Goal: Task Accomplishment & Management: Use online tool/utility

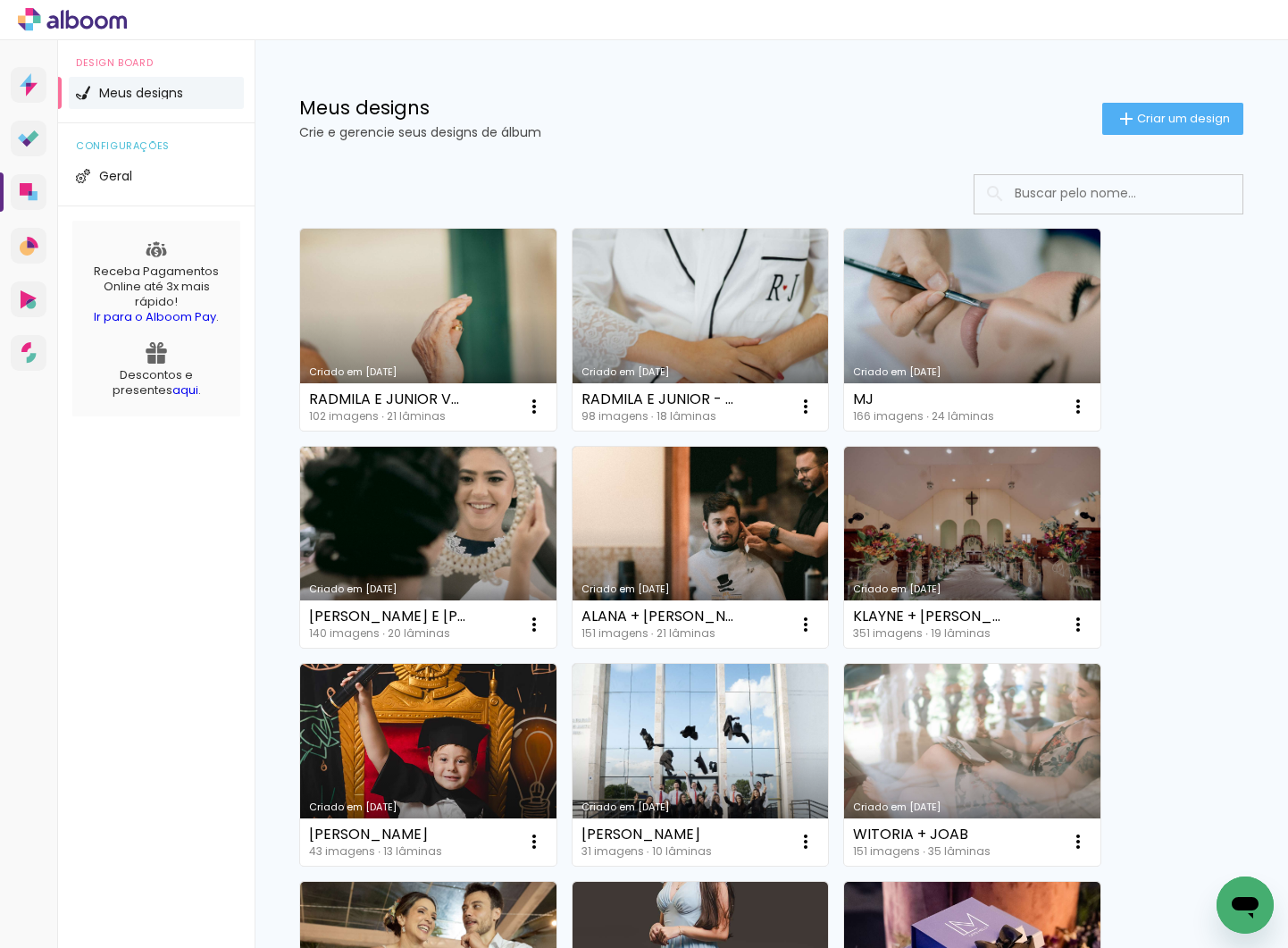
click at [631, 63] on div "Meus designs Crie e gerencie seus designs de álbum Criar um design" at bounding box center [771, 97] width 1034 height 116
click at [172, 690] on div "Design Board Meus designs configurações Geral Receba Pagamentos Online até 3x m…" at bounding box center [156, 514] width 197 height 948
click at [166, 24] on div at bounding box center [644, 20] width 1288 height 40
click at [744, 296] on link "Criado em [DATE]" at bounding box center [701, 329] width 256 height 202
click at [1175, 112] on span "Criar um design" at bounding box center [1184, 118] width 93 height 12
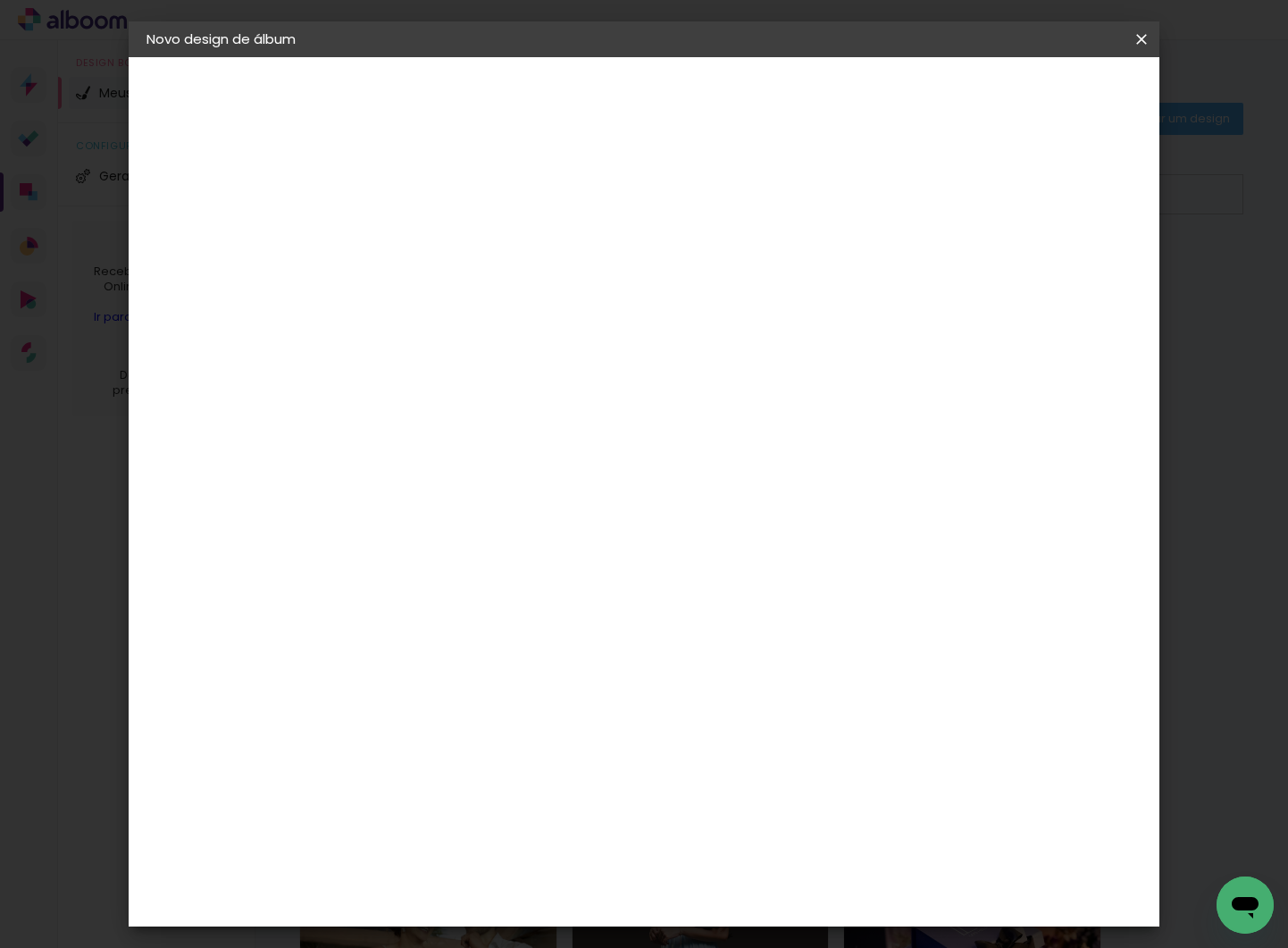
click at [438, 243] on input at bounding box center [438, 239] width 0 height 28
type input "RADMILLA E JUNIOR - ENSAIO"
type paper-input "RADMILLA E JUNIOR - ENSAIO"
click at [0, 0] on slot "Avançar" at bounding box center [0, 0] width 0 height 0
click at [530, 338] on input at bounding box center [484, 340] width 181 height 22
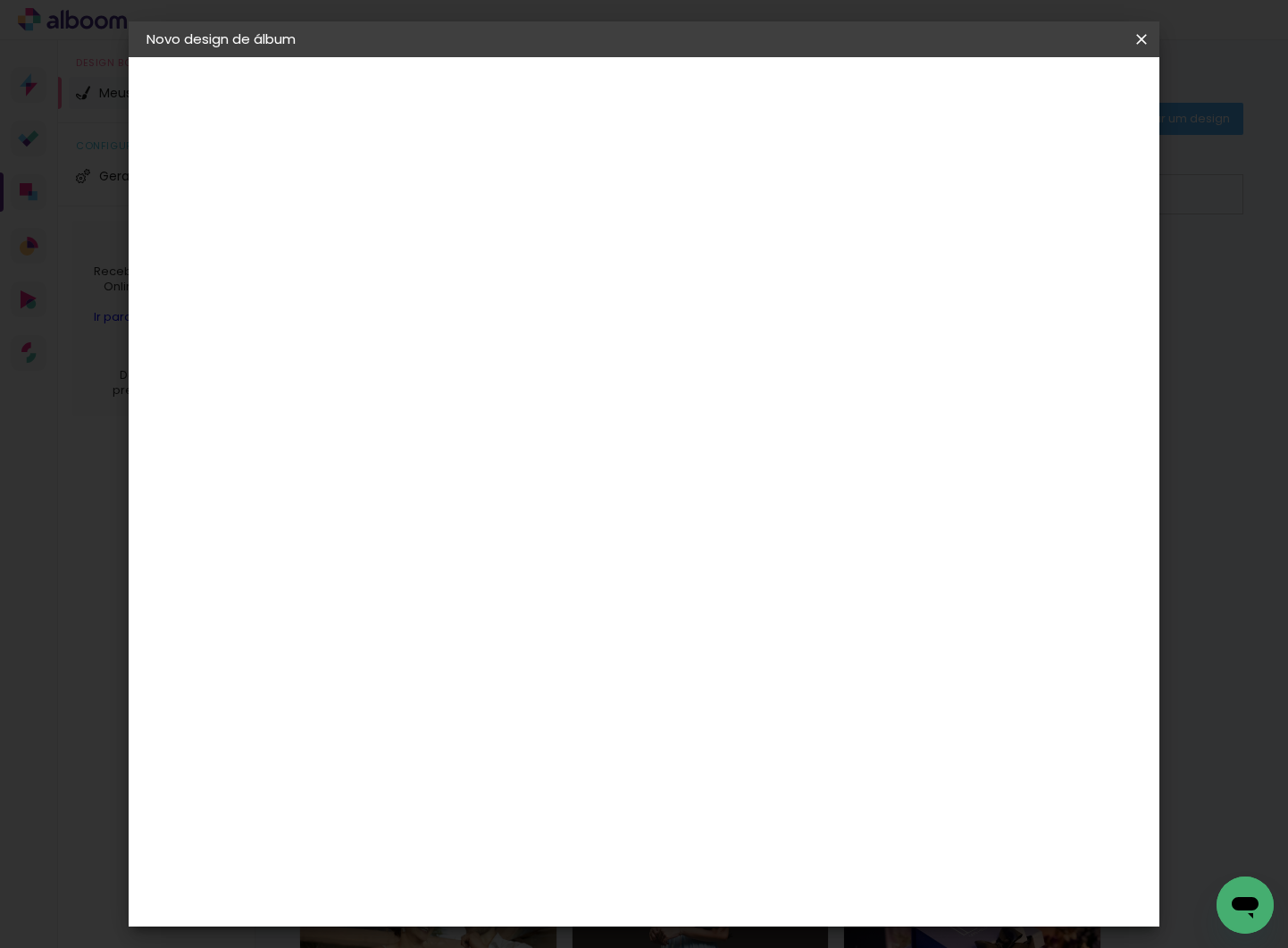
type input "PROA"
type paper-input "PROA"
click at [479, 412] on paper-item "Proalbuns" at bounding box center [466, 404] width 157 height 40
click at [479, 403] on div "Proalbuns" at bounding box center [462, 403] width 71 height 14
click at [447, 400] on div "Proalbuns" at bounding box center [462, 403] width 71 height 14
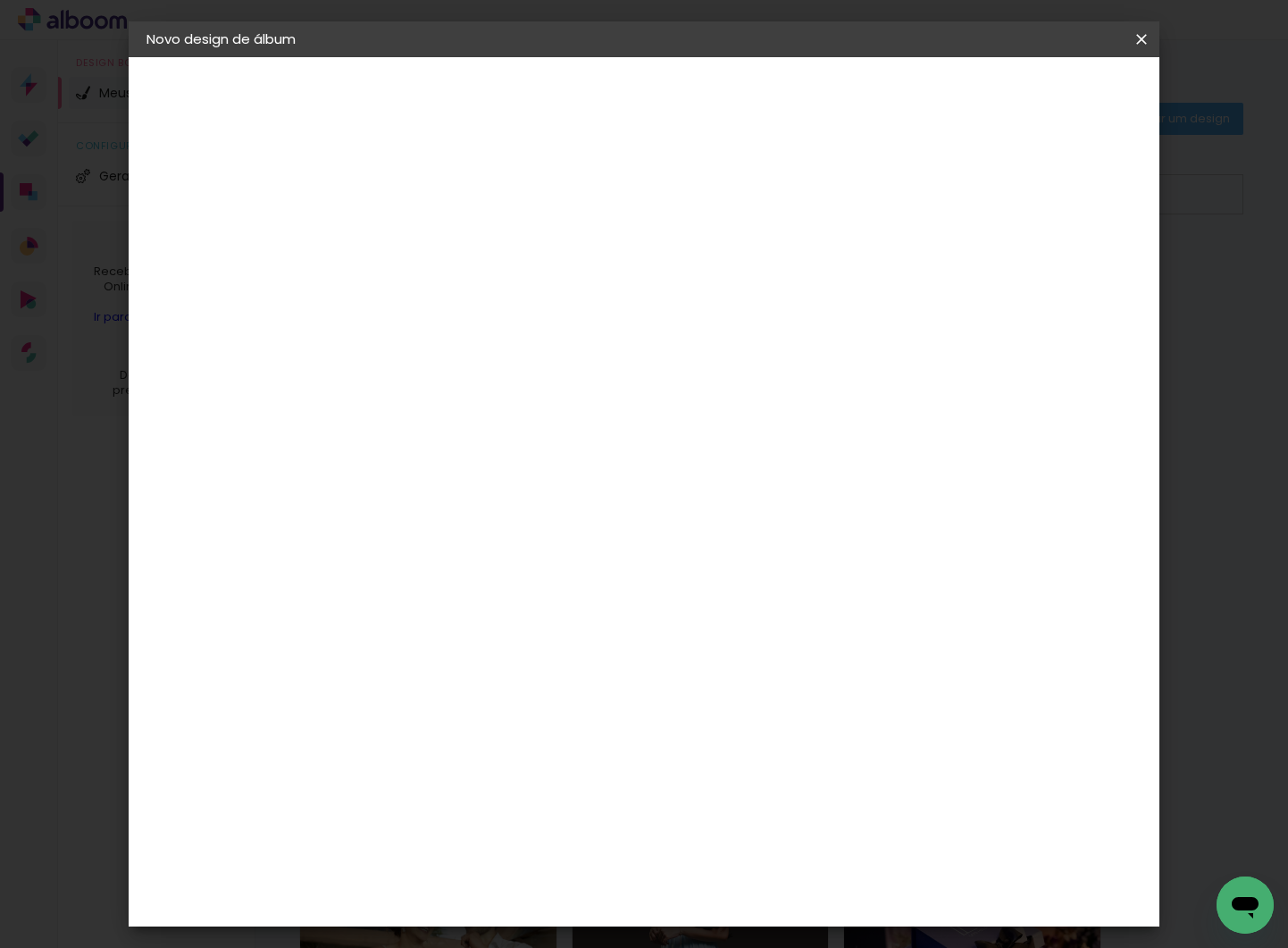
click at [0, 0] on slot "Avançar" at bounding box center [0, 0] width 0 height 0
click at [560, 661] on span "25 × 25" at bounding box center [518, 679] width 83 height 37
click at [0, 0] on slot "Avançar" at bounding box center [0, 0] width 0 height 0
click at [1043, 97] on span "Iniciar design" at bounding box center [1002, 94] width 81 height 13
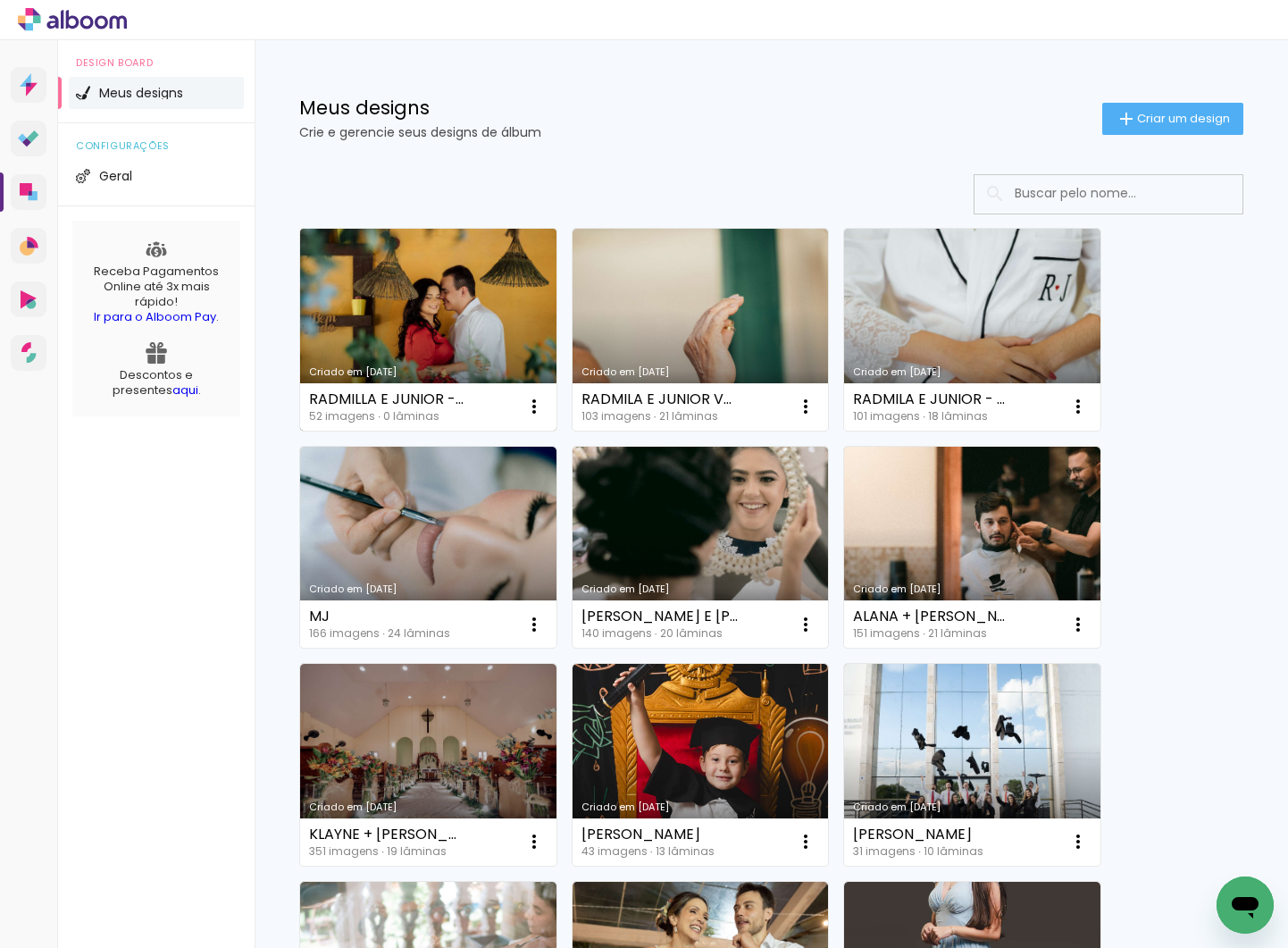
click at [456, 269] on link "Criado em [DATE]" at bounding box center [428, 329] width 256 height 202
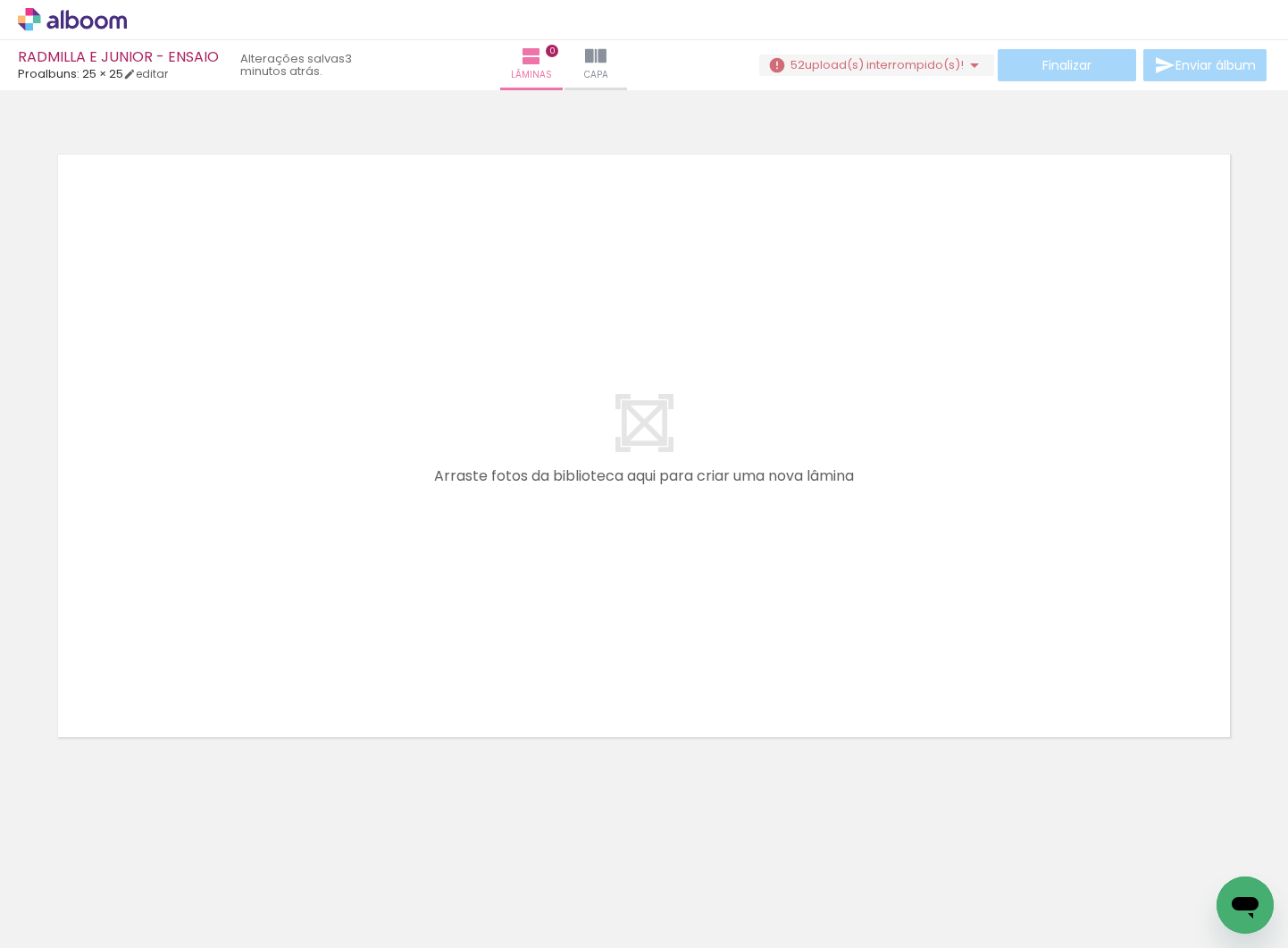
click at [146, 881] on iron-horizontal-list at bounding box center [128, 892] width 36 height 111
click at [146, 856] on iron-horizontal-list at bounding box center [128, 892] width 36 height 111
click at [199, 886] on div at bounding box center [179, 887] width 88 height 59
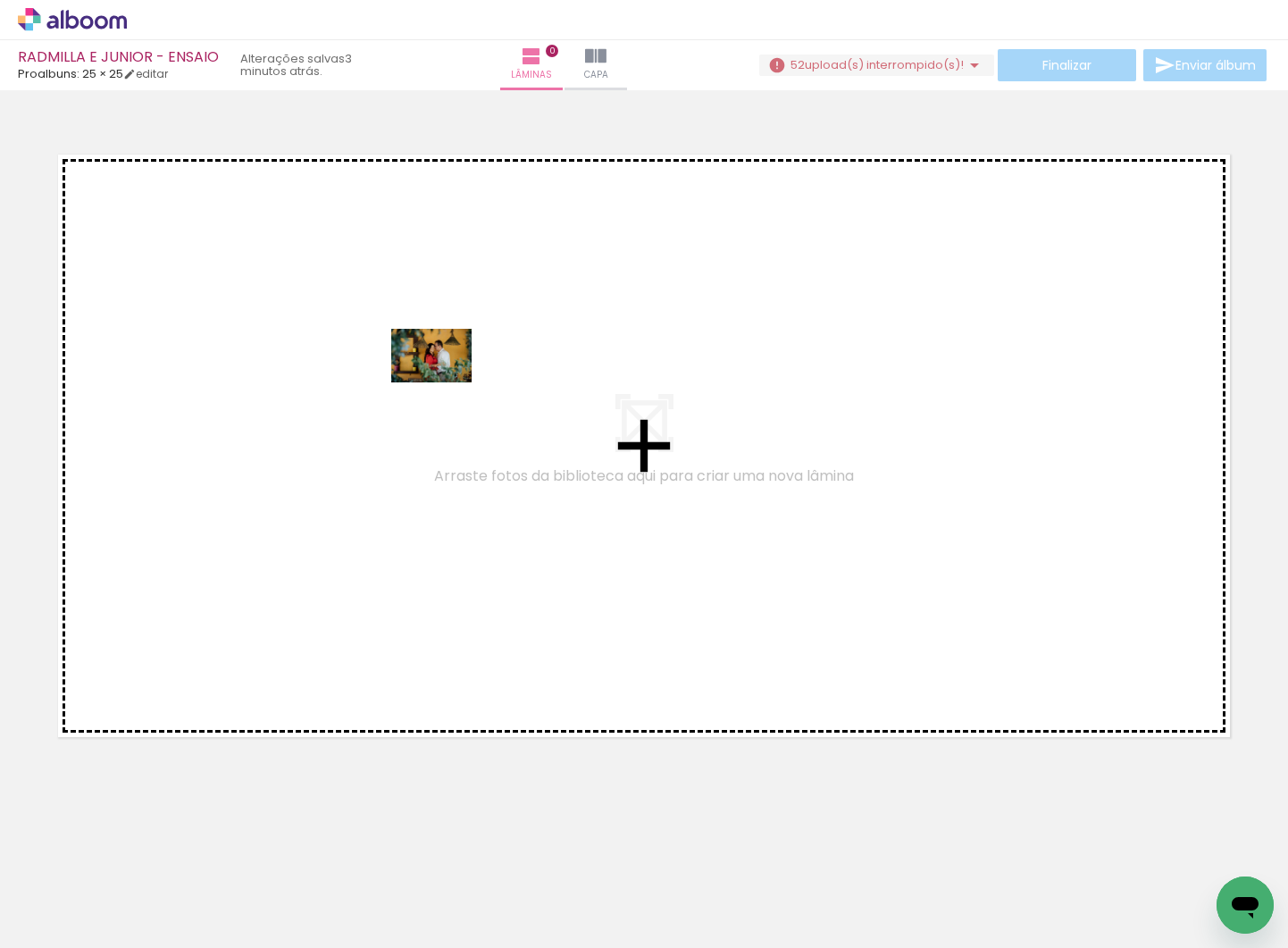
drag, startPoint x: 201, startPoint y: 882, endPoint x: 658, endPoint y: 676, distance: 501.3
click at [445, 383] on quentale-workspace at bounding box center [644, 474] width 1288 height 948
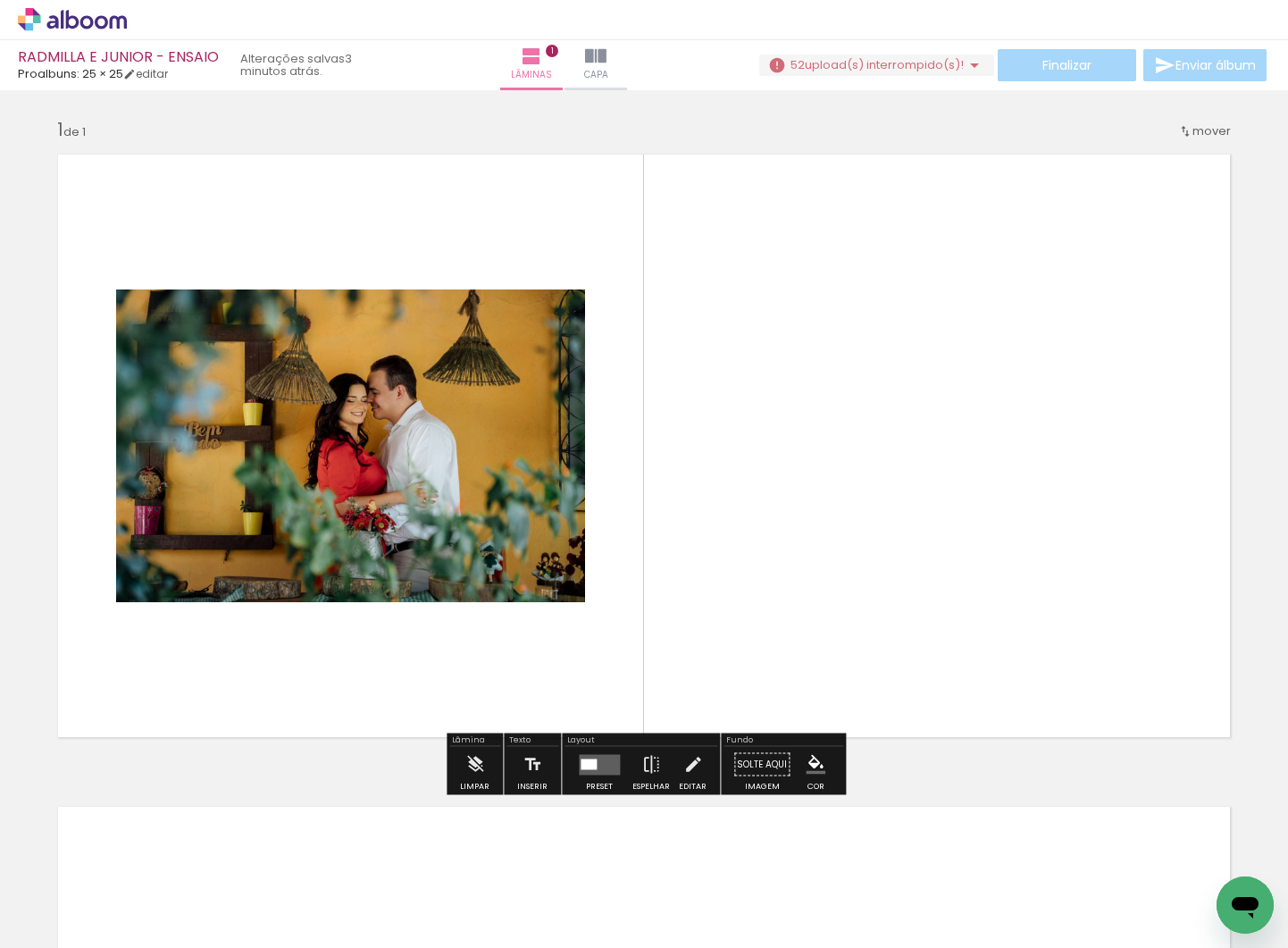
drag, startPoint x: 1103, startPoint y: 895, endPoint x: 824, endPoint y: 449, distance: 526.1
click at [824, 449] on quentale-workspace at bounding box center [644, 474] width 1288 height 948
click at [146, 876] on iron-horizontal-list at bounding box center [128, 892] width 36 height 111
click at [146, 869] on iron-horizontal-list at bounding box center [128, 892] width 36 height 111
drag, startPoint x: 1106, startPoint y: 880, endPoint x: 878, endPoint y: 523, distance: 423.6
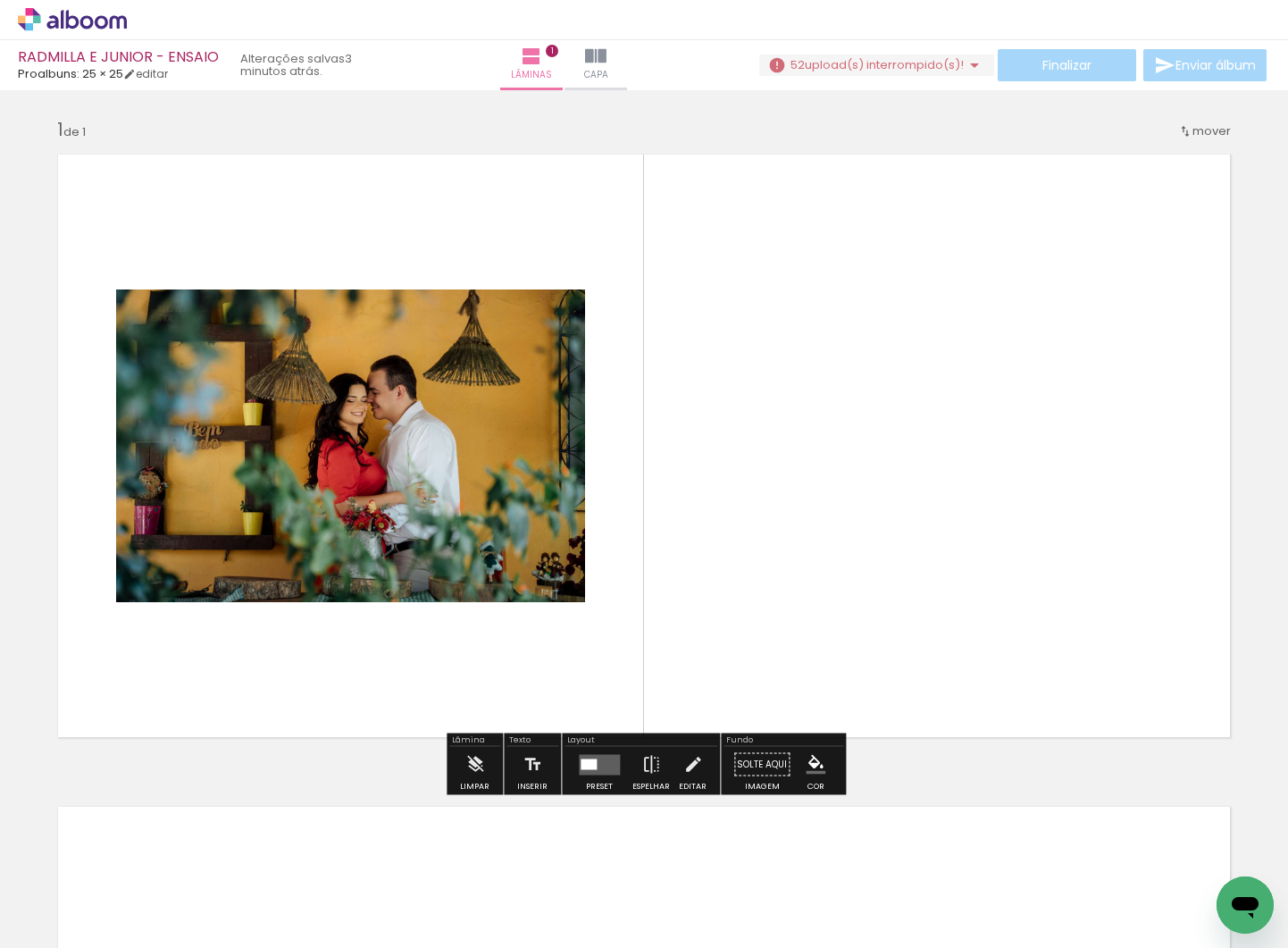
click at [878, 523] on quentale-workspace at bounding box center [644, 474] width 1288 height 948
click at [878, 523] on quentale-layouter at bounding box center [644, 445] width 1198 height 607
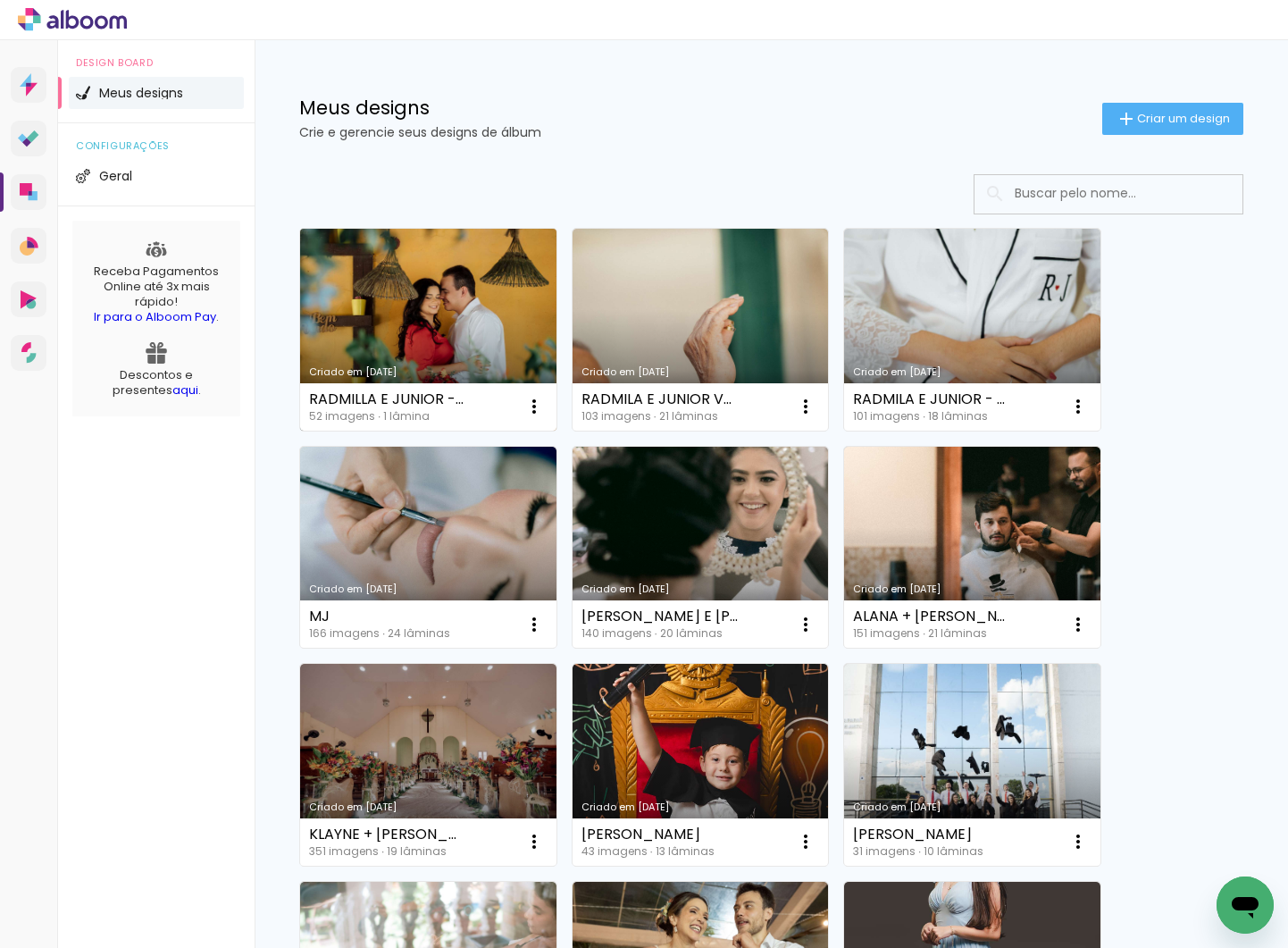
click at [432, 270] on link "Criado em [DATE]" at bounding box center [428, 329] width 256 height 202
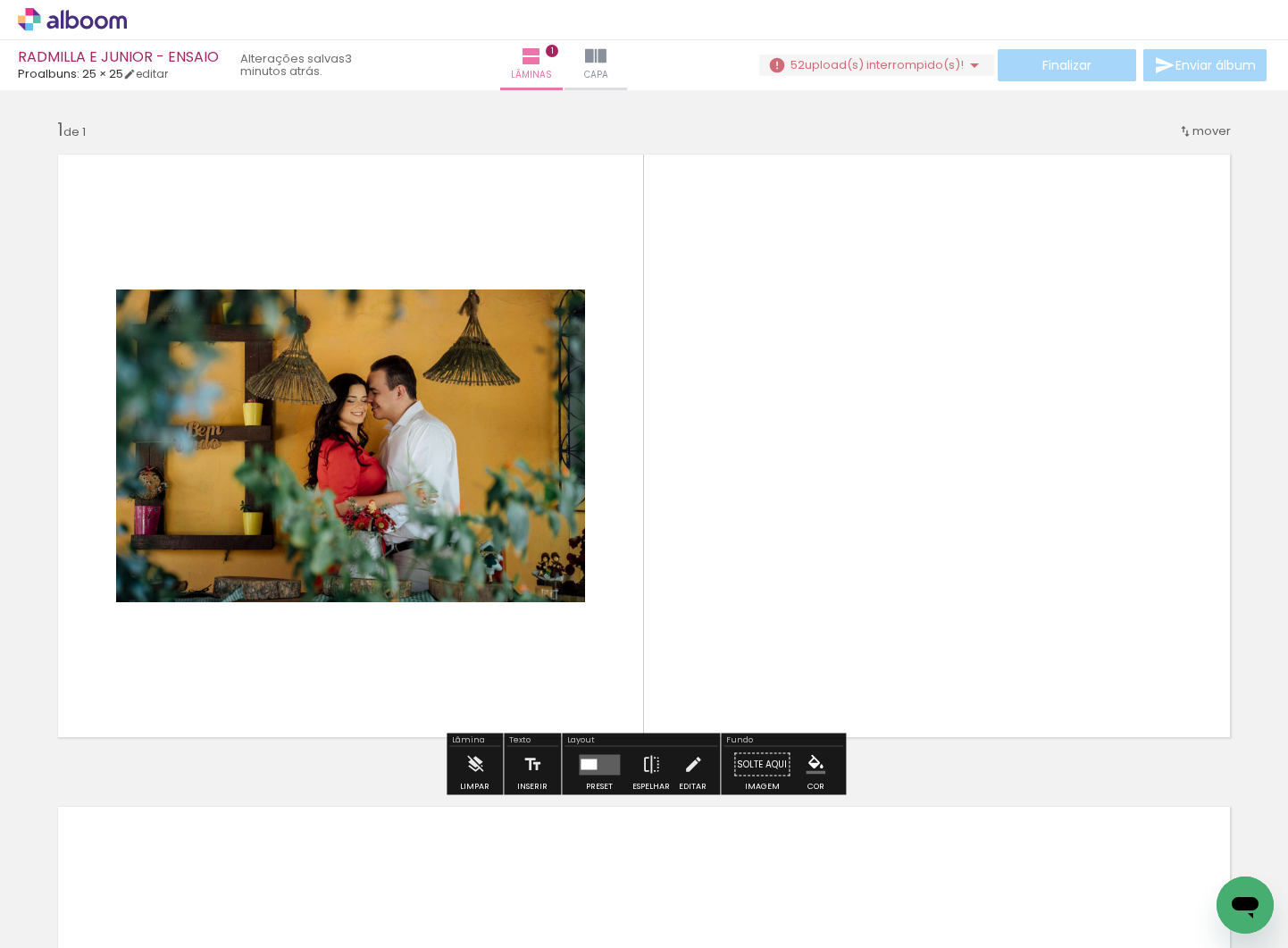
drag, startPoint x: 1090, startPoint y: 891, endPoint x: 888, endPoint y: 624, distance: 334.8
click at [888, 624] on quentale-workspace at bounding box center [644, 474] width 1288 height 948
click at [752, 559] on quentale-layouter at bounding box center [644, 445] width 1198 height 607
click at [828, 58] on span "upload(s) interrompido(s)!" at bounding box center [885, 65] width 159 height 17
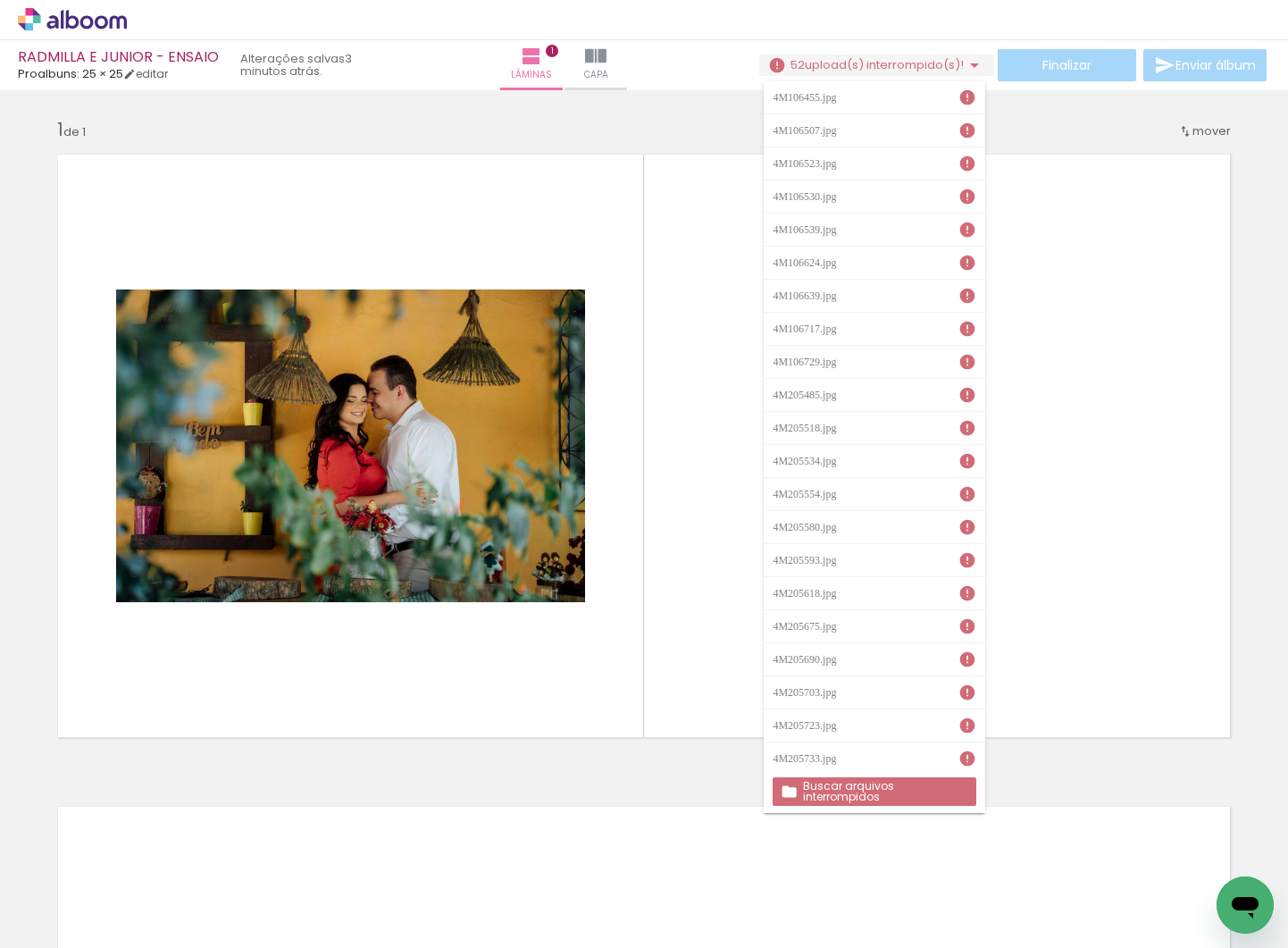
click at [0, 0] on slot "Buscar arquivos interrompidos" at bounding box center [0, 0] width 0 height 0
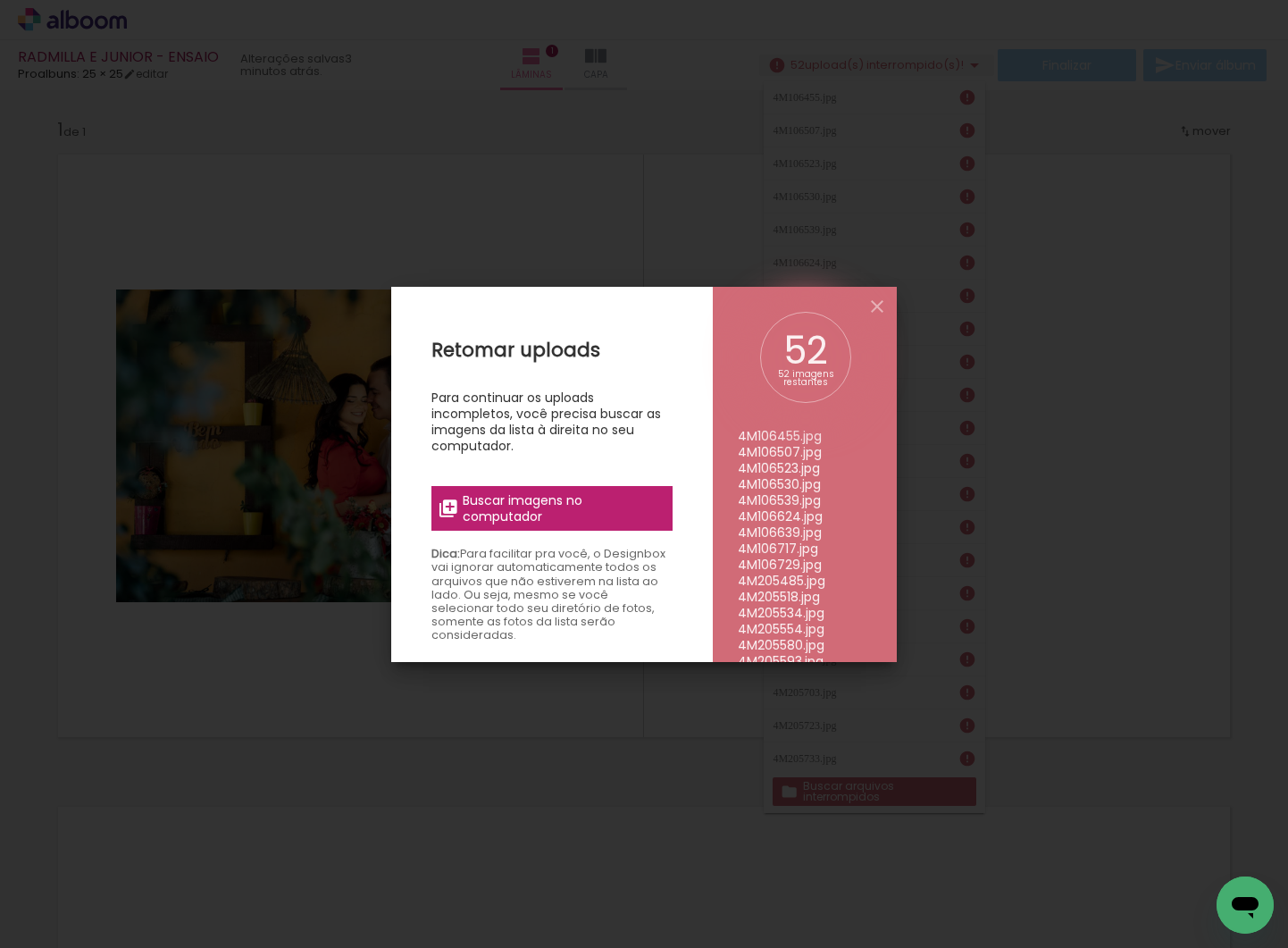
click at [608, 515] on span "Buscar imagens no computador" at bounding box center [563, 508] width 199 height 32
click at [0, 0] on input "file" at bounding box center [0, 0] width 0 height 0
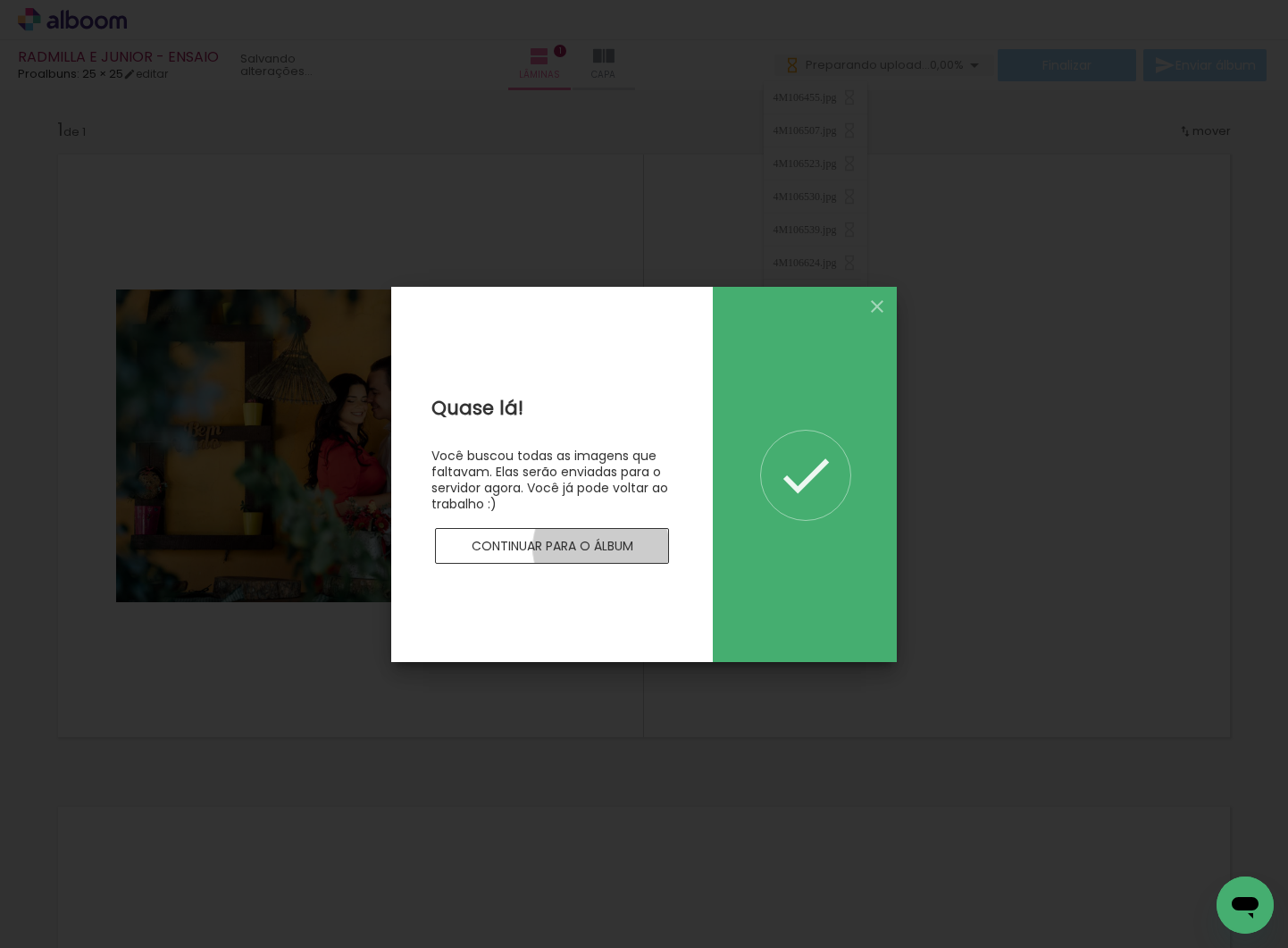
click at [0, 0] on slot "Continuar para o álbum" at bounding box center [0, 0] width 0 height 0
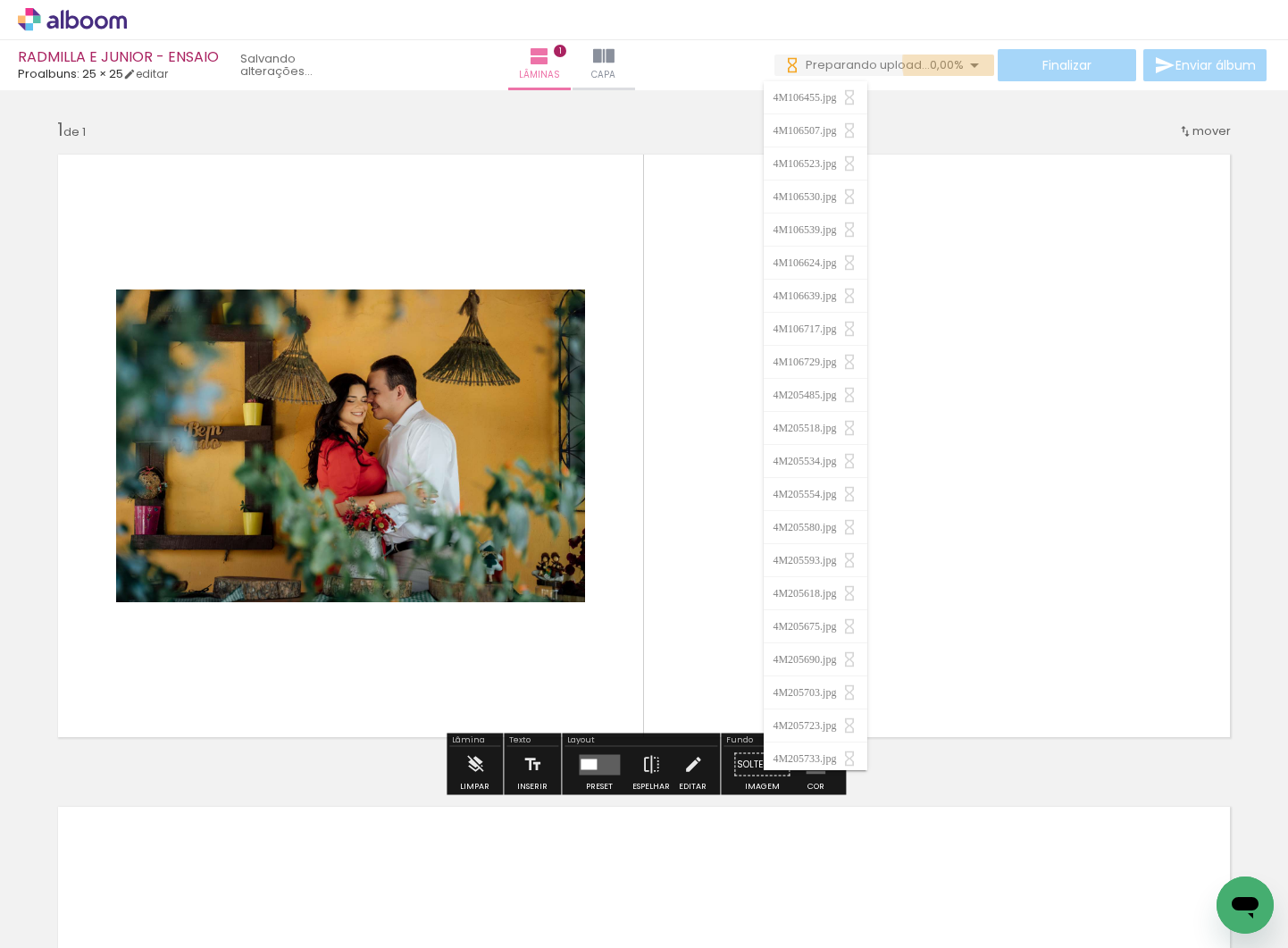
click at [969, 64] on iron-icon at bounding box center [975, 66] width 22 height 22
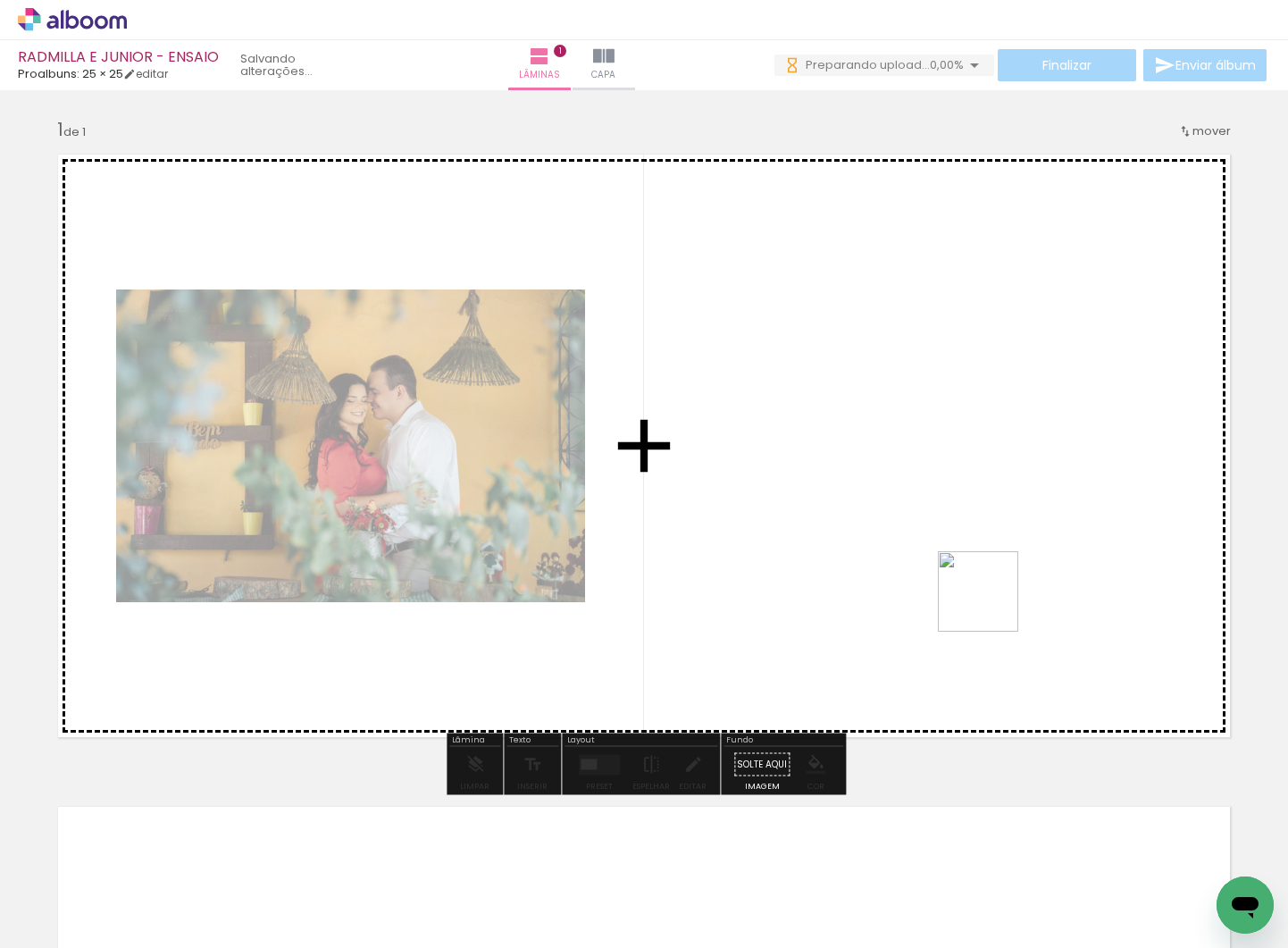
click at [992, 603] on quentale-workspace at bounding box center [644, 474] width 1288 height 948
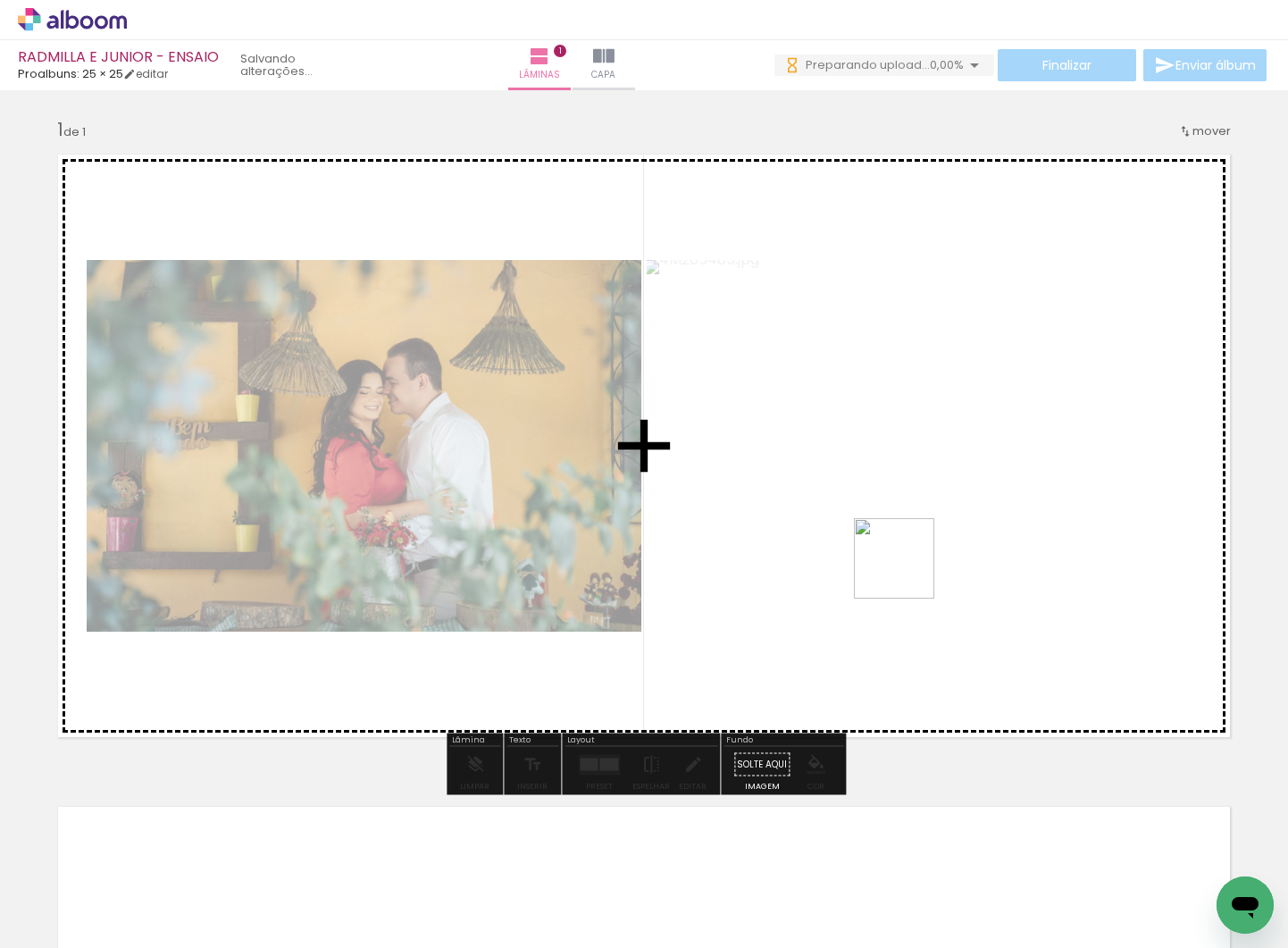
drag, startPoint x: 1189, startPoint y: 899, endPoint x: 907, endPoint y: 572, distance: 431.8
click at [907, 571] on quentale-workspace at bounding box center [644, 474] width 1288 height 948
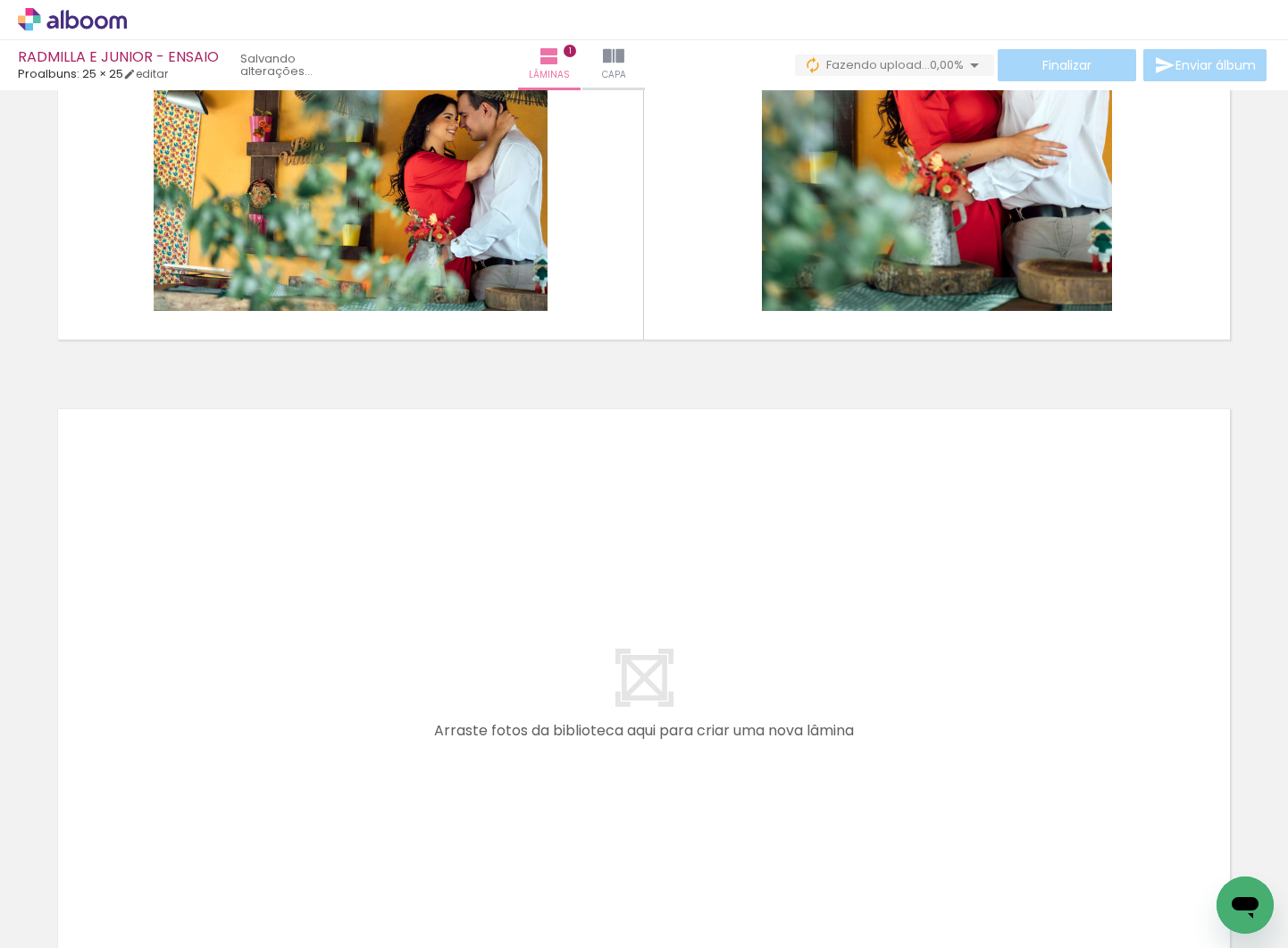
scroll to position [0, 742]
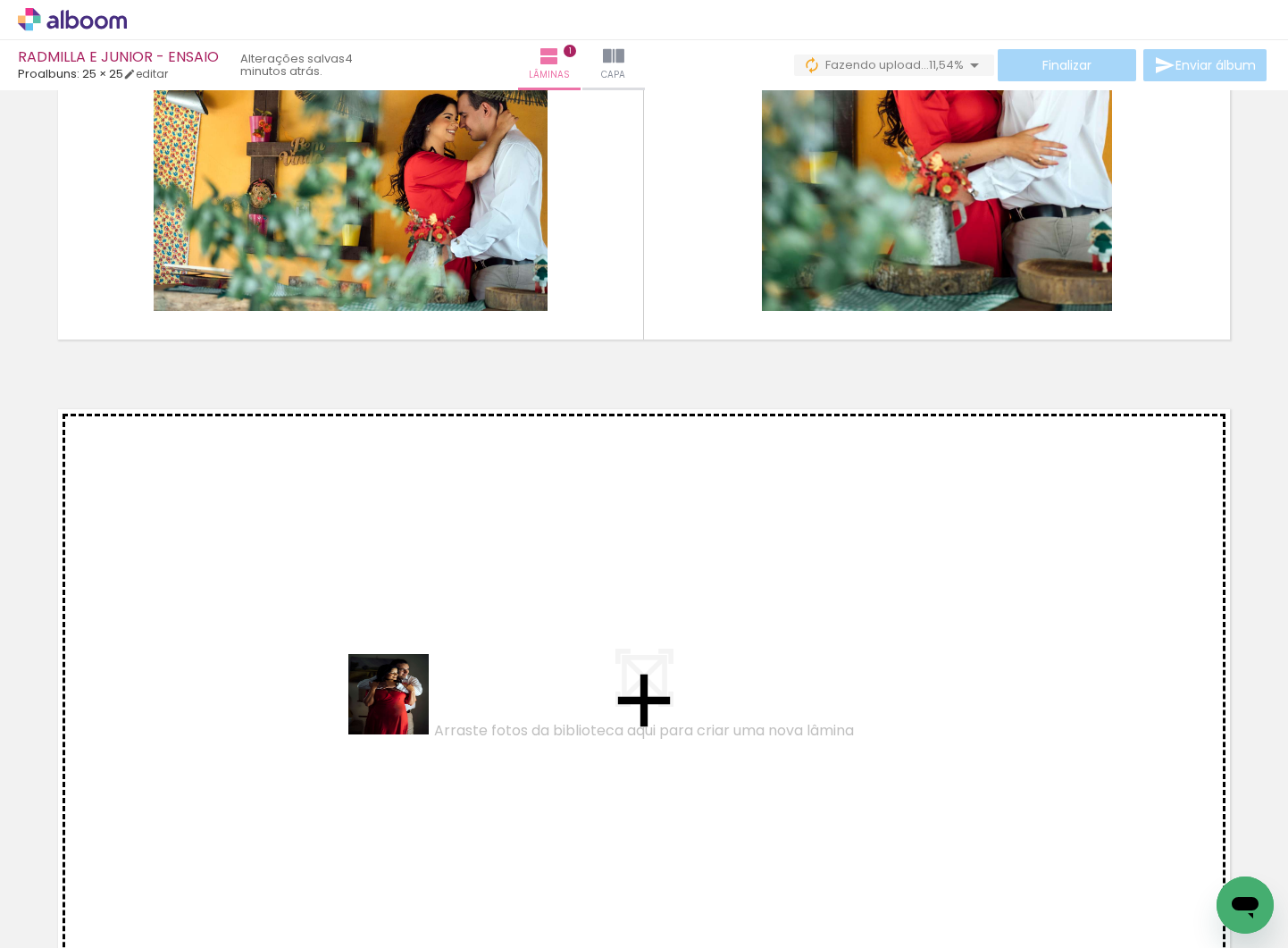
click at [376, 671] on quentale-workspace at bounding box center [644, 474] width 1288 height 948
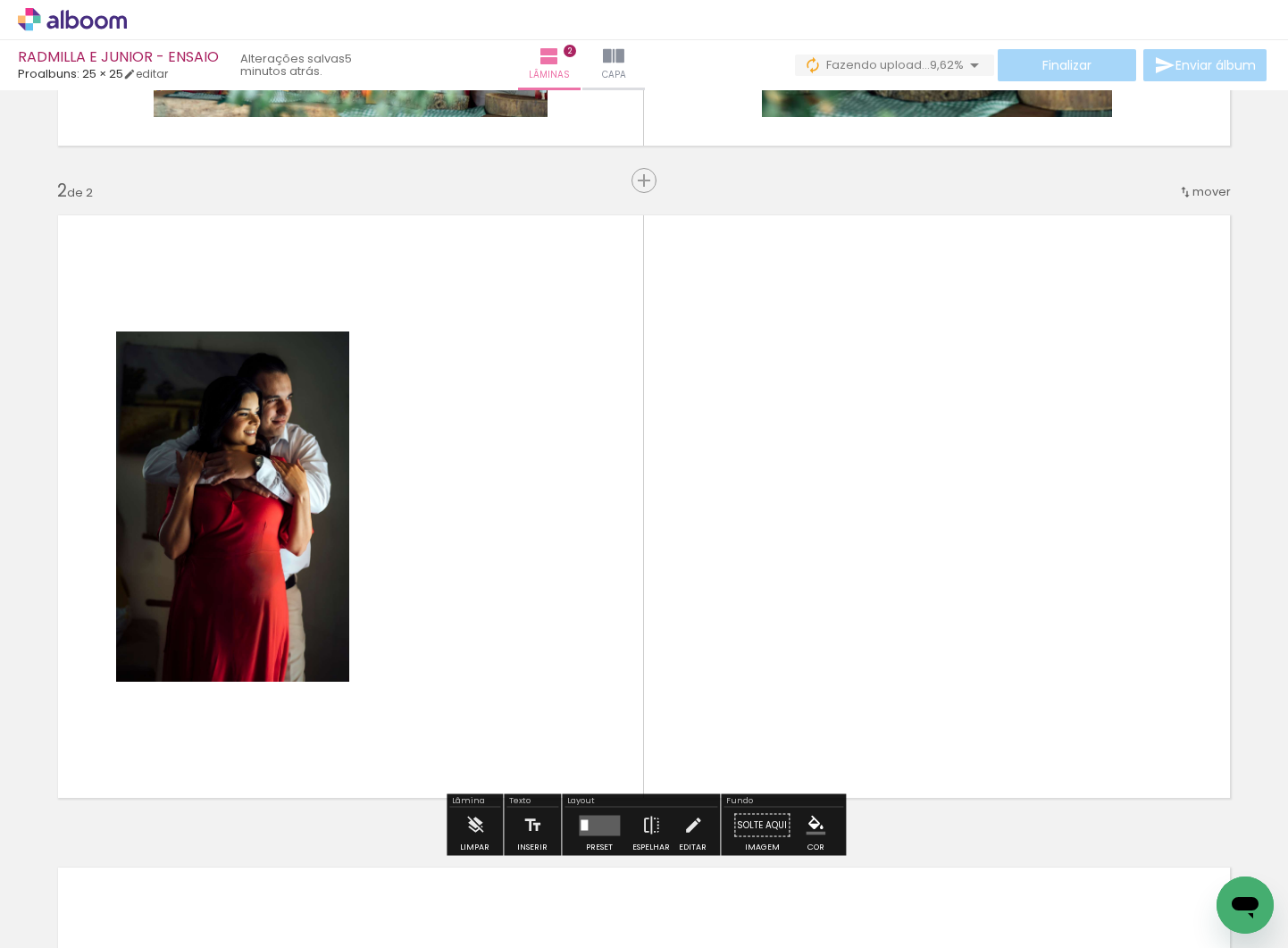
scroll to position [635, 0]
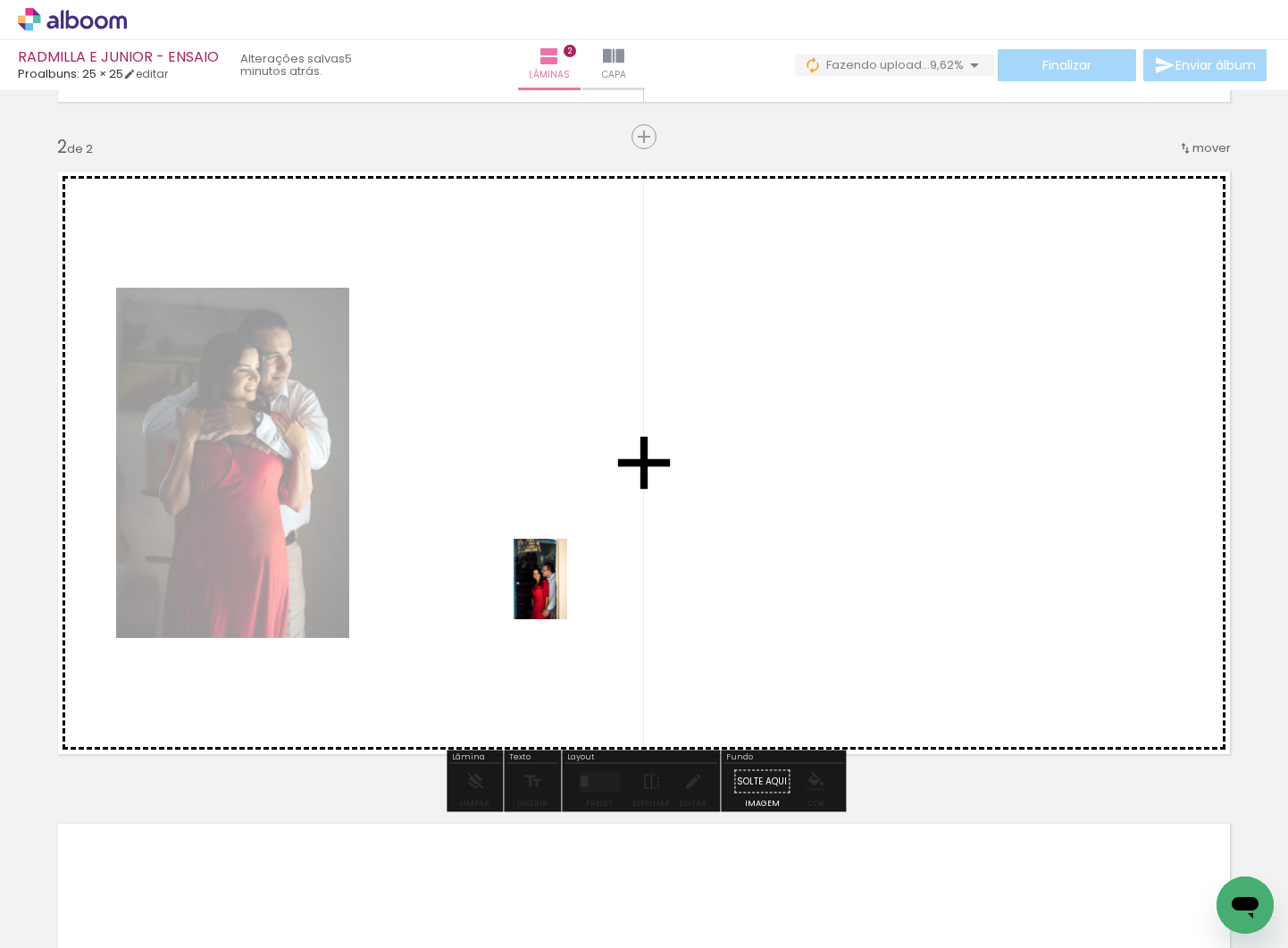
drag, startPoint x: 650, startPoint y: 891, endPoint x: 567, endPoint y: 592, distance: 310.3
click at [567, 592] on quentale-workspace at bounding box center [644, 474] width 1288 height 948
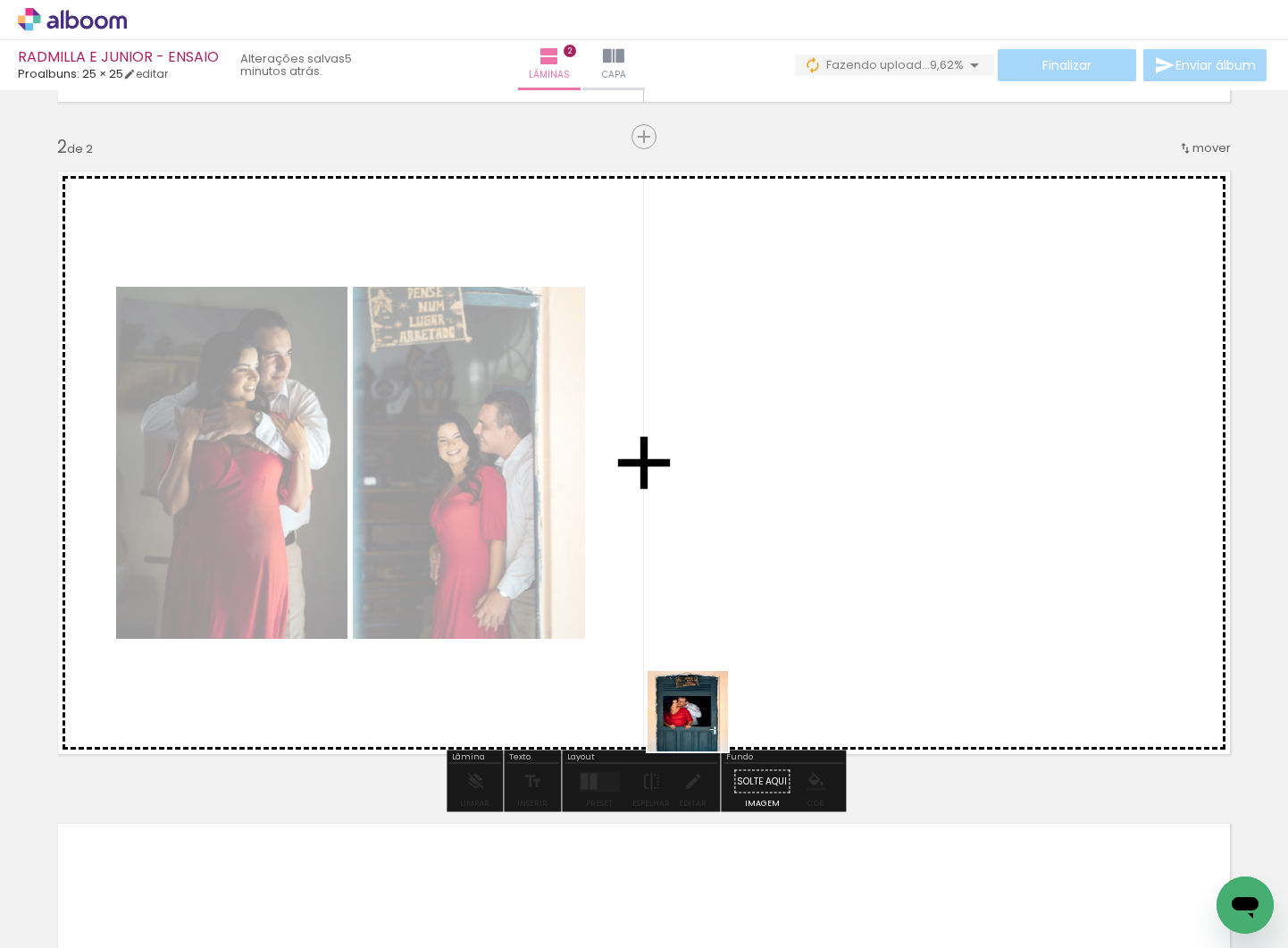
drag, startPoint x: 737, startPoint y: 895, endPoint x: 701, endPoint y: 560, distance: 336.9
click at [701, 560] on quentale-workspace at bounding box center [644, 474] width 1288 height 948
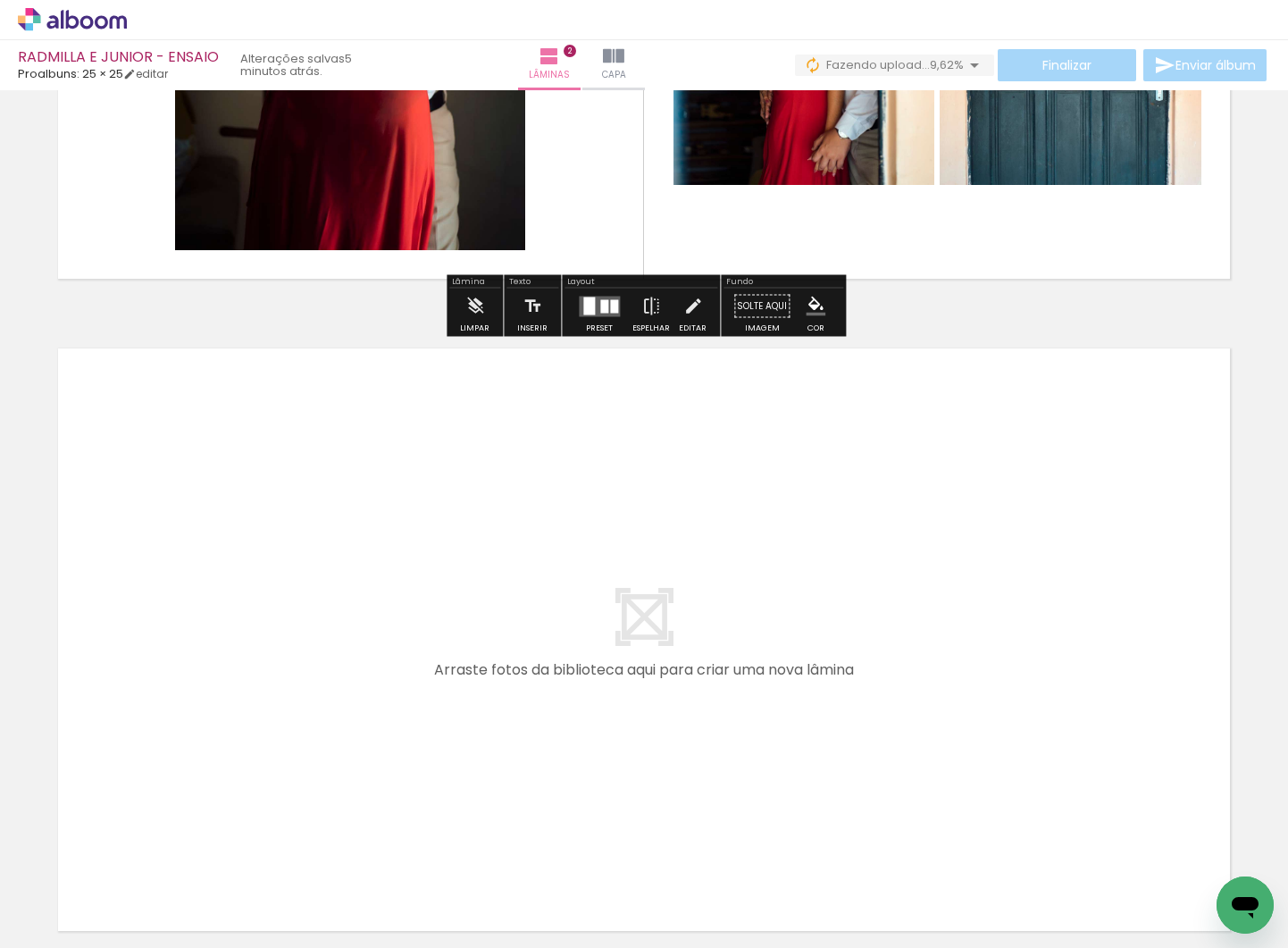
scroll to position [0, 834]
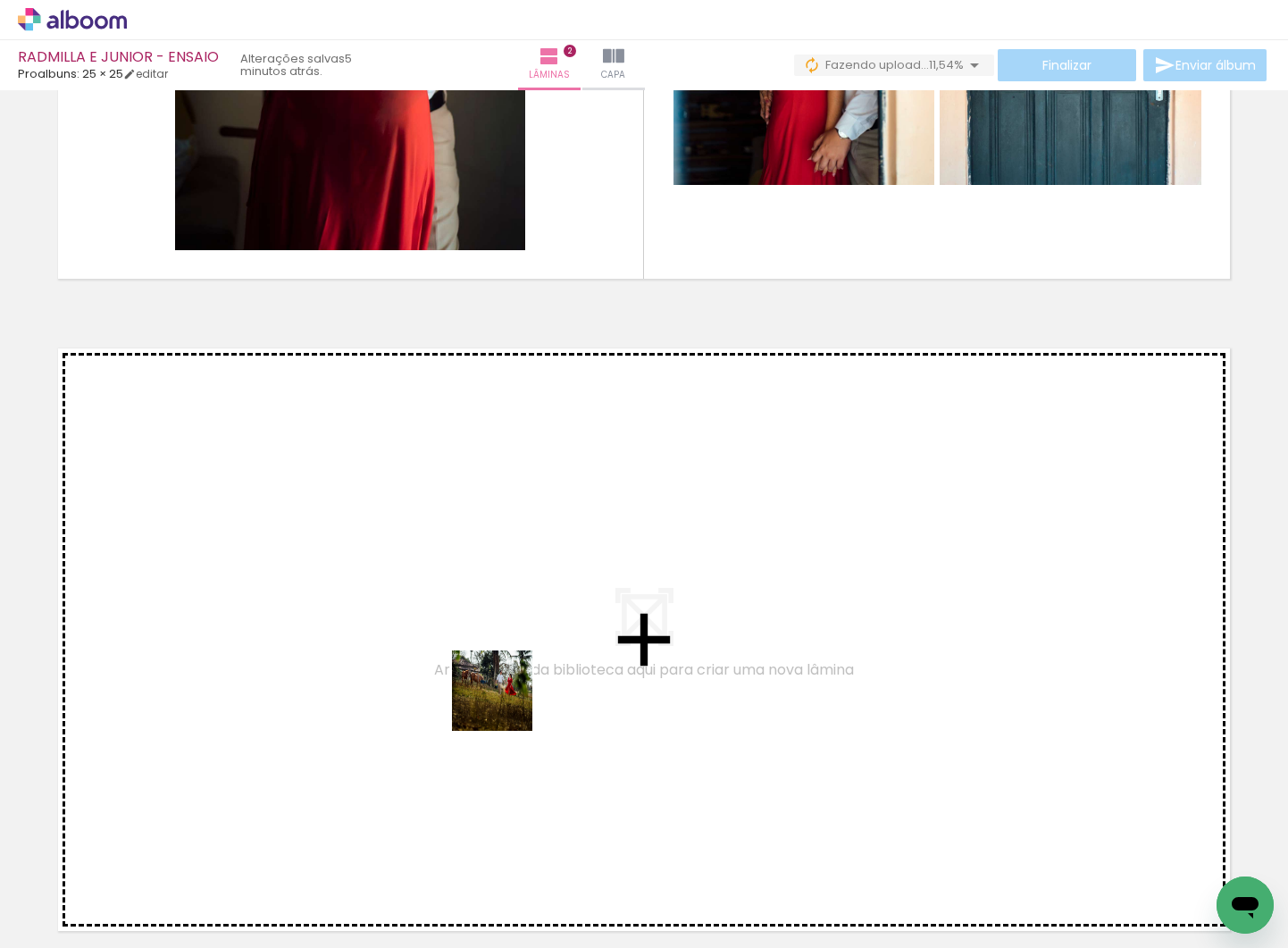
drag, startPoint x: 695, startPoint y: 870, endPoint x: 506, endPoint y: 704, distance: 251.5
click at [506, 704] on quentale-workspace at bounding box center [644, 474] width 1288 height 948
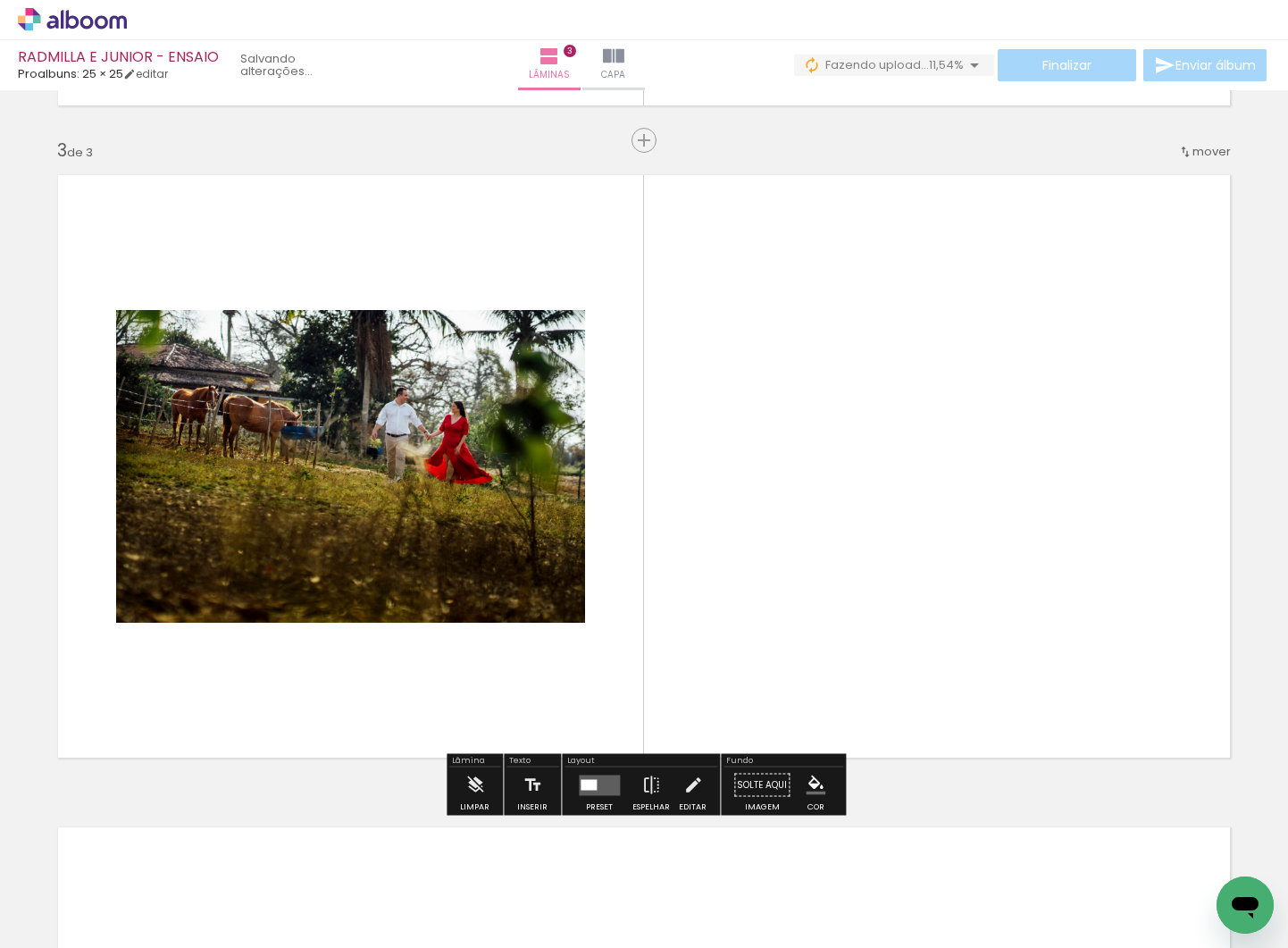
scroll to position [1288, 0]
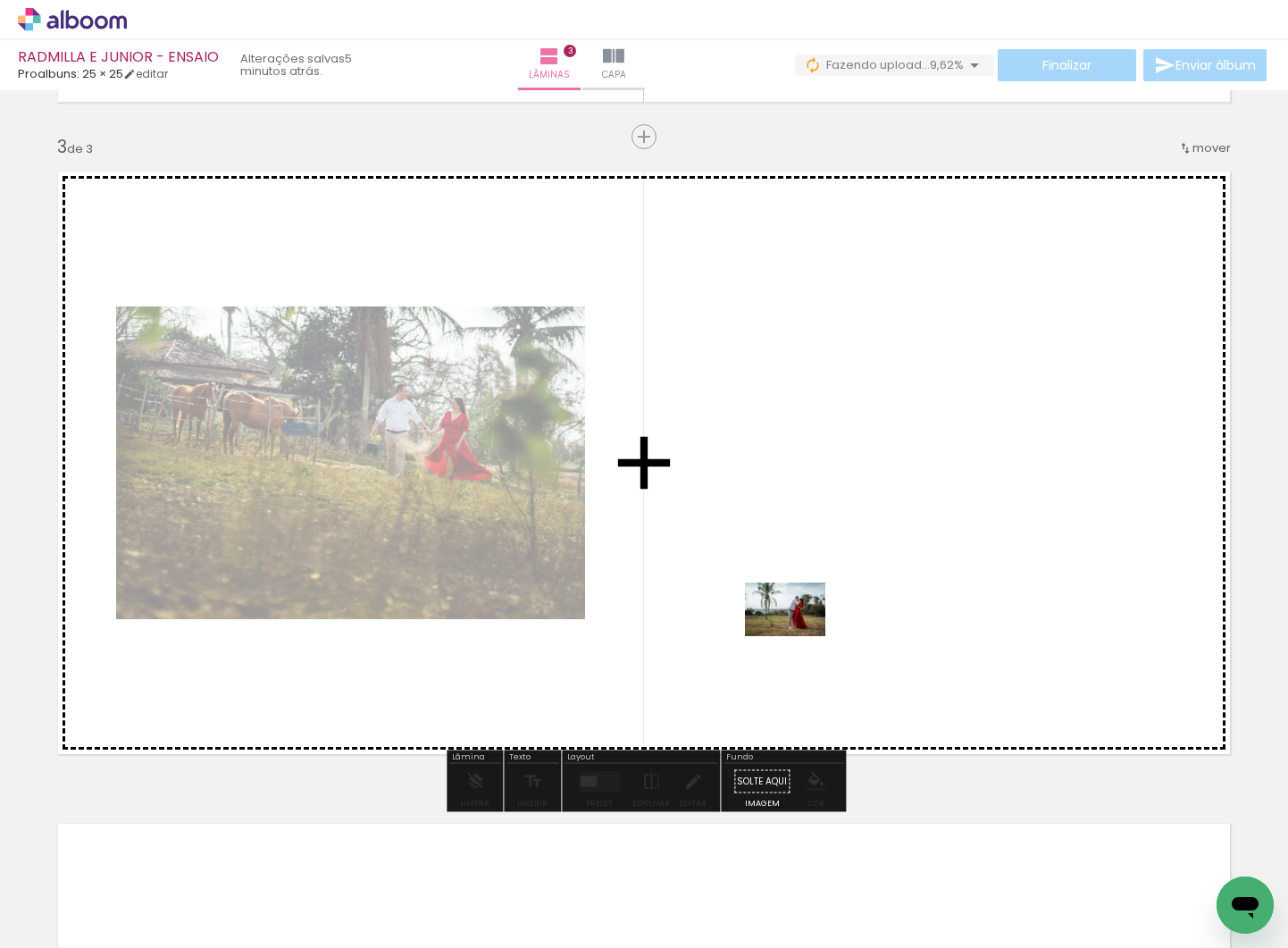
drag, startPoint x: 838, startPoint y: 881, endPoint x: 801, endPoint y: 657, distance: 227.0
click at [799, 636] on quentale-workspace at bounding box center [644, 474] width 1288 height 948
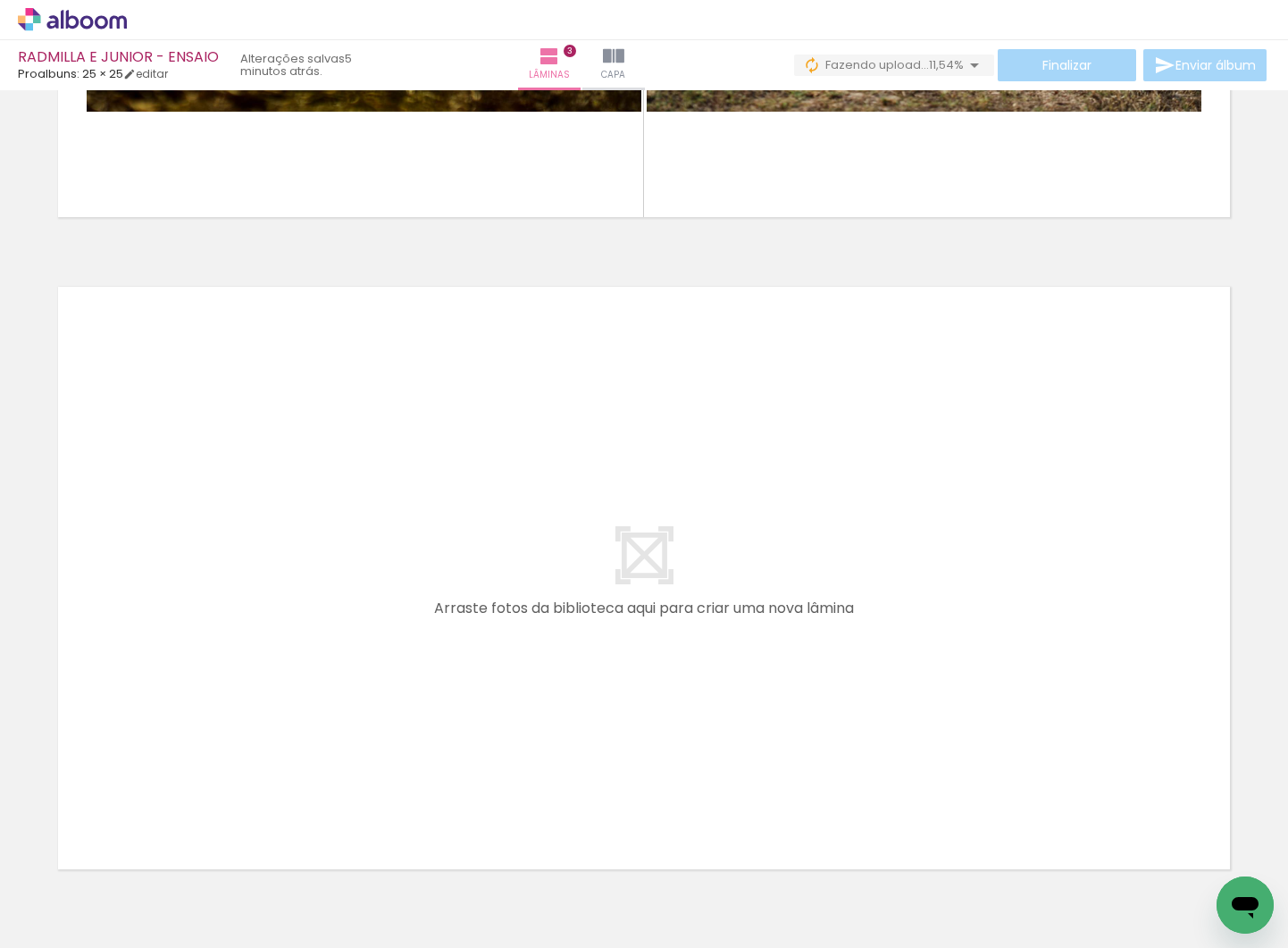
scroll to position [0, 0]
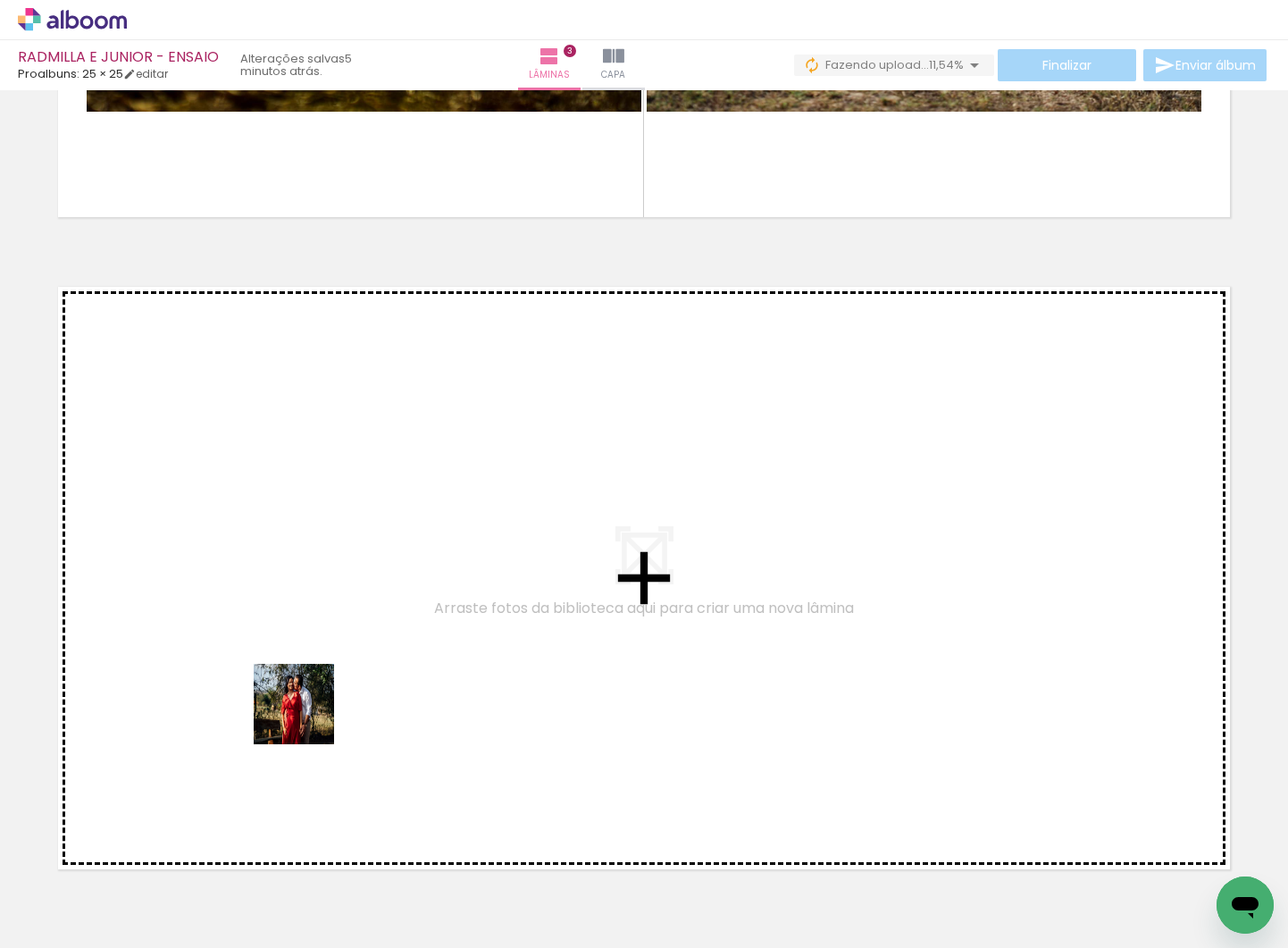
drag, startPoint x: 289, startPoint y: 858, endPoint x: 307, endPoint y: 717, distance: 142.1
click at [307, 717] on quentale-workspace at bounding box center [644, 474] width 1288 height 948
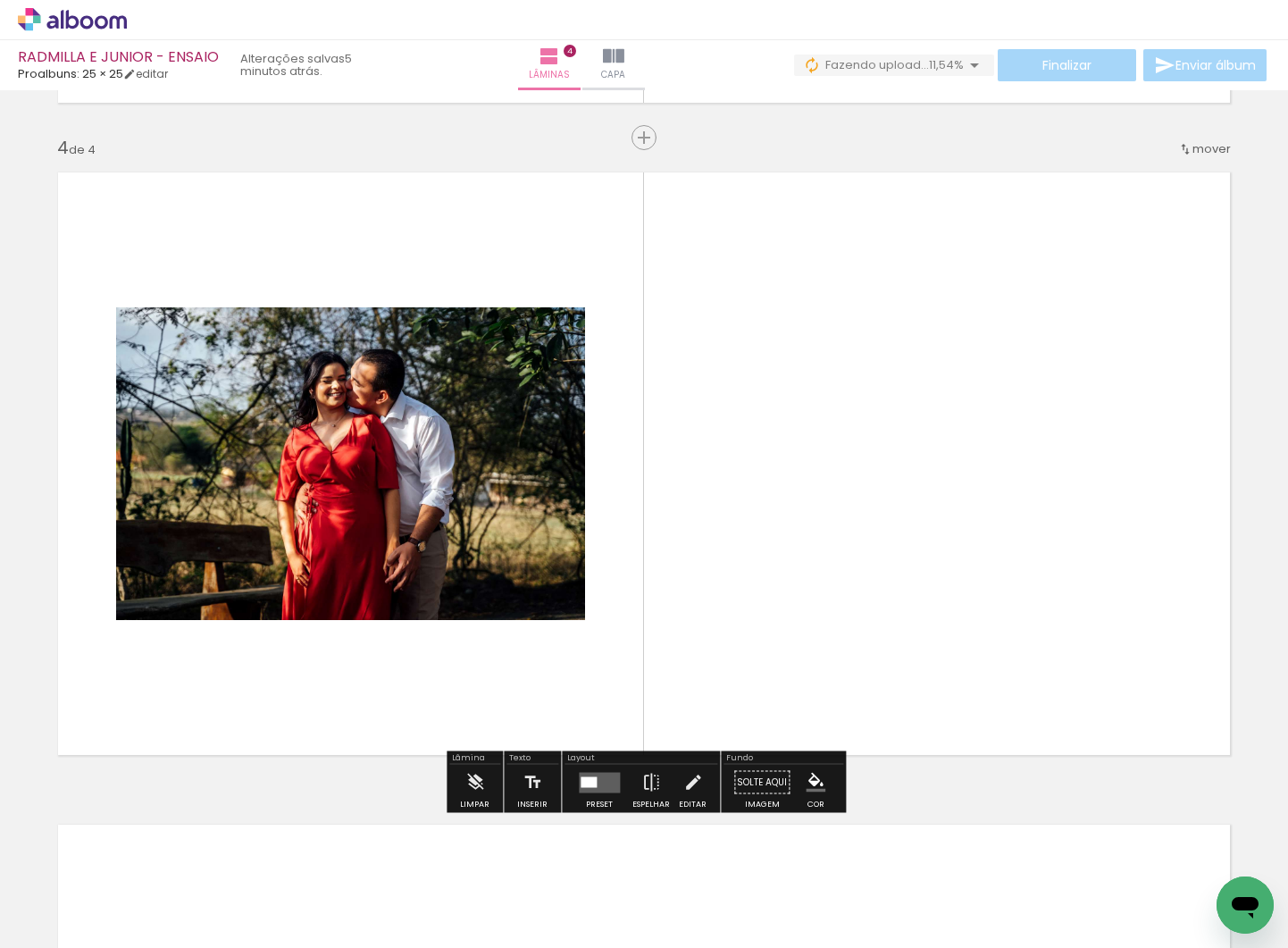
scroll to position [1940, 0]
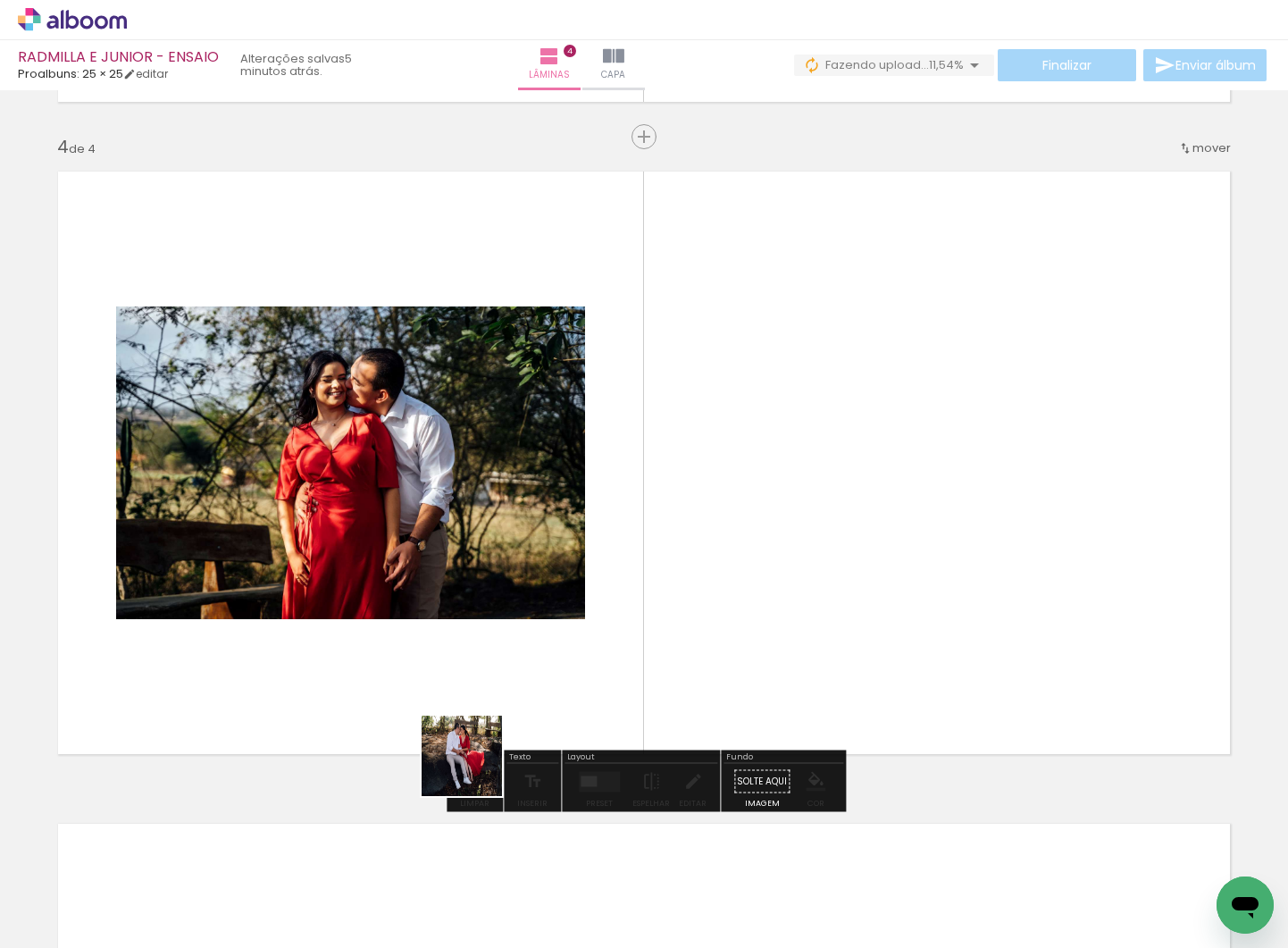
drag, startPoint x: 389, startPoint y: 901, endPoint x: 545, endPoint y: 711, distance: 245.8
click at [546, 666] on quentale-workspace at bounding box center [644, 474] width 1288 height 948
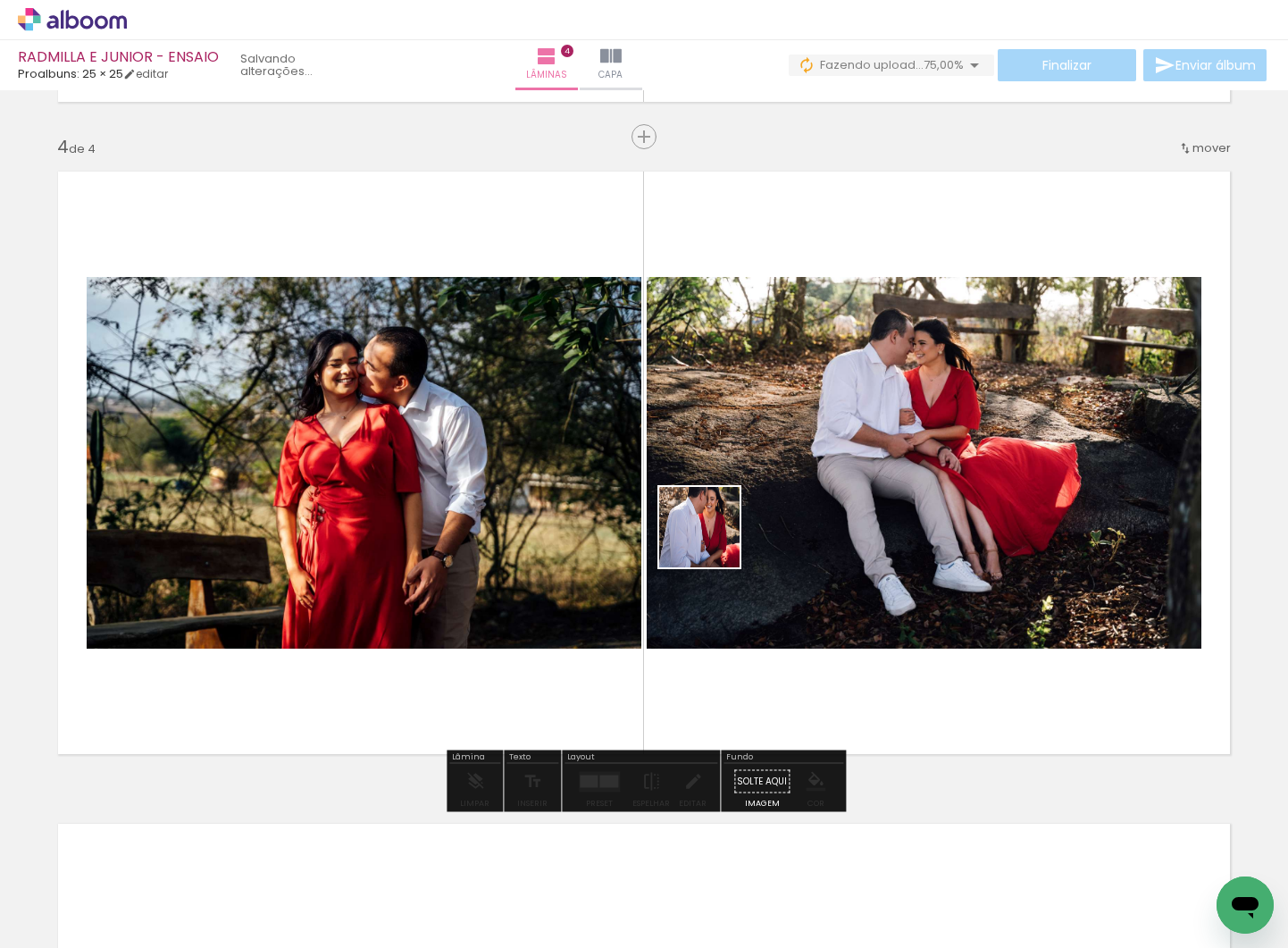
click at [713, 541] on quentale-workspace at bounding box center [644, 474] width 1288 height 948
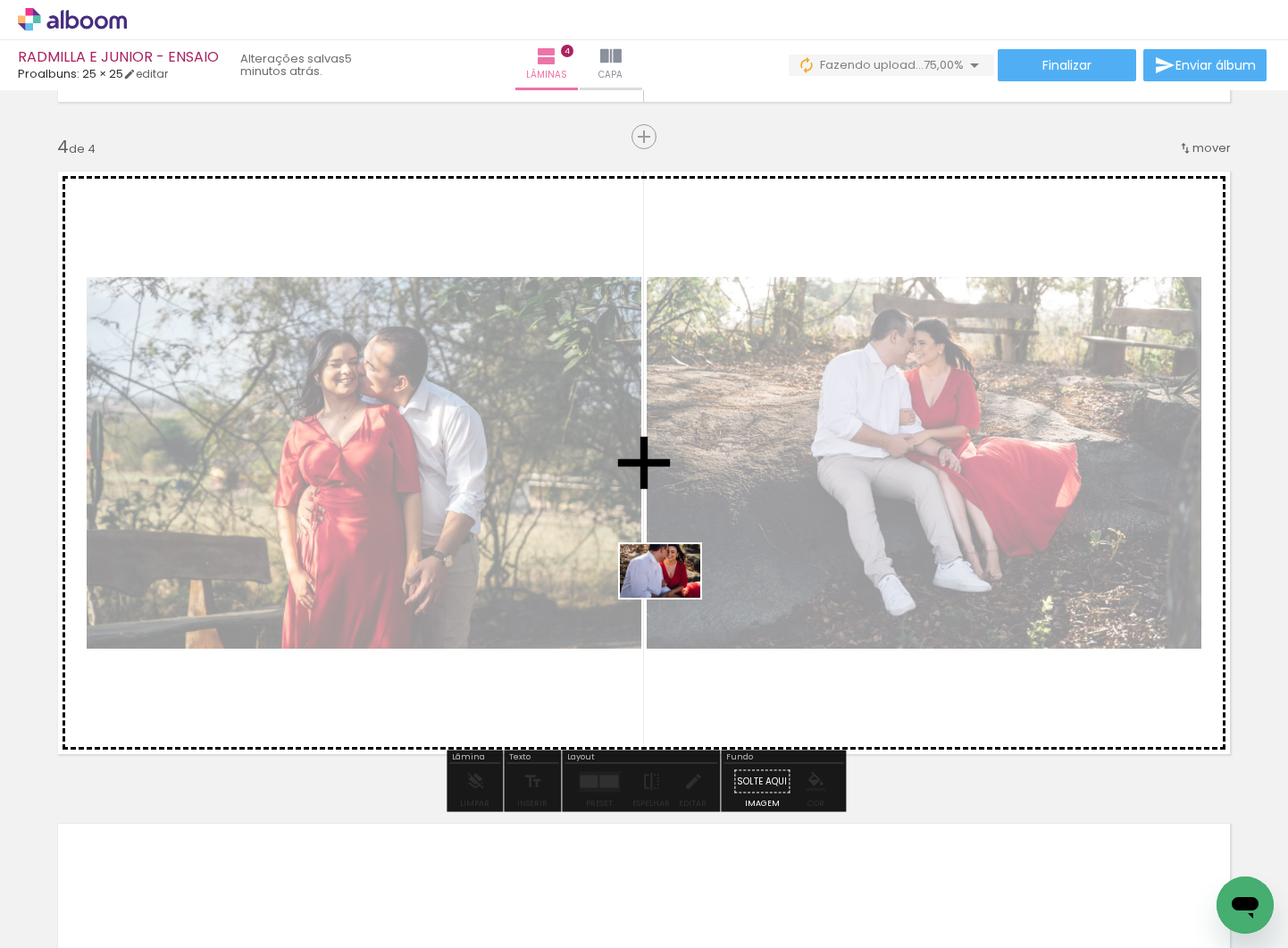
drag, startPoint x: 473, startPoint y: 898, endPoint x: 673, endPoint y: 597, distance: 361.4
click at [673, 597] on quentale-workspace at bounding box center [644, 474] width 1288 height 948
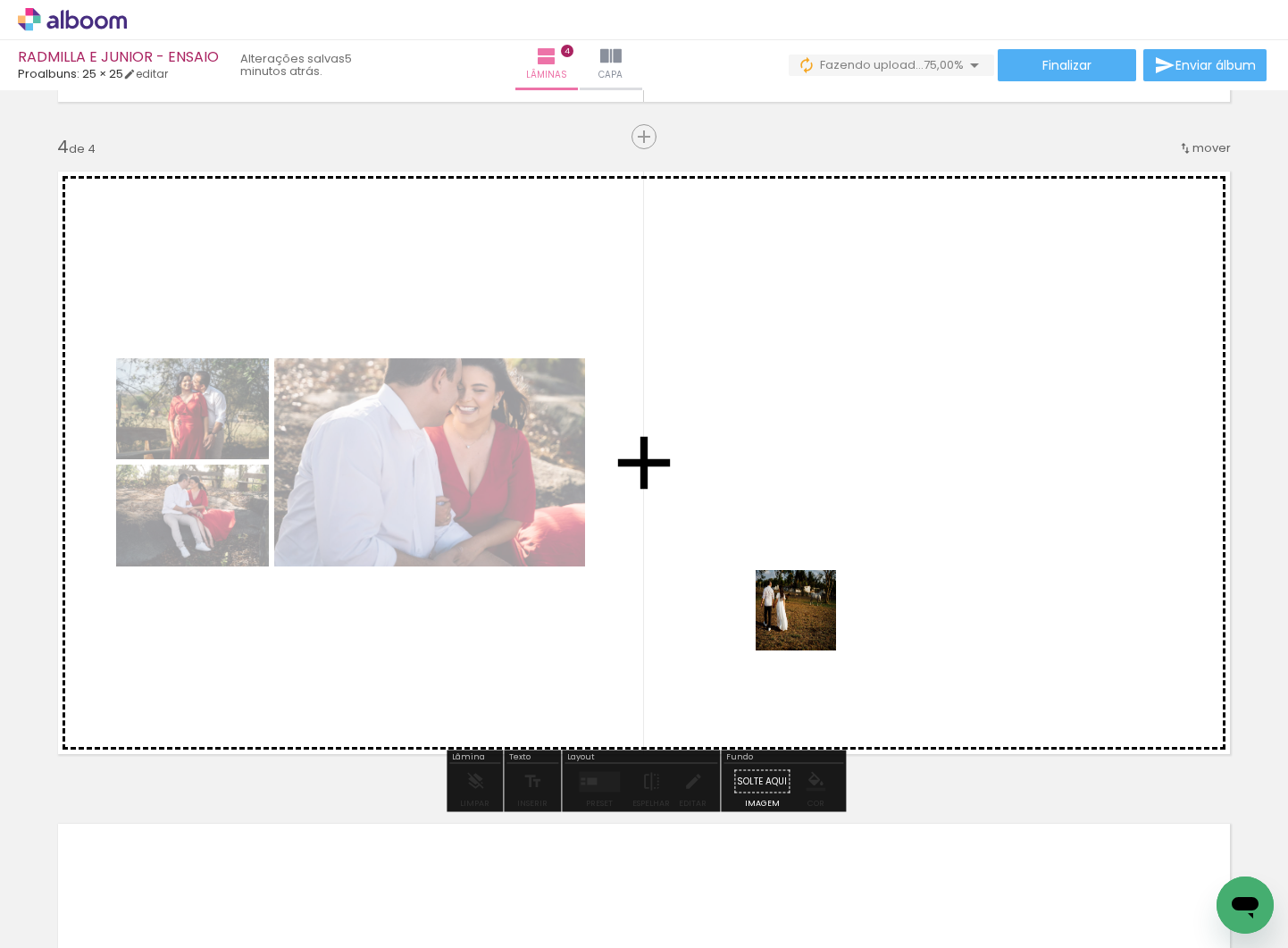
drag, startPoint x: 590, startPoint y: 893, endPoint x: 810, endPoint y: 624, distance: 347.5
click at [810, 624] on quentale-workspace at bounding box center [644, 474] width 1288 height 948
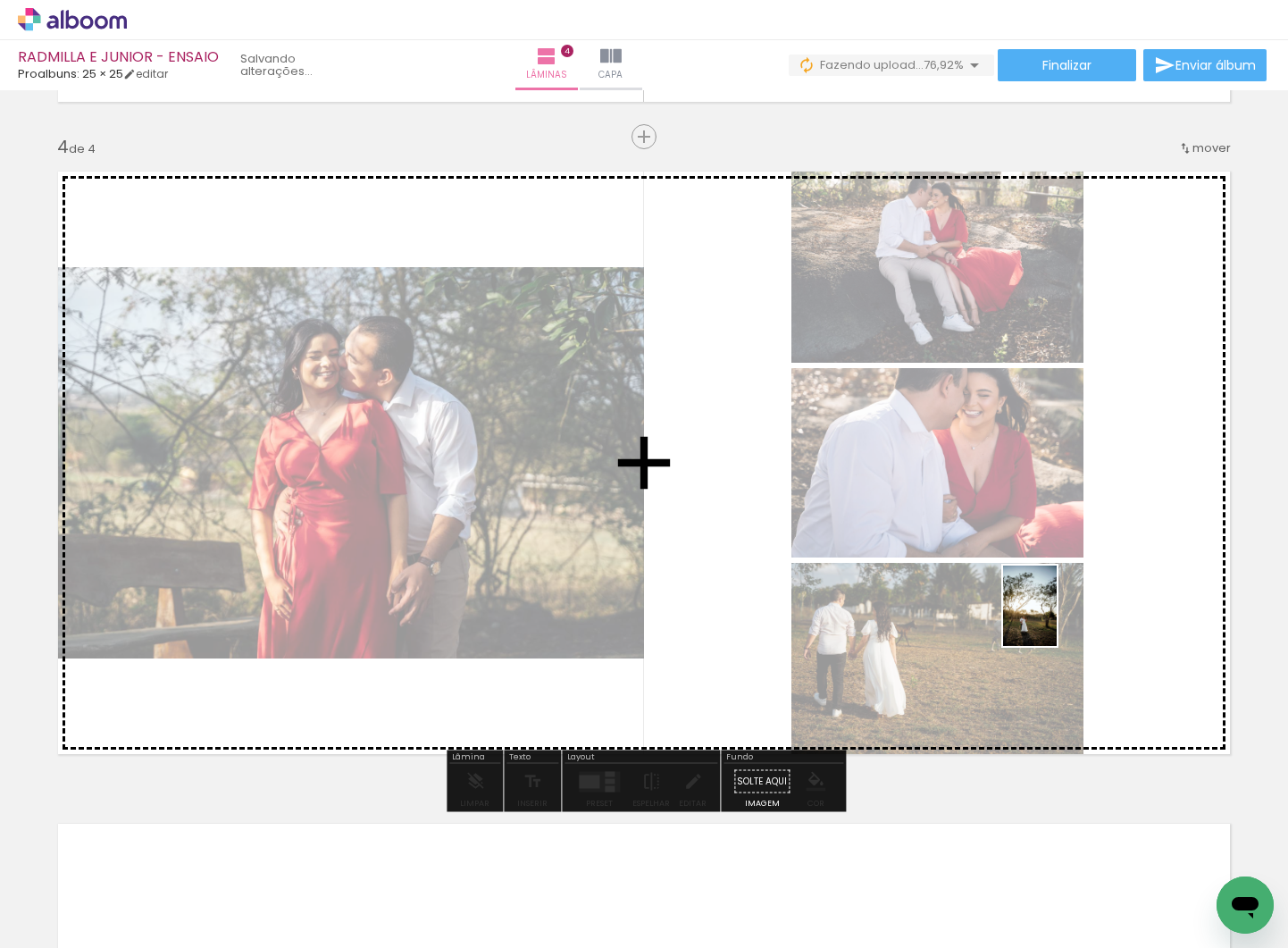
drag, startPoint x: 686, startPoint y: 869, endPoint x: 1057, endPoint y: 619, distance: 447.4
click at [1057, 619] on quentale-workspace at bounding box center [644, 474] width 1288 height 948
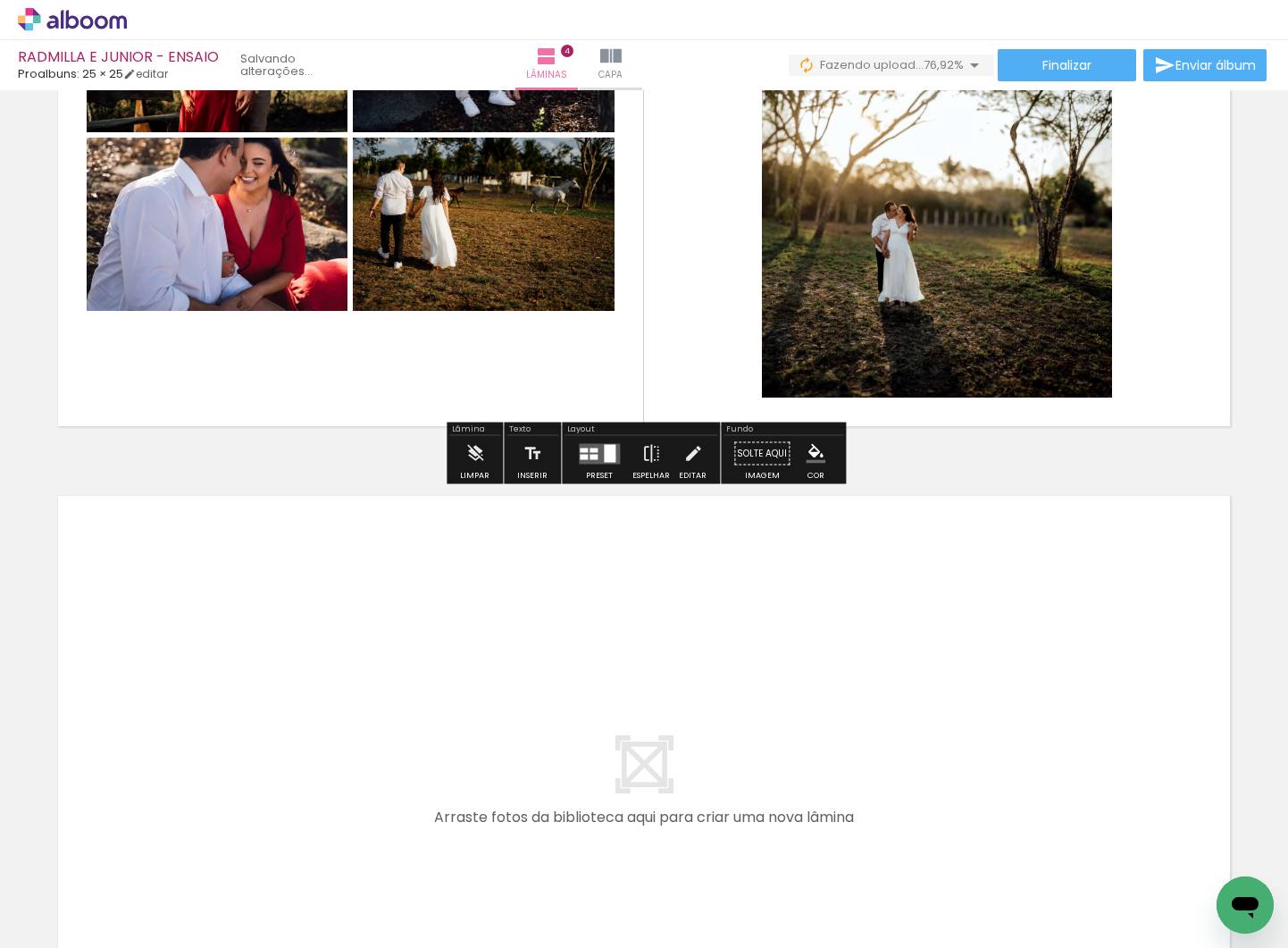
scroll to position [0, 1054]
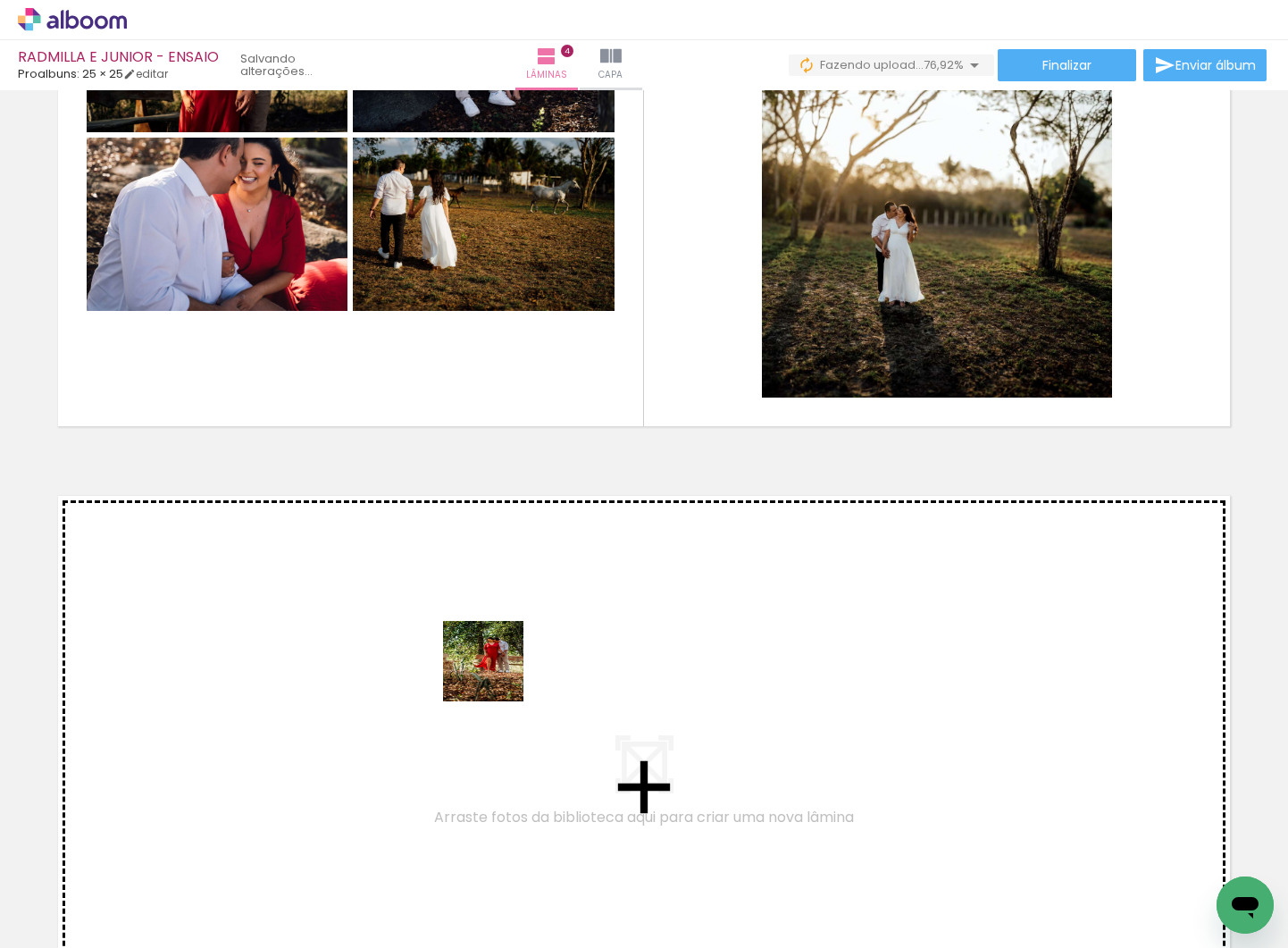
click at [496, 675] on quentale-workspace at bounding box center [644, 474] width 1288 height 948
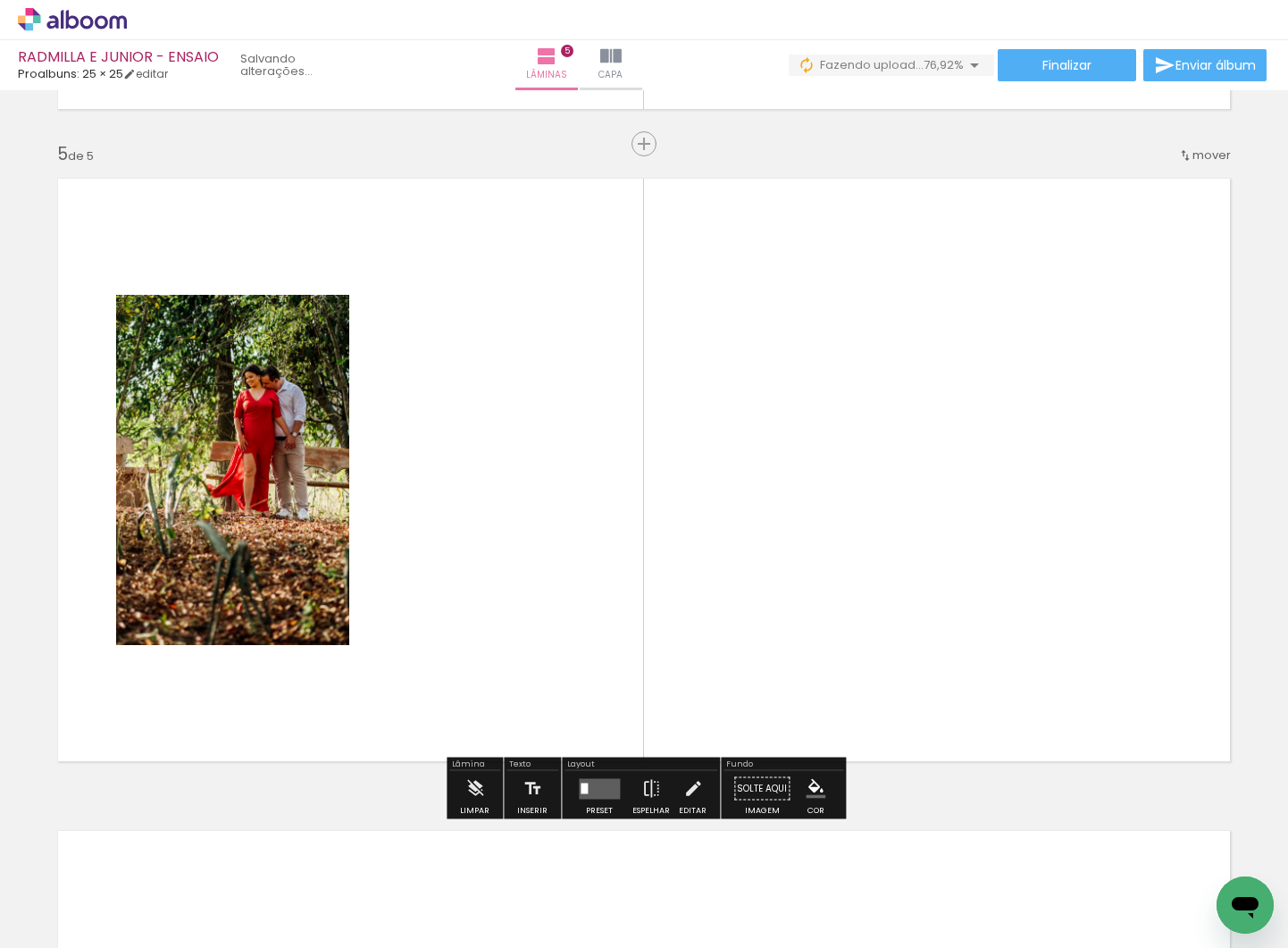
scroll to position [2592, 0]
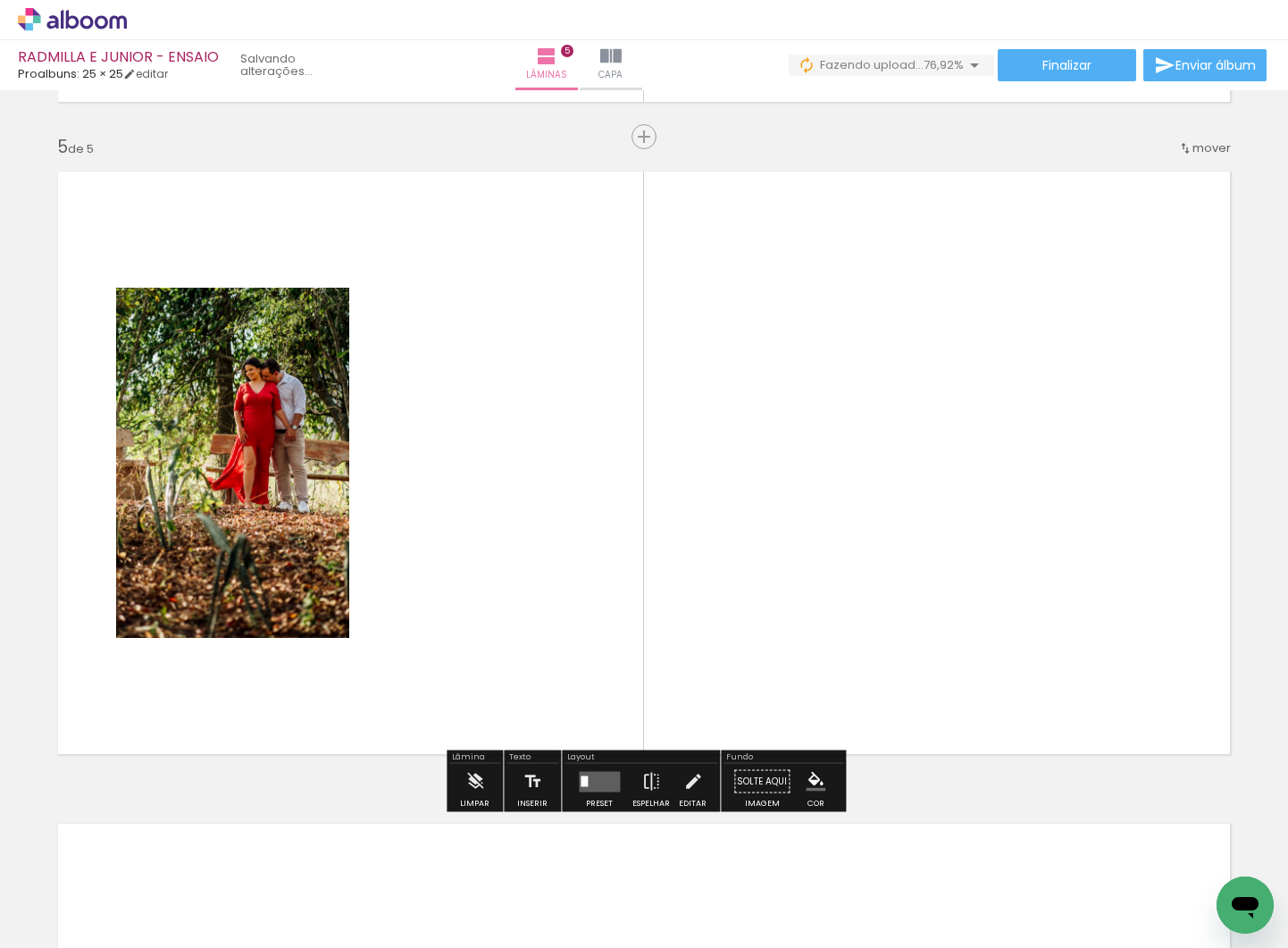
drag, startPoint x: 817, startPoint y: 877, endPoint x: 730, endPoint y: 623, distance: 268.5
click at [689, 578] on quentale-workspace at bounding box center [644, 474] width 1288 height 948
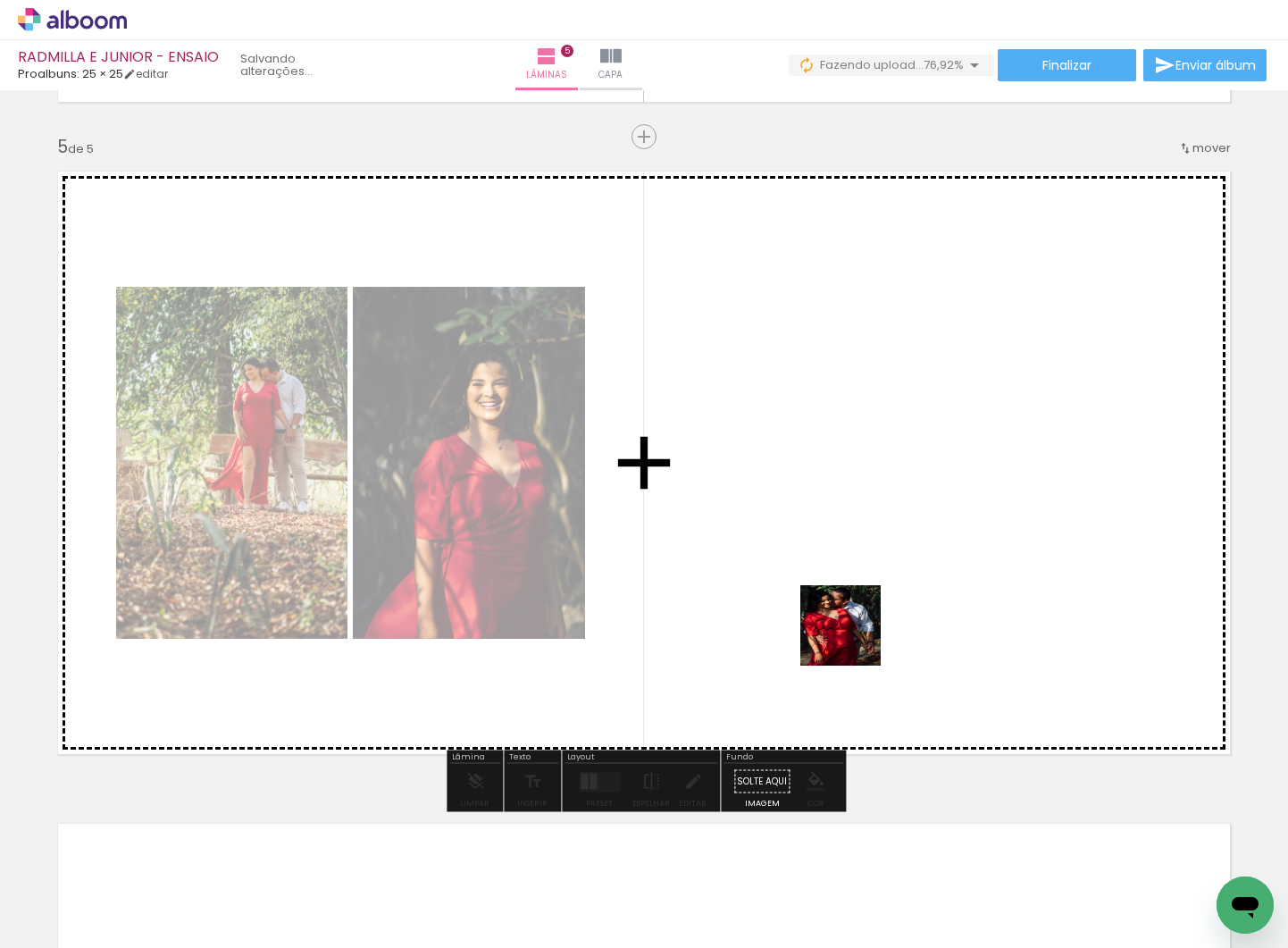
drag, startPoint x: 923, startPoint y: 898, endPoint x: 963, endPoint y: 737, distance: 165.9
click at [854, 639] on quentale-workspace at bounding box center [644, 474] width 1288 height 948
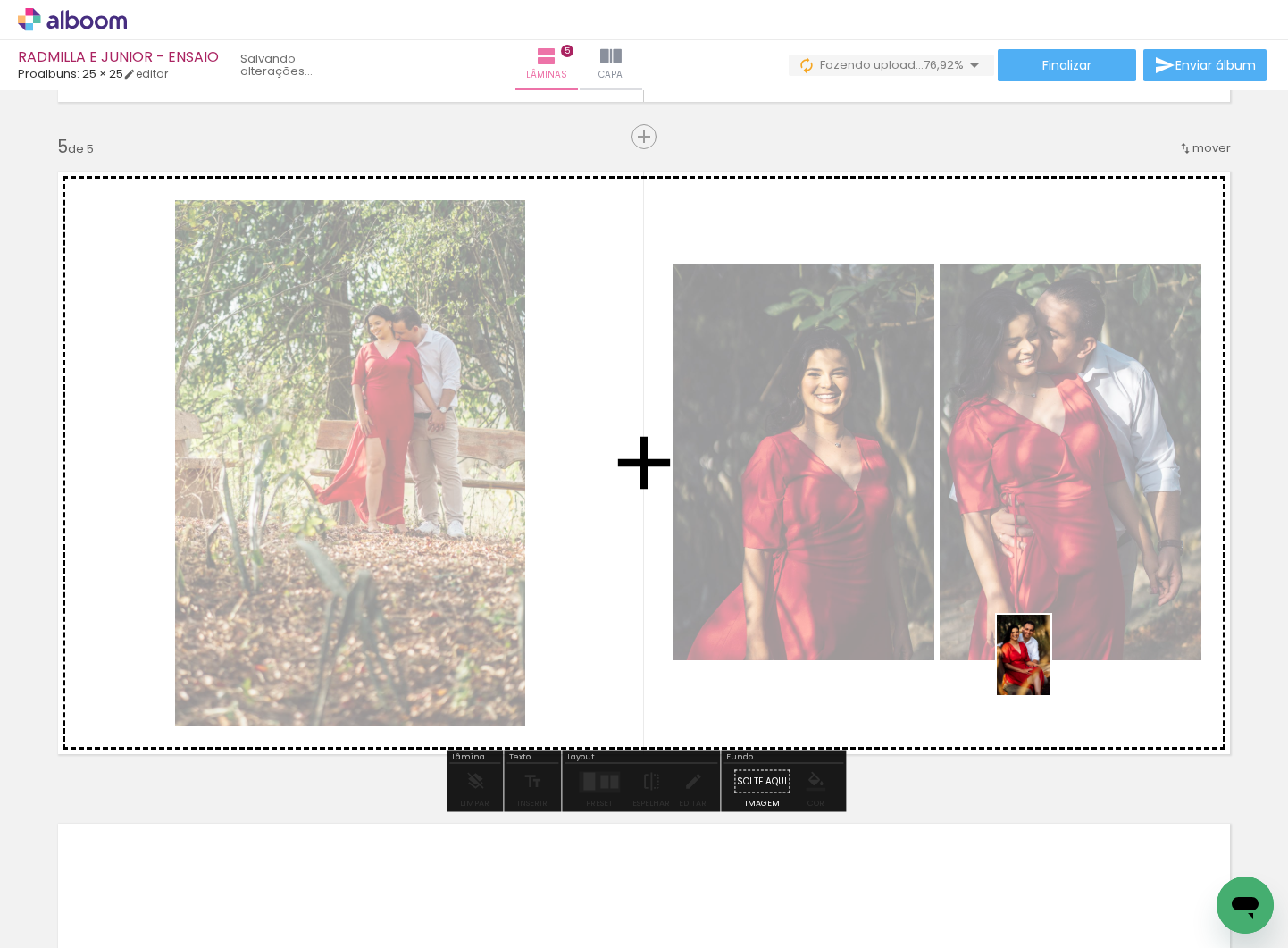
drag, startPoint x: 1128, startPoint y: 897, endPoint x: 1050, endPoint y: 668, distance: 241.9
click at [1050, 668] on quentale-workspace at bounding box center [644, 474] width 1288 height 948
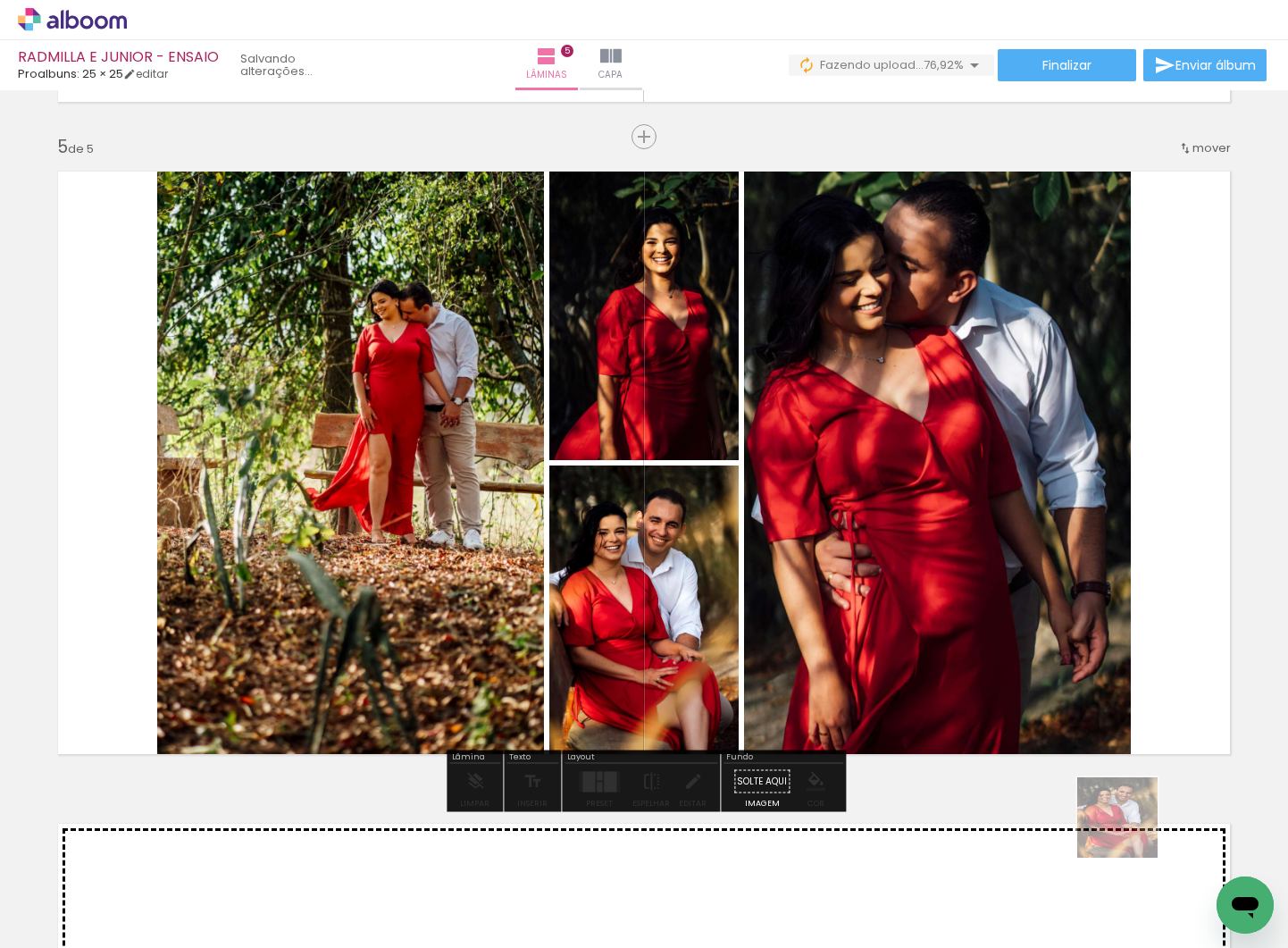
drag, startPoint x: 1131, startPoint y: 831, endPoint x: 1120, endPoint y: 710, distance: 121.5
click at [1120, 710] on quentale-workspace at bounding box center [644, 474] width 1288 height 948
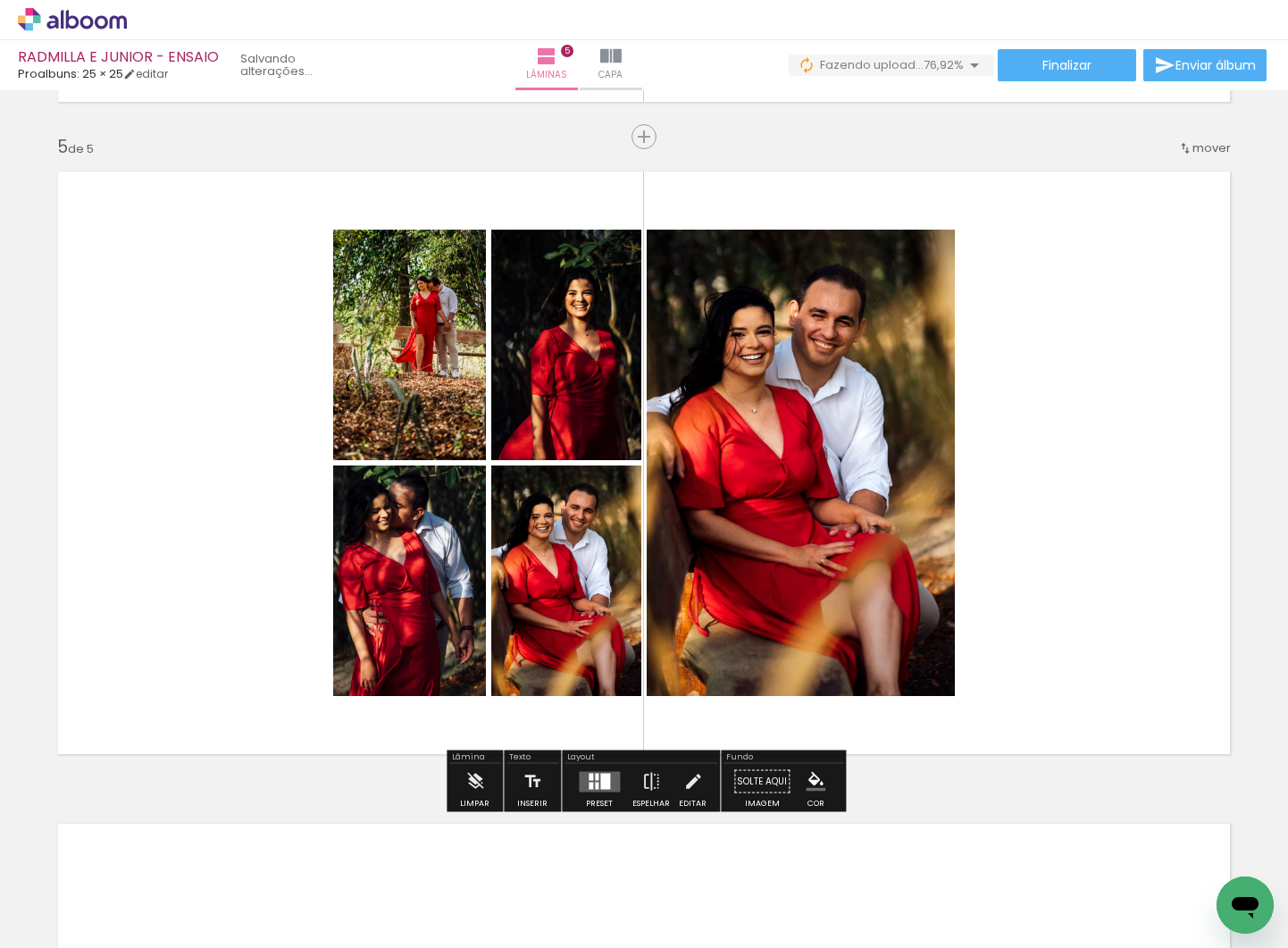
scroll to position [0, 1302]
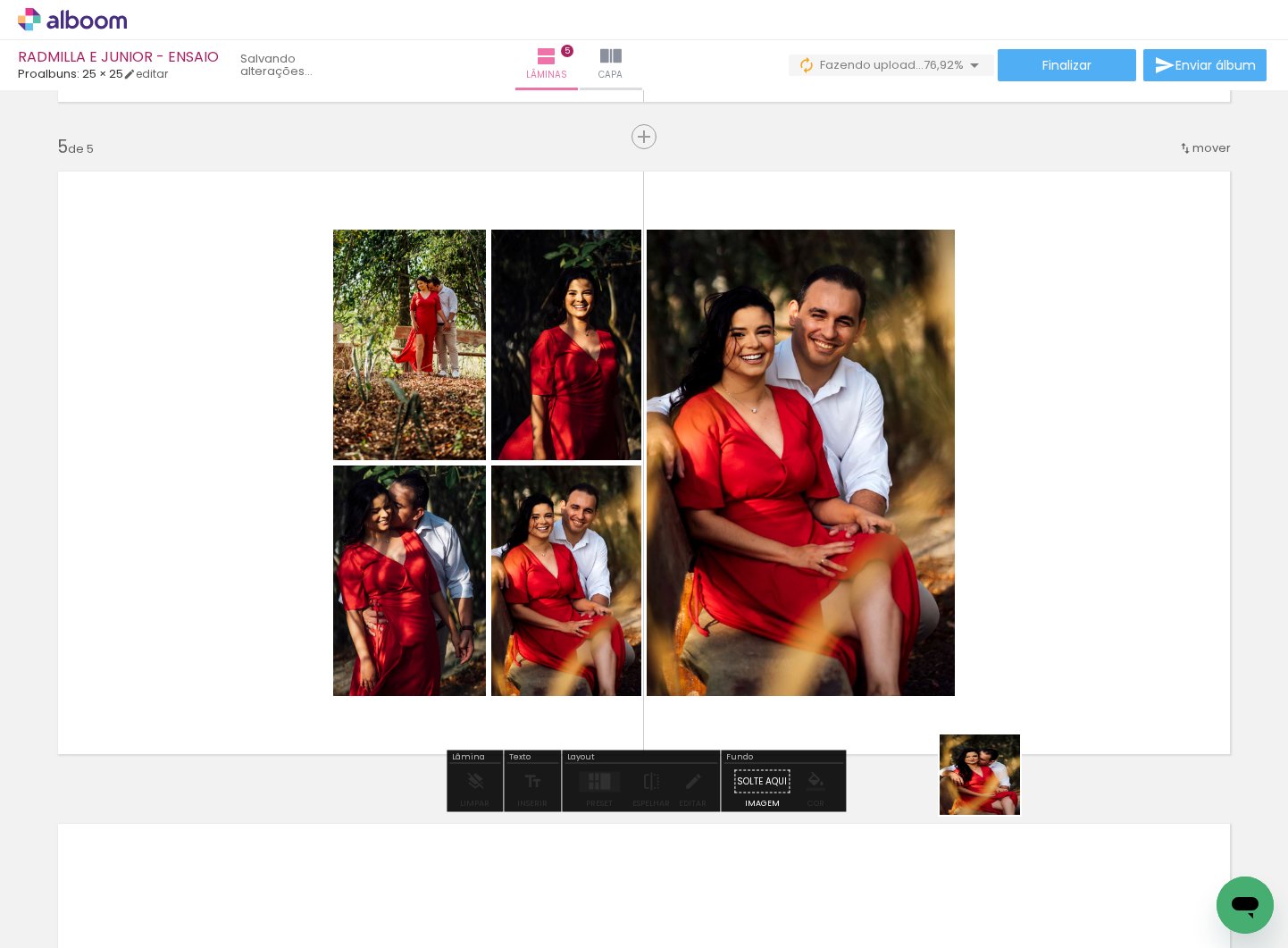
click at [998, 655] on quentale-workspace at bounding box center [644, 474] width 1288 height 948
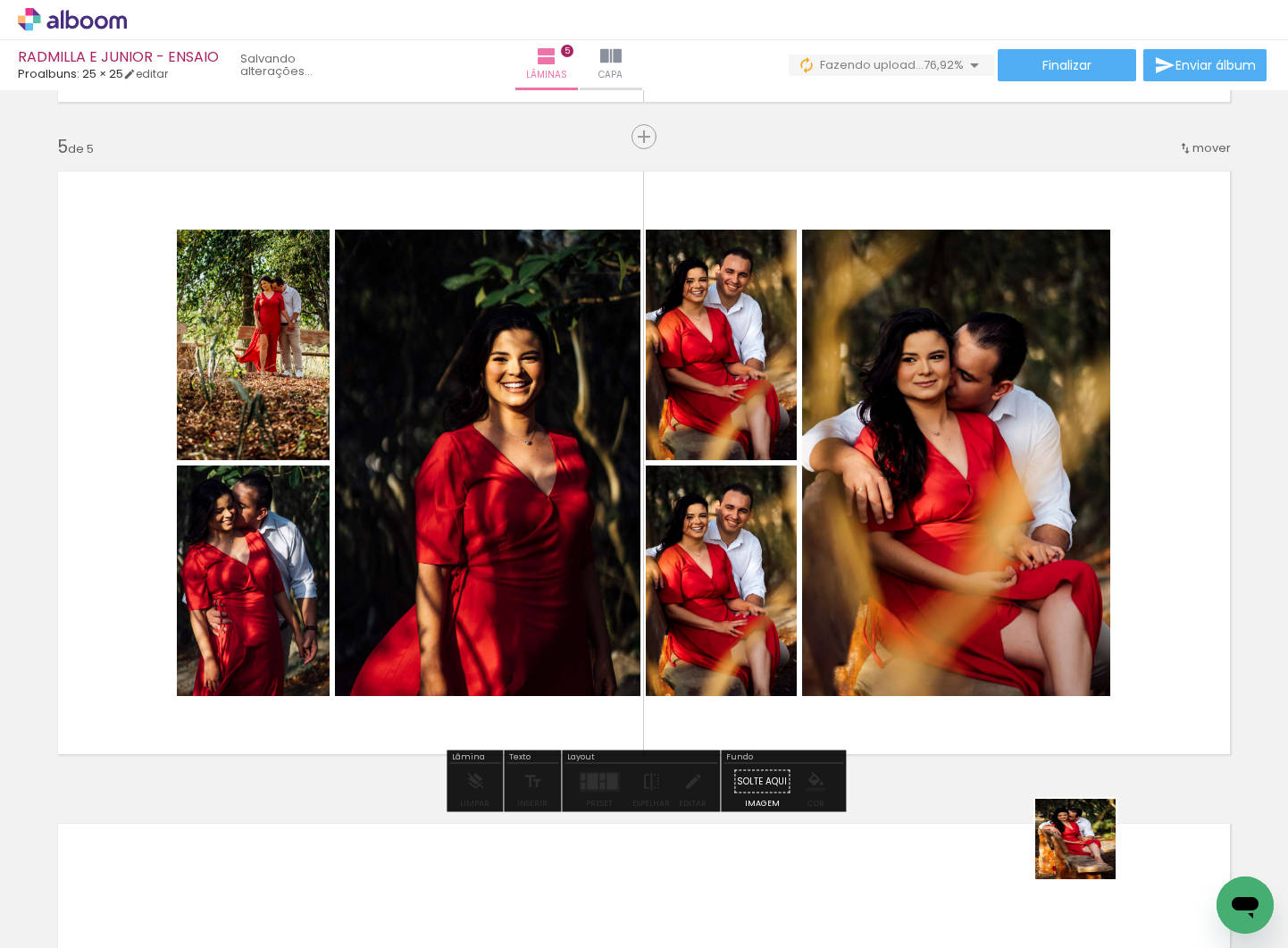
drag, startPoint x: 1082, startPoint y: 876, endPoint x: 1130, endPoint y: 640, distance: 240.8
click at [1130, 640] on quentale-workspace at bounding box center [644, 474] width 1288 height 948
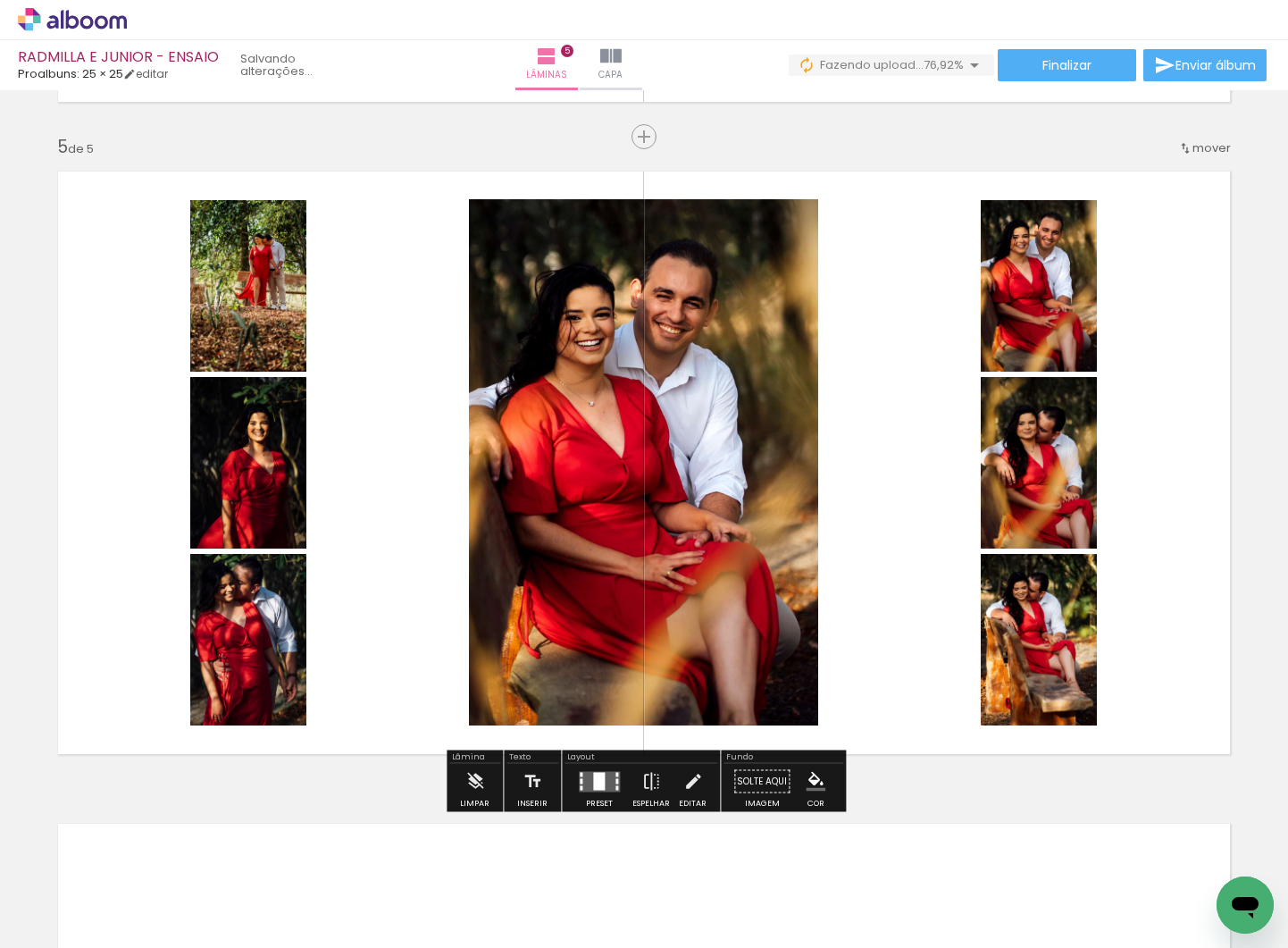
click at [594, 782] on div at bounding box center [599, 781] width 12 height 18
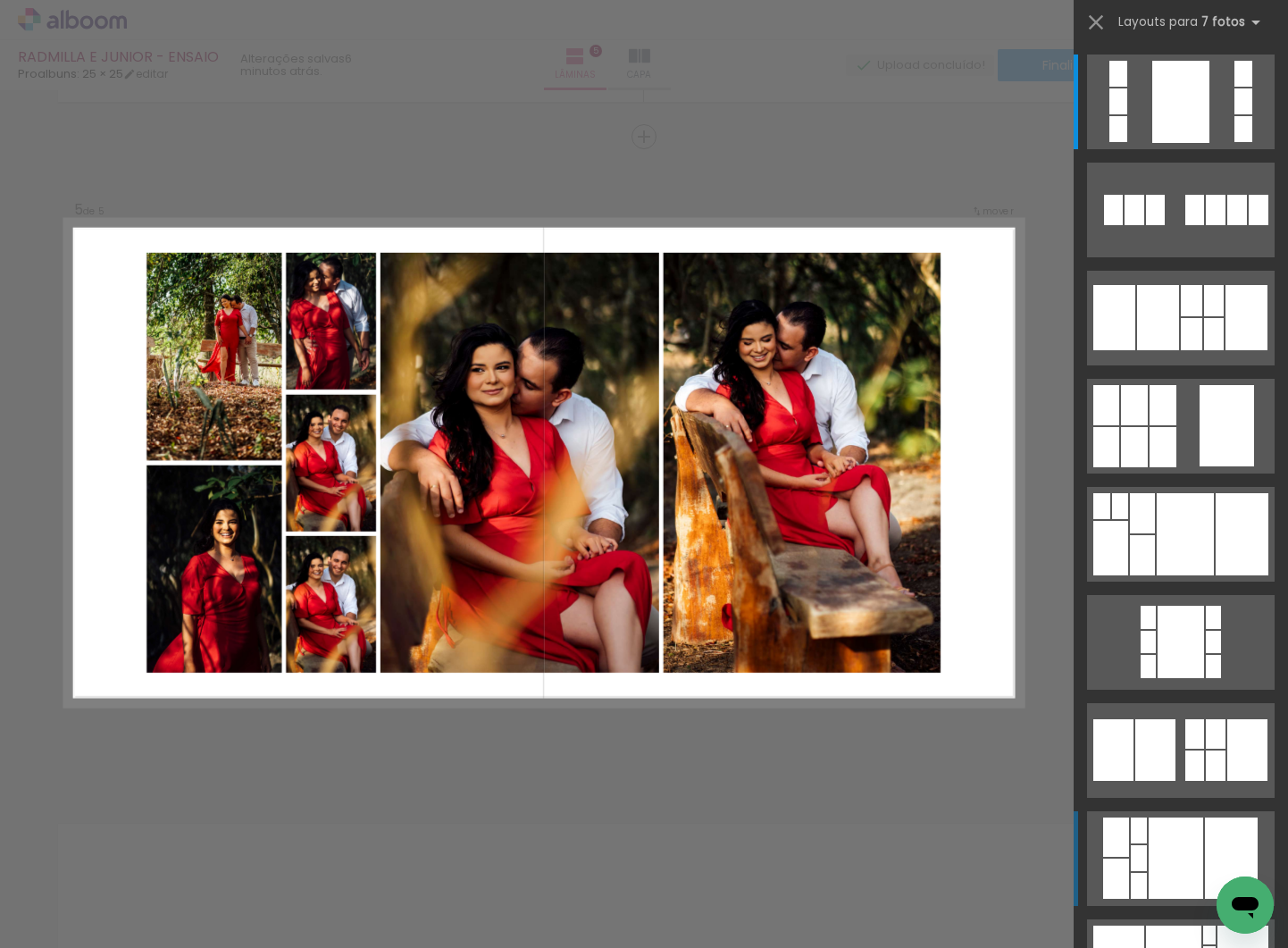
click at [1176, 575] on div at bounding box center [1186, 534] width 58 height 82
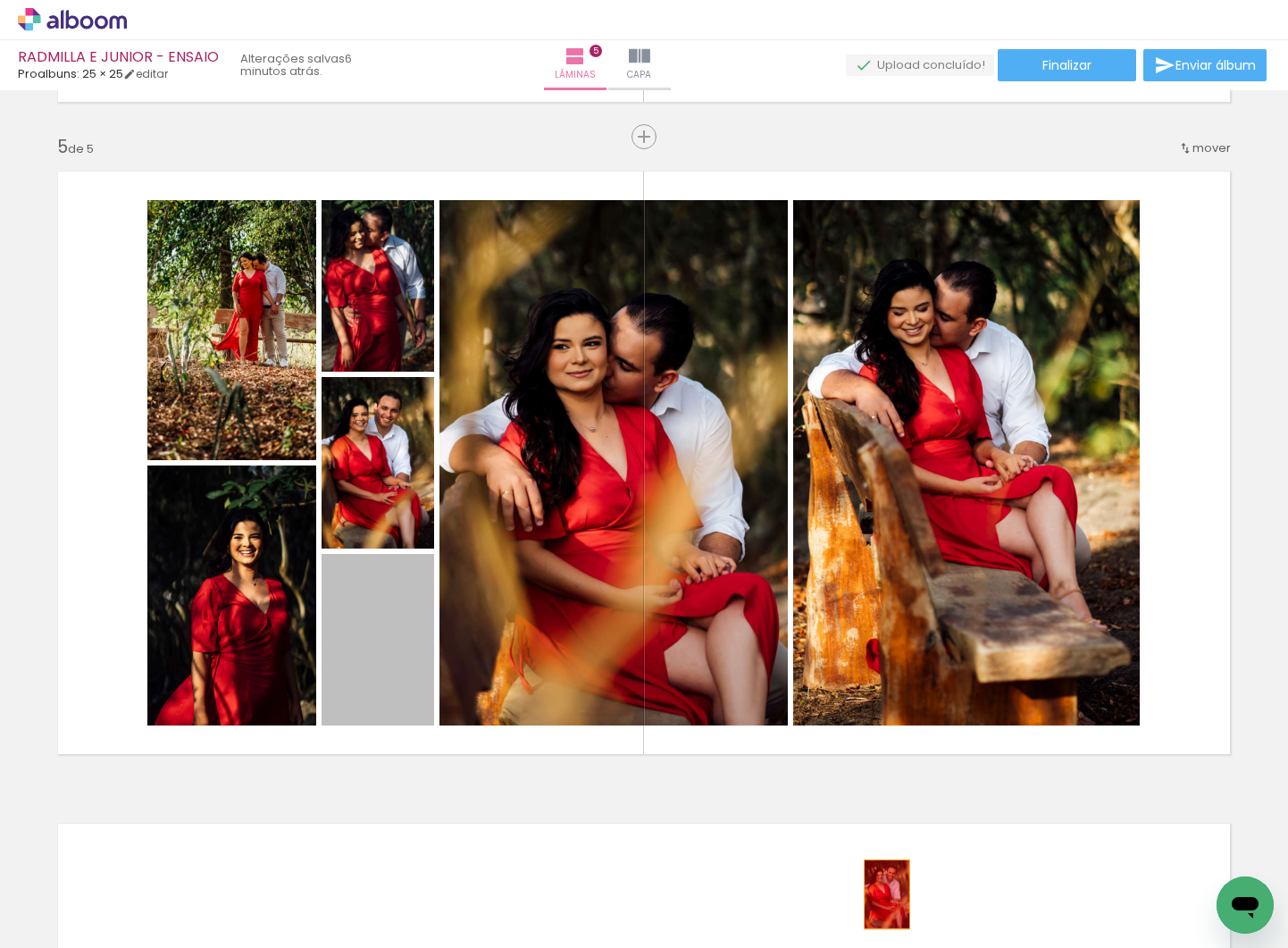
drag, startPoint x: 550, startPoint y: 695, endPoint x: 887, endPoint y: 894, distance: 391.4
click at [887, 894] on quentale-workspace at bounding box center [644, 474] width 1288 height 948
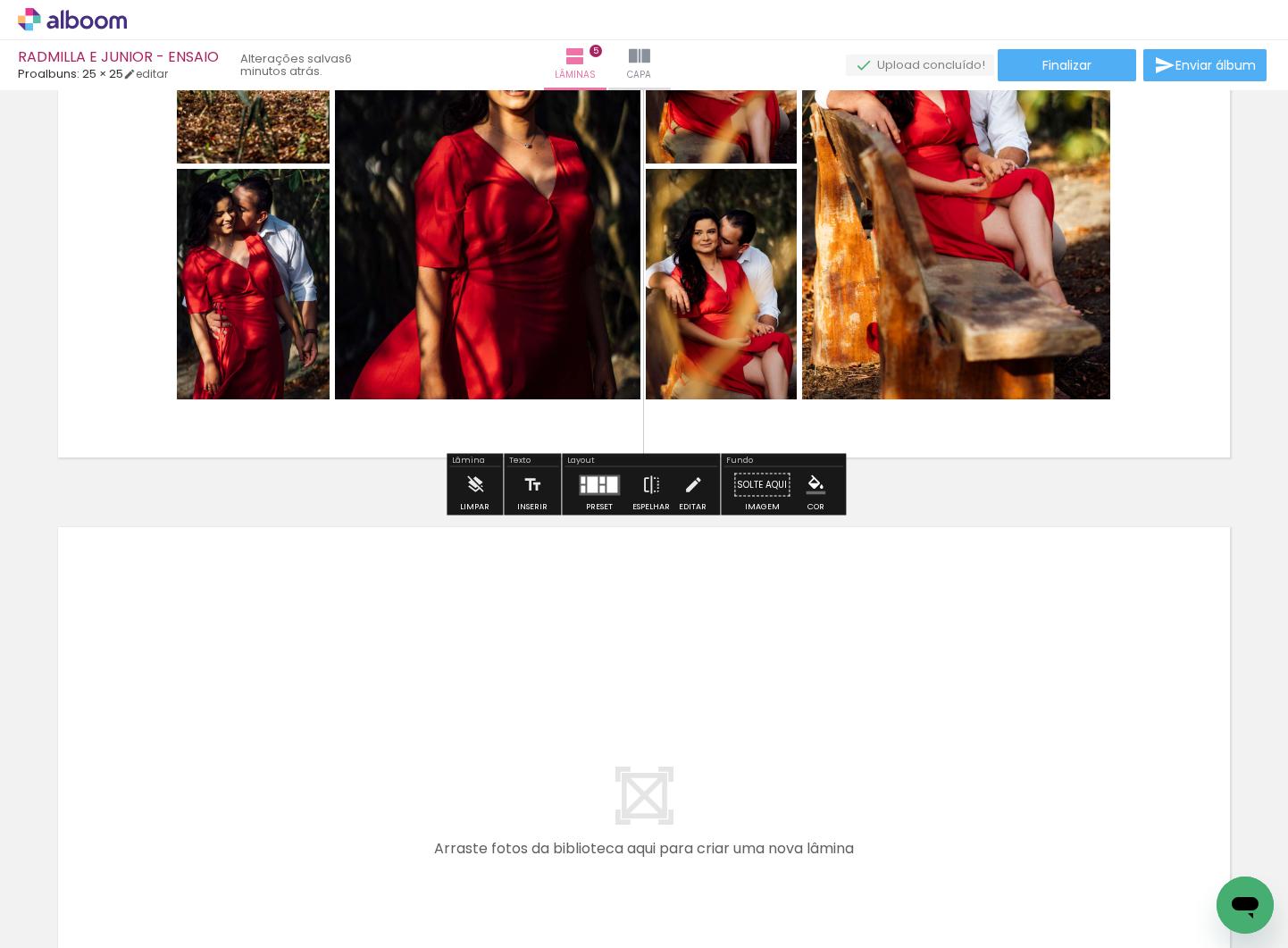
scroll to position [2963, 0]
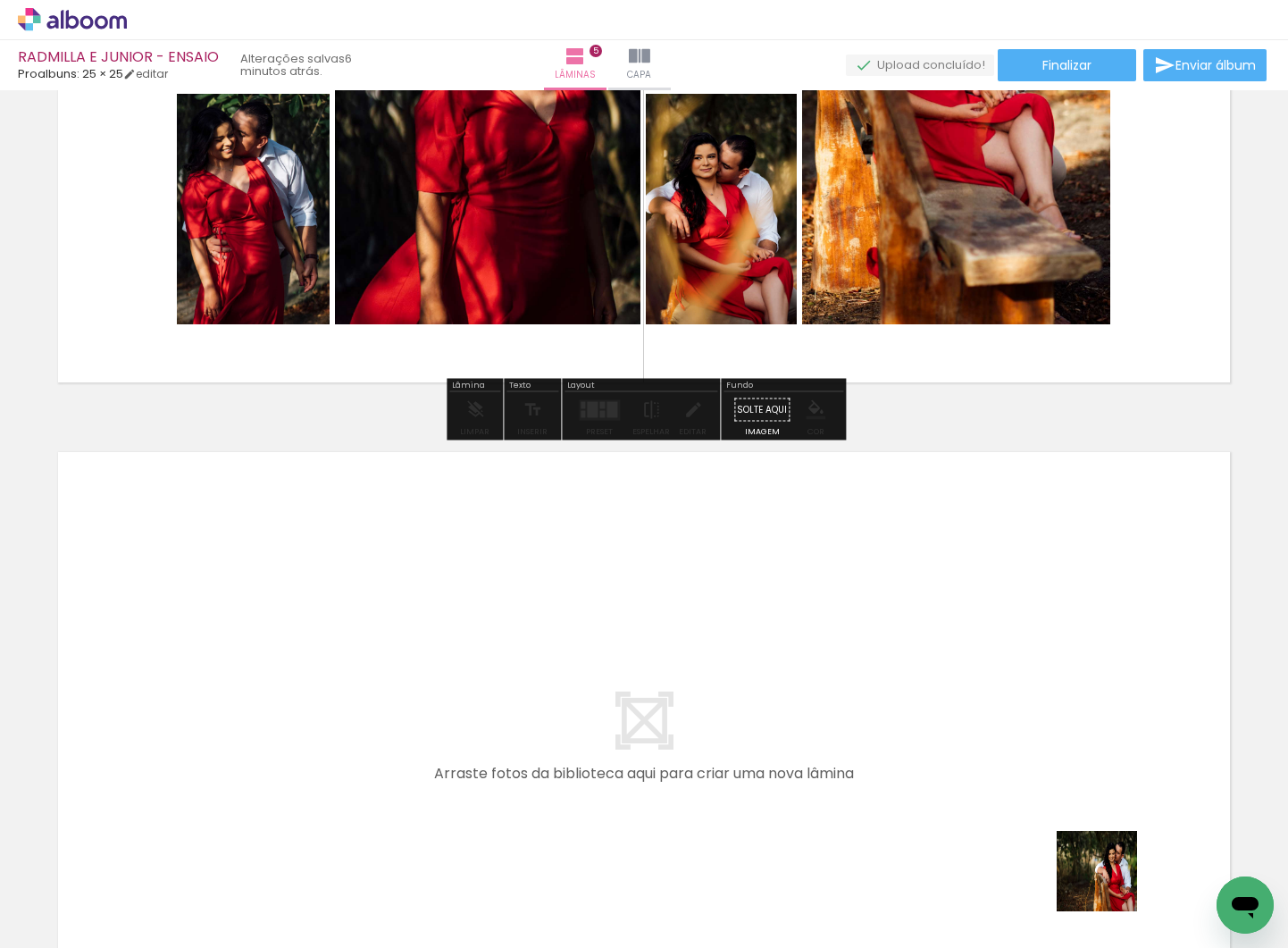
drag, startPoint x: 1111, startPoint y: 884, endPoint x: 864, endPoint y: 754, distance: 279.1
click at [864, 754] on quentale-workspace at bounding box center [644, 474] width 1288 height 948
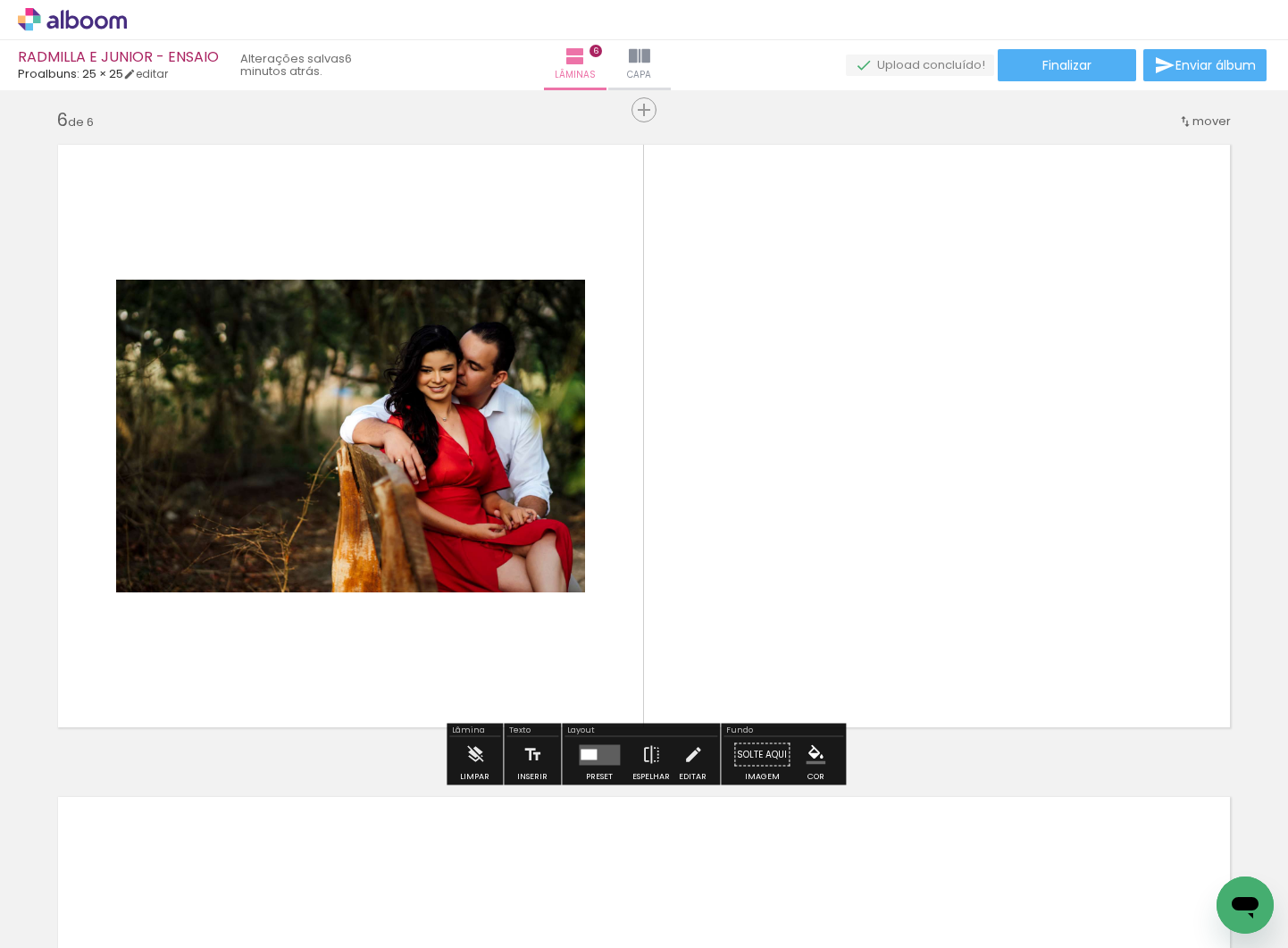
scroll to position [3282, 0]
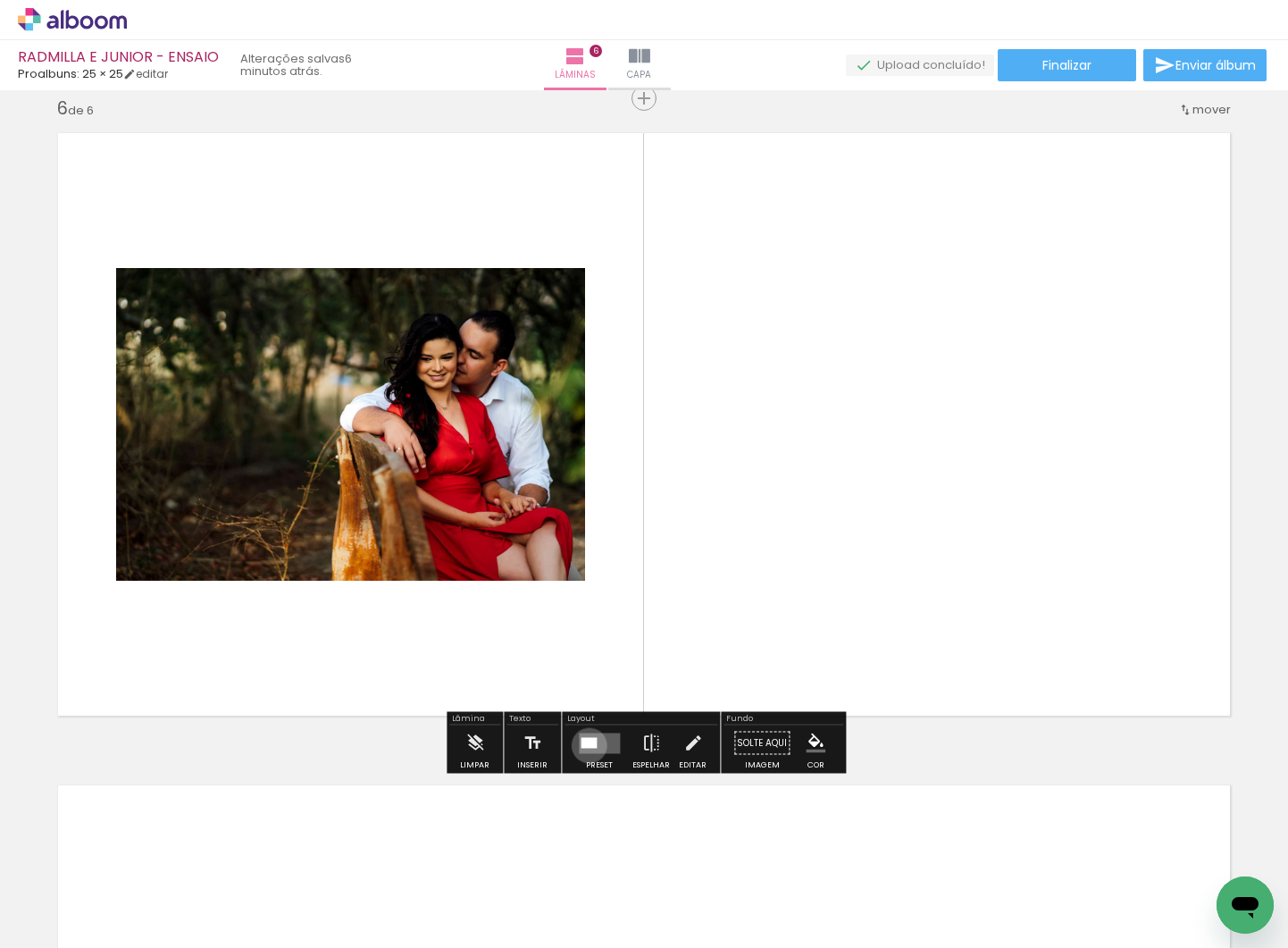
click at [585, 745] on div at bounding box center [588, 742] width 16 height 11
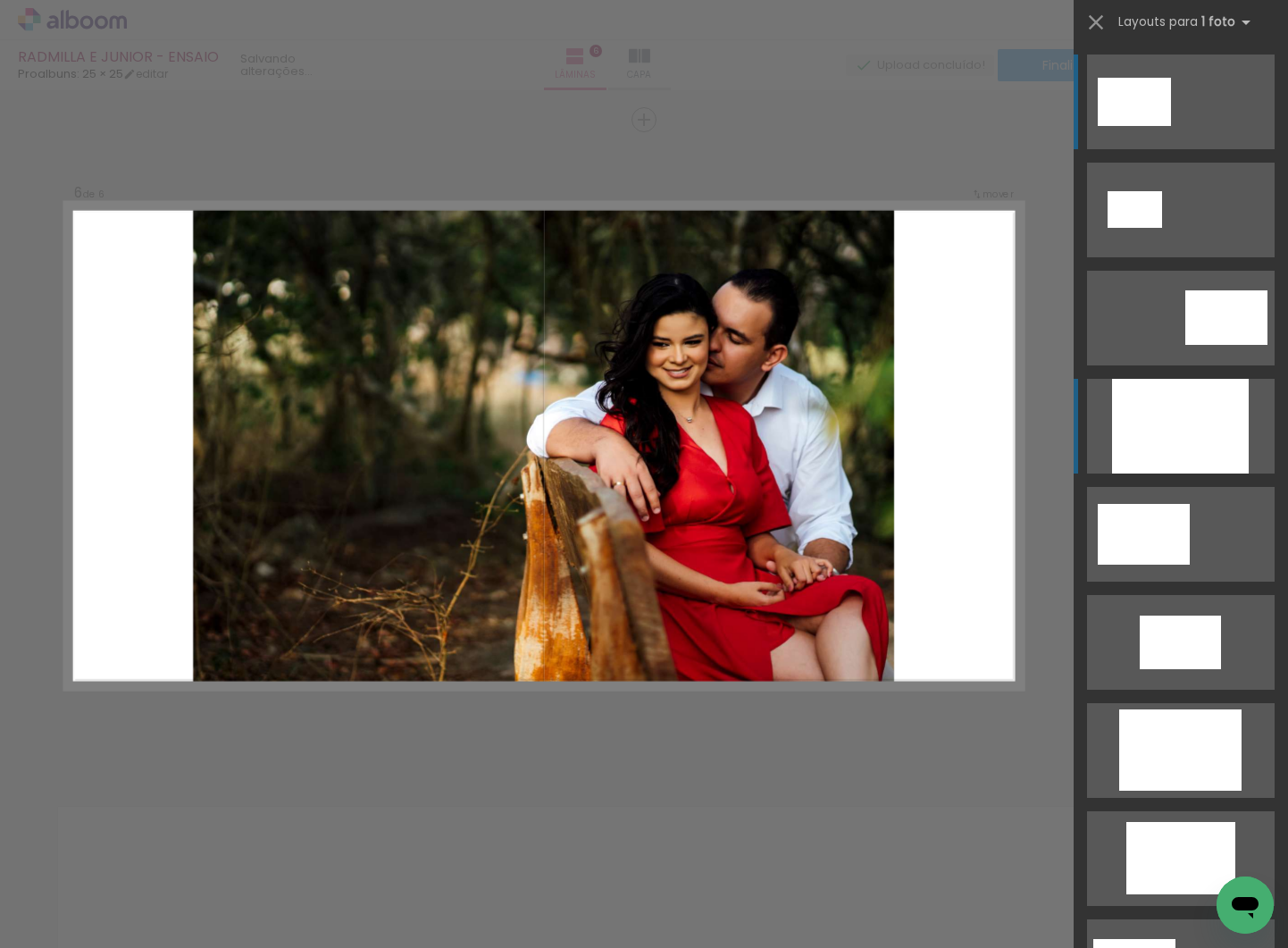
scroll to position [3243, 0]
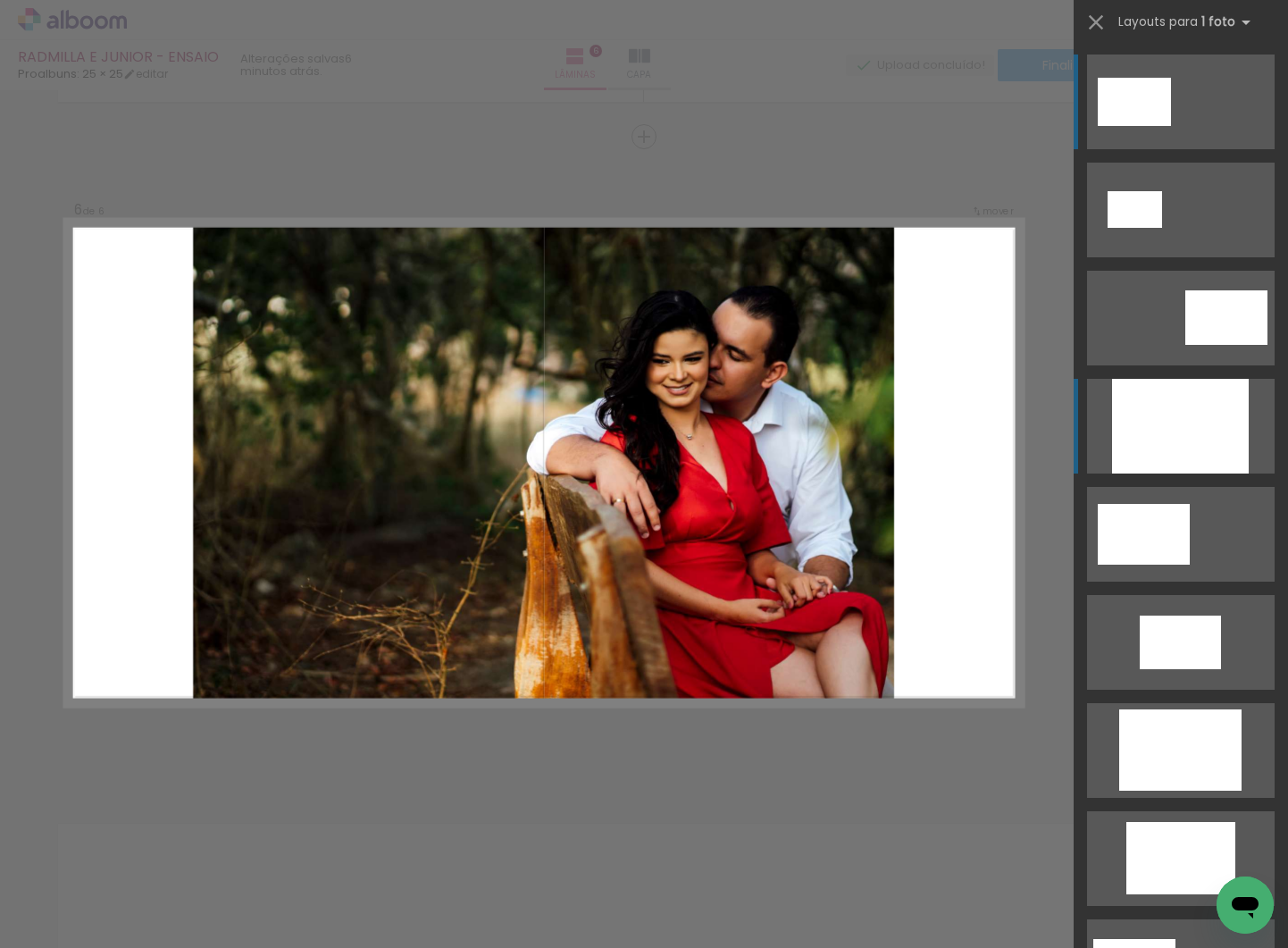
click at [1198, 440] on div at bounding box center [1181, 425] width 137 height 94
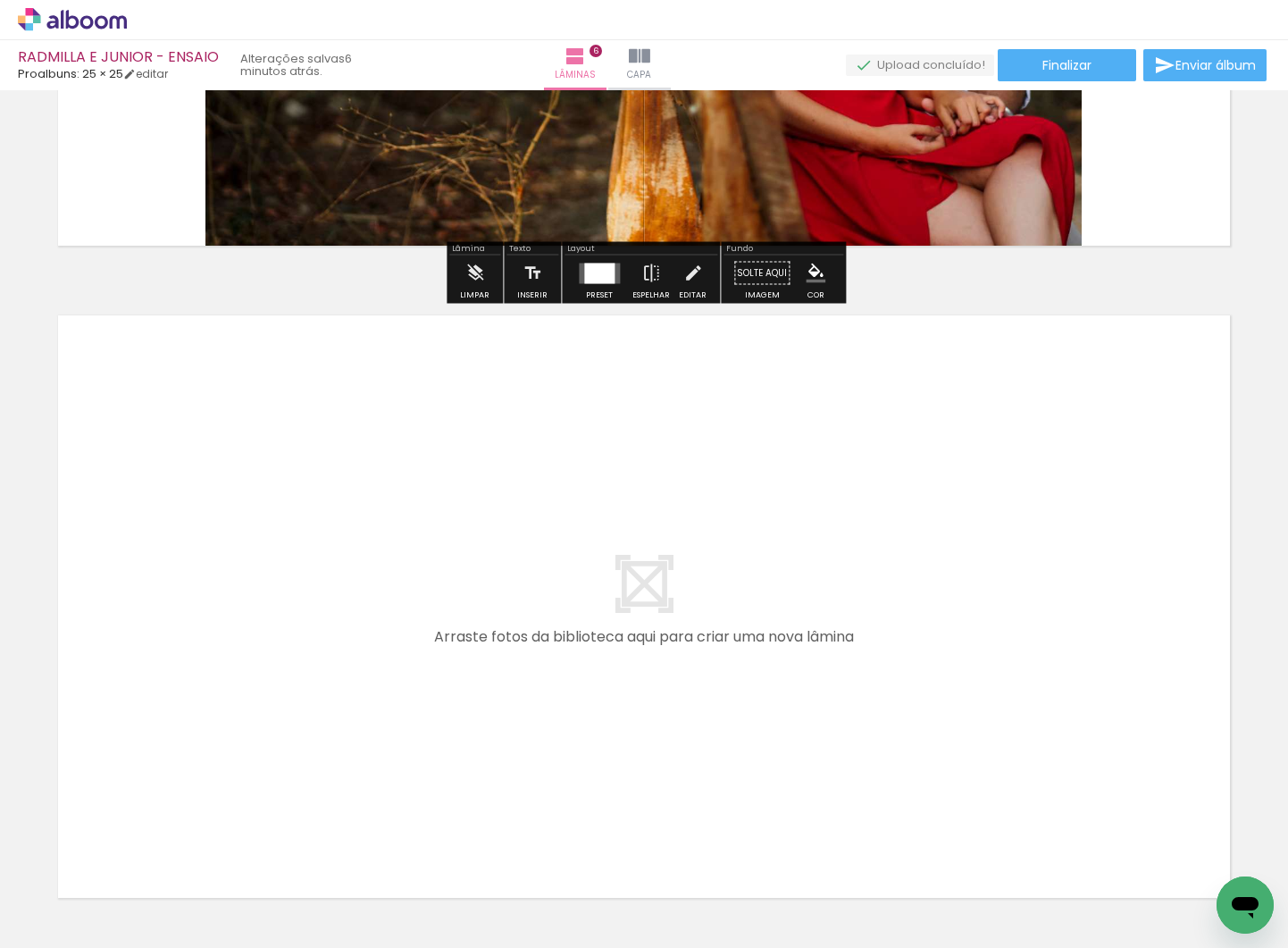
scroll to position [3792, 0]
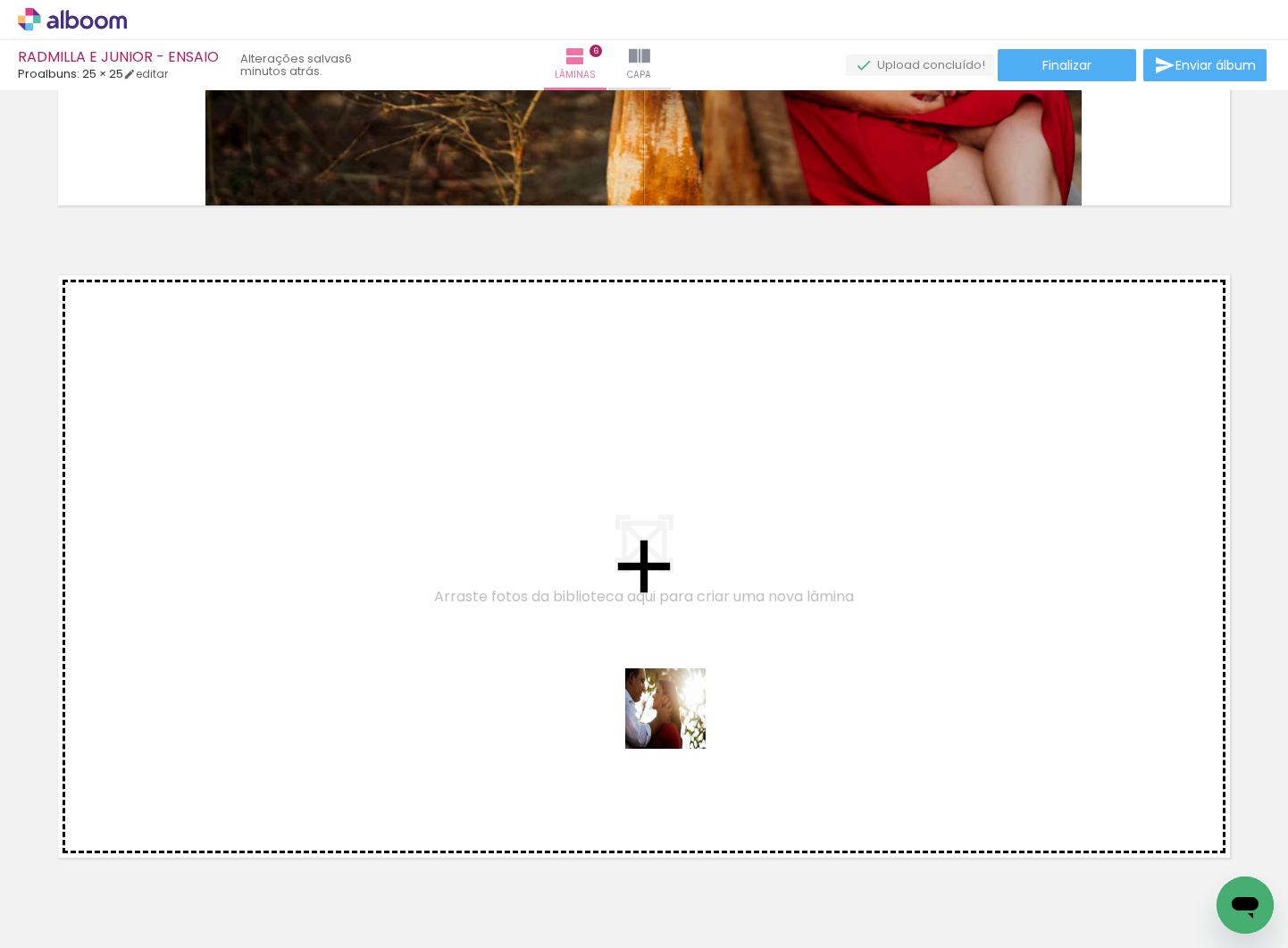
drag, startPoint x: 759, startPoint y: 803, endPoint x: 921, endPoint y: 938, distance: 210.9
click at [679, 721] on quentale-workspace at bounding box center [644, 474] width 1288 height 948
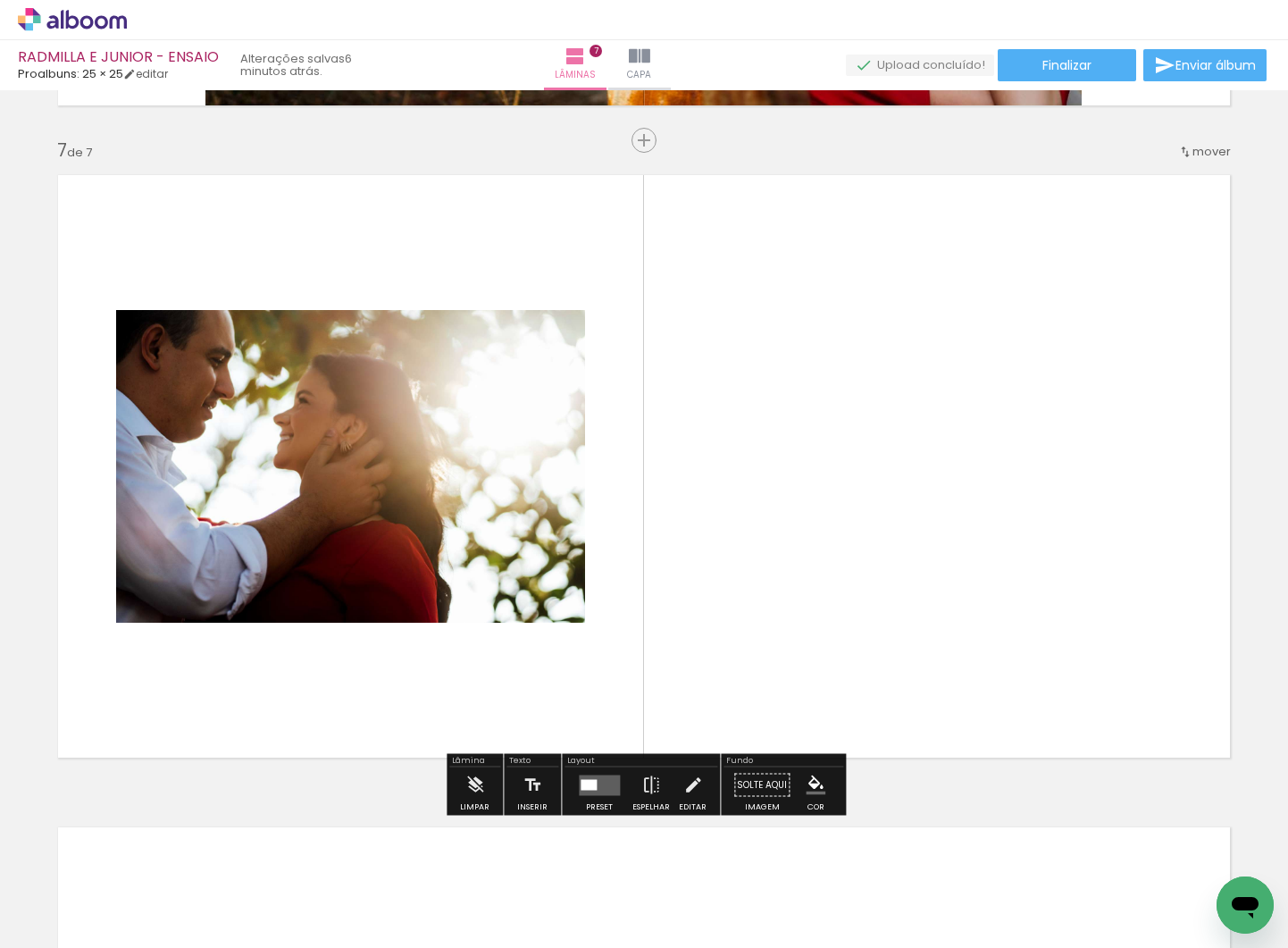
scroll to position [3896, 0]
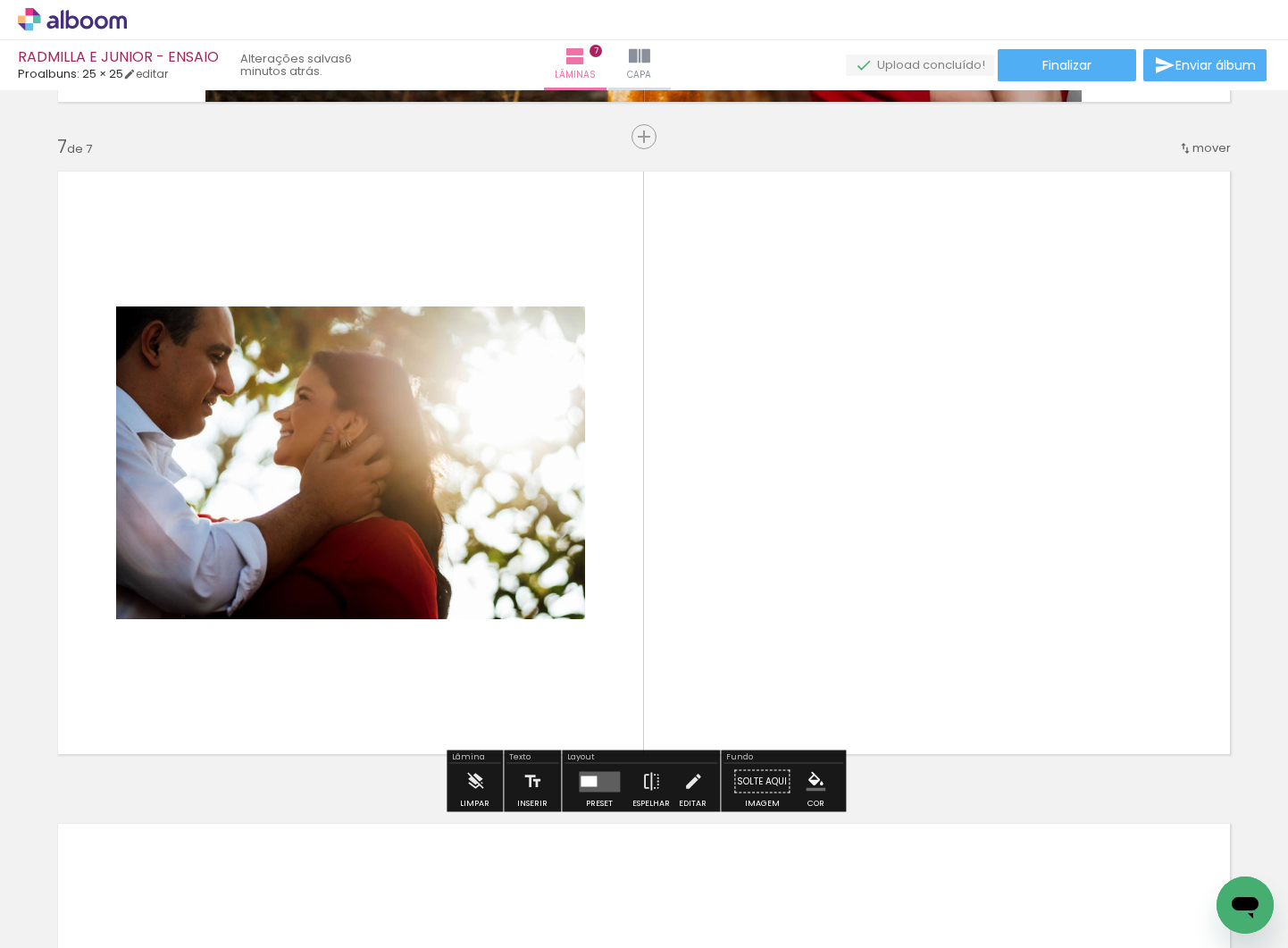
drag, startPoint x: 970, startPoint y: 898, endPoint x: 1002, endPoint y: 812, distance: 91.8
click at [844, 674] on quentale-workspace at bounding box center [644, 474] width 1288 height 948
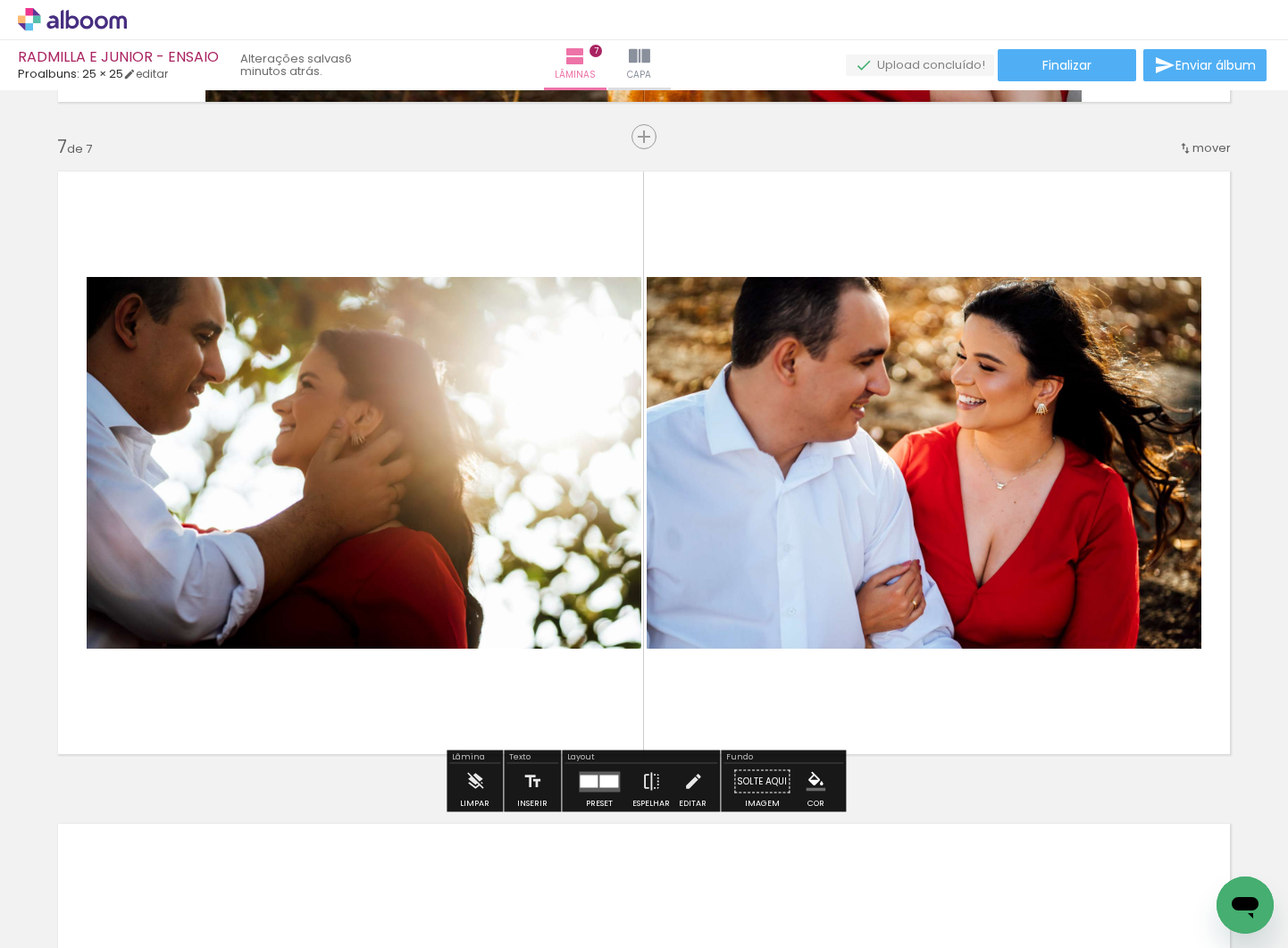
drag, startPoint x: 1050, startPoint y: 844, endPoint x: 1007, endPoint y: 731, distance: 120.9
click at [1007, 731] on quentale-workspace at bounding box center [644, 474] width 1288 height 948
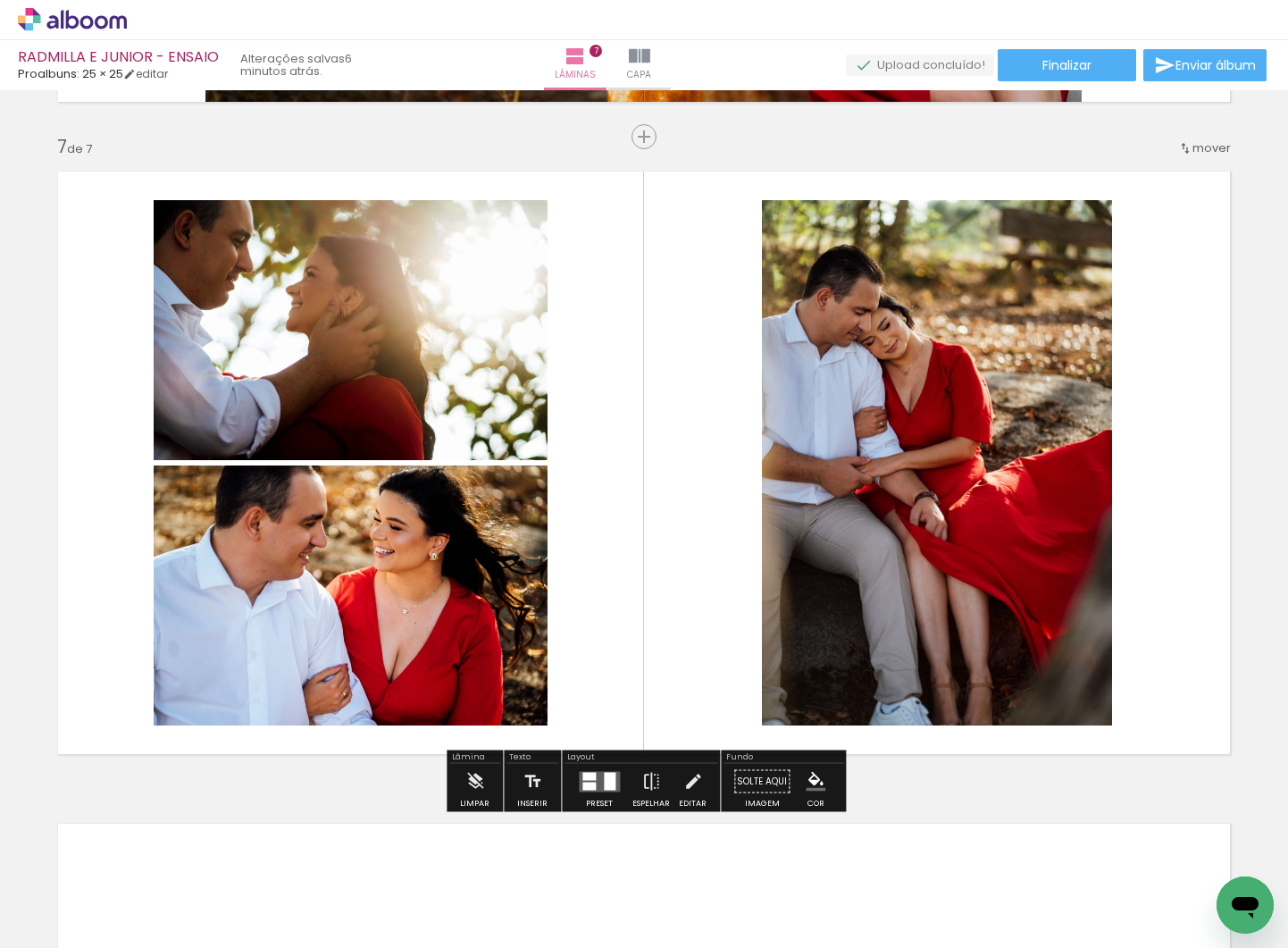
drag, startPoint x: 1168, startPoint y: 892, endPoint x: 1100, endPoint y: 765, distance: 144.1
click at [1049, 700] on quentale-workspace at bounding box center [644, 474] width 1288 height 948
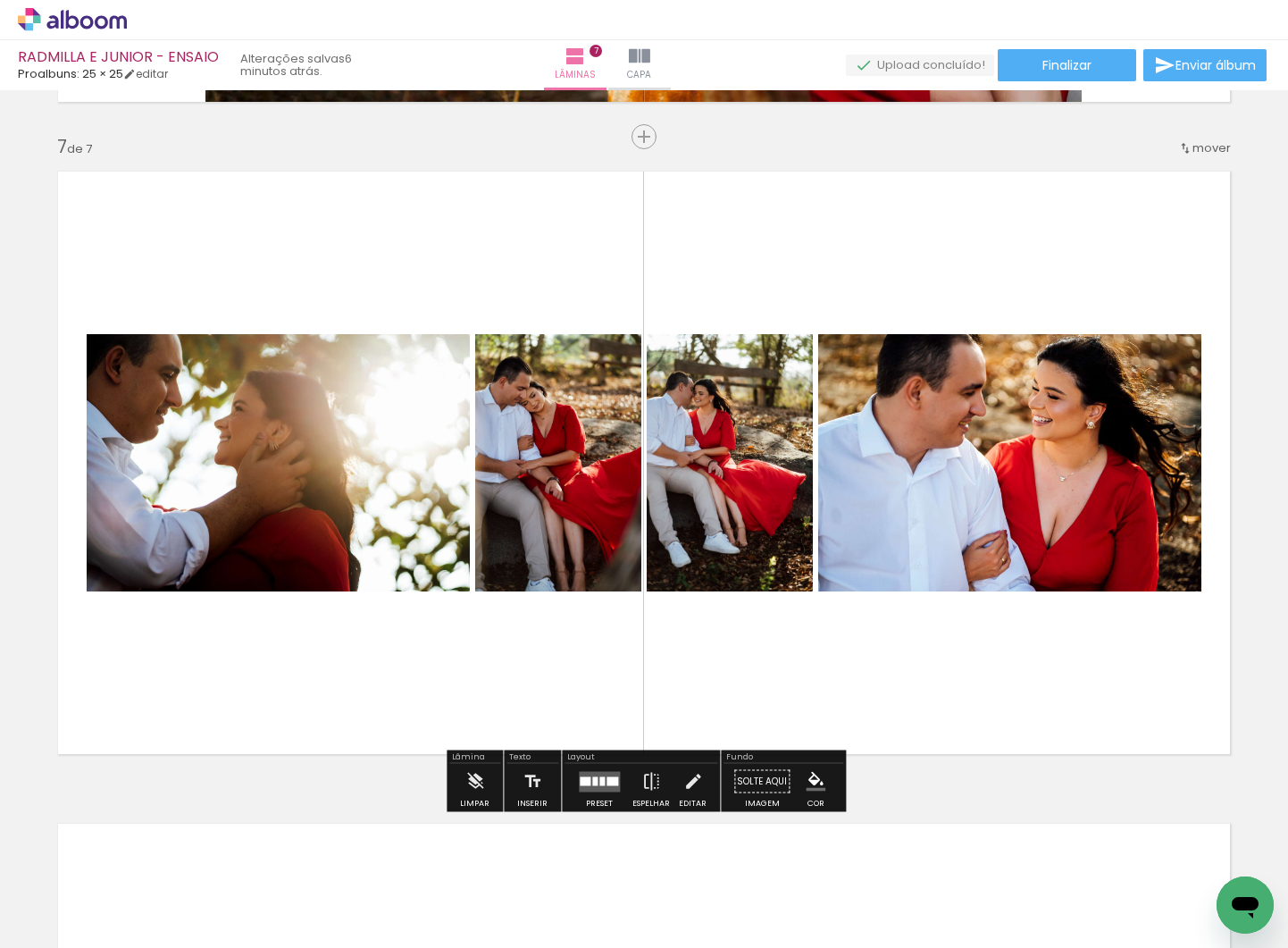
scroll to position [0, 1988]
drag, startPoint x: 987, startPoint y: 845, endPoint x: 1048, endPoint y: 845, distance: 61.0
click at [935, 714] on quentale-workspace at bounding box center [644, 474] width 1288 height 948
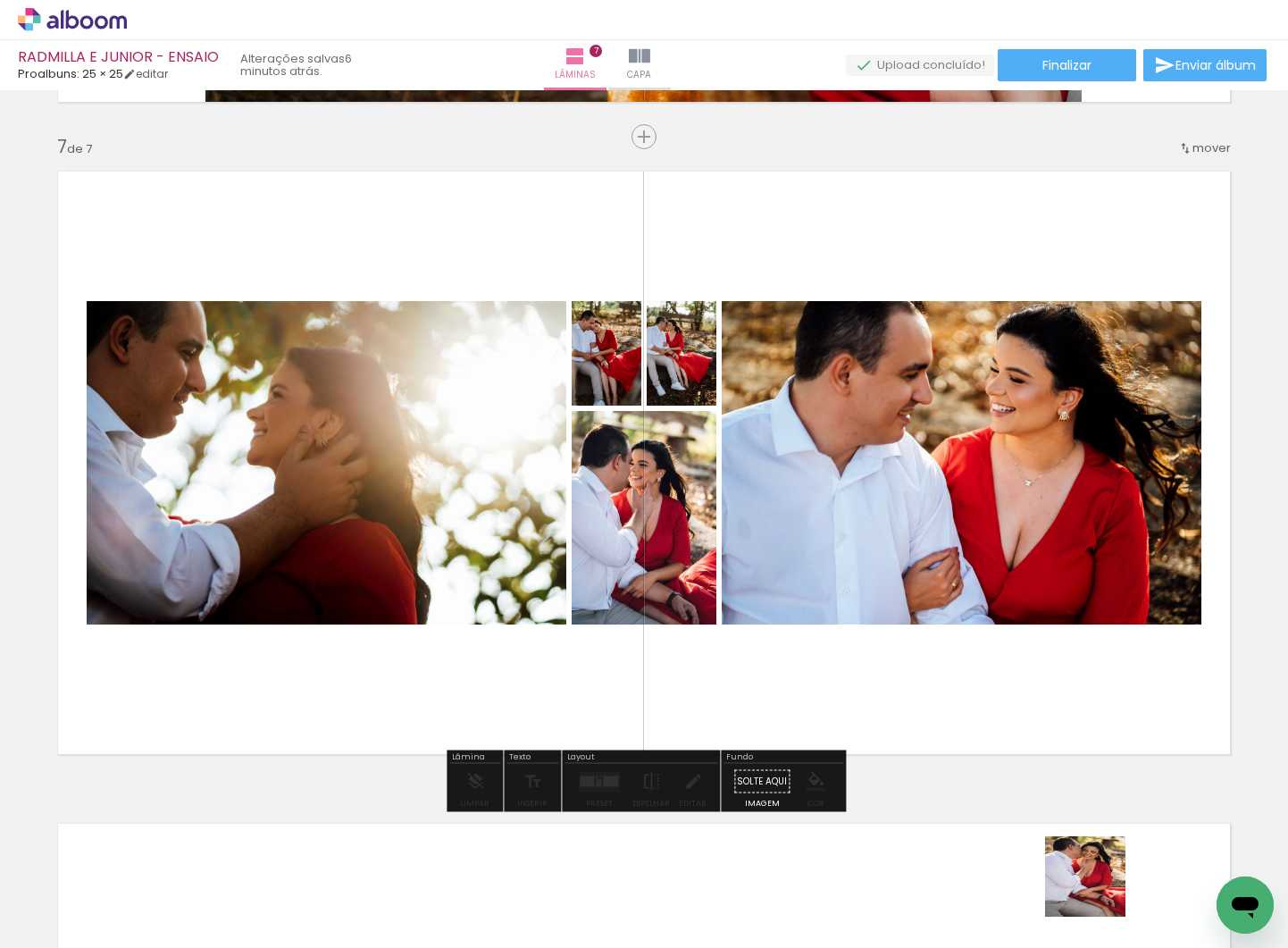
drag, startPoint x: 1099, startPoint y: 889, endPoint x: 999, endPoint y: 697, distance: 216.5
click at [999, 697] on quentale-workspace at bounding box center [644, 474] width 1288 height 948
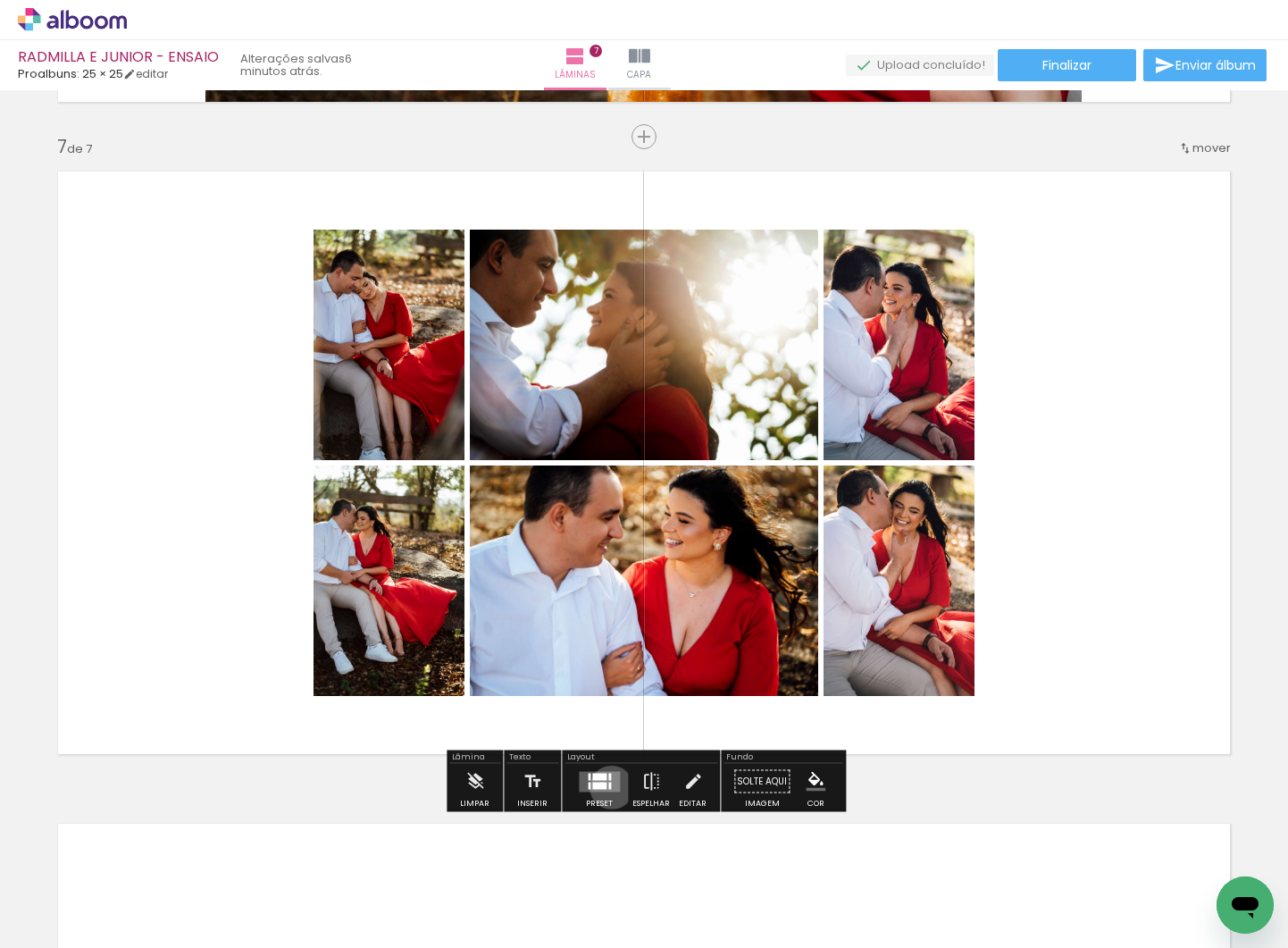
click at [607, 787] on quentale-layouter at bounding box center [599, 781] width 41 height 21
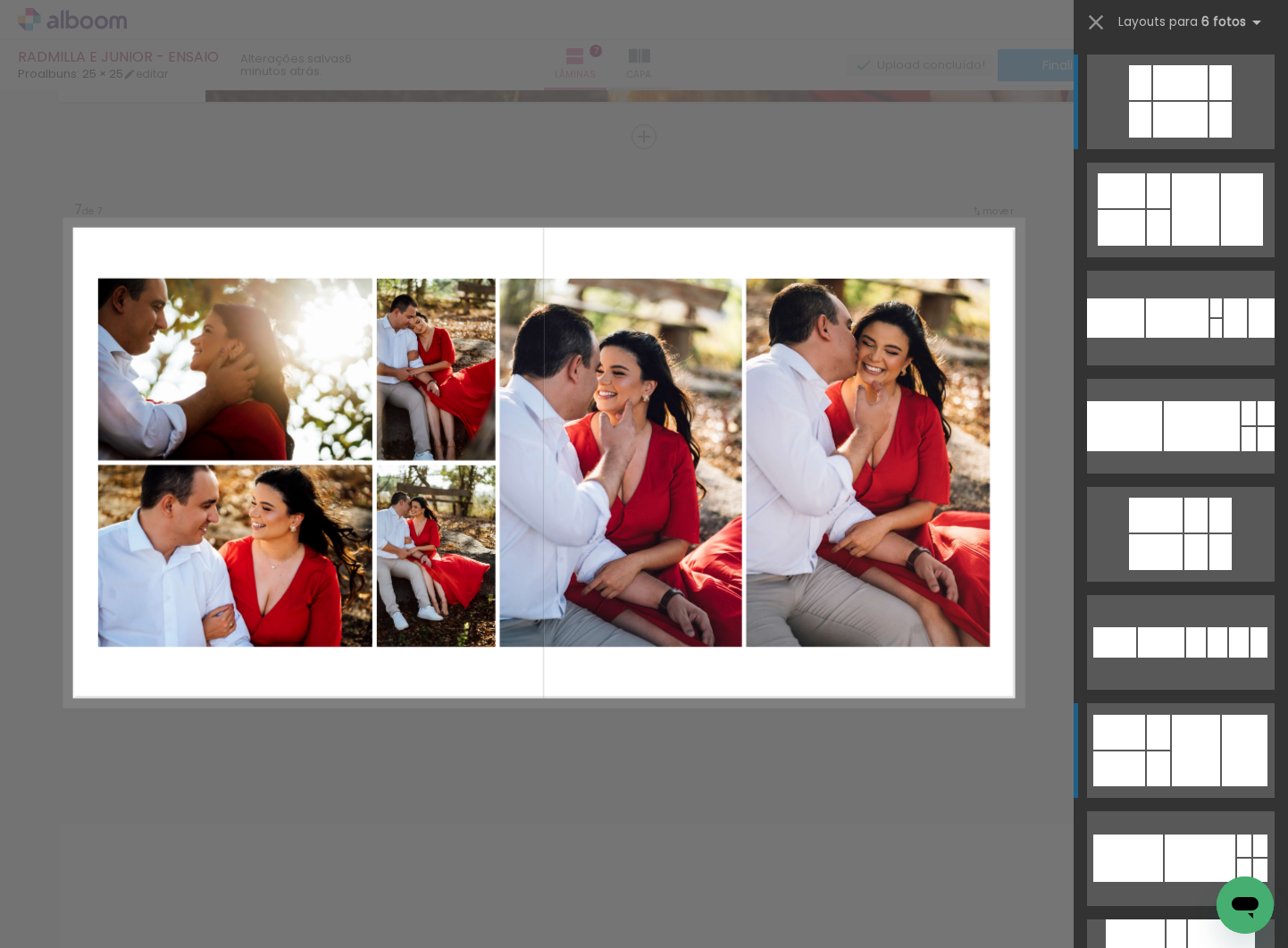
click at [1173, 245] on div at bounding box center [1197, 209] width 48 height 73
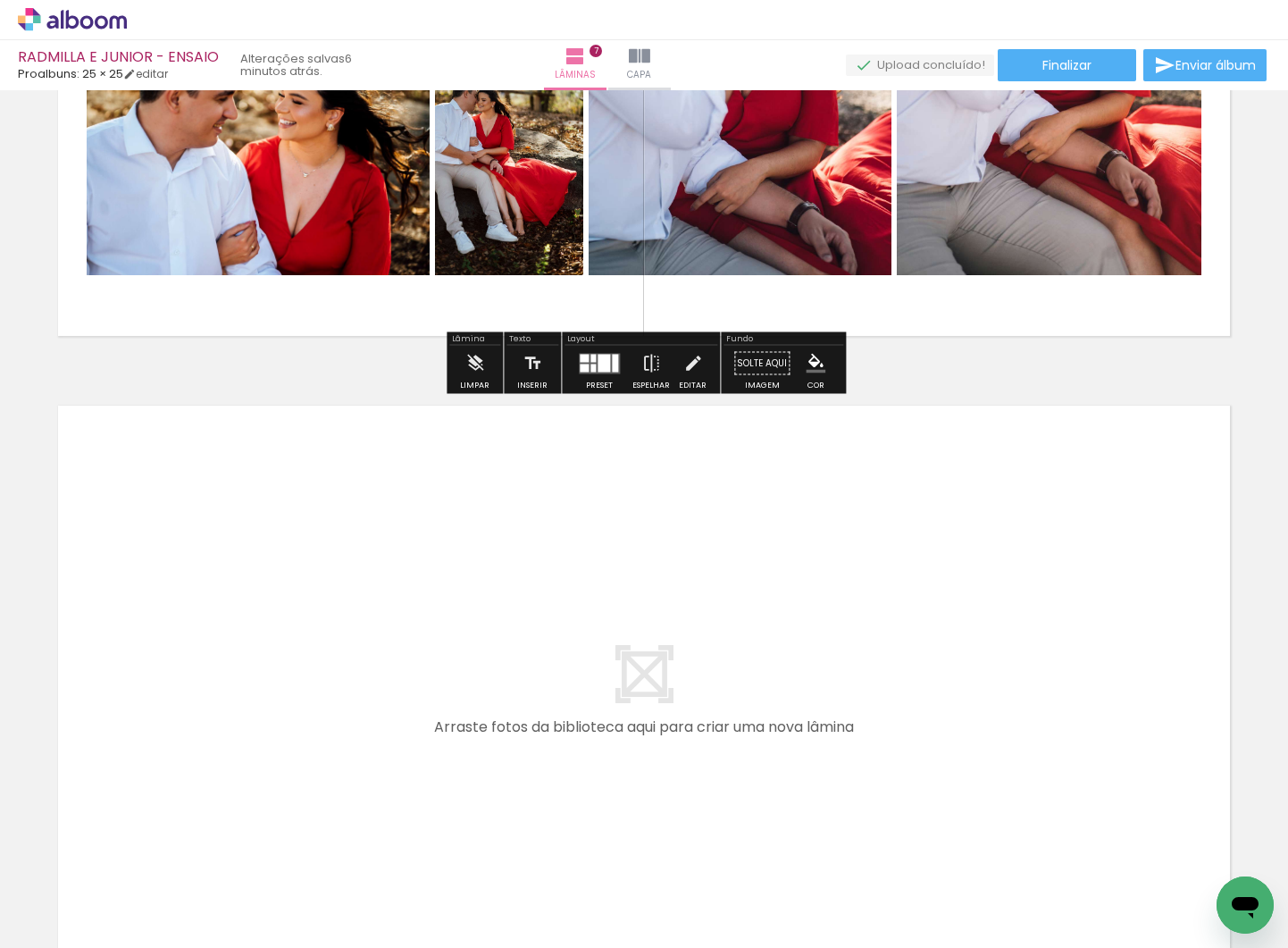
scroll to position [4344, 0]
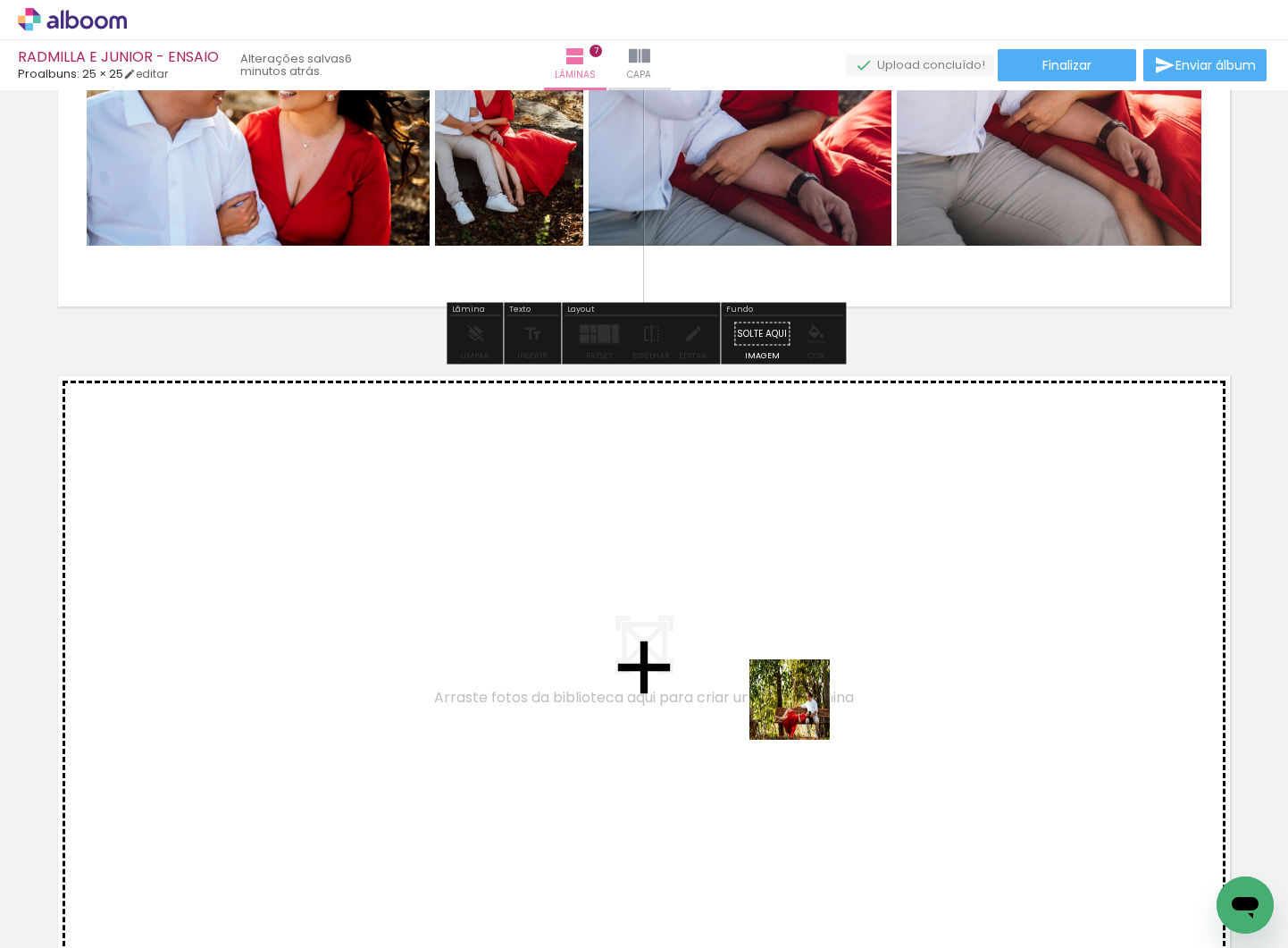
drag, startPoint x: 840, startPoint y: 901, endPoint x: 803, endPoint y: 712, distance: 192.6
click at [803, 712] on quentale-workspace at bounding box center [644, 474] width 1288 height 948
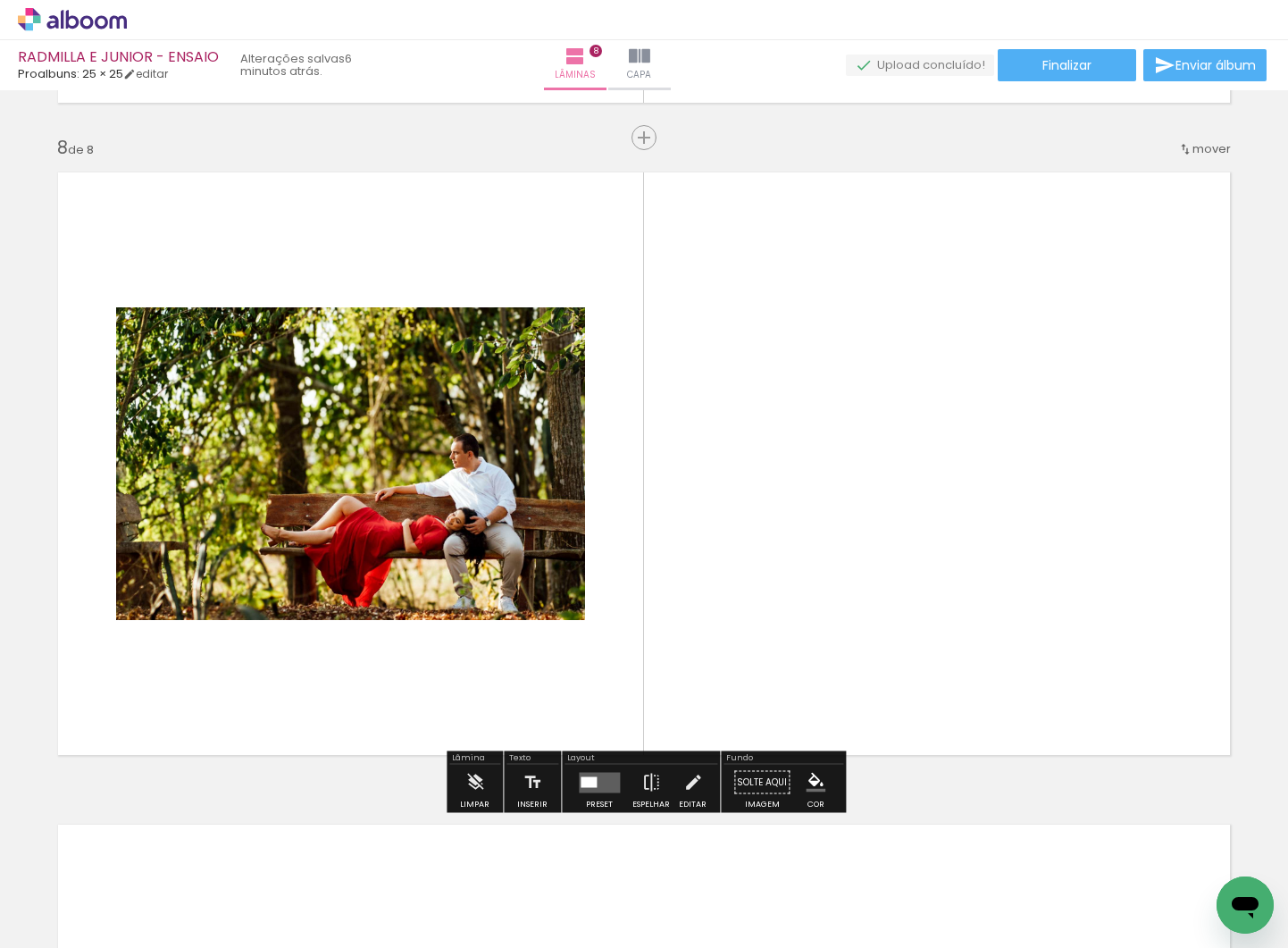
scroll to position [4548, 0]
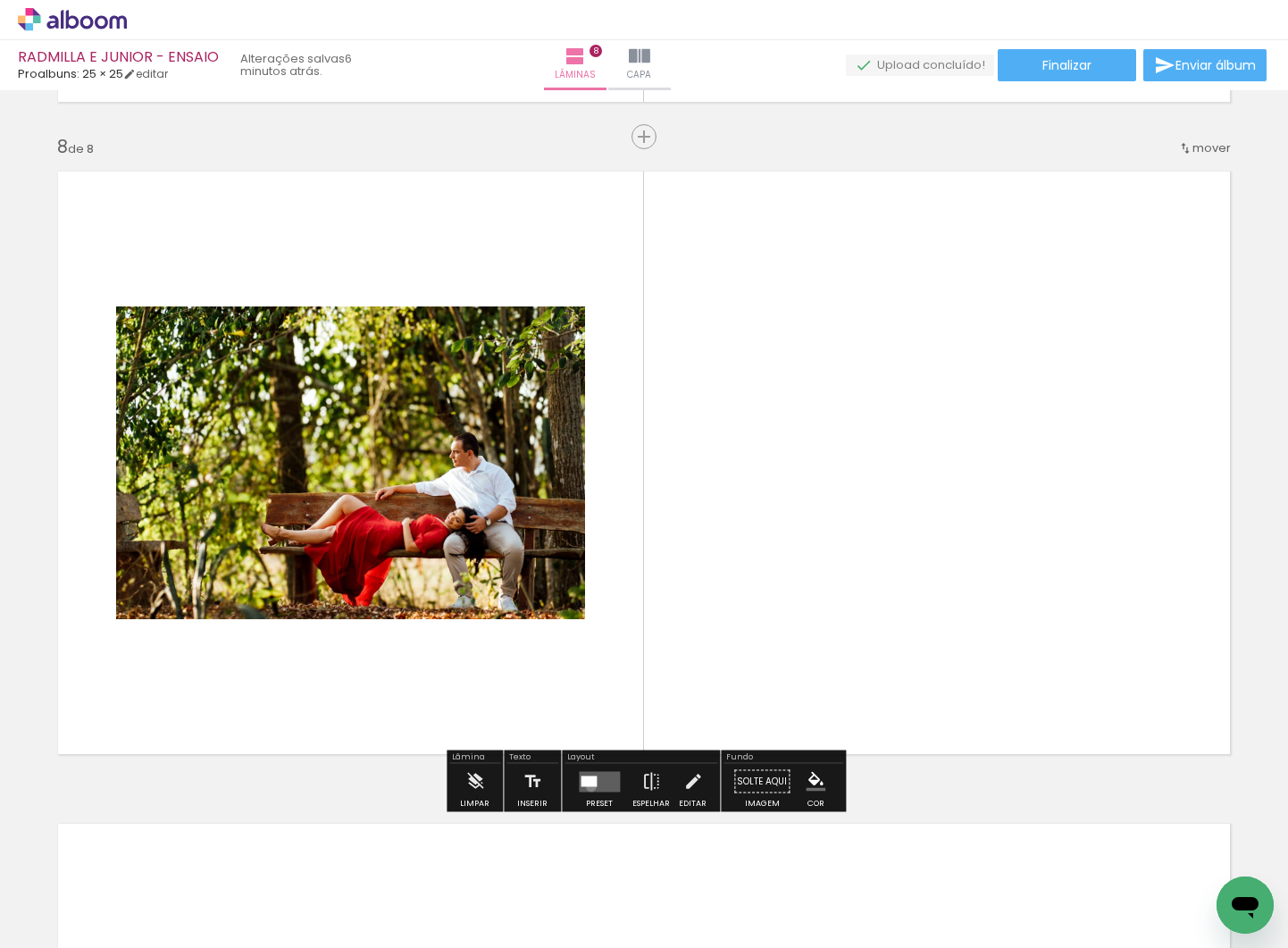
click at [587, 786] on quentale-layouter at bounding box center [599, 781] width 41 height 21
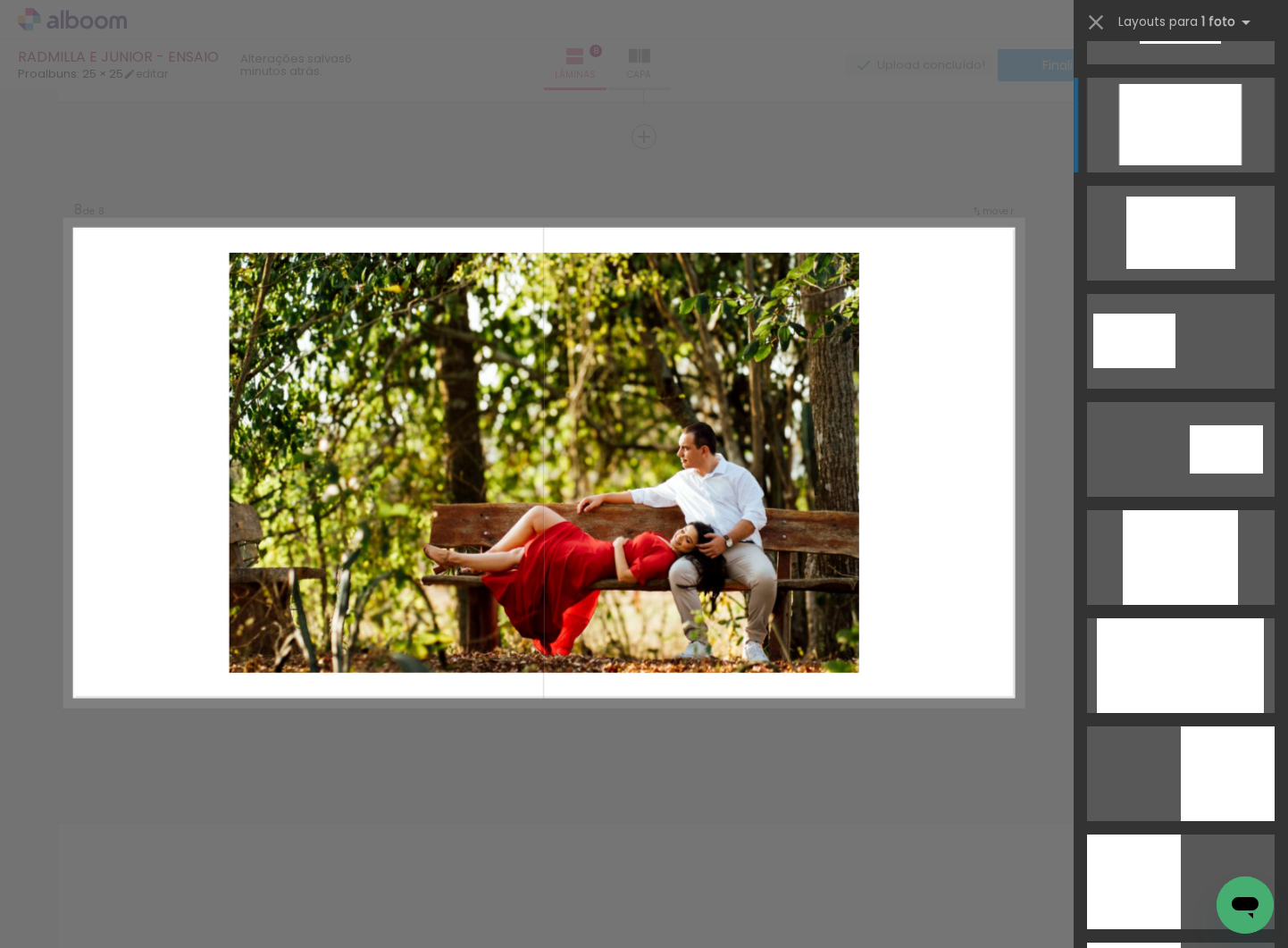
scroll to position [634, 0]
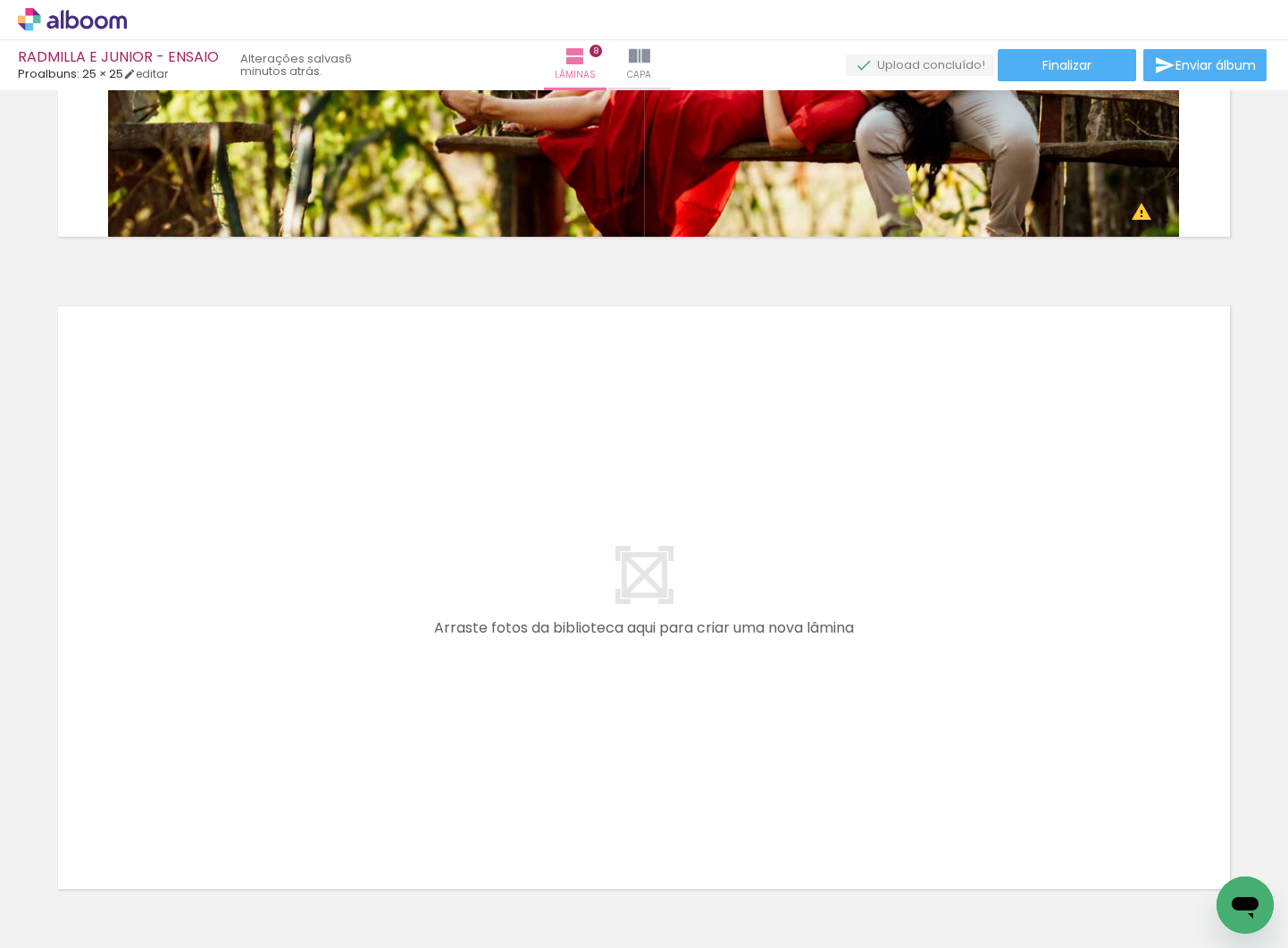
scroll to position [0, 2635]
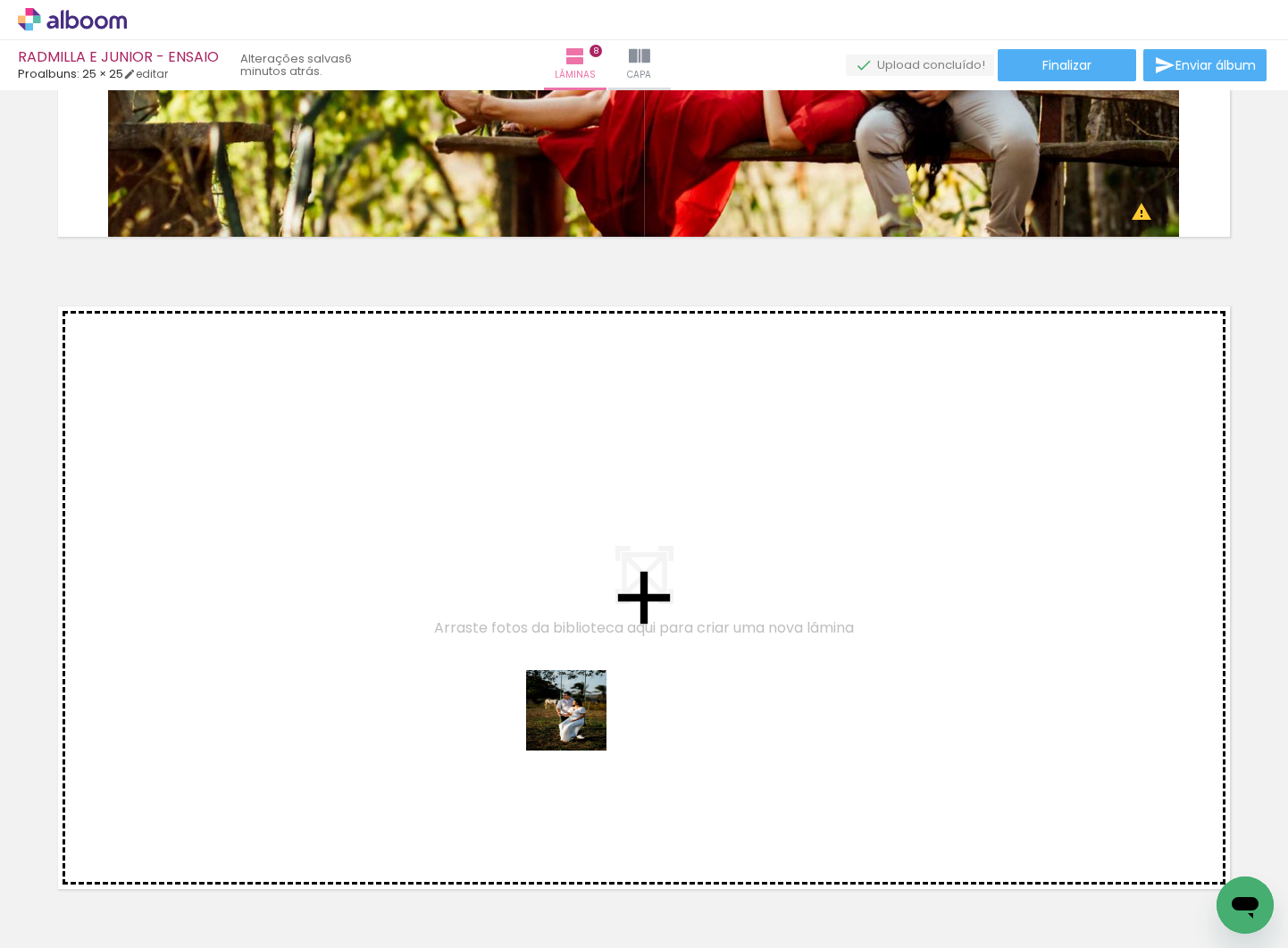
click at [579, 724] on quentale-workspace at bounding box center [644, 474] width 1288 height 948
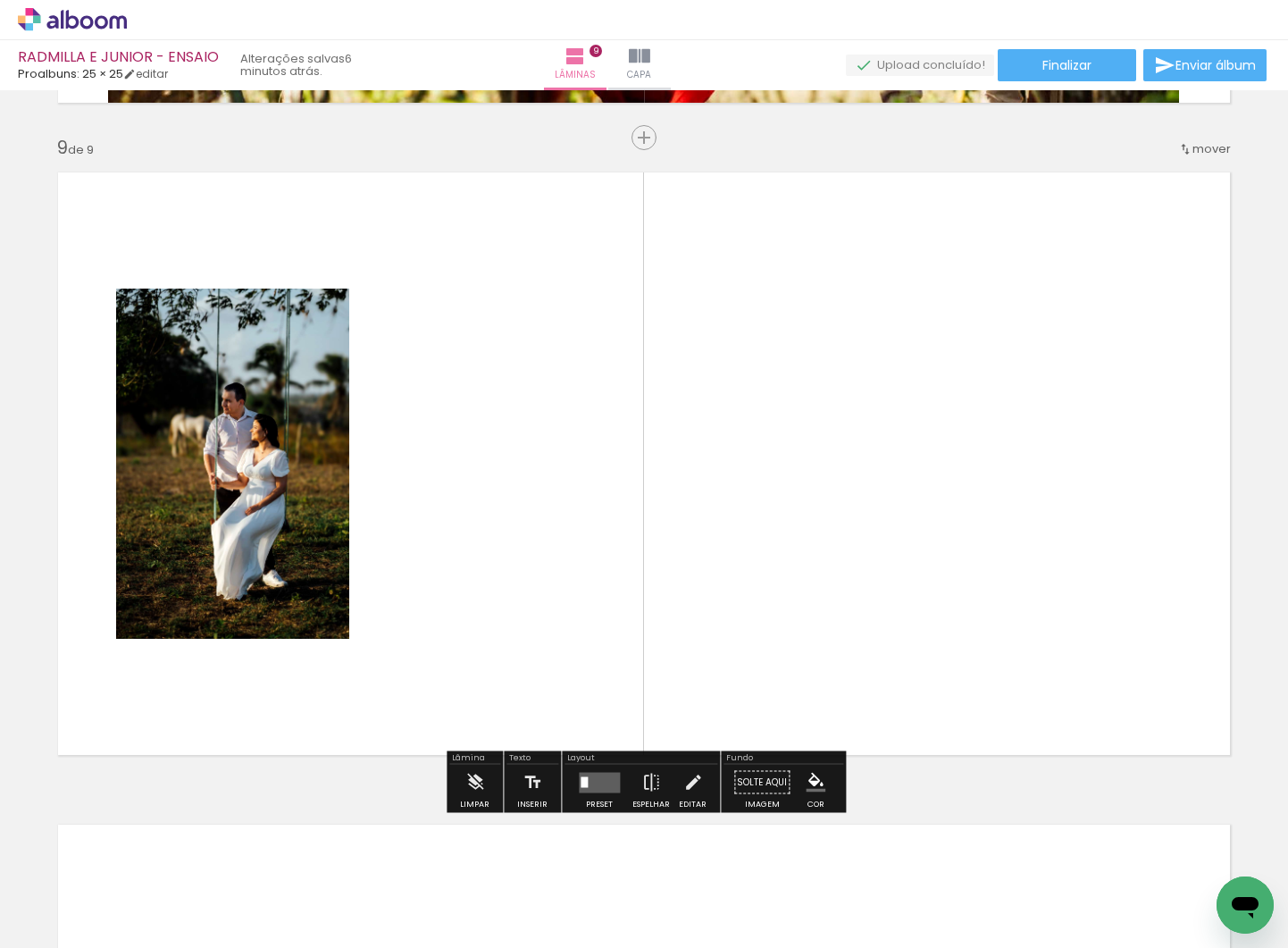
scroll to position [5200, 0]
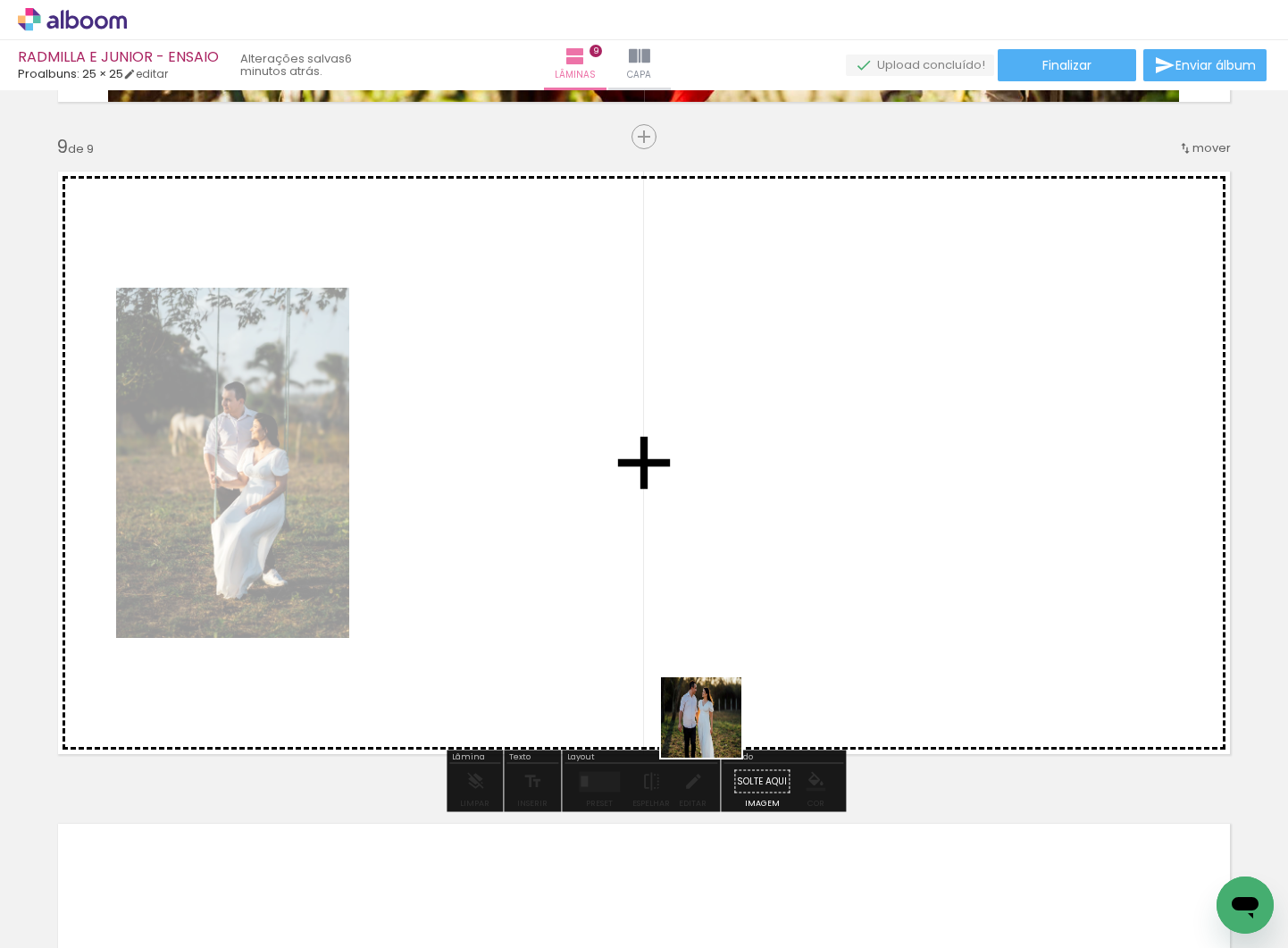
drag, startPoint x: 748, startPoint y: 880, endPoint x: 747, endPoint y: 783, distance: 97.0
click at [715, 711] on quentale-workspace at bounding box center [644, 474] width 1288 height 948
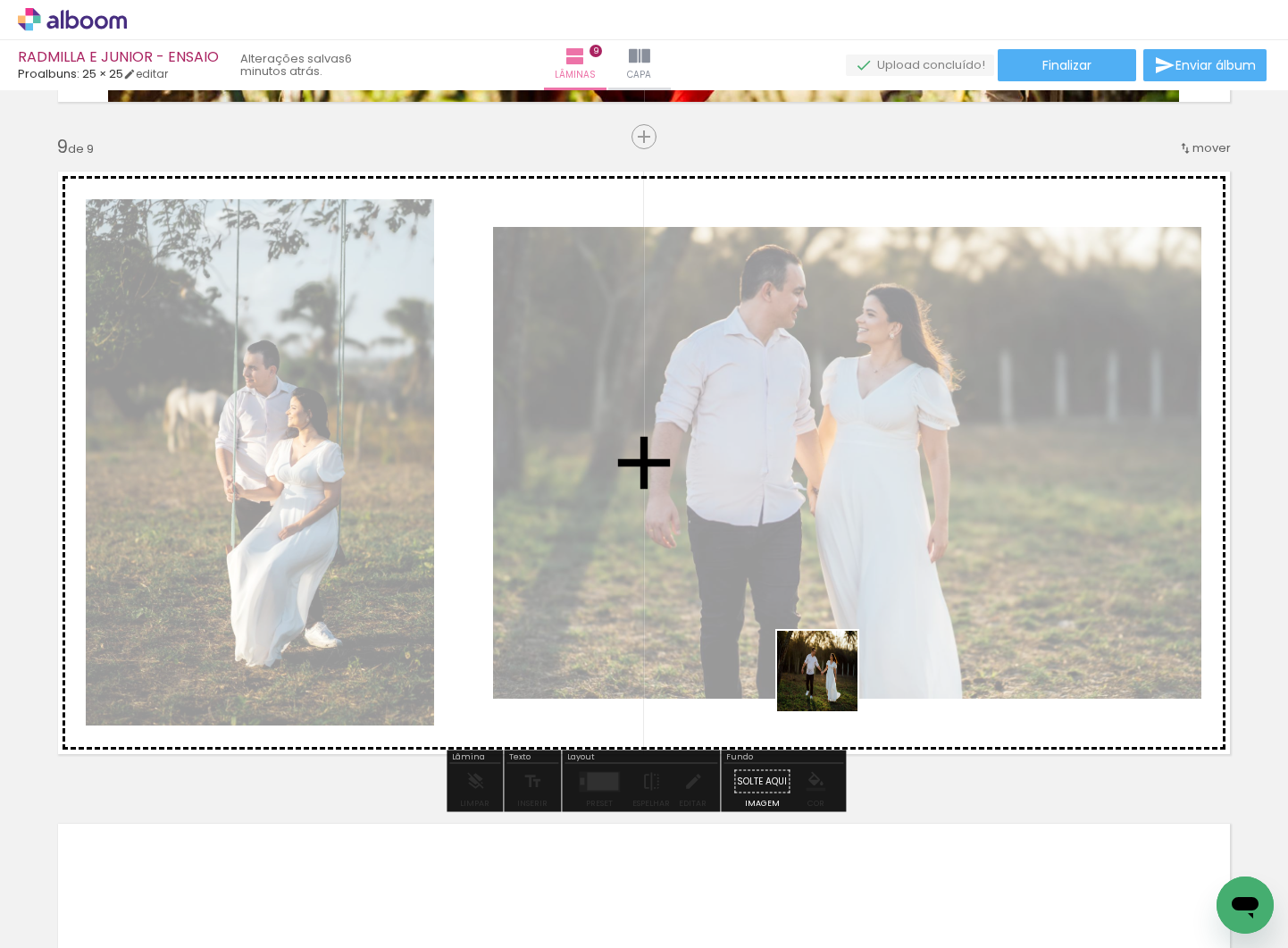
drag, startPoint x: 828, startPoint y: 864, endPoint x: 831, endPoint y: 685, distance: 179.0
click at [831, 685] on quentale-workspace at bounding box center [644, 474] width 1288 height 948
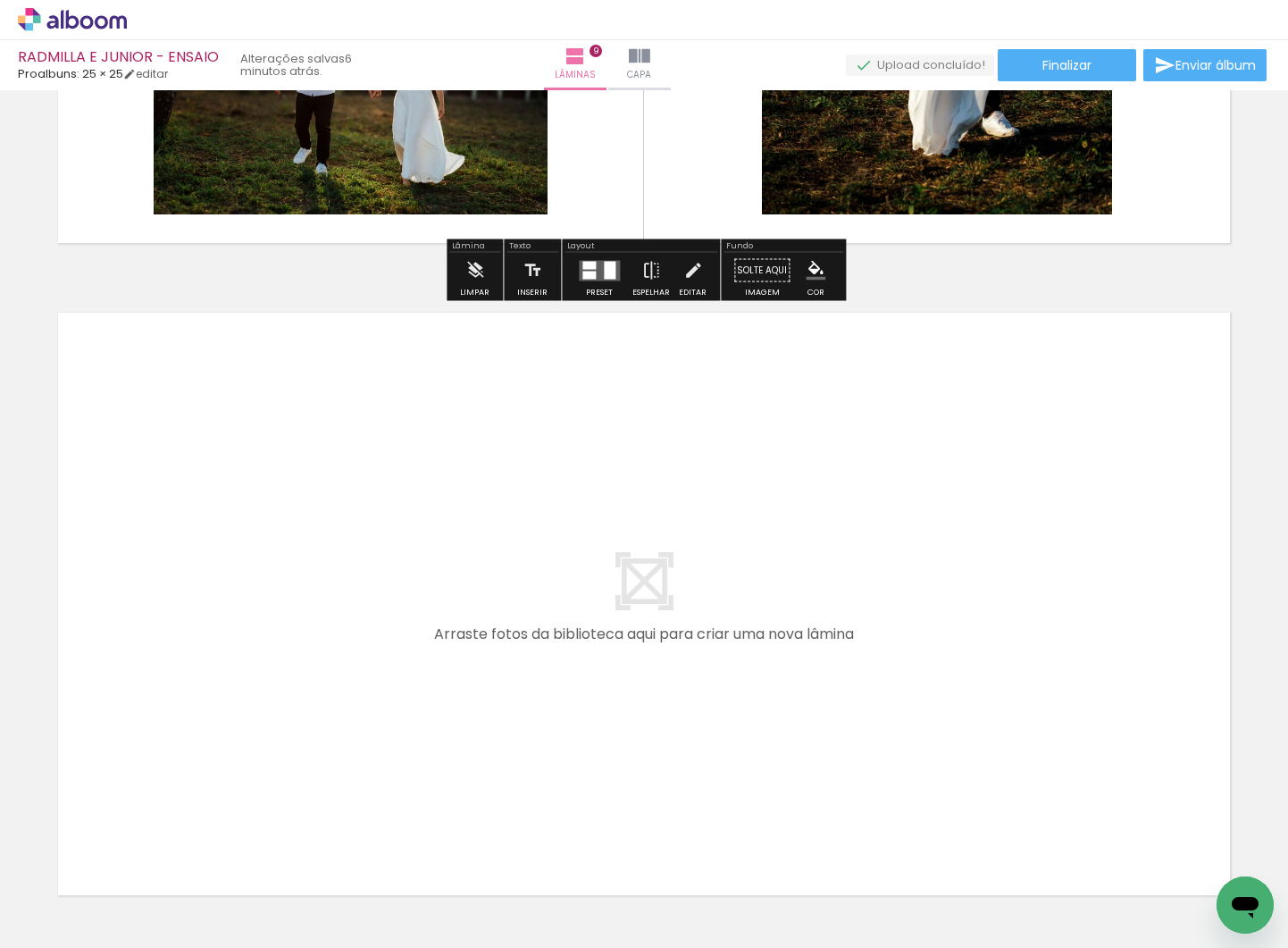
scroll to position [5757, 0]
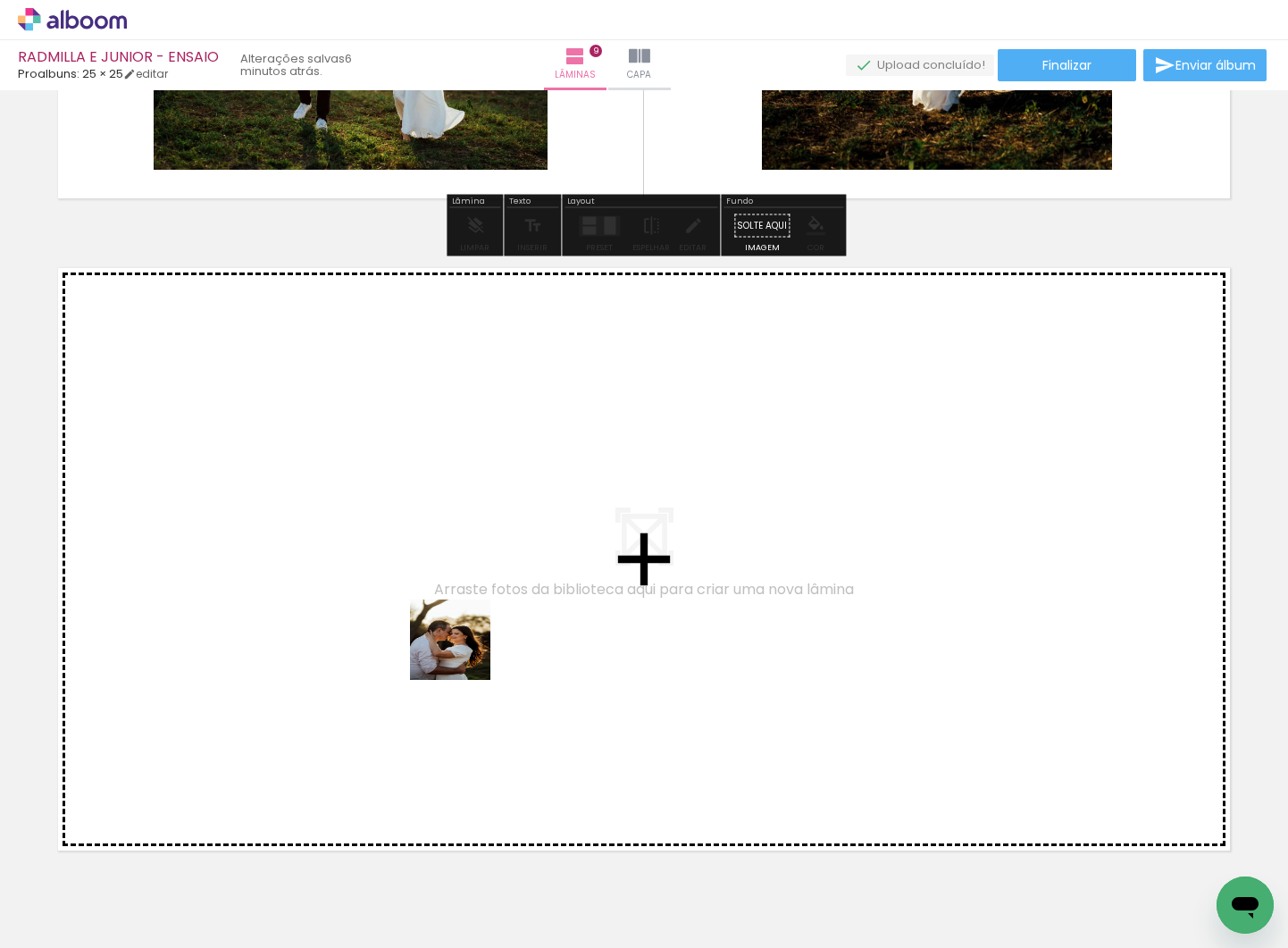
click at [464, 653] on quentale-workspace at bounding box center [644, 474] width 1288 height 948
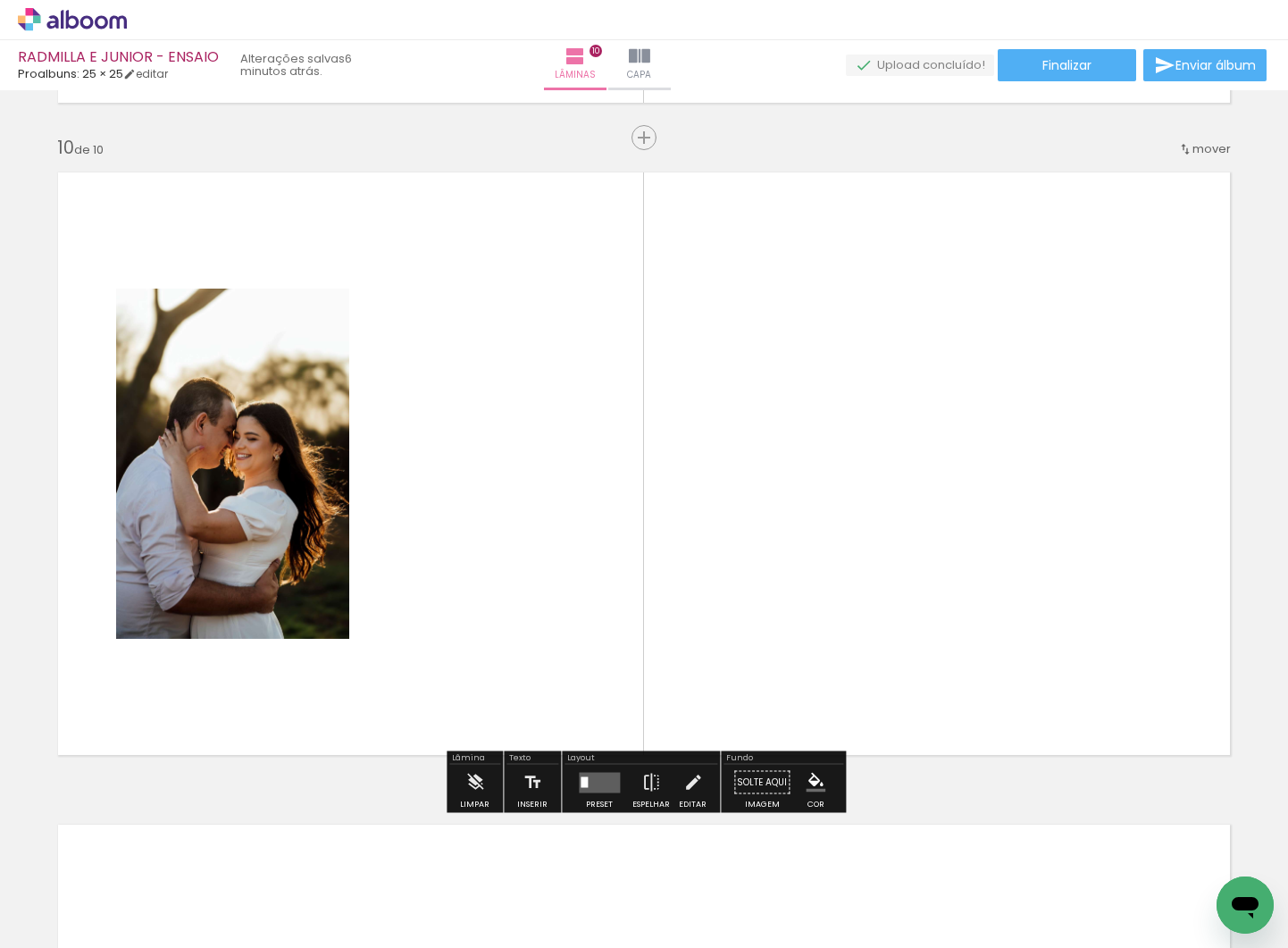
scroll to position [5853, 0]
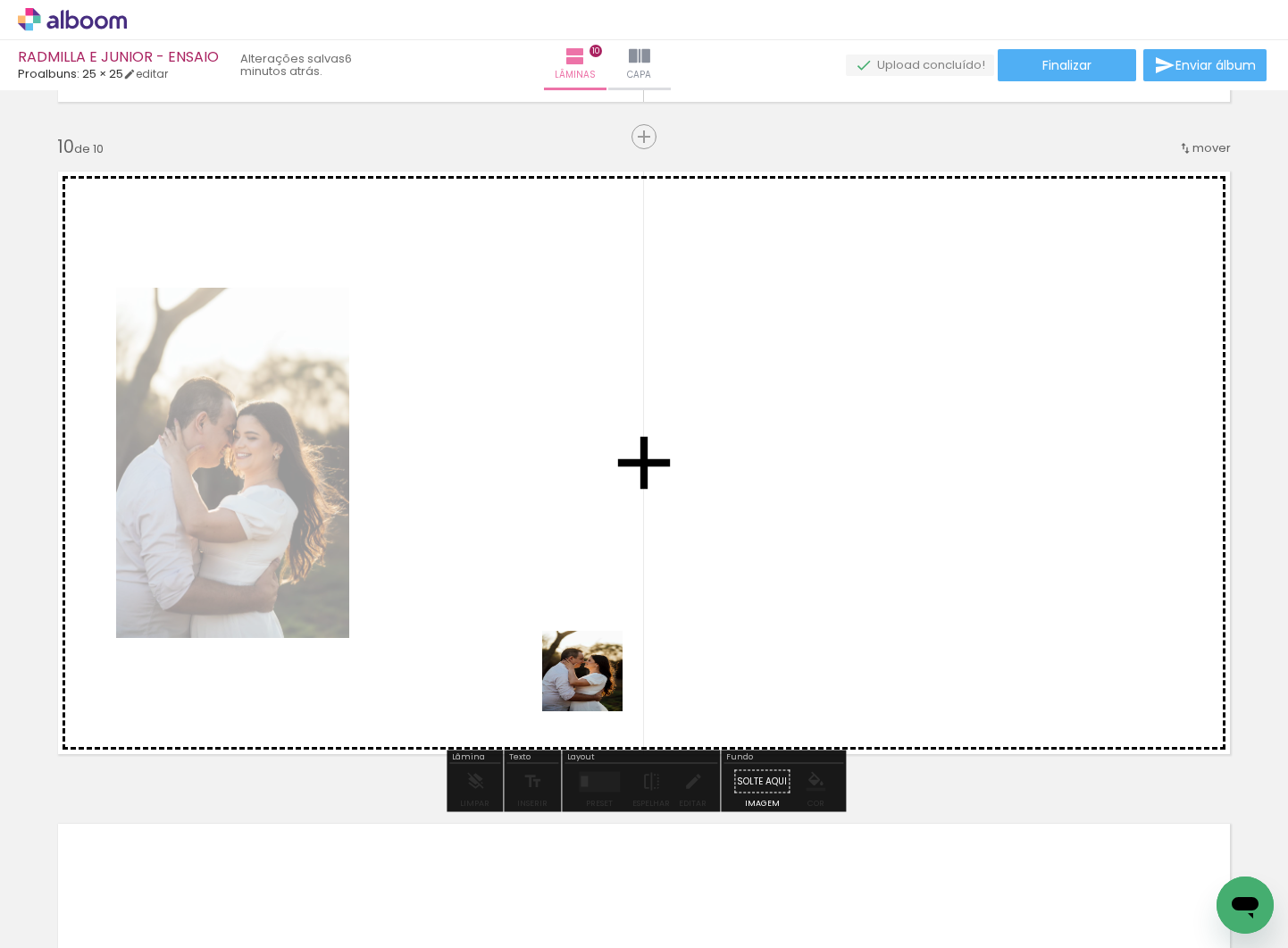
drag, startPoint x: 588, startPoint y: 854, endPoint x: 655, endPoint y: 823, distance: 73.8
click at [602, 653] on quentale-workspace at bounding box center [644, 474] width 1288 height 948
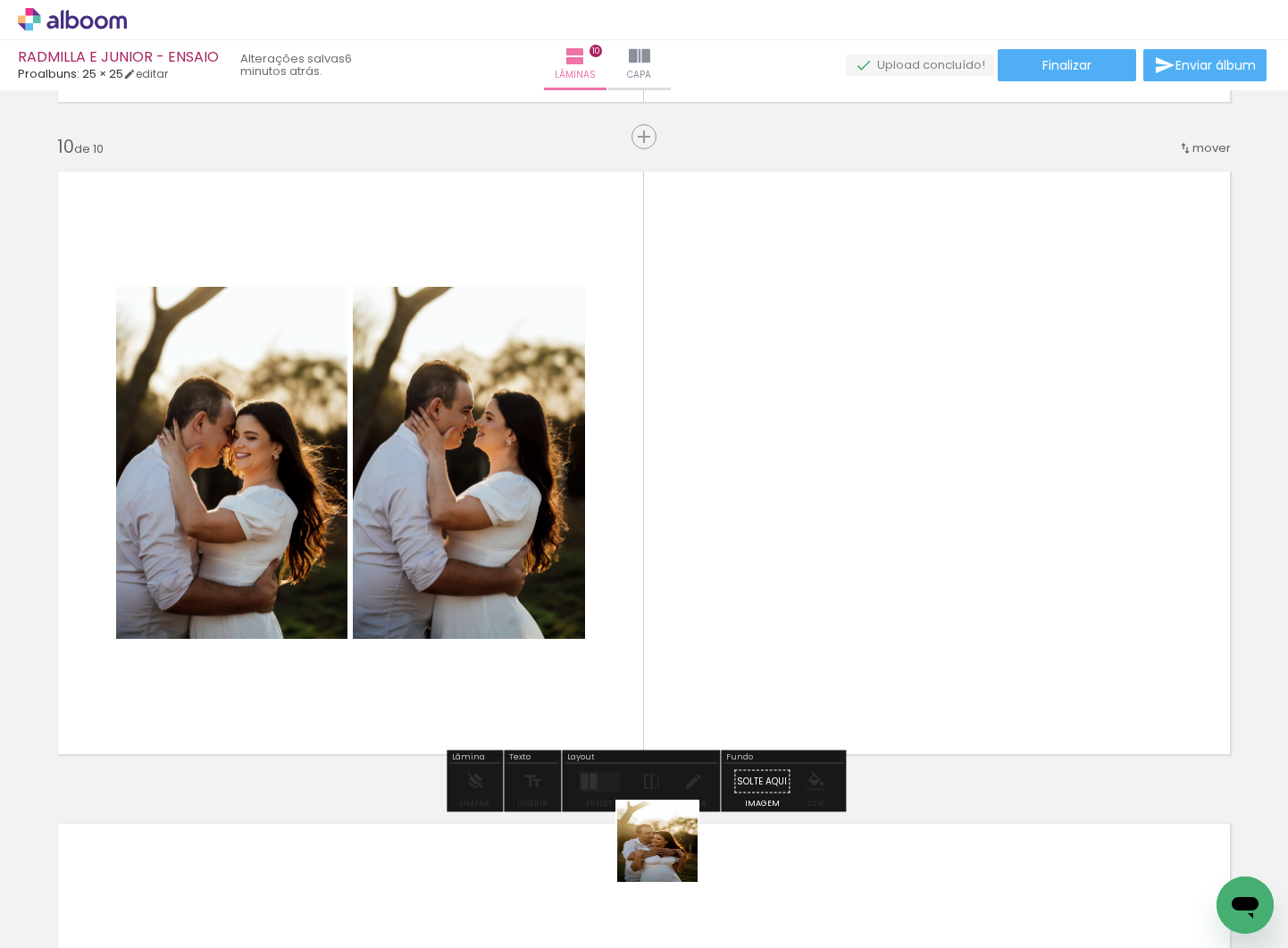
drag, startPoint x: 663, startPoint y: 889, endPoint x: 729, endPoint y: 735, distance: 167.5
click at [716, 658] on quentale-workspace at bounding box center [644, 474] width 1288 height 948
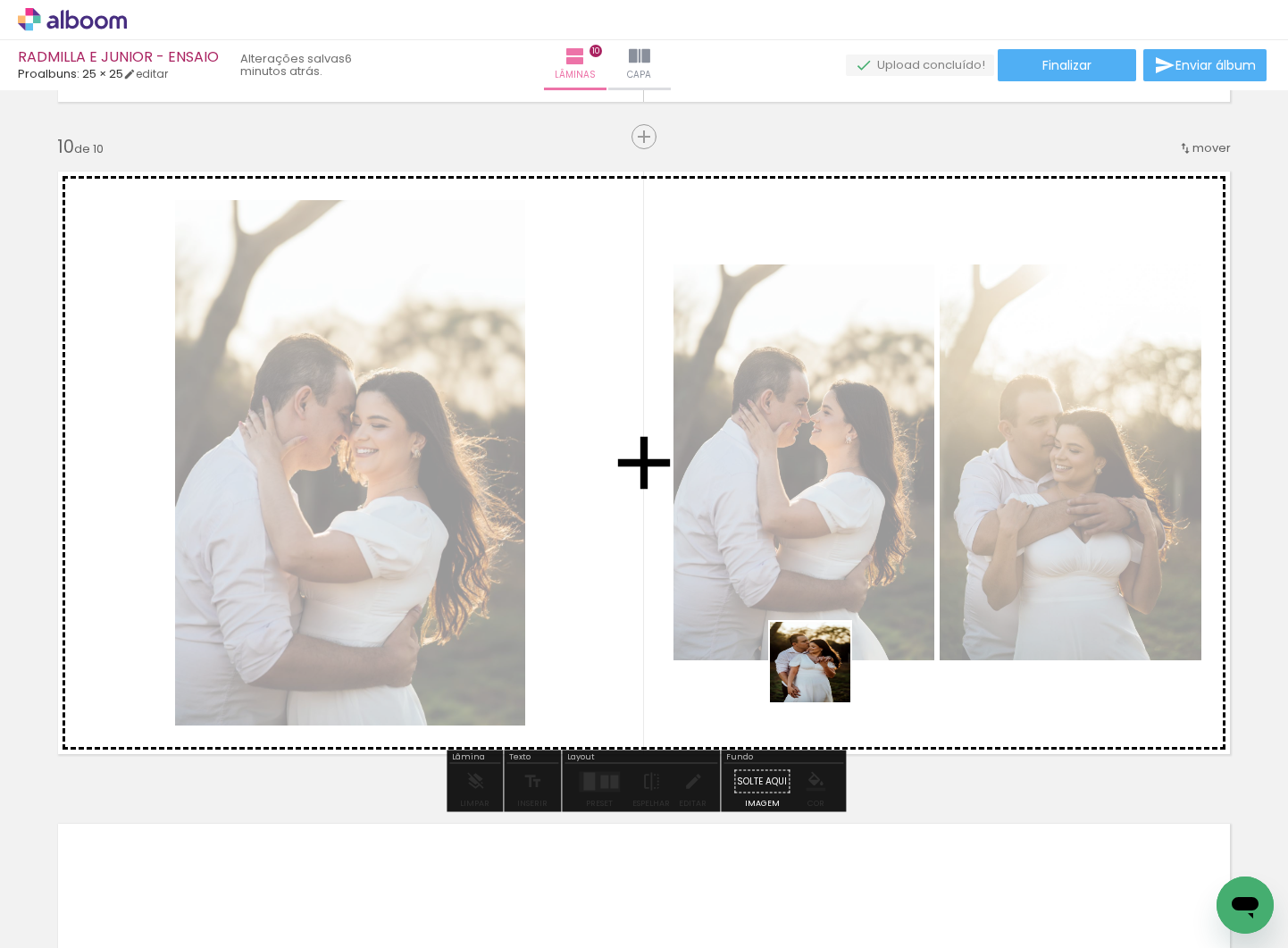
drag, startPoint x: 774, startPoint y: 860, endPoint x: 826, endPoint y: 775, distance: 99.6
click at [827, 668] on quentale-workspace at bounding box center [644, 474] width 1288 height 948
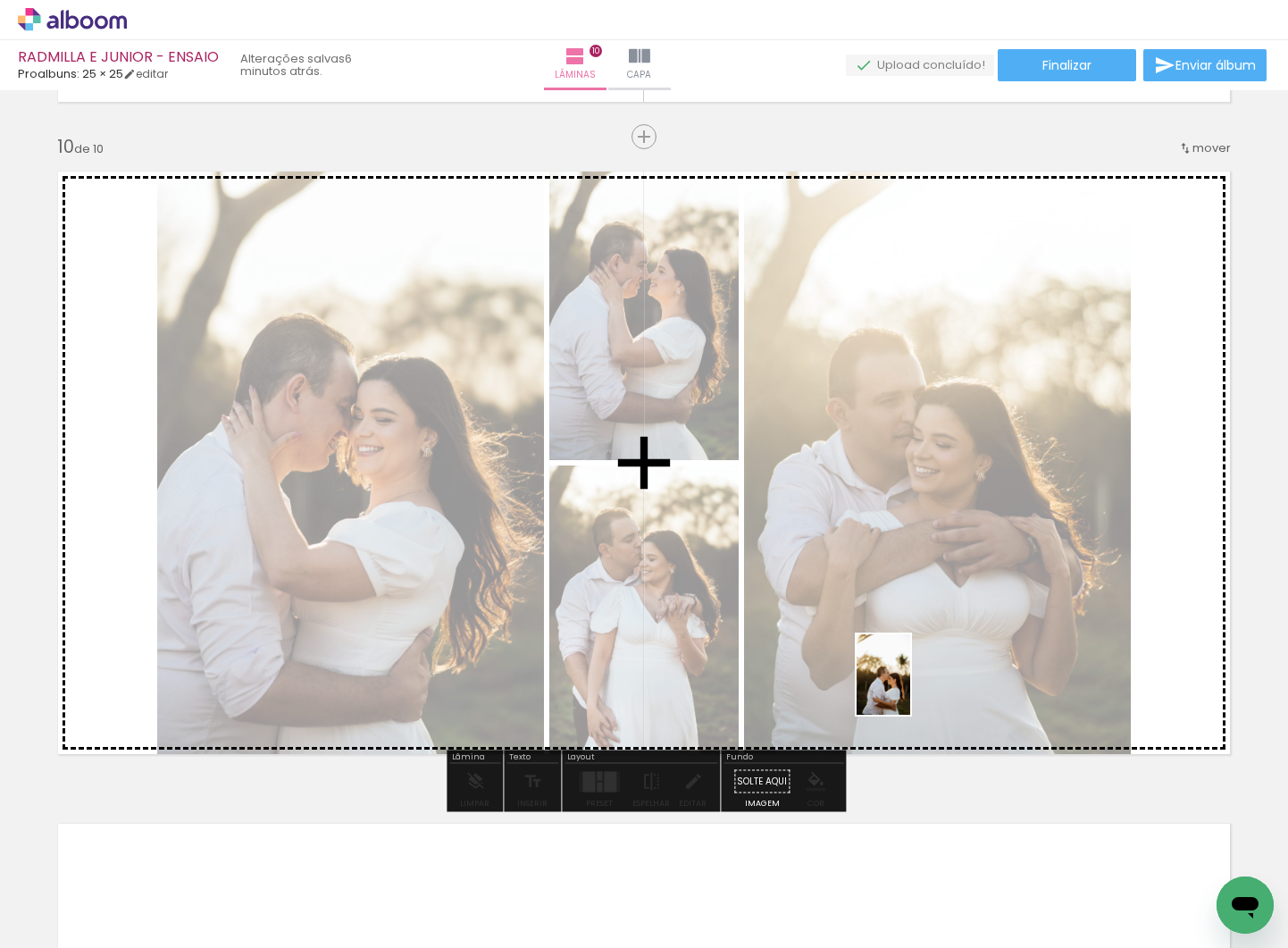
drag, startPoint x: 876, startPoint y: 917, endPoint x: 910, endPoint y: 688, distance: 231.5
click at [910, 688] on quentale-workspace at bounding box center [644, 474] width 1288 height 948
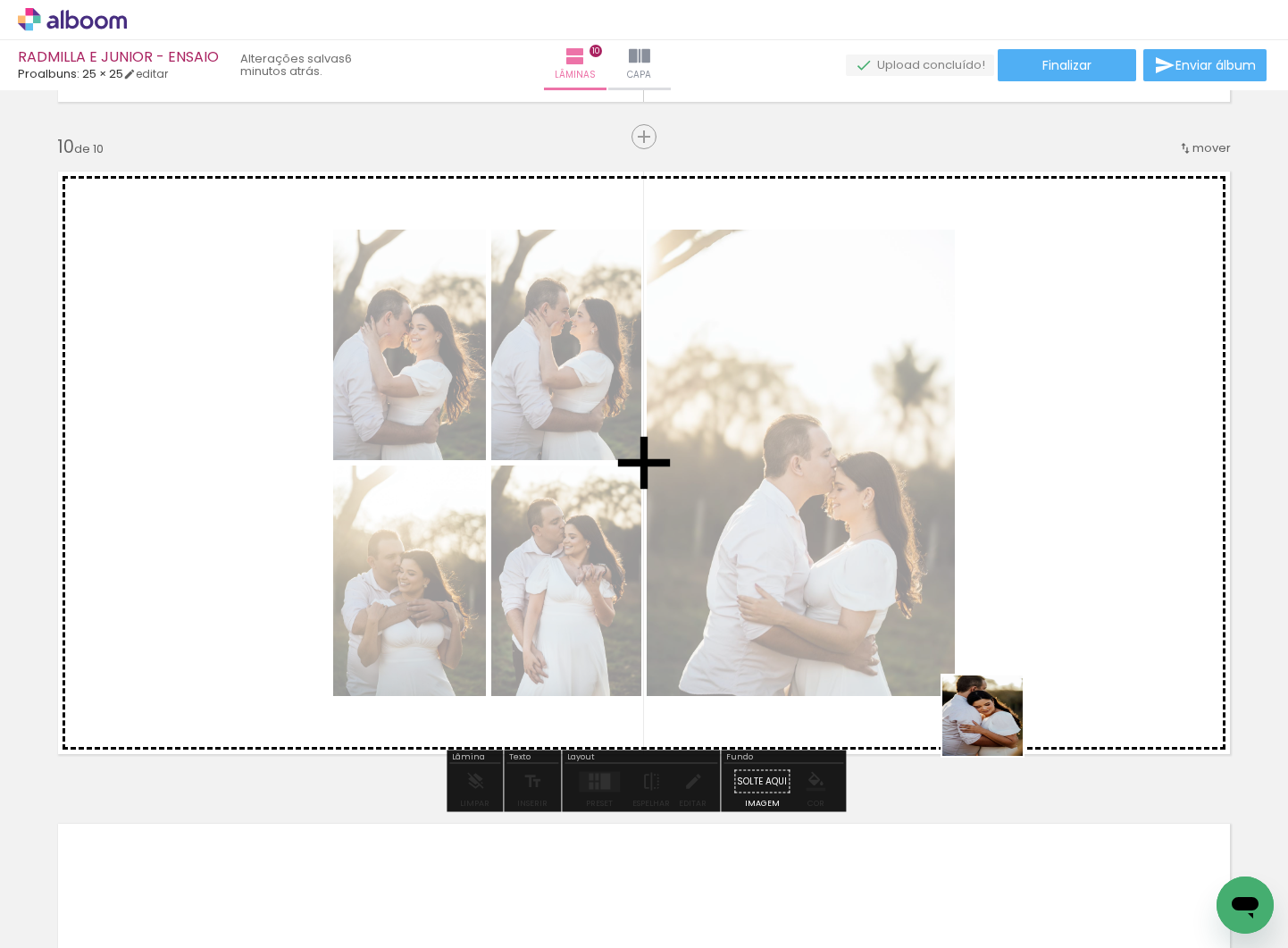
drag, startPoint x: 983, startPoint y: 805, endPoint x: 1011, endPoint y: 654, distance: 153.6
click at [1011, 654] on quentale-workspace at bounding box center [644, 474] width 1288 height 948
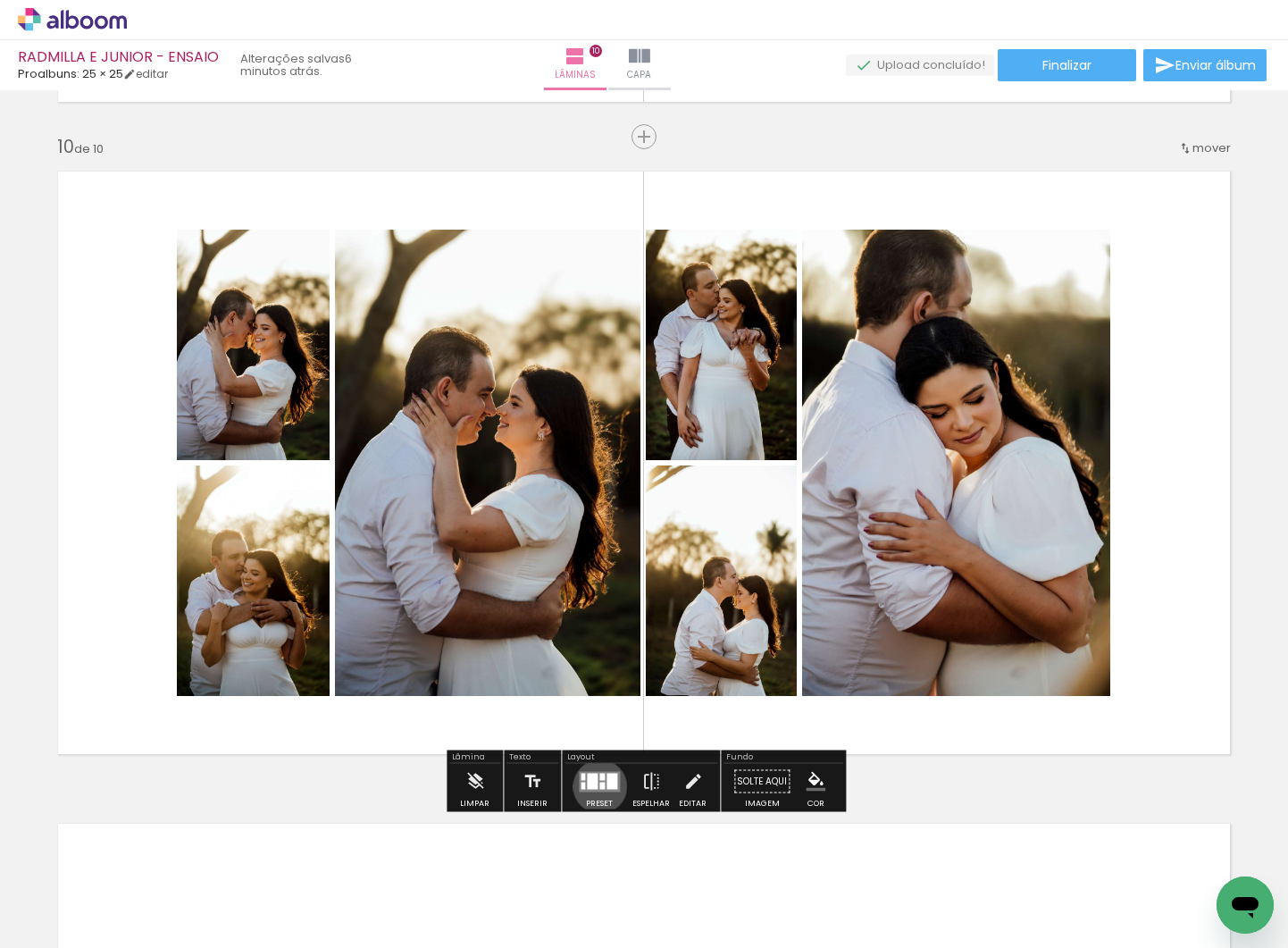
click at [599, 786] on div at bounding box center [601, 785] width 5 height 7
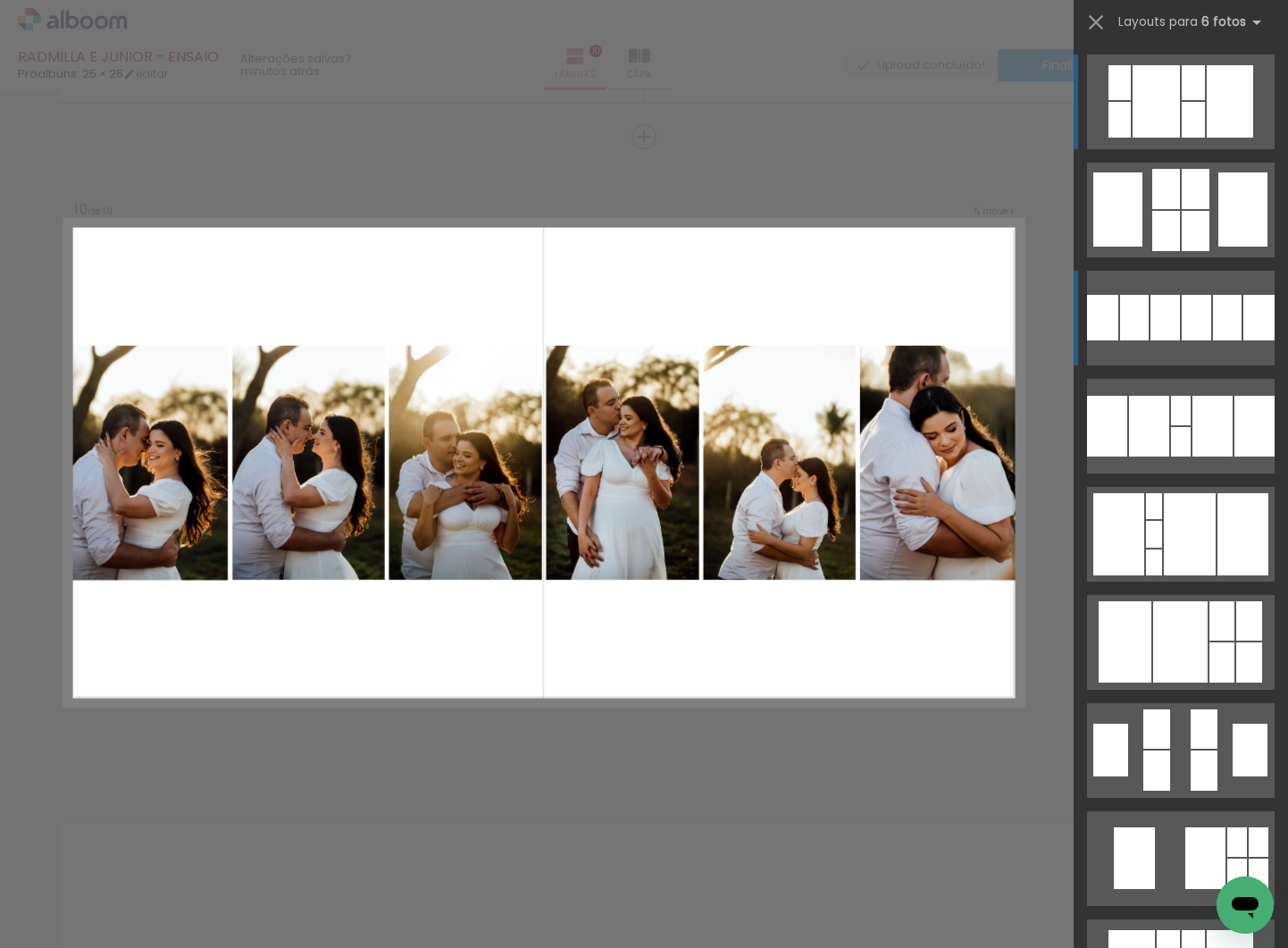
click at [1209, 251] on div at bounding box center [1196, 231] width 28 height 40
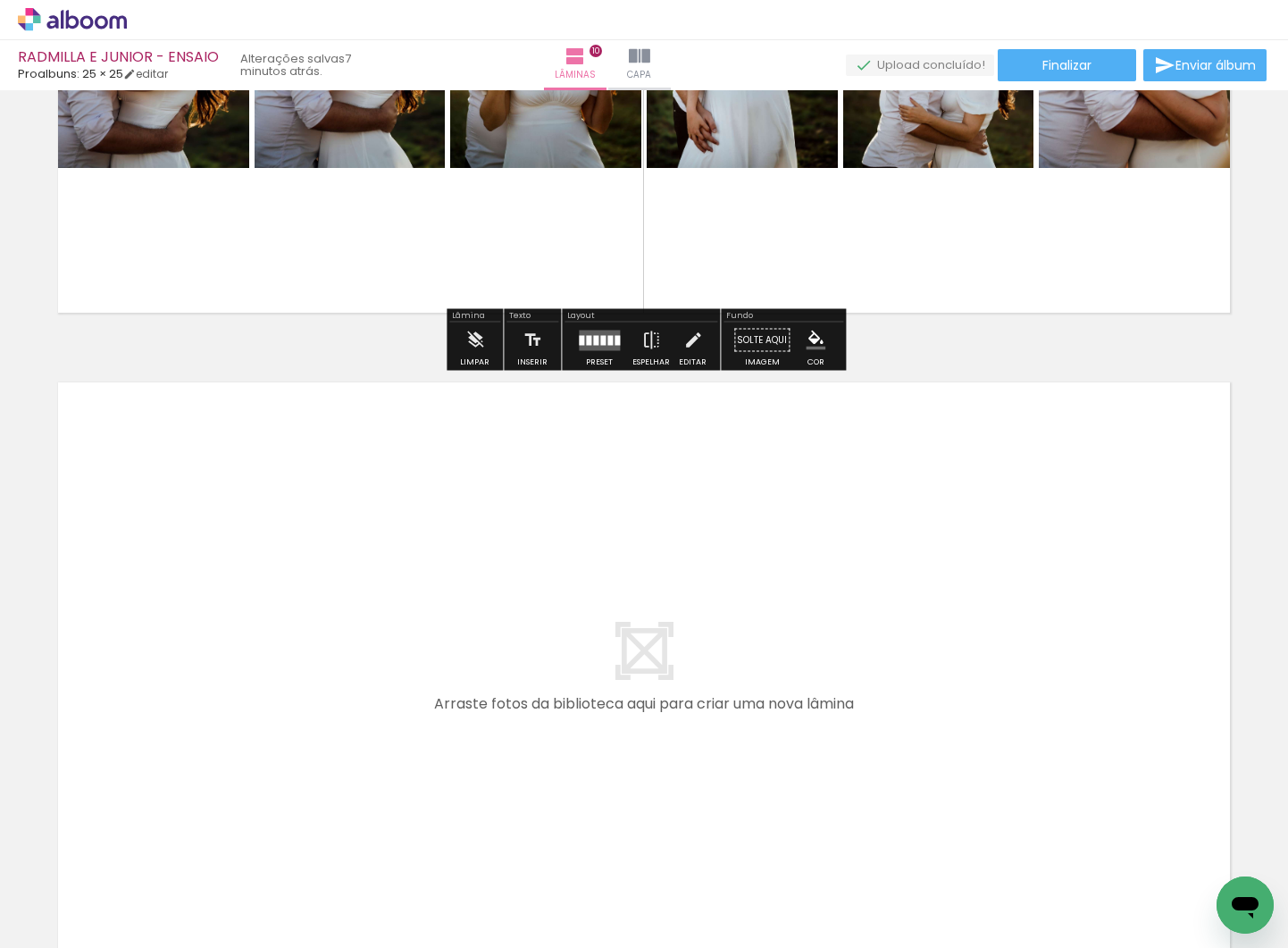
scroll to position [0, 3678]
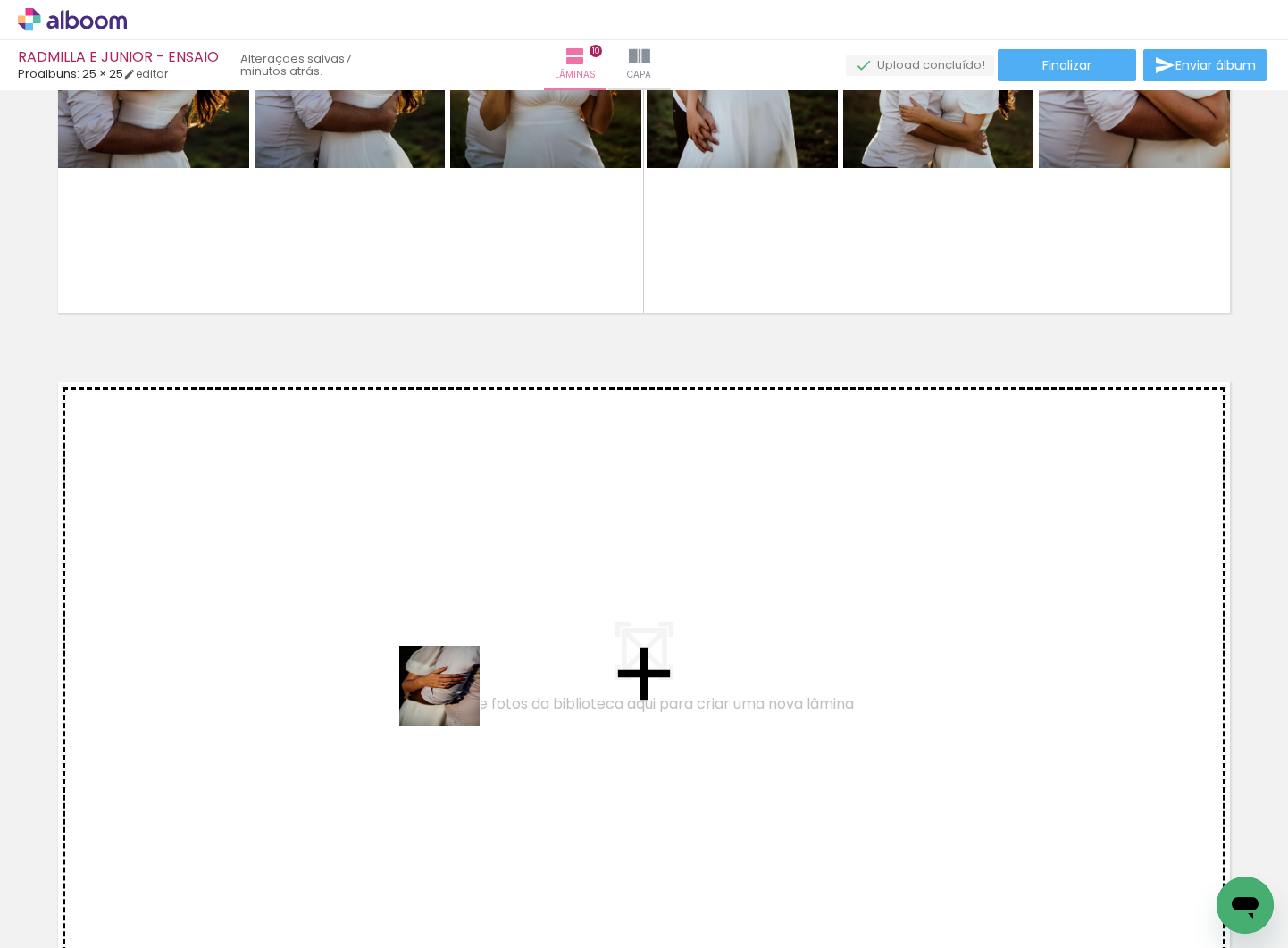
click at [438, 659] on quentale-workspace at bounding box center [644, 474] width 1288 height 948
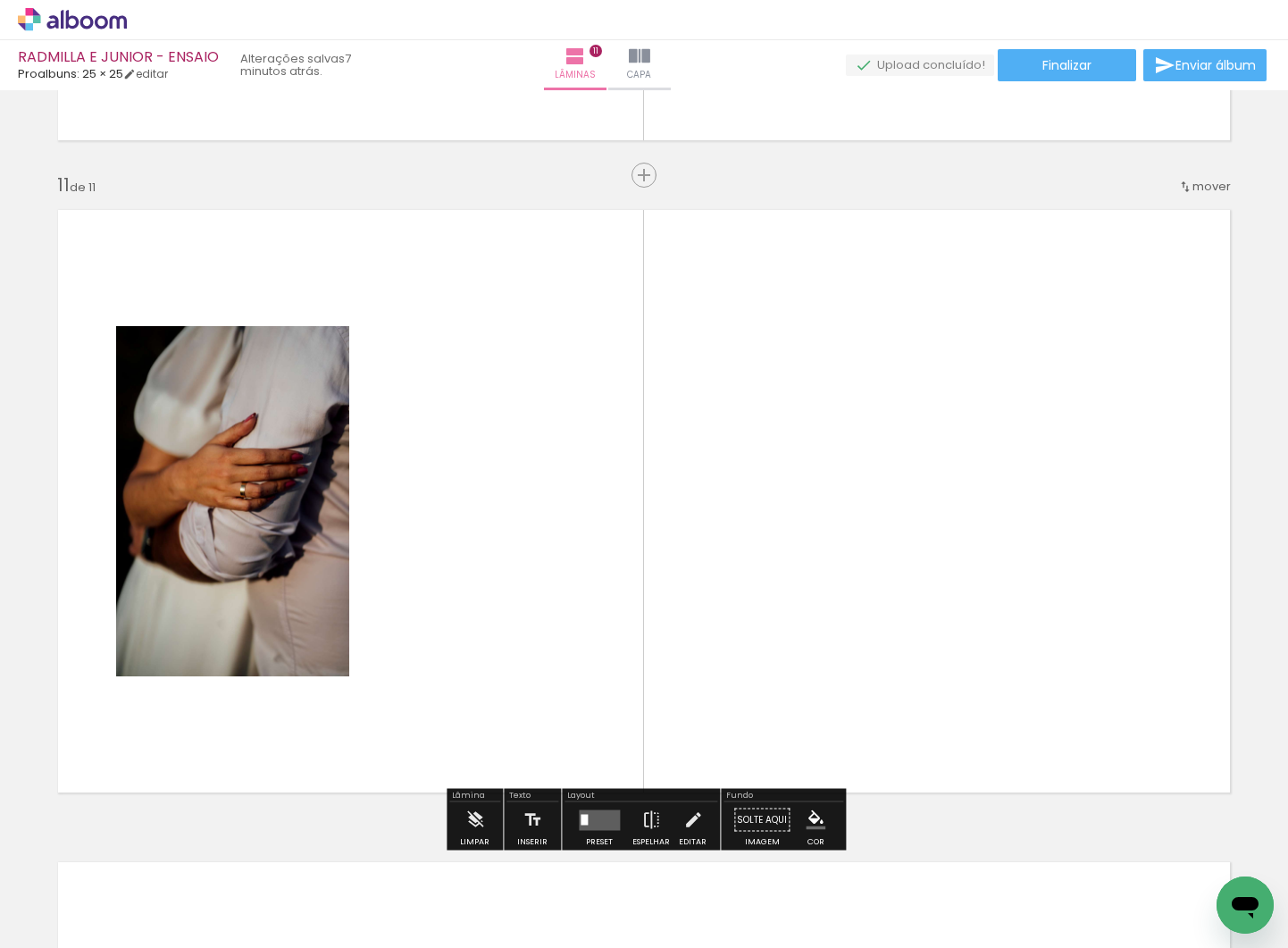
scroll to position [6505, 0]
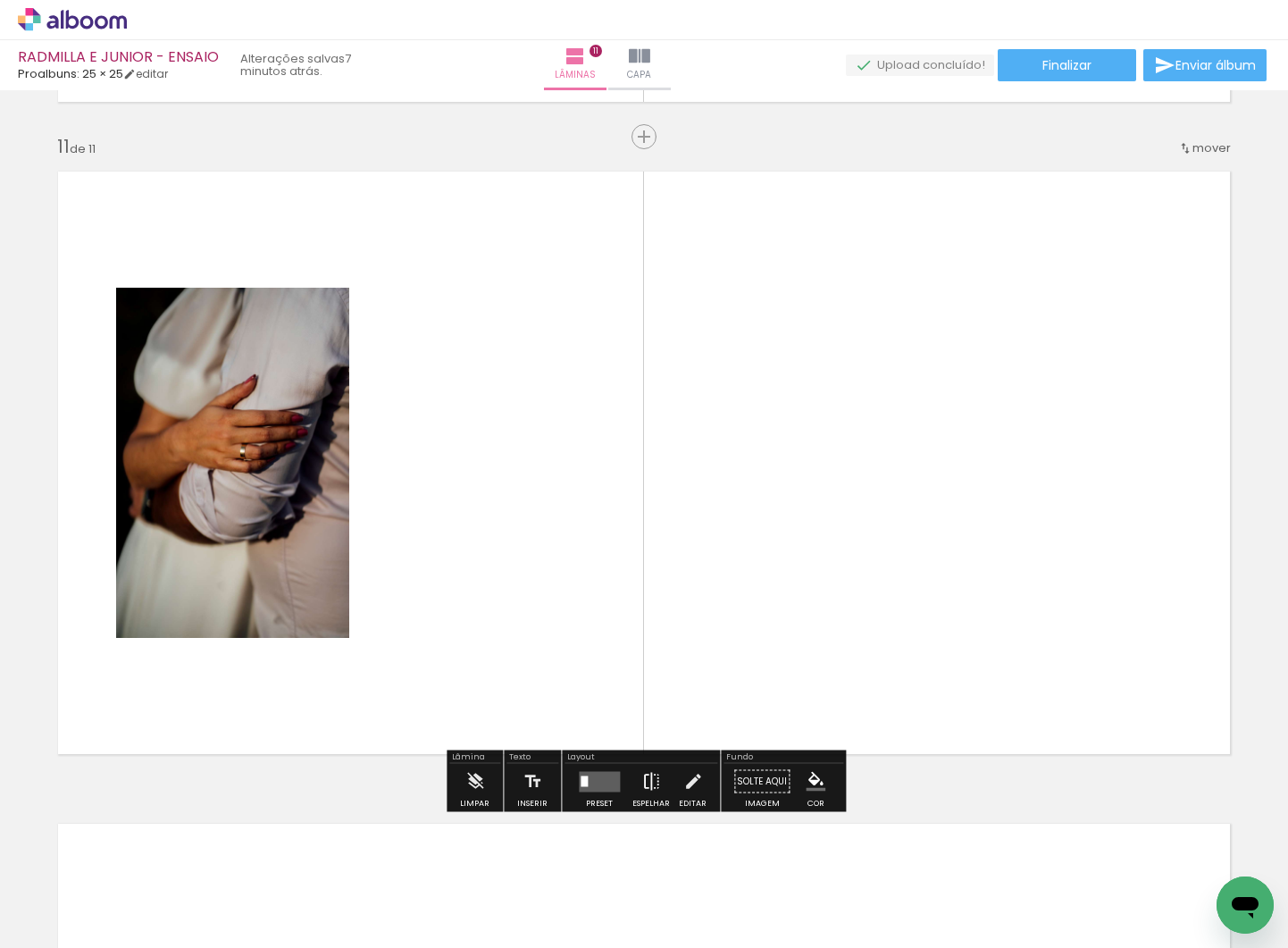
drag, startPoint x: 617, startPoint y: 878, endPoint x: 651, endPoint y: 781, distance: 102.8
click at [594, 626] on quentale-workspace at bounding box center [644, 474] width 1288 height 948
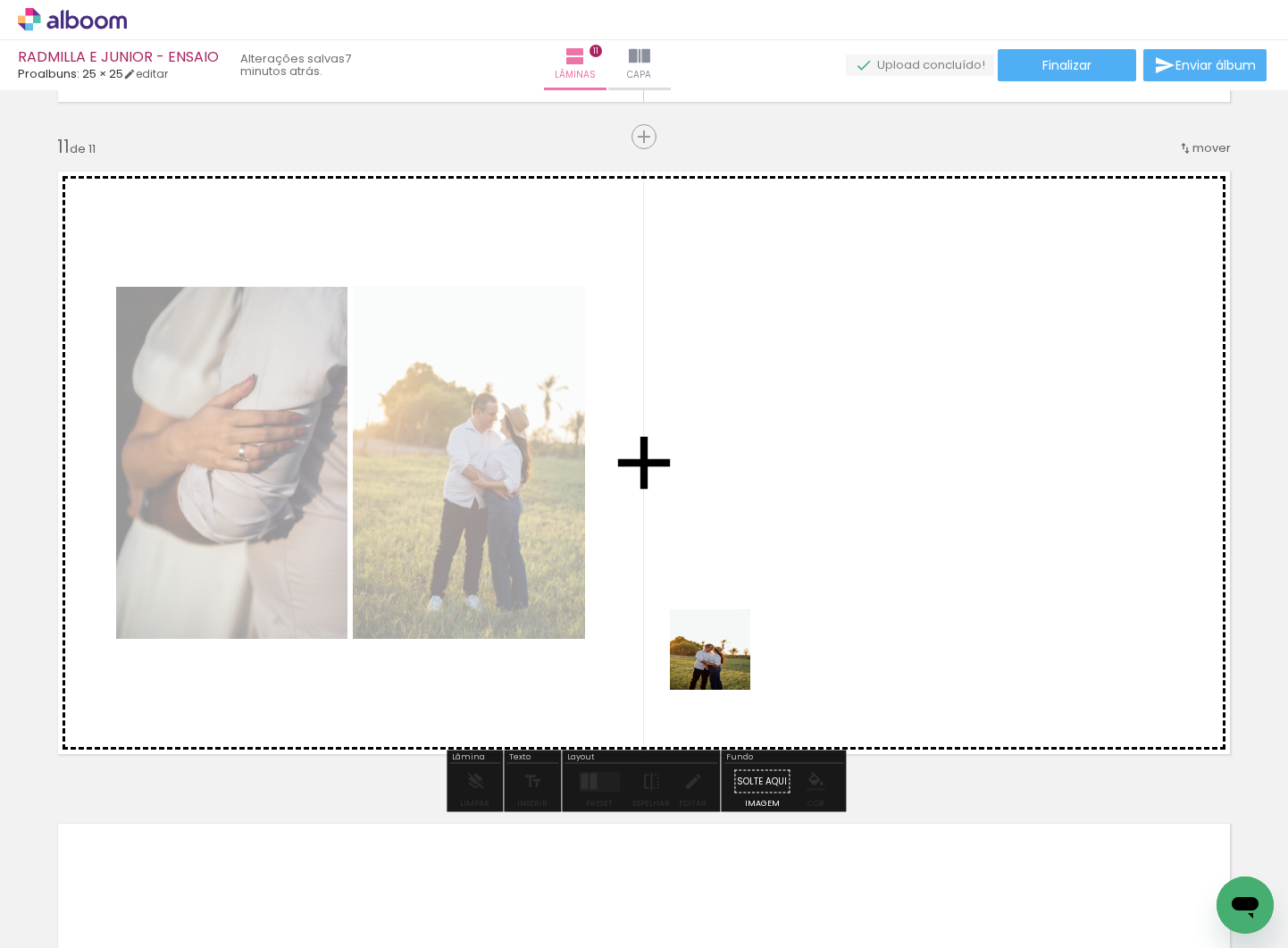
drag, startPoint x: 708, startPoint y: 907, endPoint x: 724, endPoint y: 663, distance: 244.5
click at [724, 663] on quentale-workspace at bounding box center [644, 474] width 1288 height 948
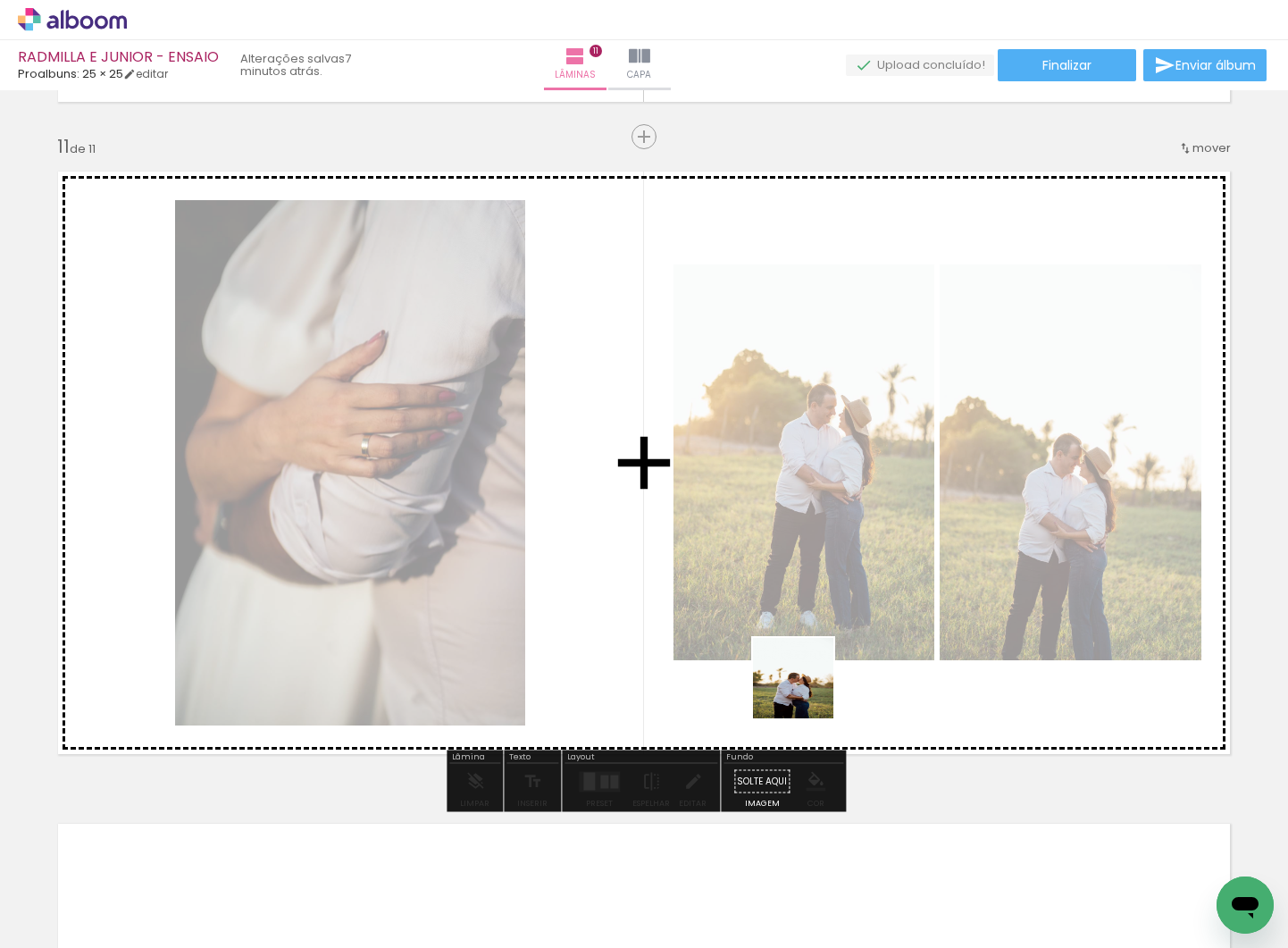
drag, startPoint x: 800, startPoint y: 765, endPoint x: 839, endPoint y: 683, distance: 90.8
click at [816, 641] on quentale-workspace at bounding box center [644, 474] width 1288 height 948
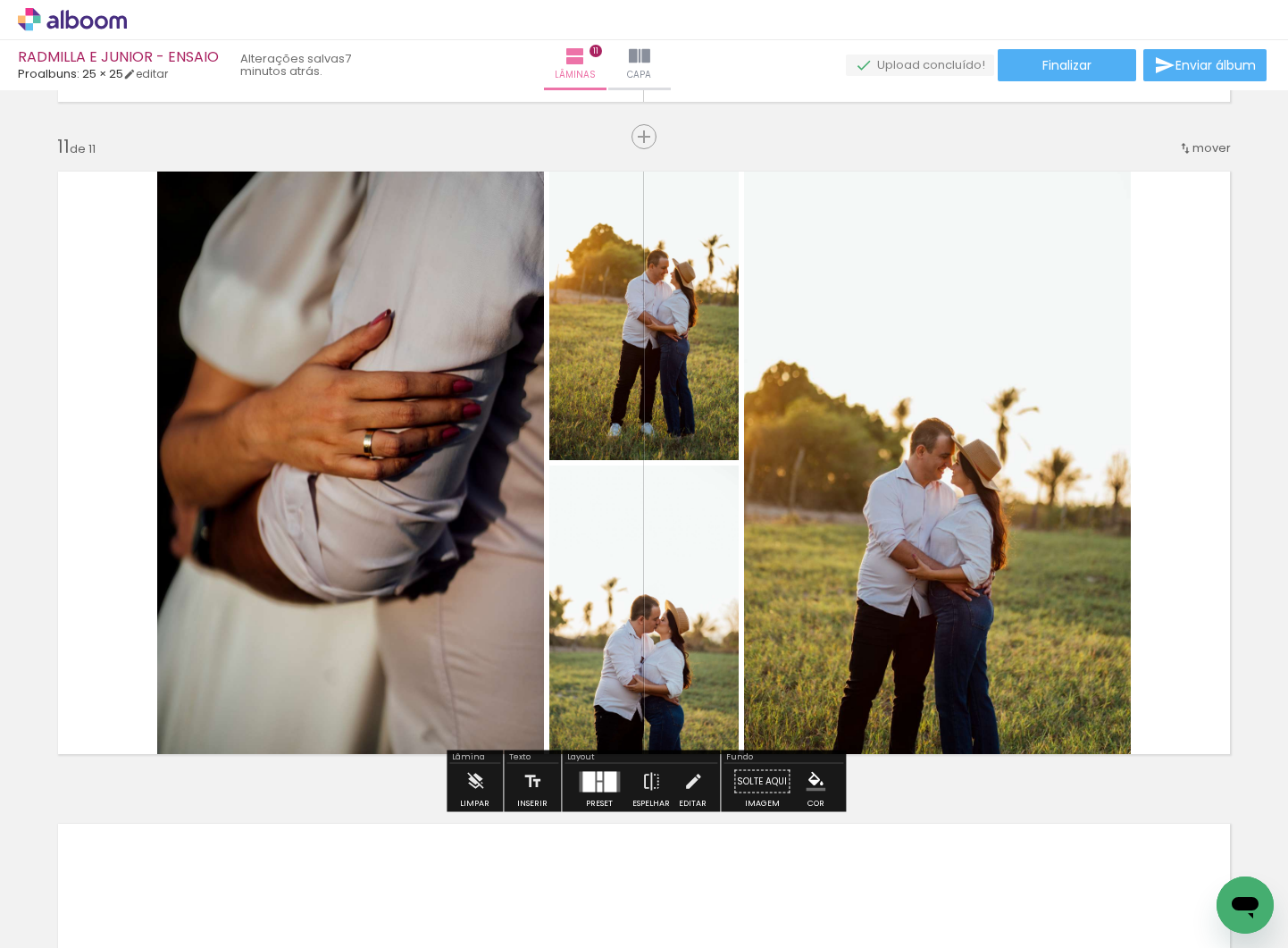
drag, startPoint x: 906, startPoint y: 898, endPoint x: 924, endPoint y: 663, distance: 235.7
click at [924, 663] on quentale-workspace at bounding box center [644, 474] width 1288 height 948
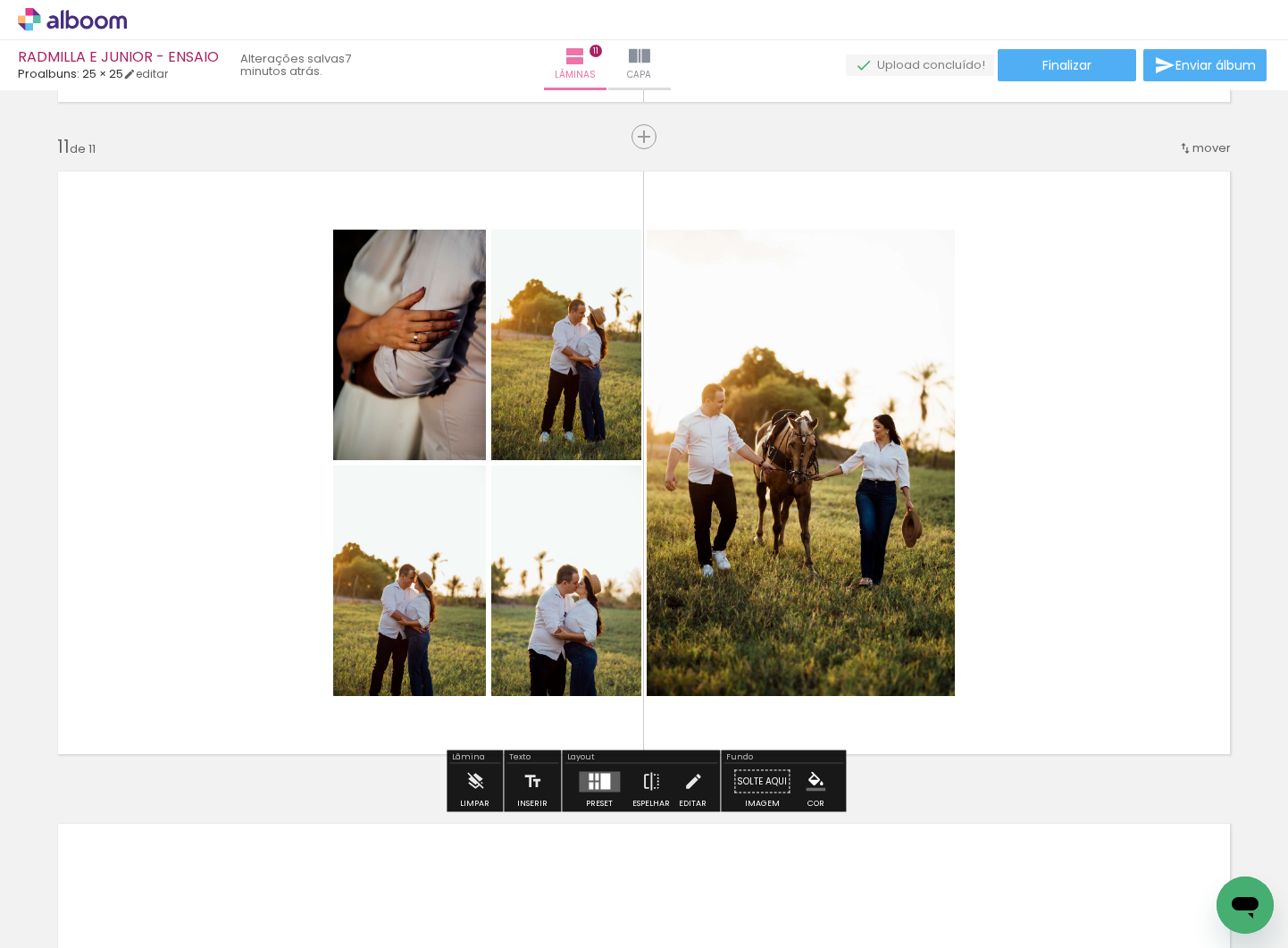
click at [600, 779] on div at bounding box center [605, 781] width 10 height 16
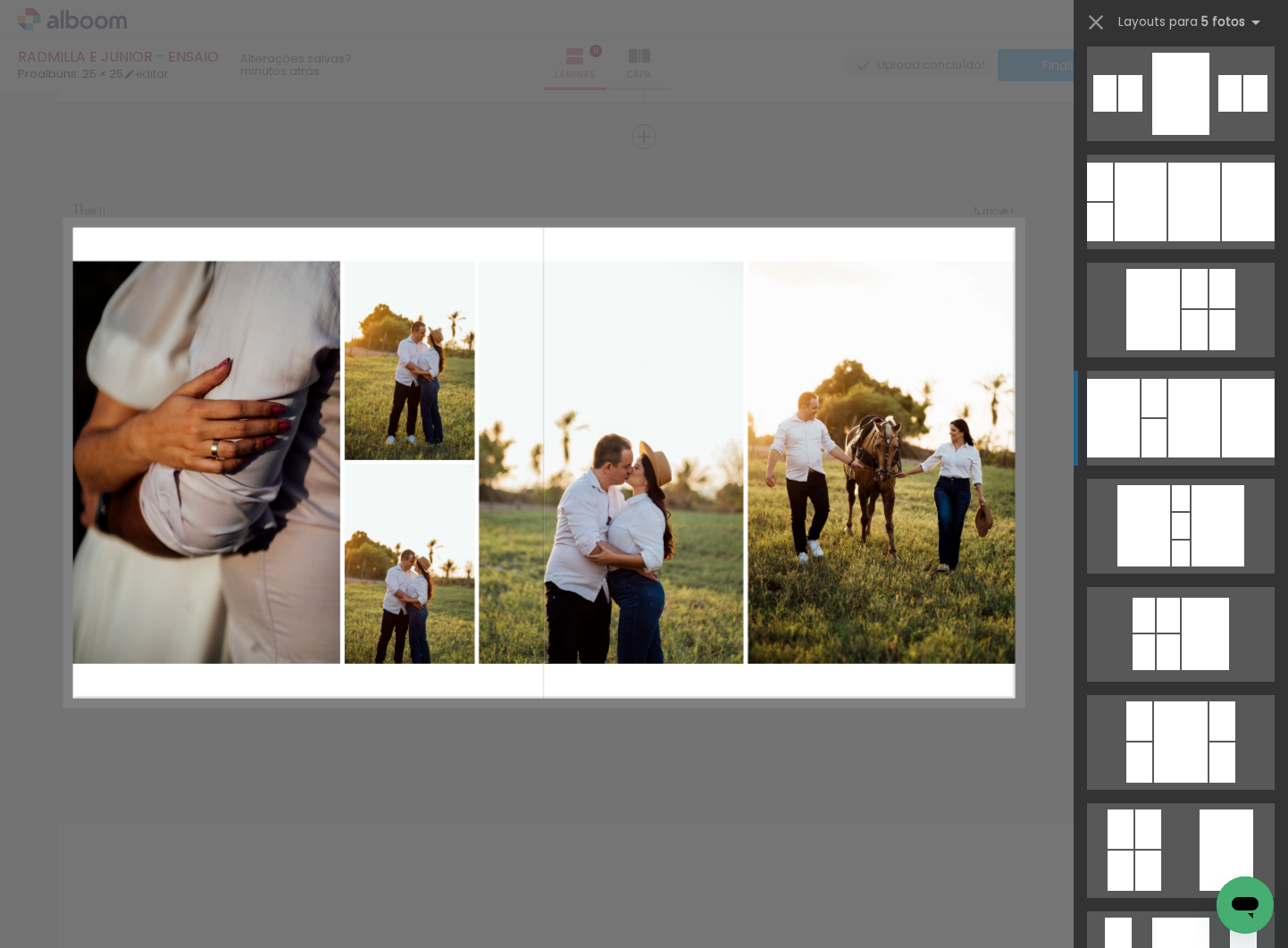
scroll to position [678, 0]
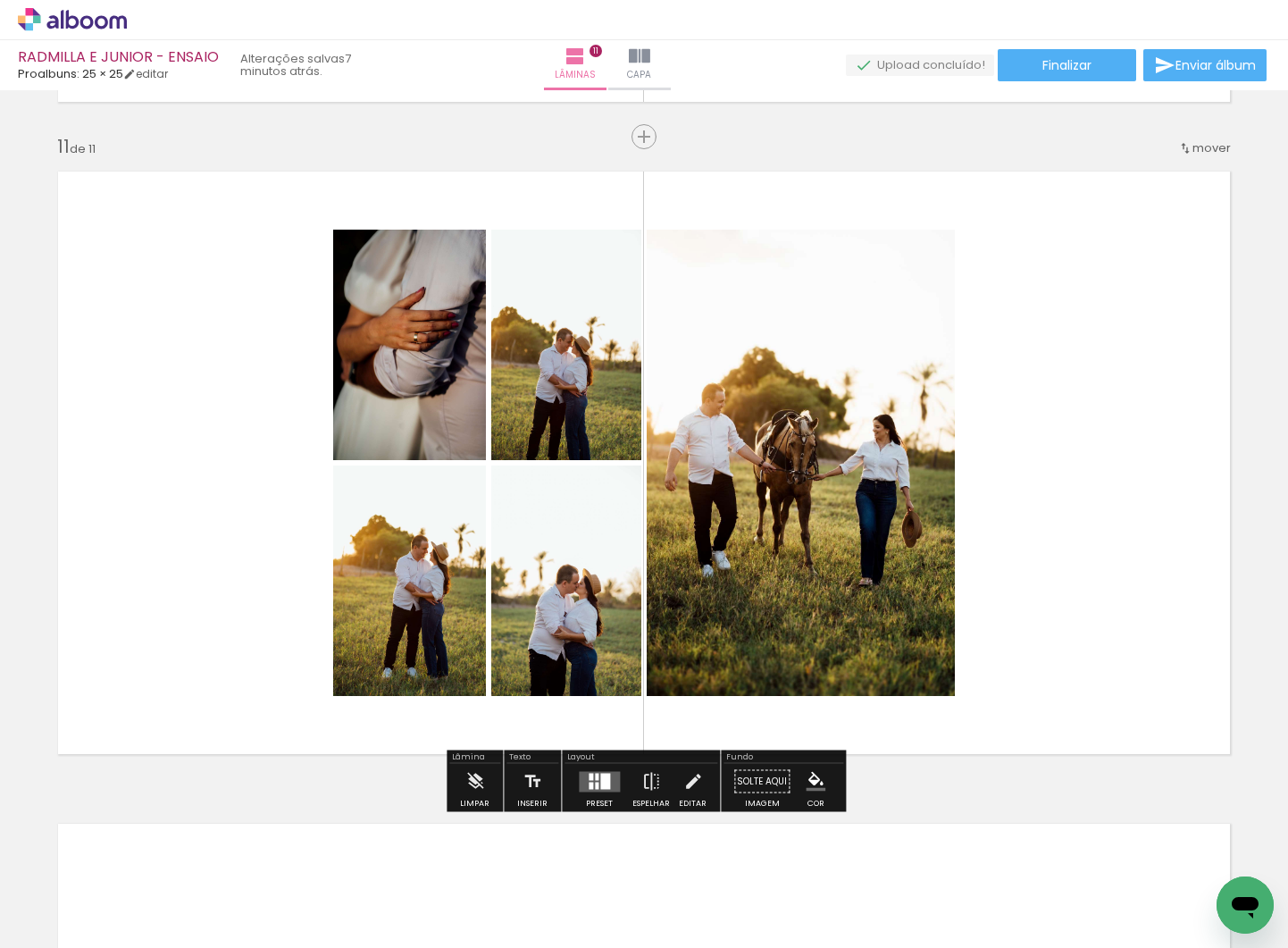
drag, startPoint x: 1082, startPoint y: 711, endPoint x: 1128, endPoint y: 857, distance: 153.1
click at [1087, 667] on quentale-workspace at bounding box center [644, 474] width 1288 height 948
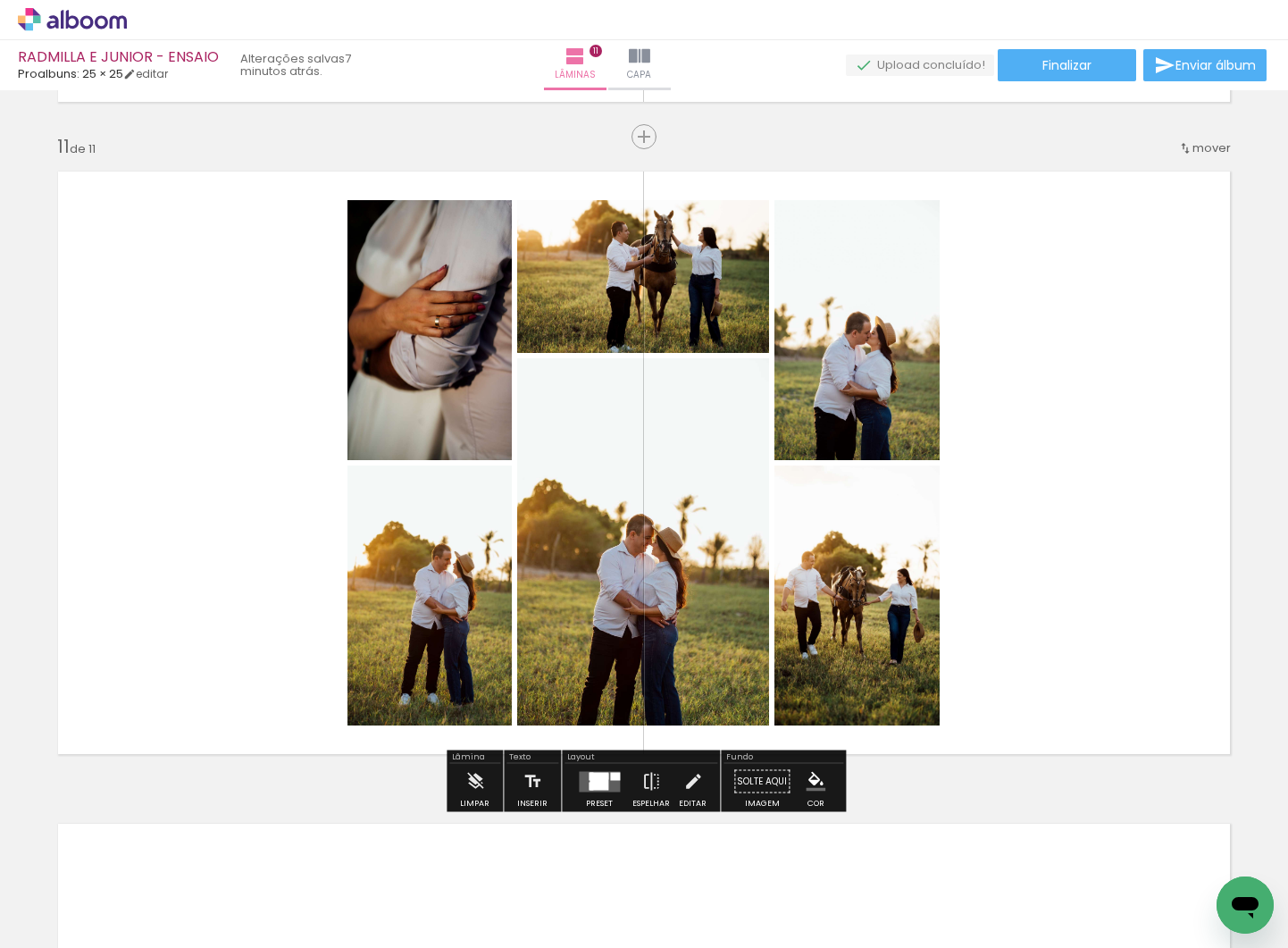
scroll to position [0, 4067]
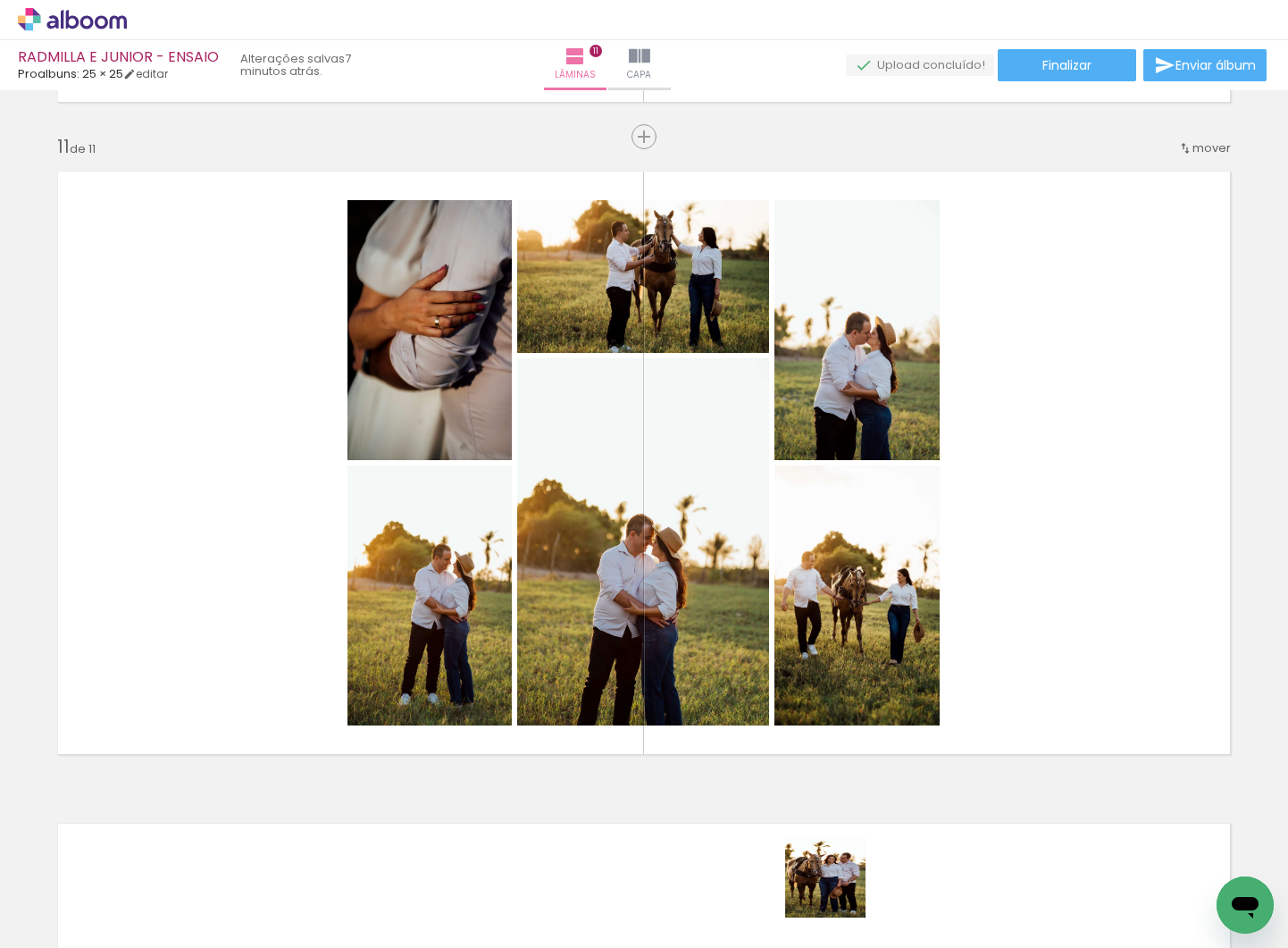
drag, startPoint x: 839, startPoint y: 890, endPoint x: 958, endPoint y: 736, distance: 194.6
click at [960, 642] on quentale-workspace at bounding box center [644, 474] width 1288 height 948
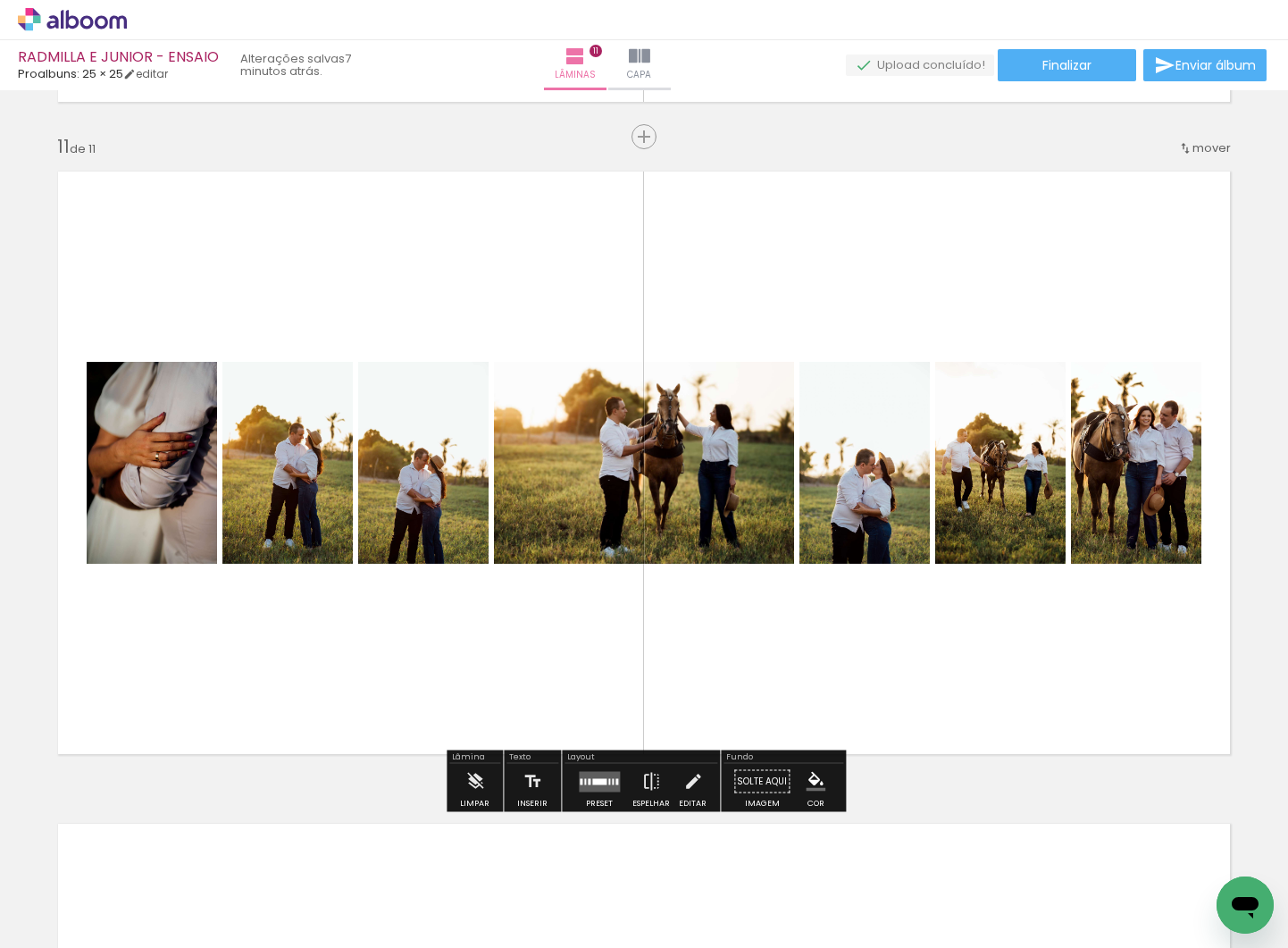
drag, startPoint x: 987, startPoint y: 636, endPoint x: 992, endPoint y: 668, distance: 32.4
click at [988, 632] on quentale-workspace at bounding box center [644, 474] width 1288 height 948
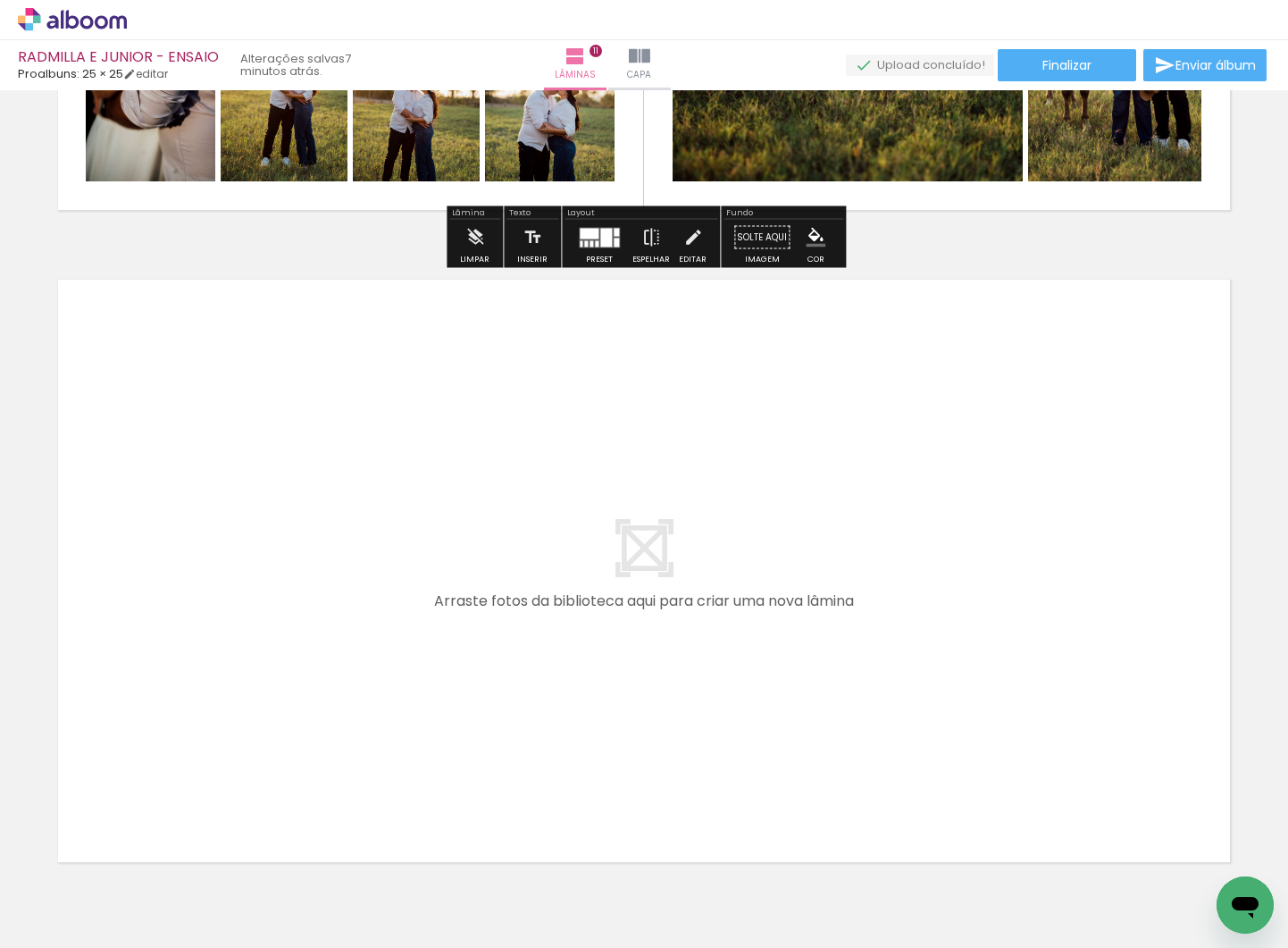
scroll to position [7119, 0]
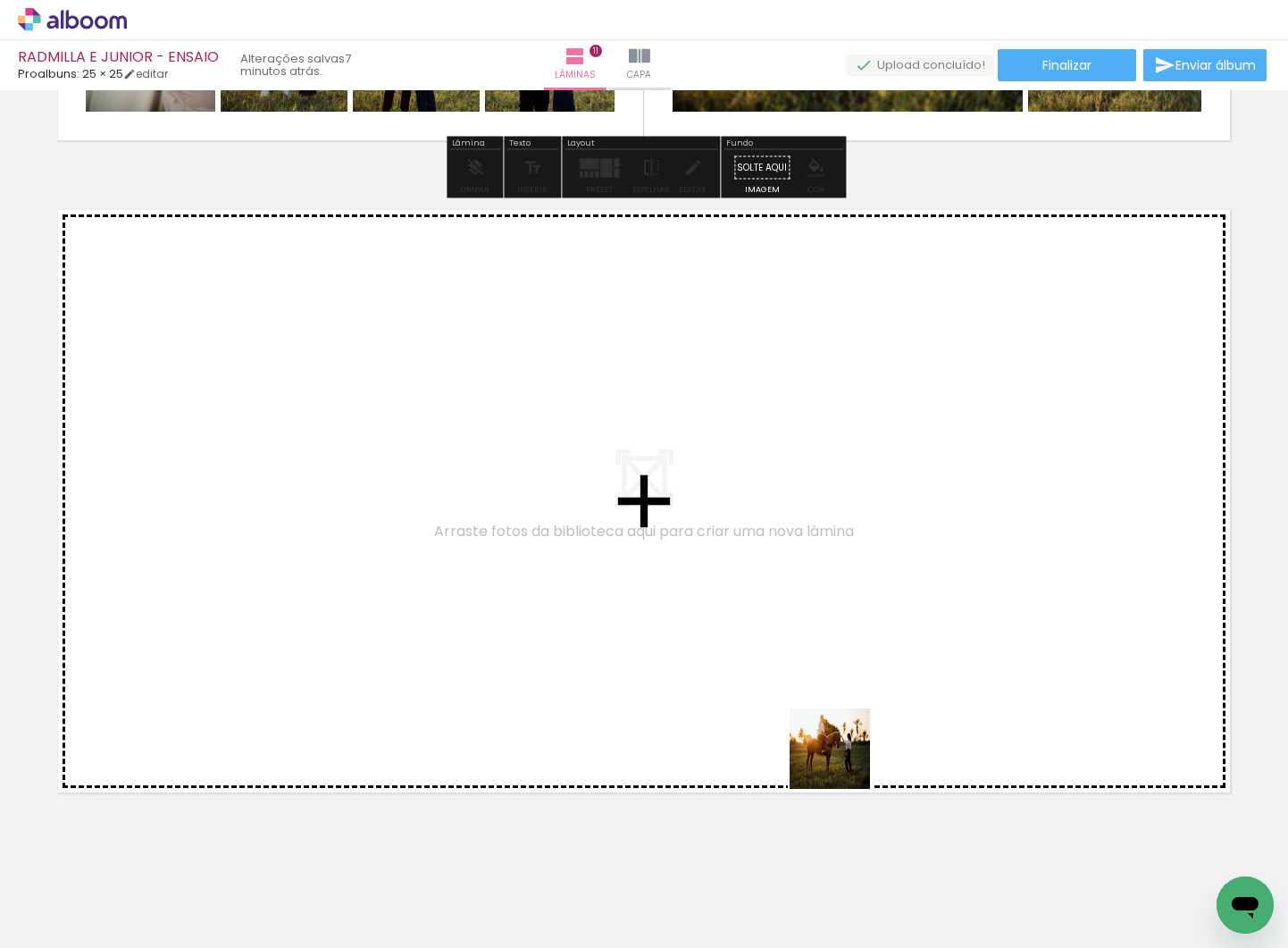
drag, startPoint x: 947, startPoint y: 851, endPoint x: 844, endPoint y: 762, distance: 136.1
click at [844, 762] on quentale-workspace at bounding box center [644, 474] width 1288 height 948
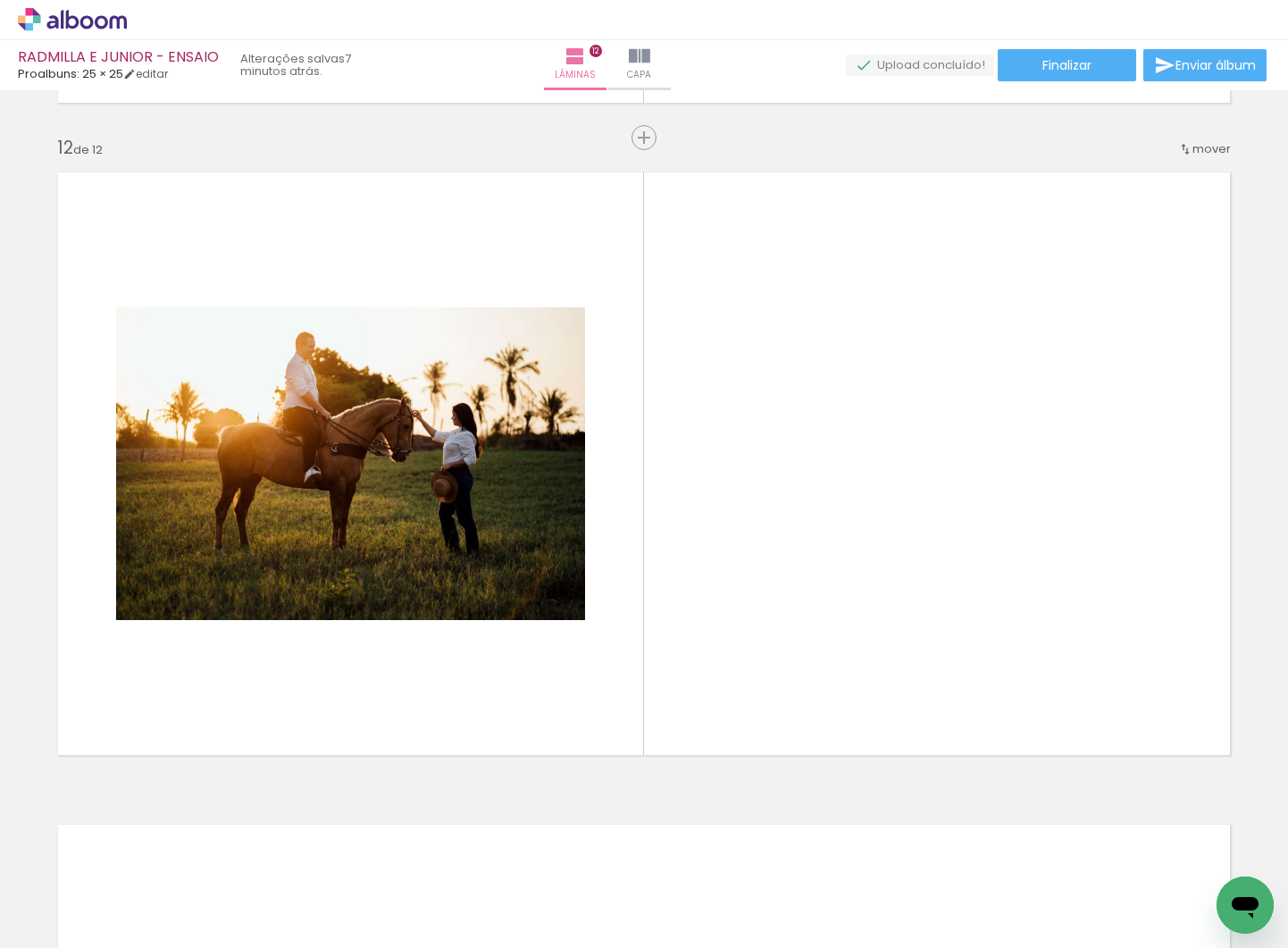
scroll to position [7157, 0]
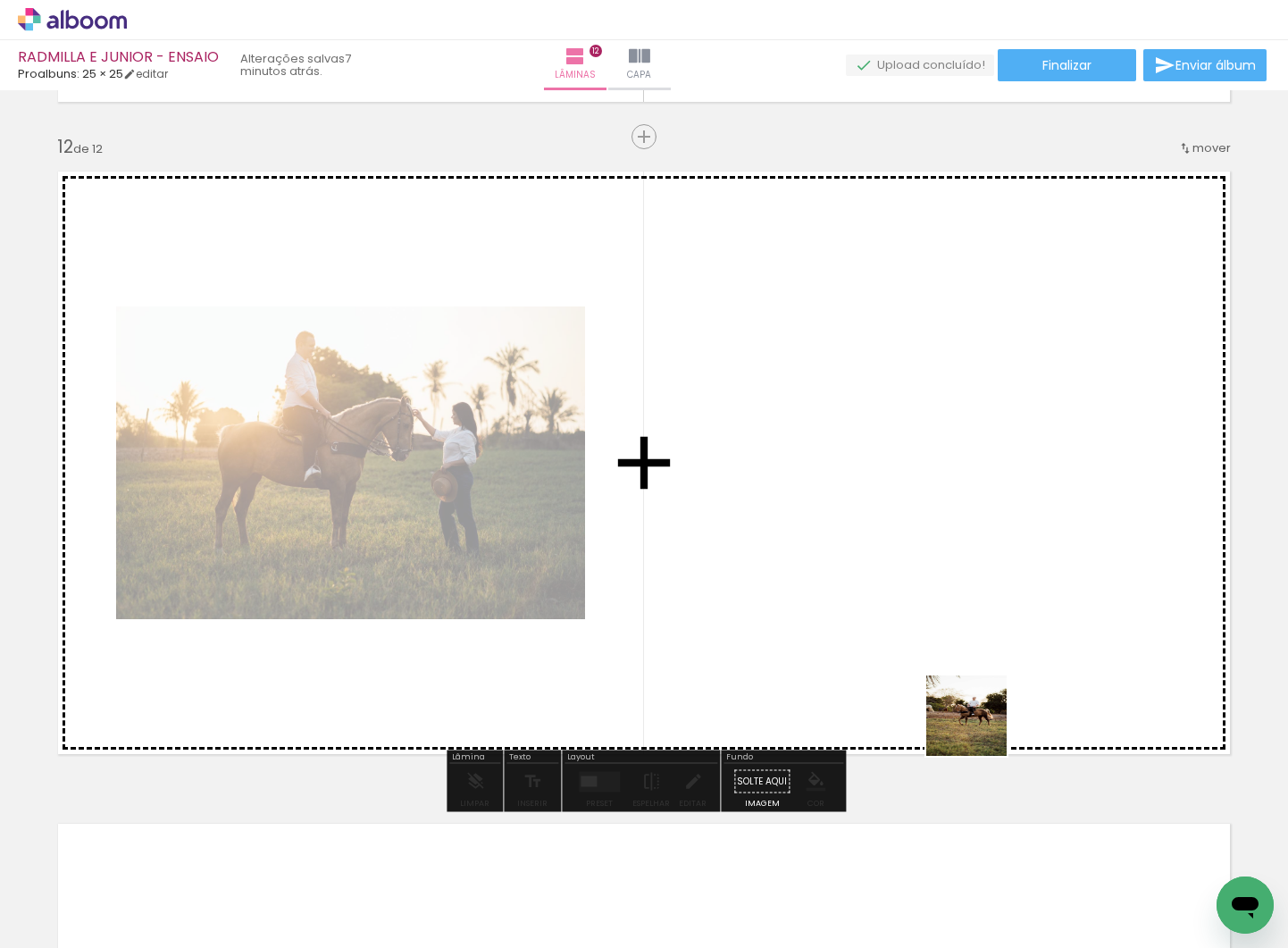
drag, startPoint x: 1137, startPoint y: 889, endPoint x: 1078, endPoint y: 783, distance: 121.3
click at [955, 686] on quentale-workspace at bounding box center [644, 474] width 1288 height 948
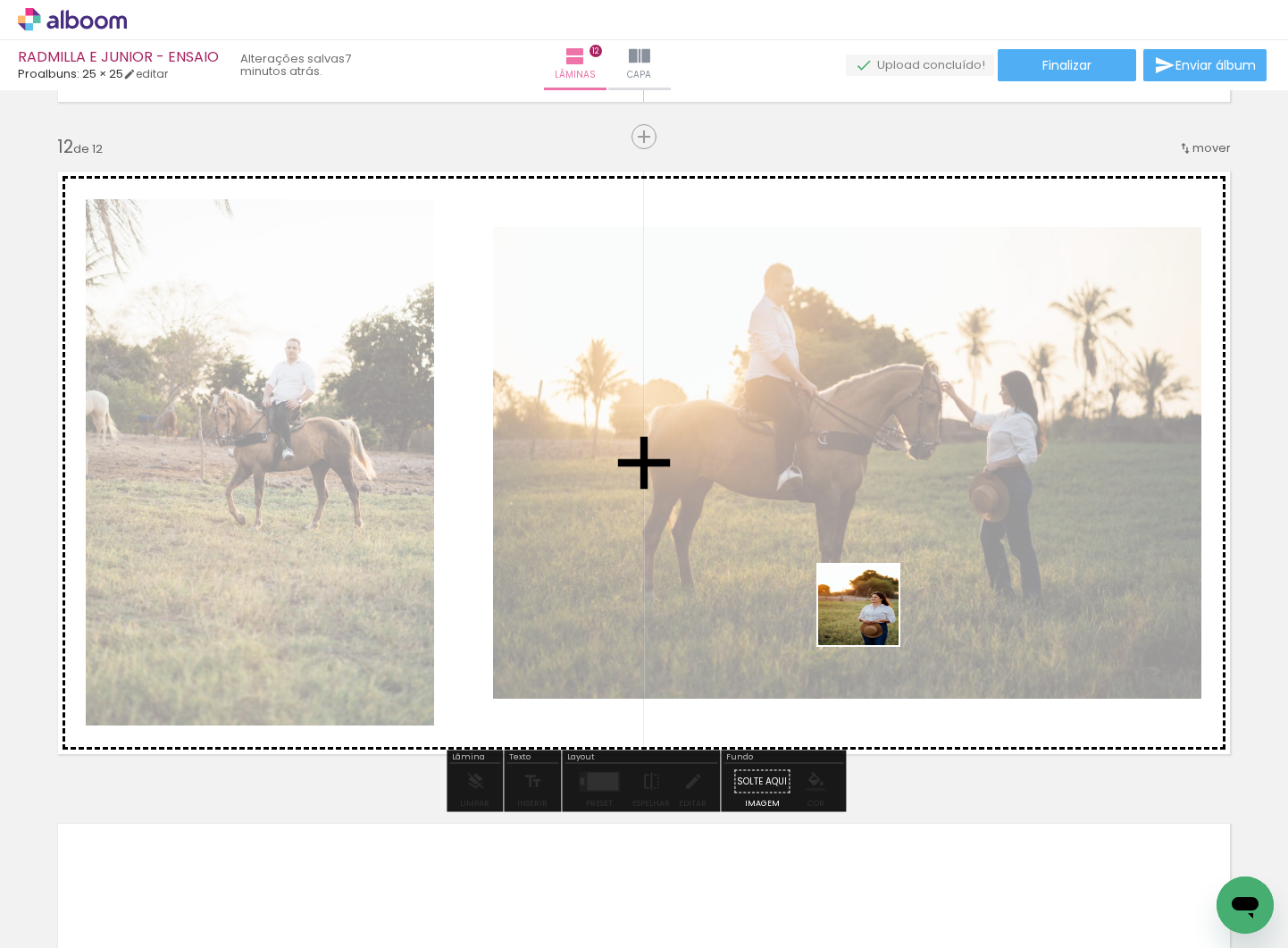
drag, startPoint x: 1191, startPoint y: 852, endPoint x: 872, endPoint y: 618, distance: 395.6
click at [872, 618] on quentale-workspace at bounding box center [644, 474] width 1288 height 948
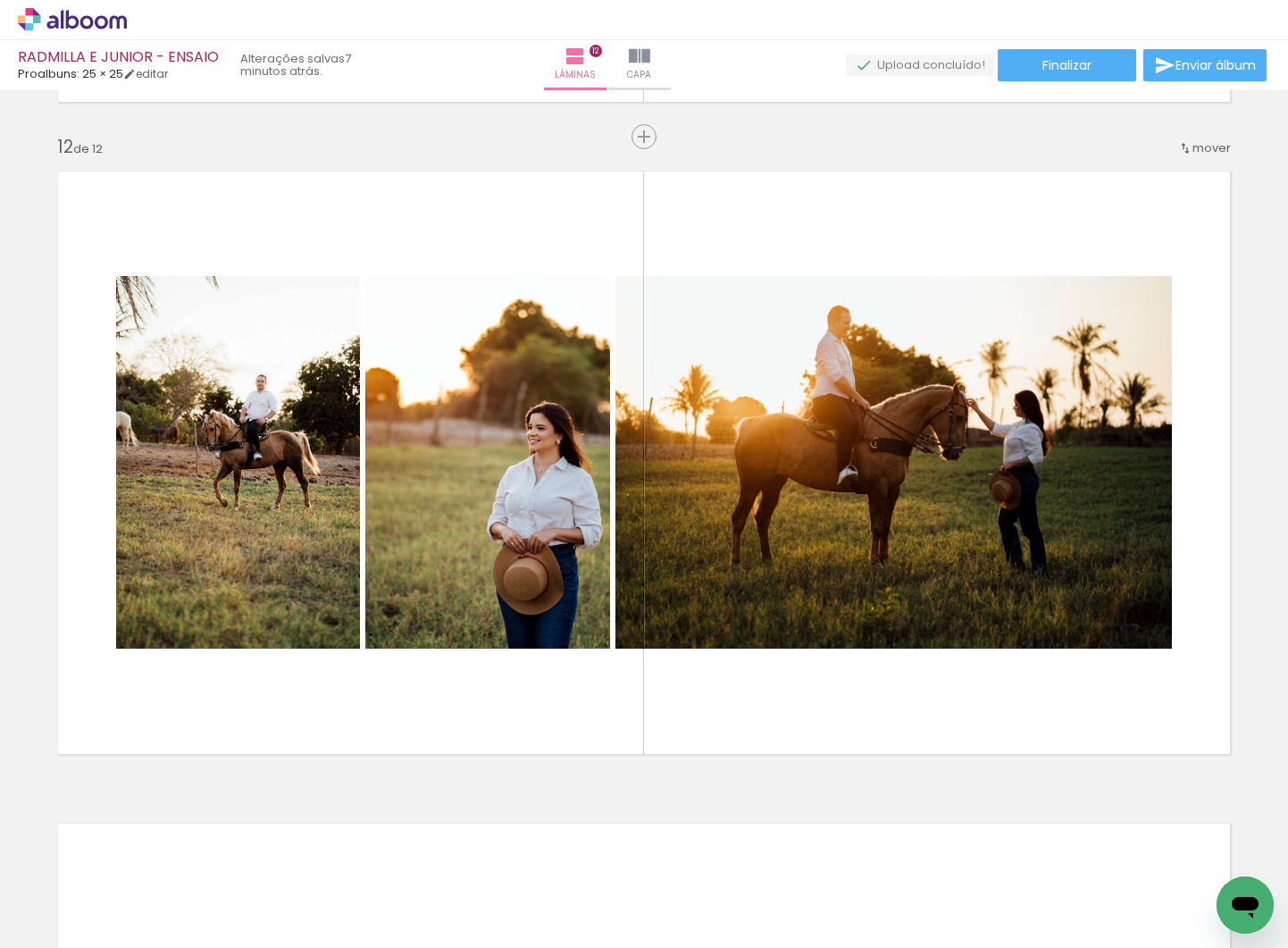
scroll to position [0, 3893]
drag, startPoint x: 884, startPoint y: 884, endPoint x: 938, endPoint y: 714, distance: 178.4
click at [893, 640] on quentale-workspace at bounding box center [644, 474] width 1288 height 948
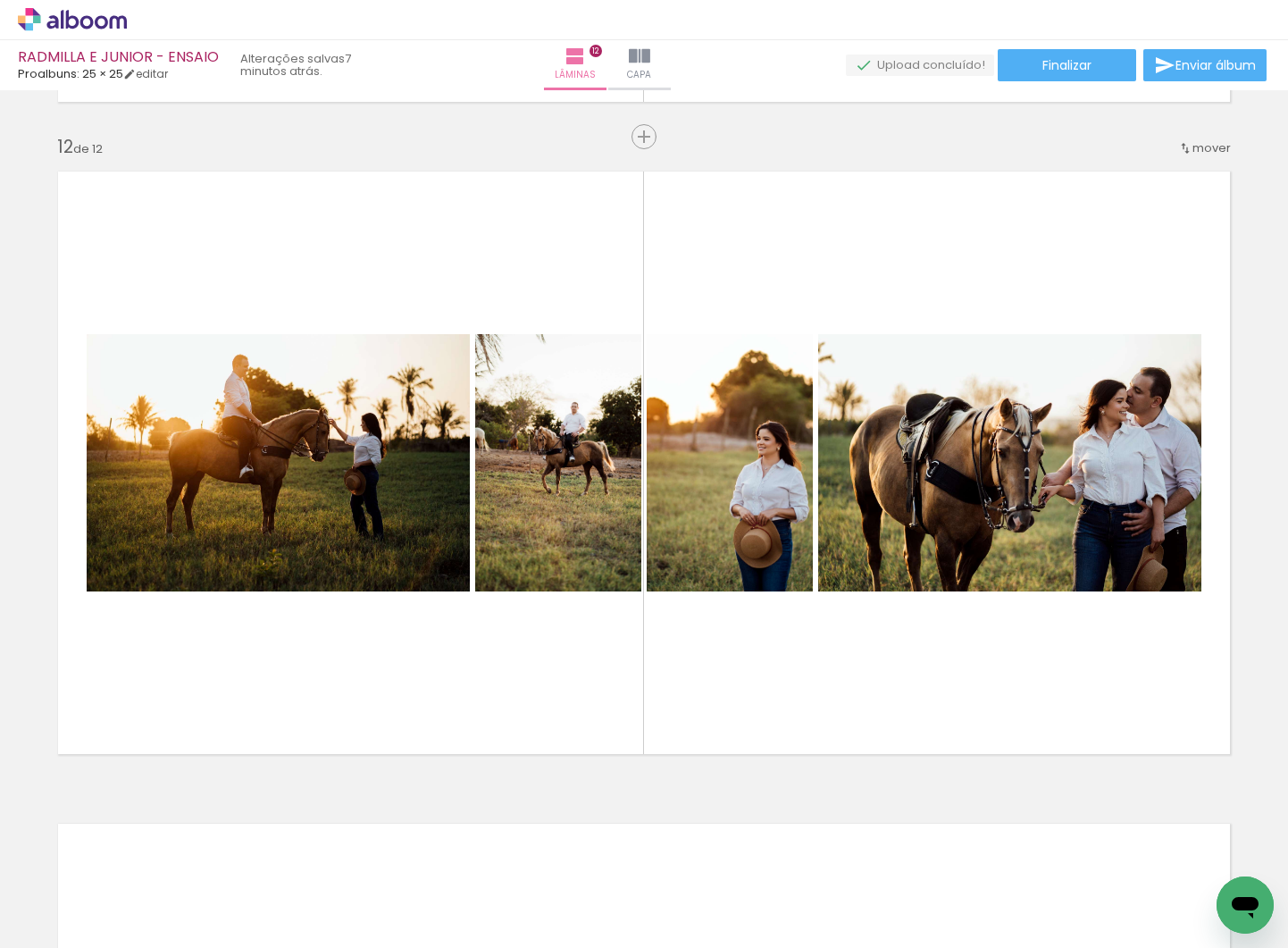
scroll to position [0, 135]
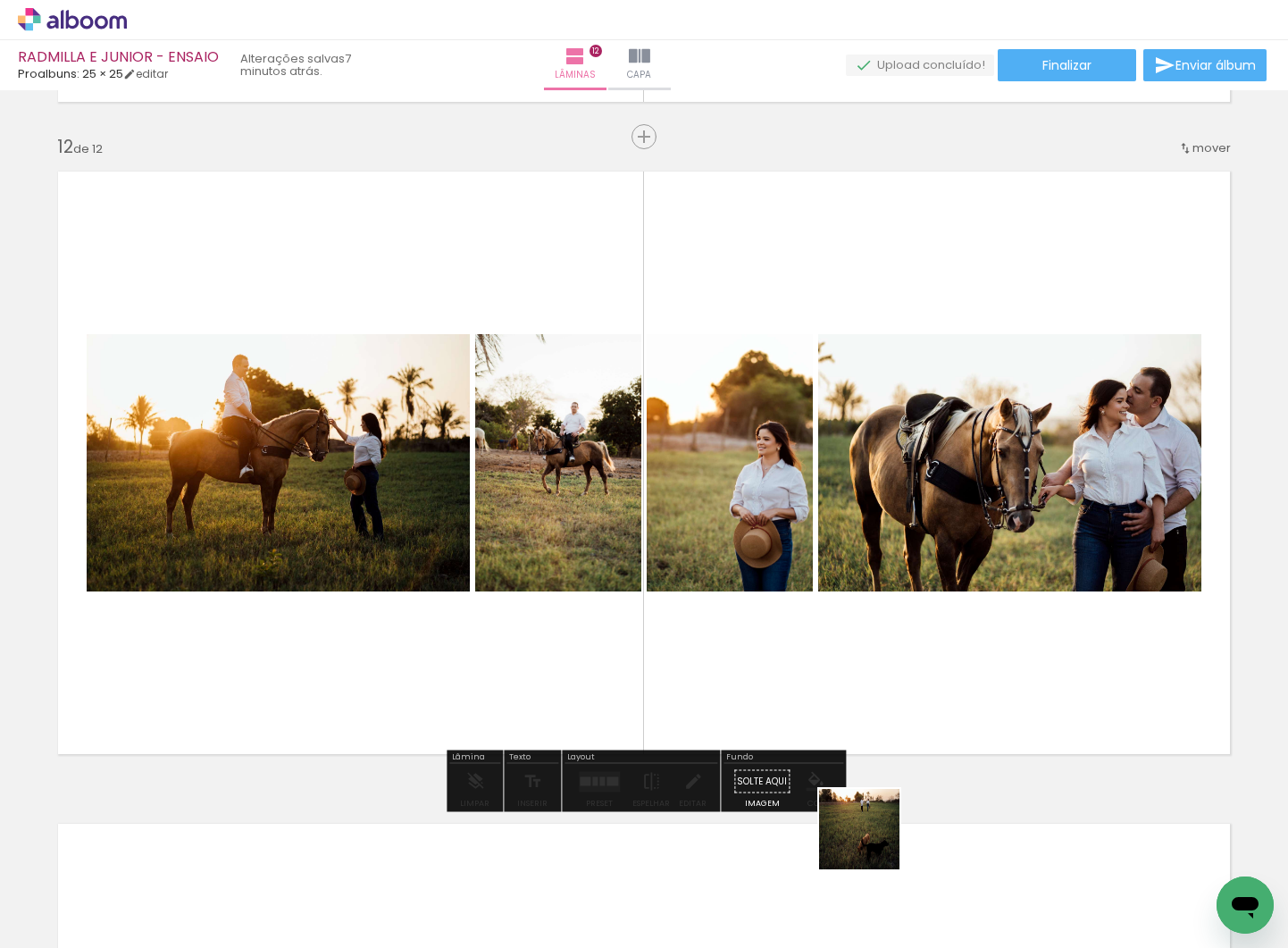
drag, startPoint x: 868, startPoint y: 863, endPoint x: 945, endPoint y: 546, distance: 326.2
click at [945, 546] on quentale-workspace at bounding box center [644, 474] width 1288 height 948
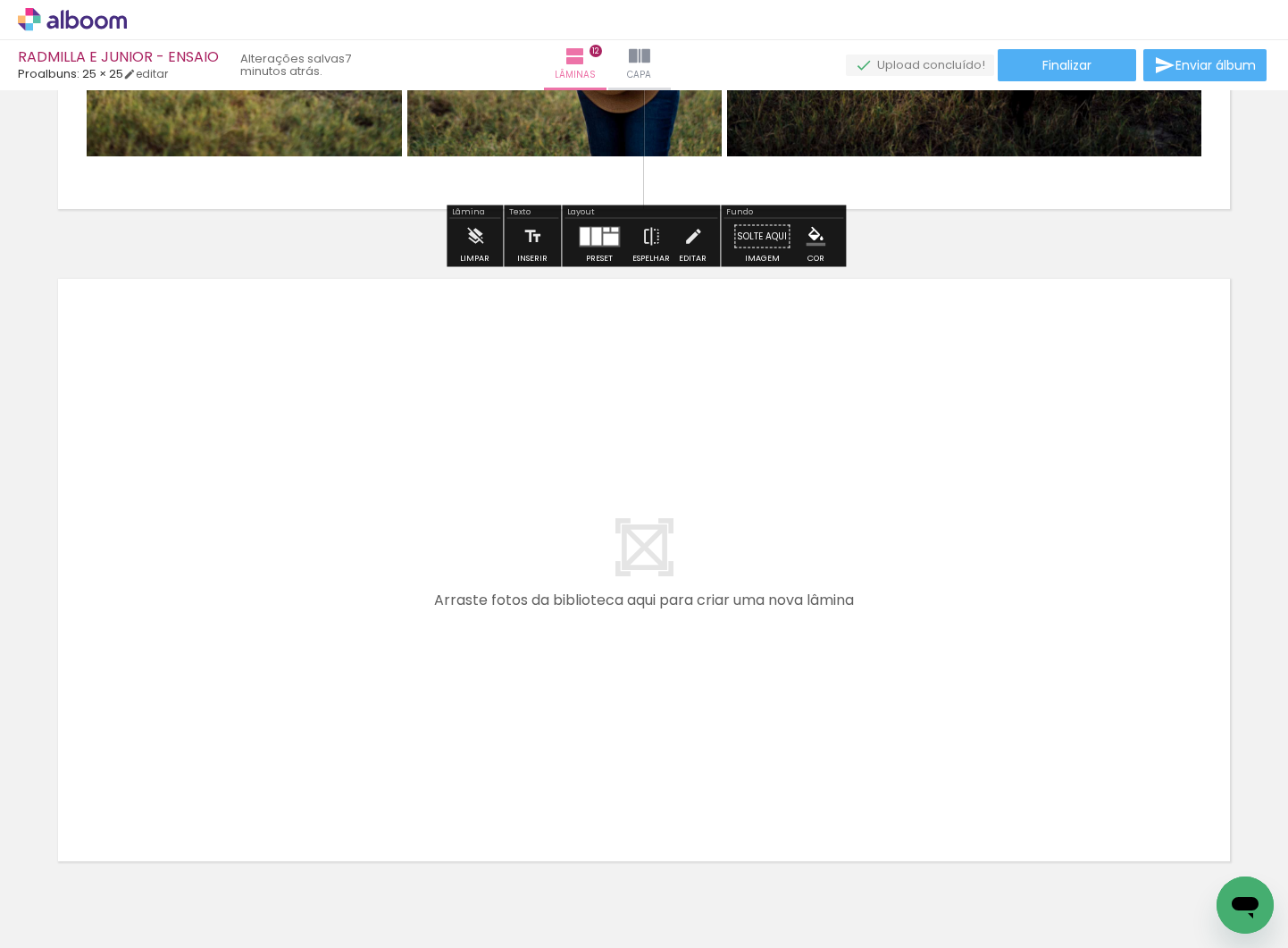
scroll to position [7721, 0]
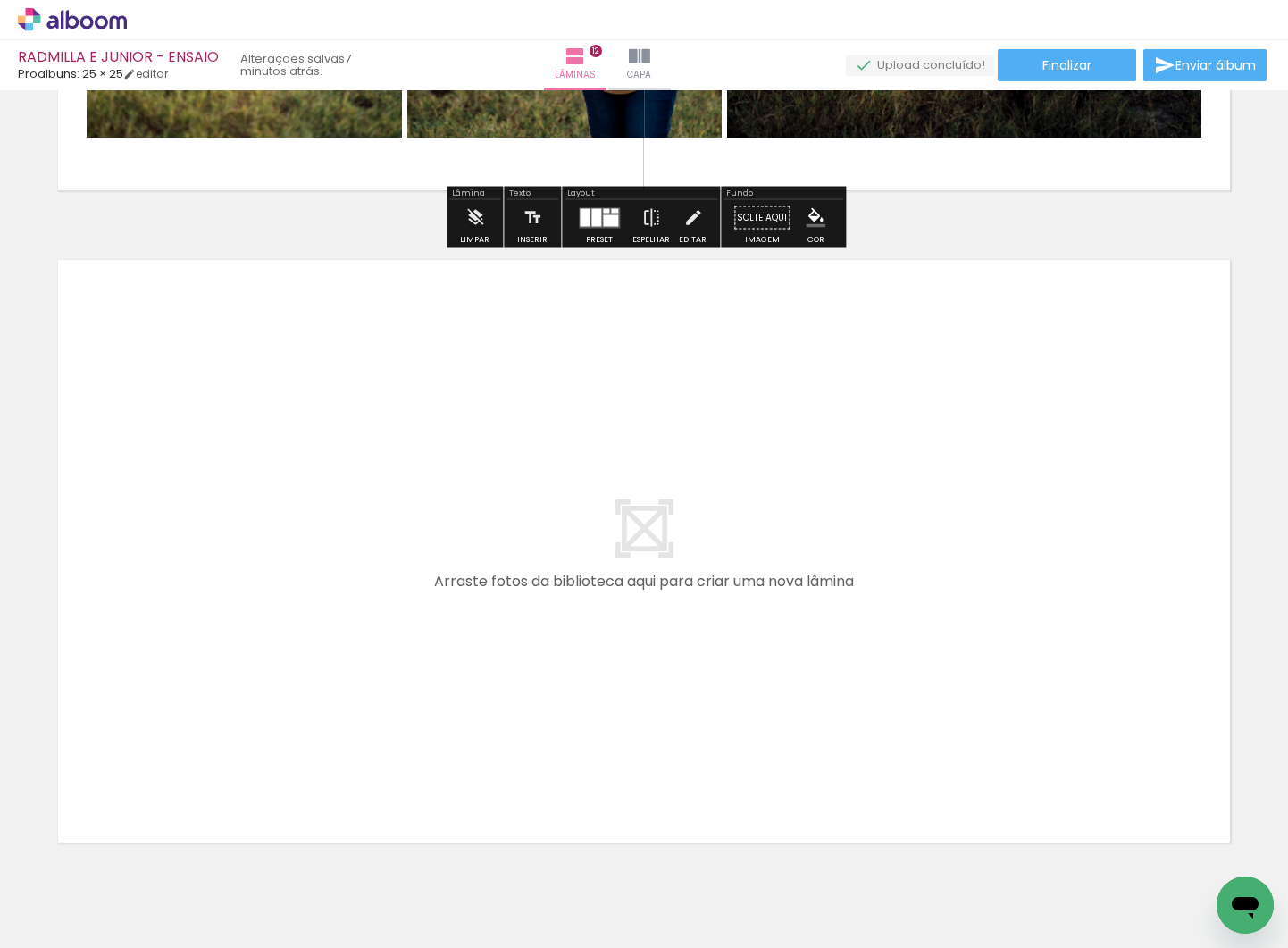
drag, startPoint x: 748, startPoint y: 896, endPoint x: 747, endPoint y: 693, distance: 203.0
click at [747, 693] on quentale-workspace at bounding box center [644, 474] width 1288 height 948
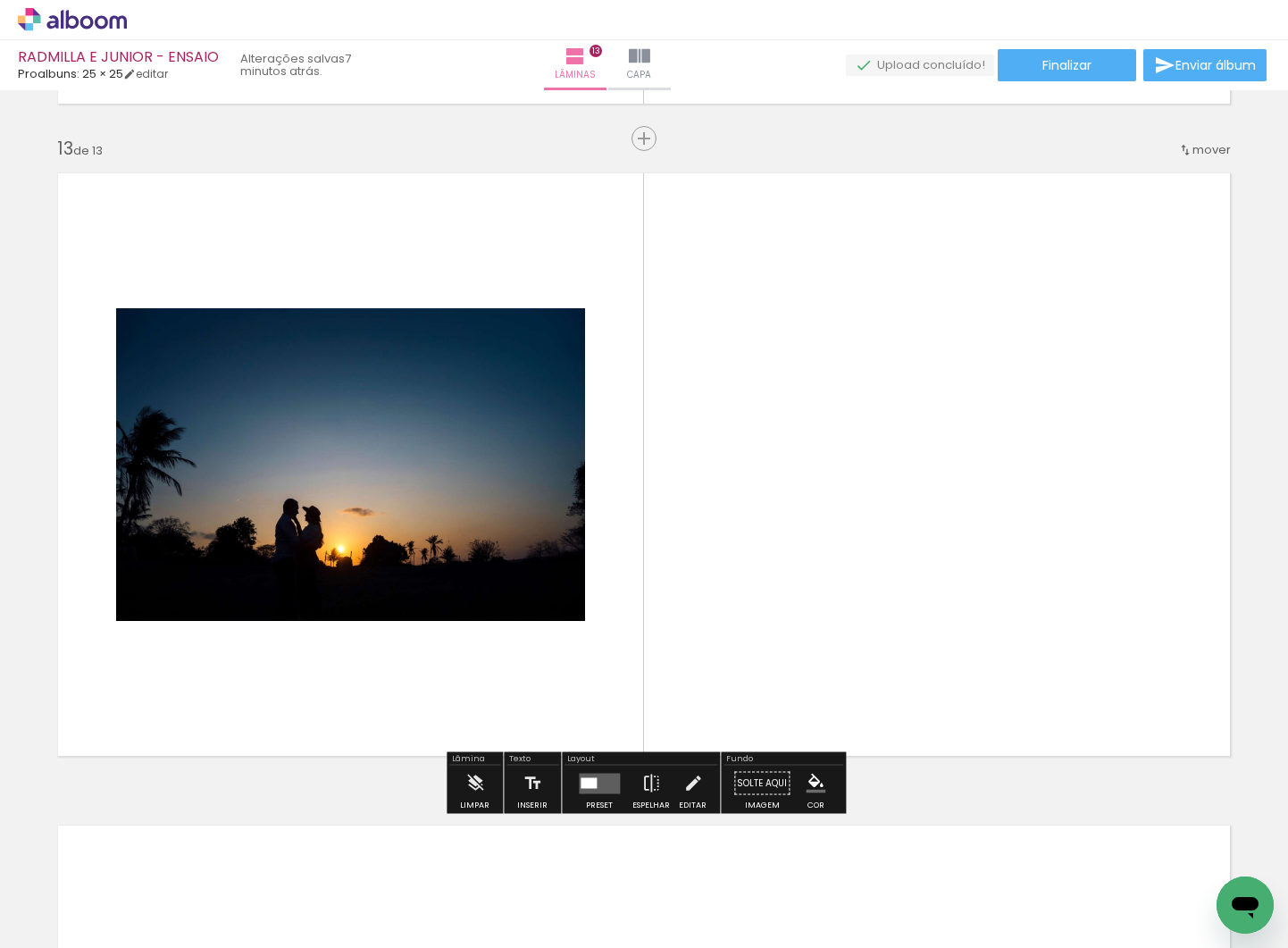
scroll to position [7810, 0]
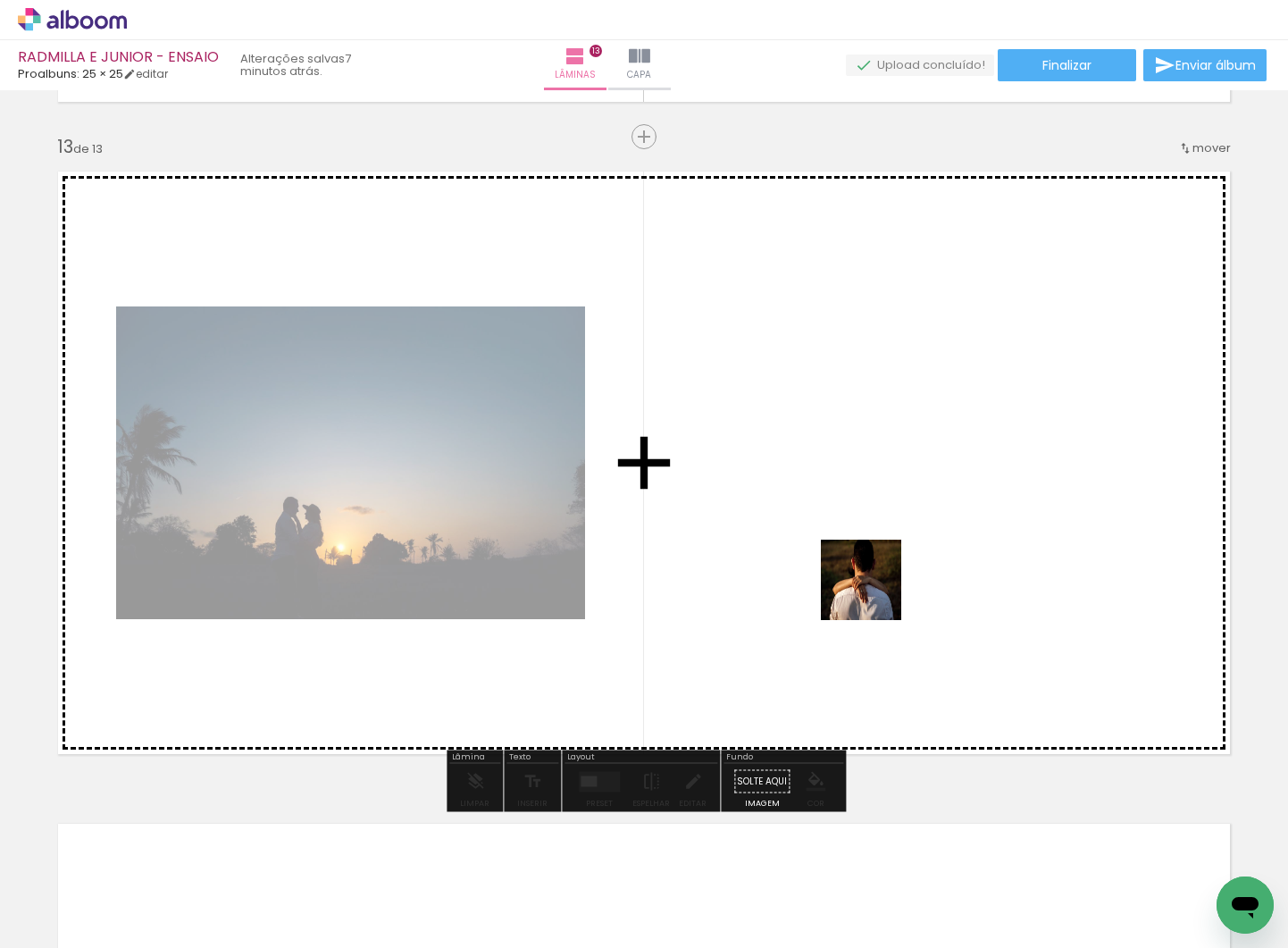
drag, startPoint x: 663, startPoint y: 874, endPoint x: 876, endPoint y: 592, distance: 353.4
click at [876, 592] on quentale-workspace at bounding box center [644, 474] width 1288 height 948
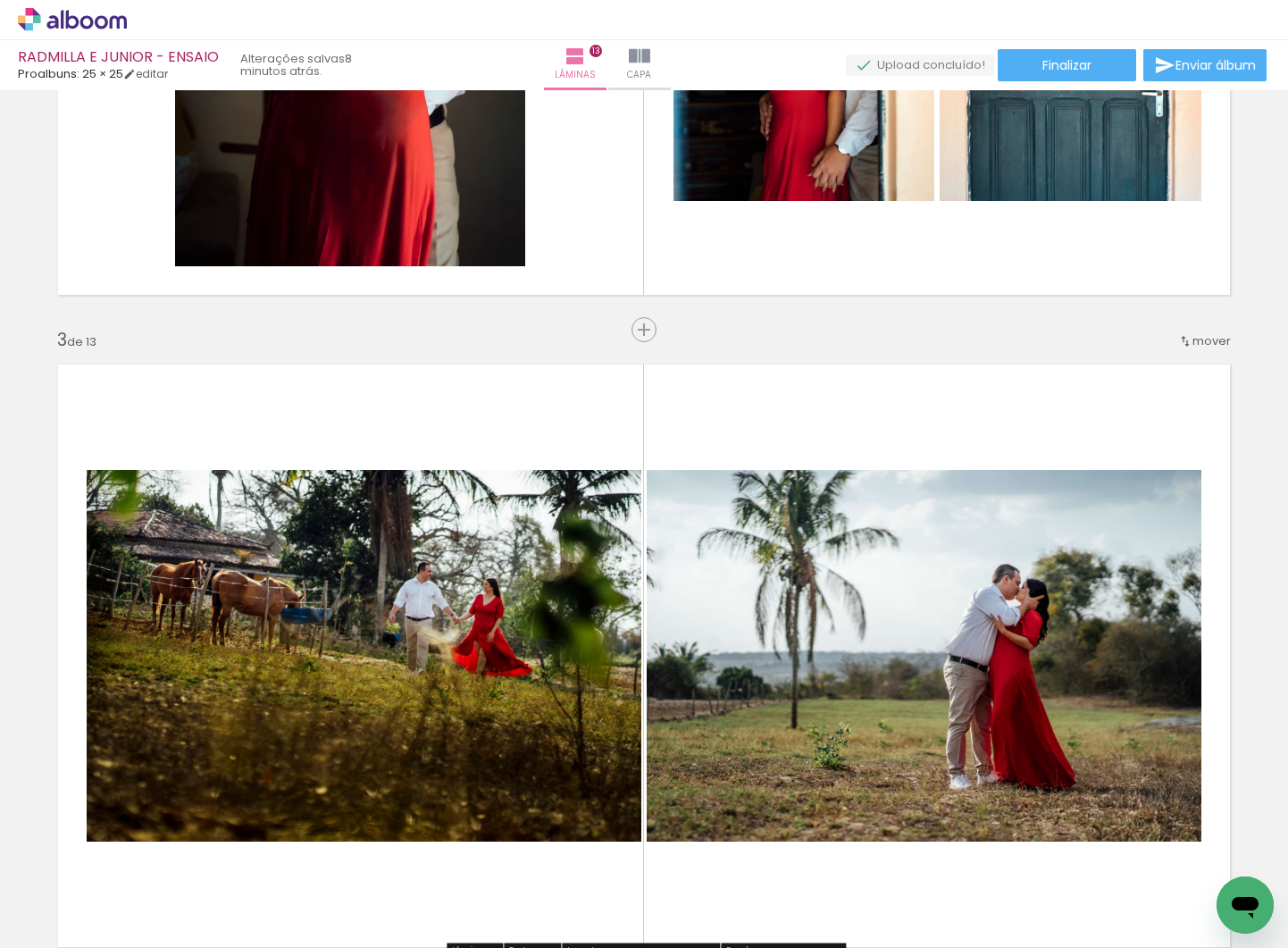
scroll to position [1093, 0]
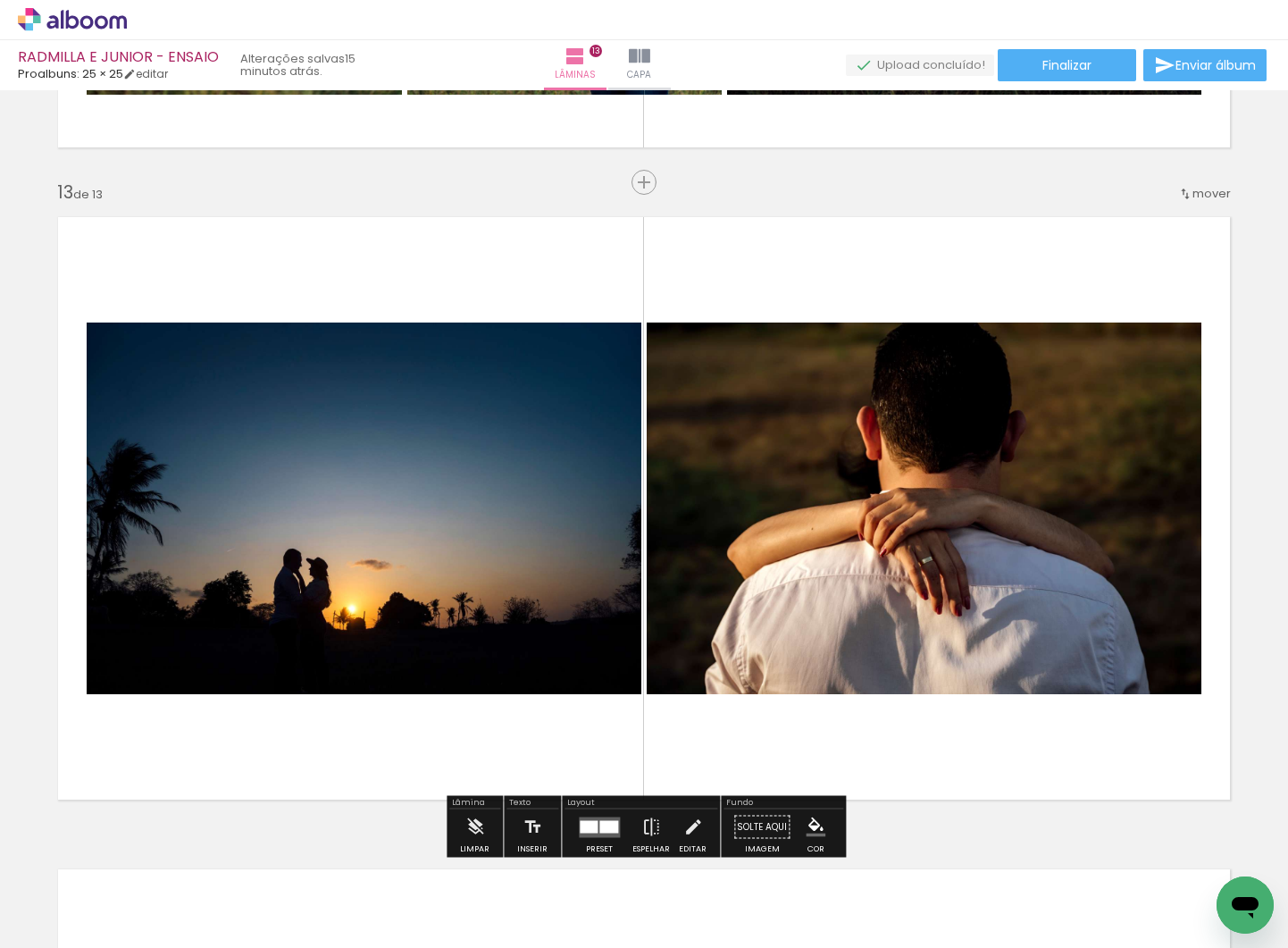
scroll to position [7723, 0]
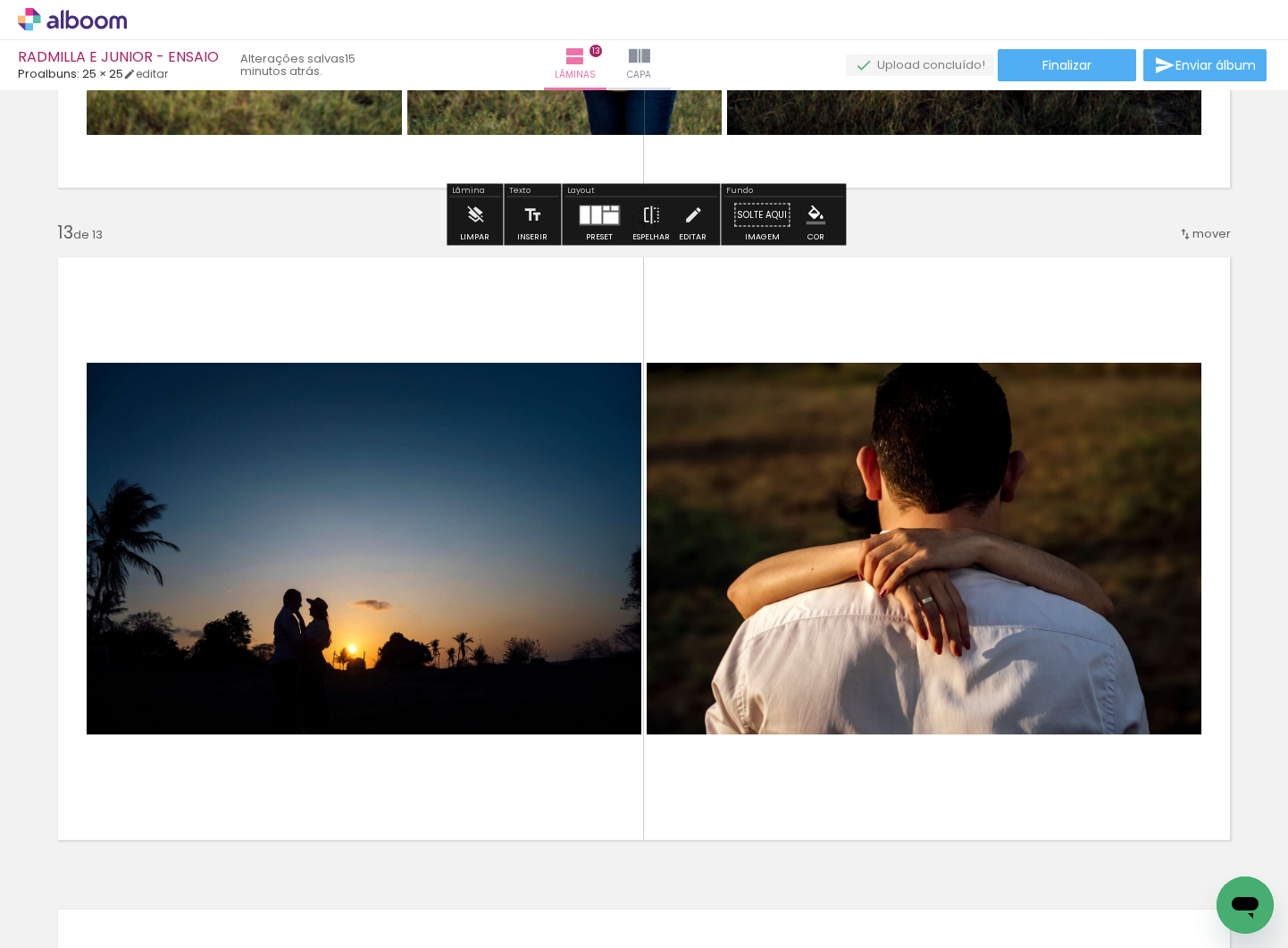
click at [651, 61] on iron-icon at bounding box center [640, 57] width 22 height 22
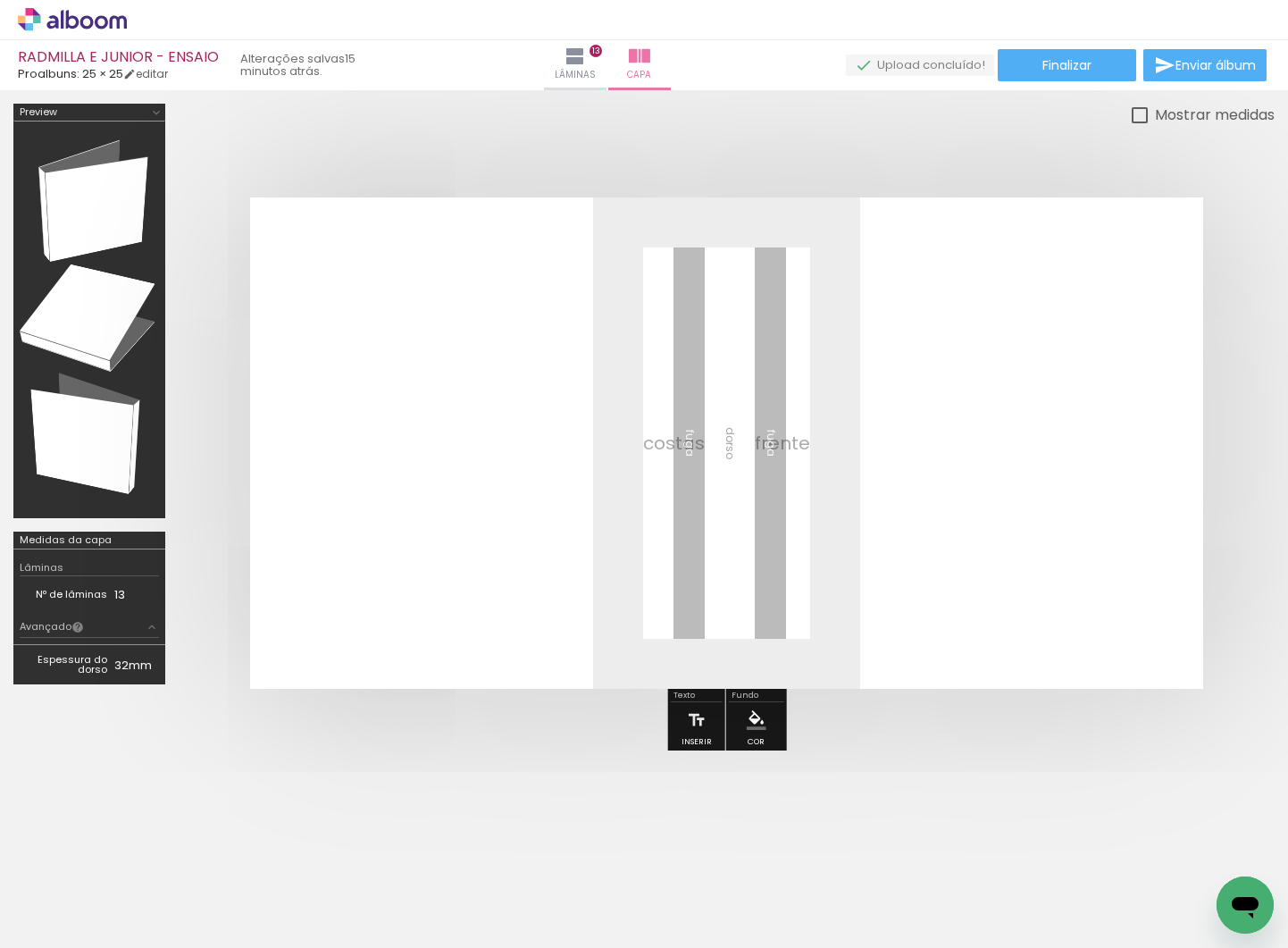
click at [56, 923] on span "Adicionar Fotos" at bounding box center [64, 924] width 54 height 20
click at [0, 0] on input "file" at bounding box center [0, 0] width 0 height 0
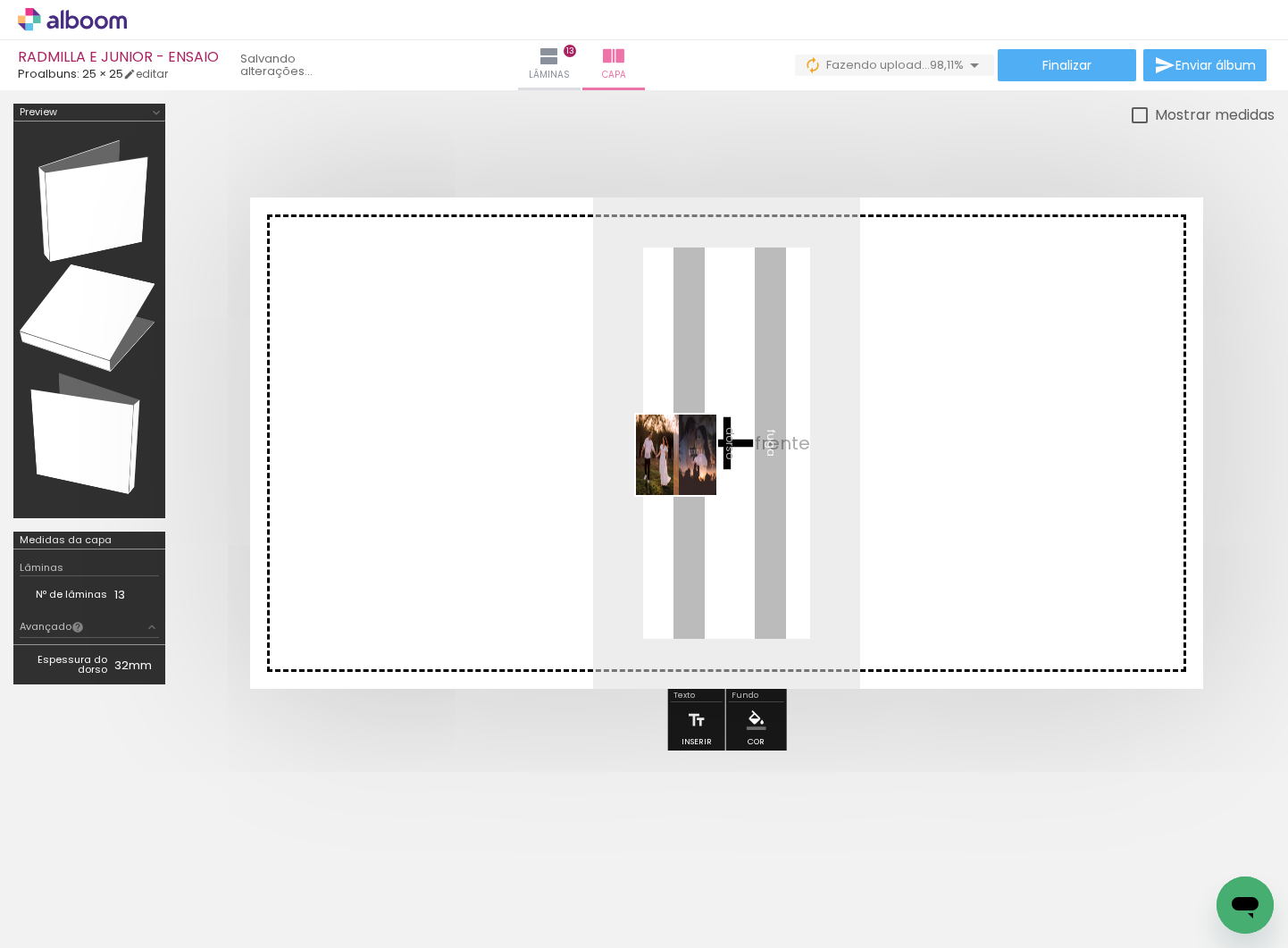
drag, startPoint x: 1213, startPoint y: 879, endPoint x: 685, endPoint y: 464, distance: 671.6
click at [685, 464] on quentale-workspace at bounding box center [644, 474] width 1288 height 948
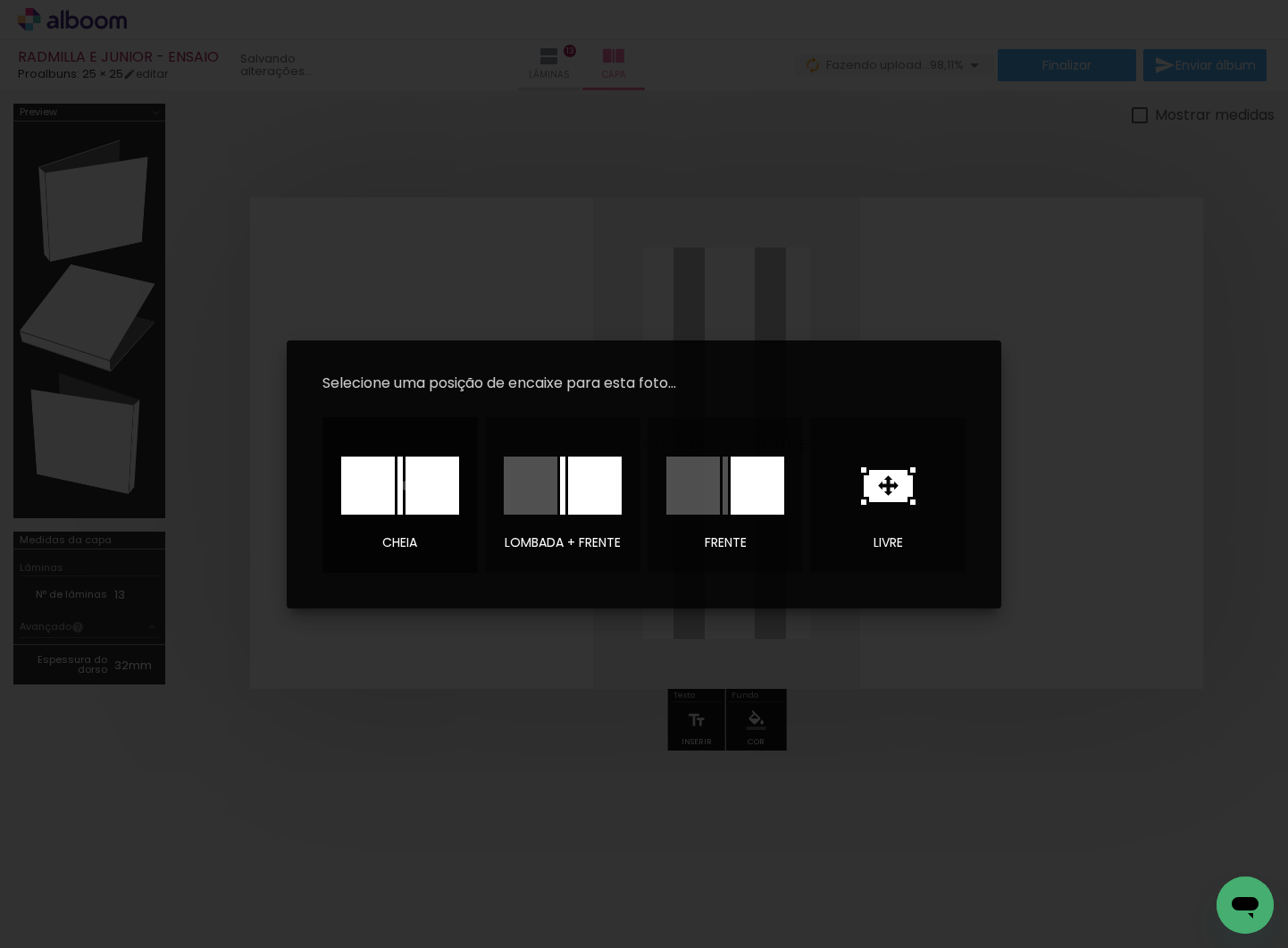
click at [405, 485] on div at bounding box center [432, 485] width 54 height 58
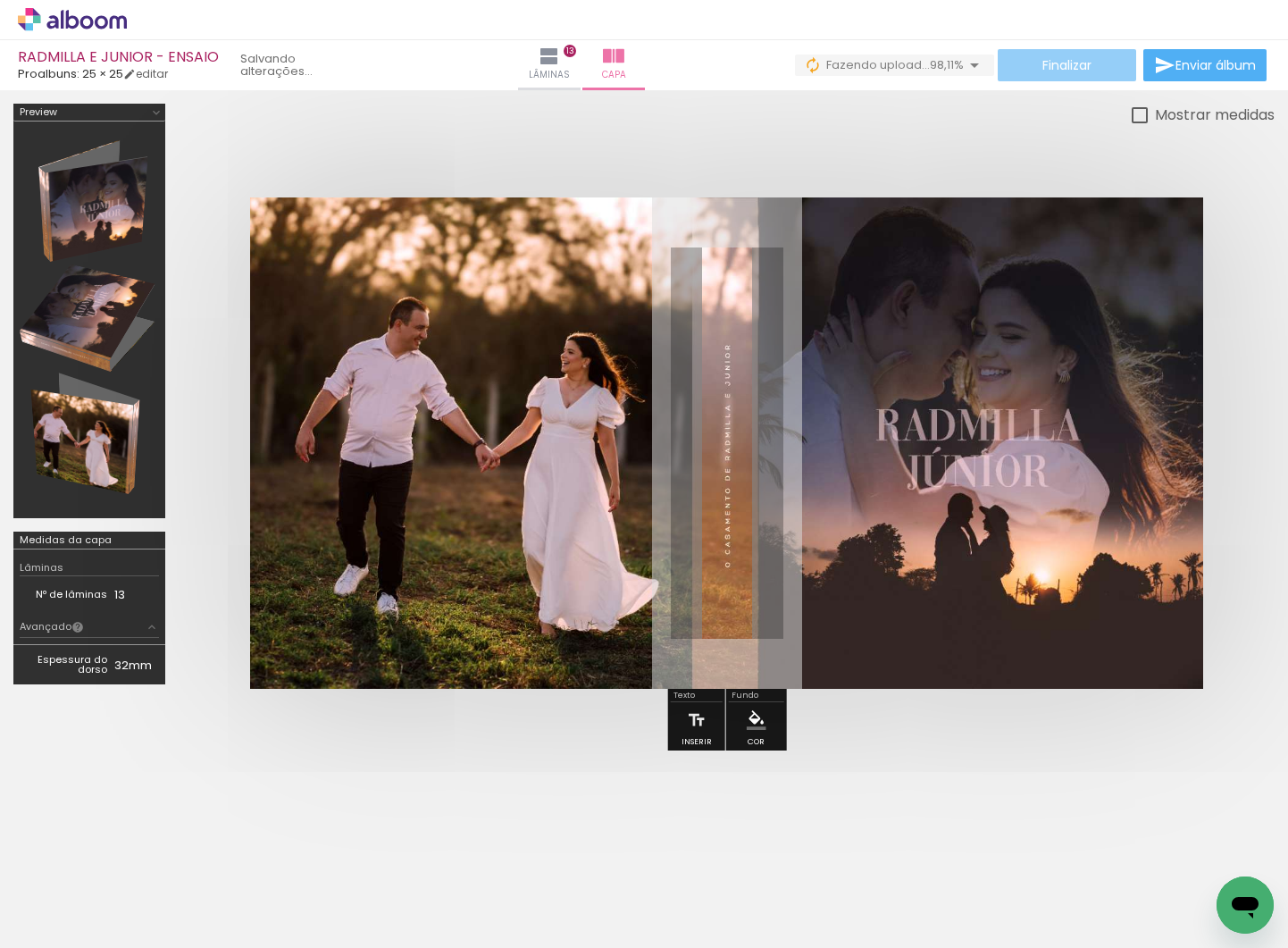
click at [1063, 66] on span "Finalizar" at bounding box center [1066, 65] width 49 height 13
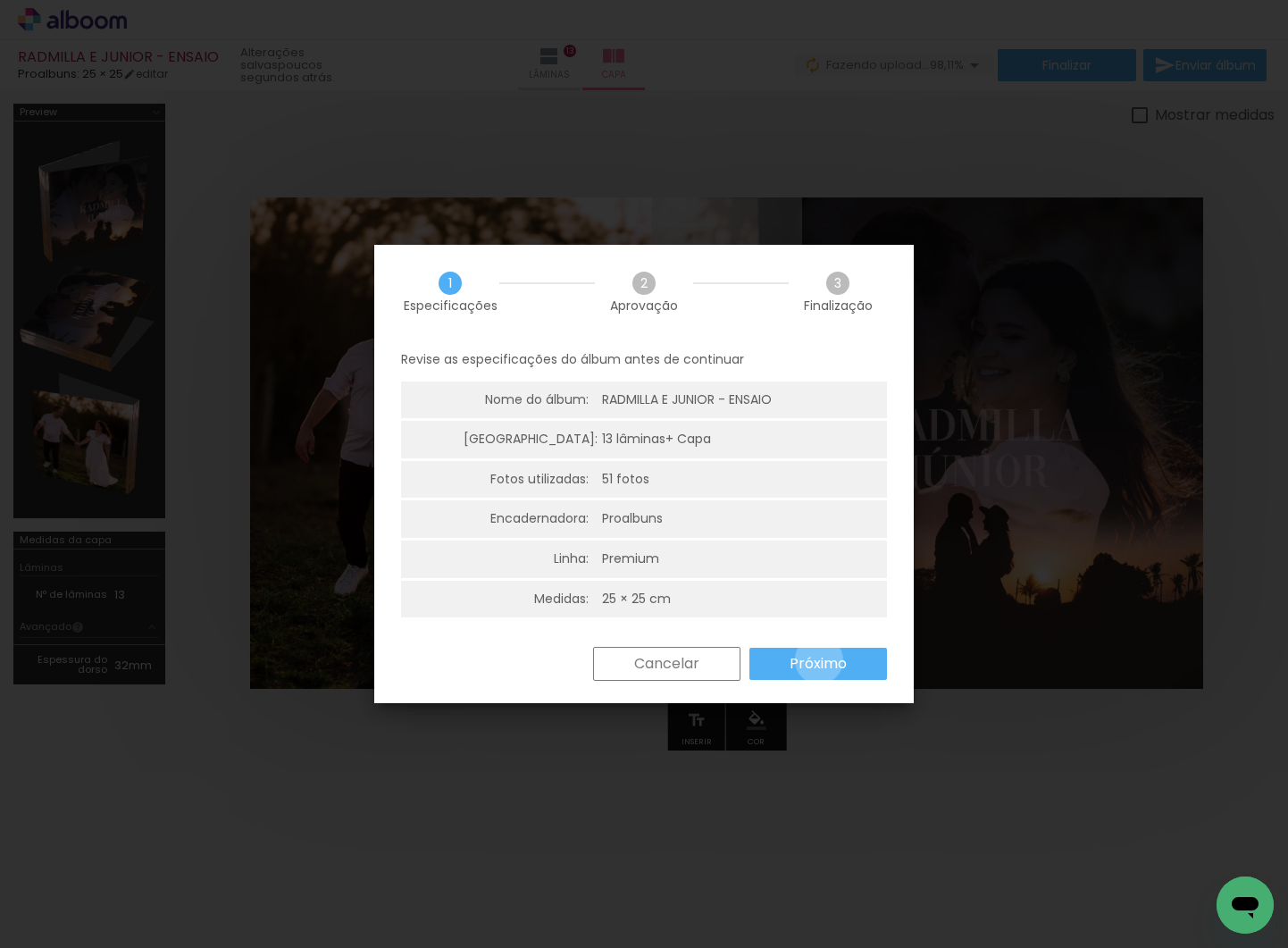
click at [0, 0] on slot "Próximo" at bounding box center [0, 0] width 0 height 0
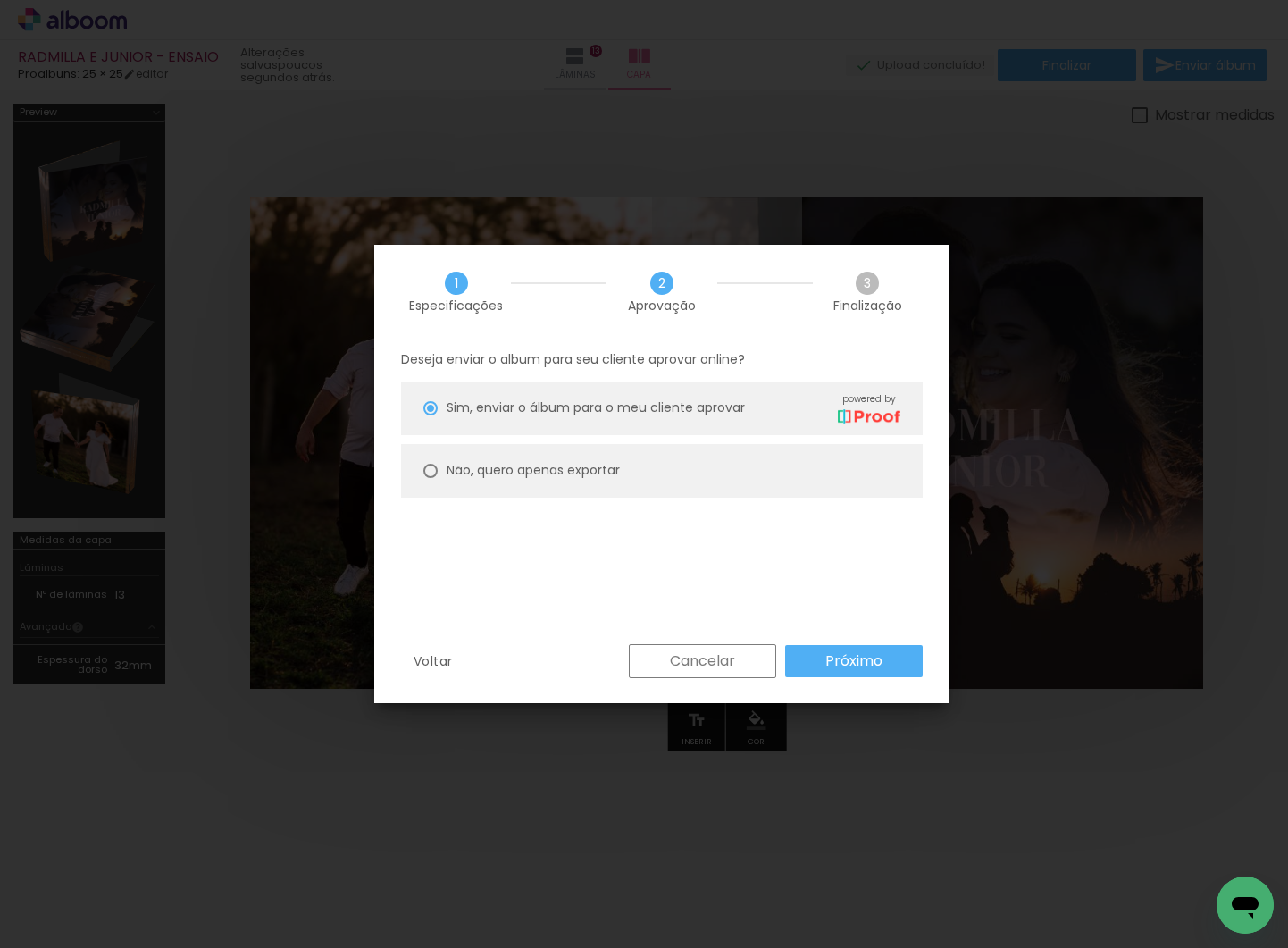
click at [0, 0] on slot "Próximo" at bounding box center [0, 0] width 0 height 0
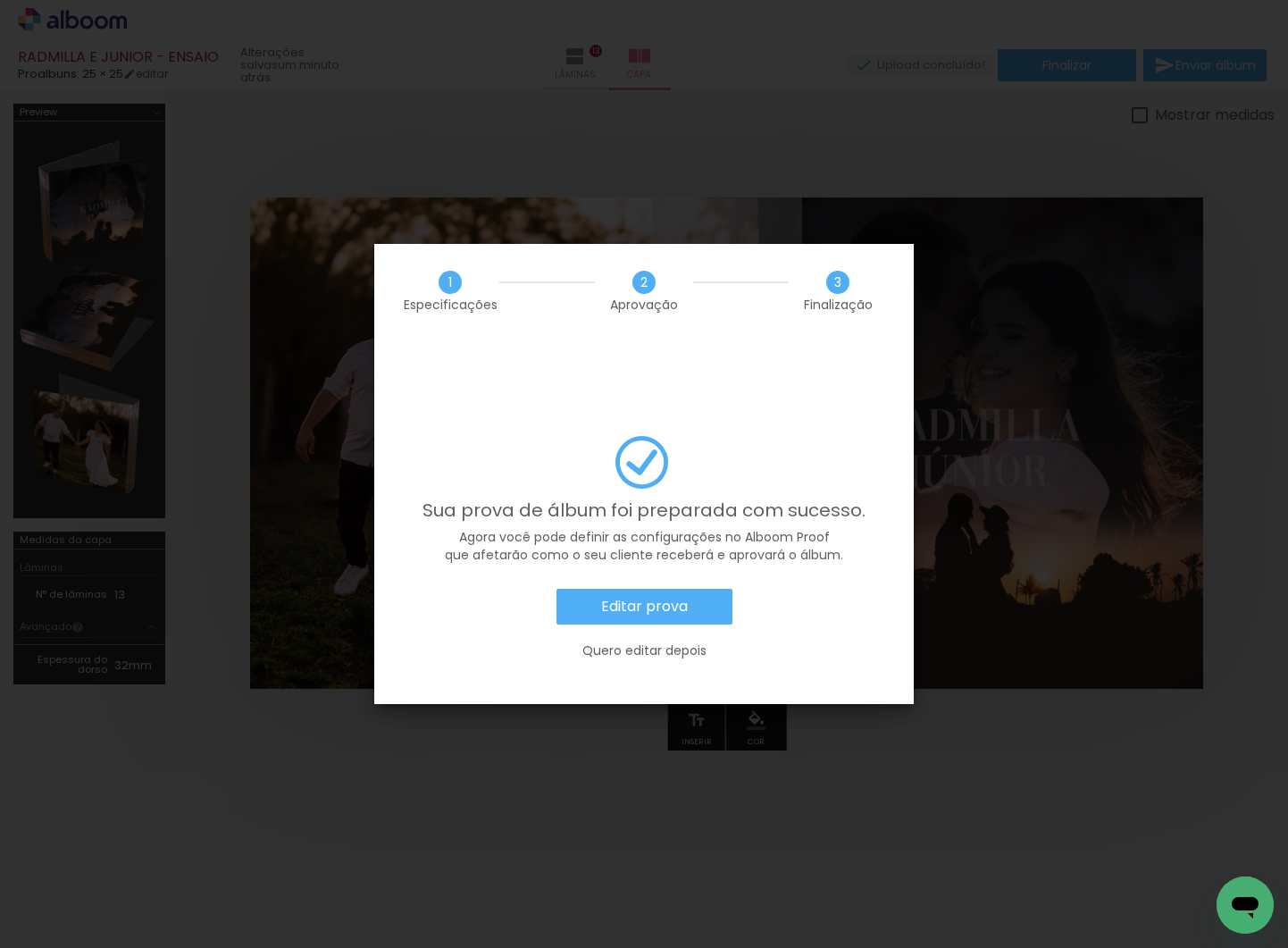
click at [0, 0] on slot "Editar prova" at bounding box center [0, 0] width 0 height 0
